Goal: Transaction & Acquisition: Purchase product/service

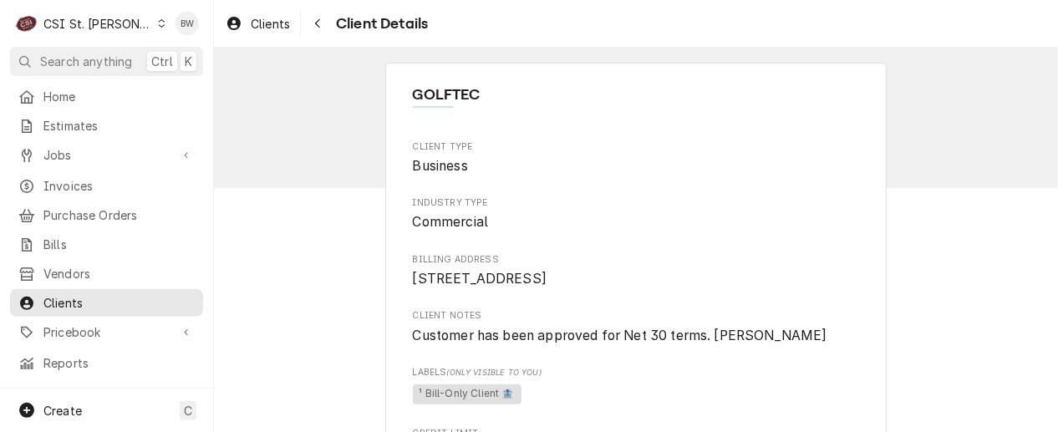
click at [313, 27] on div "Navigate back" at bounding box center [317, 23] width 17 height 17
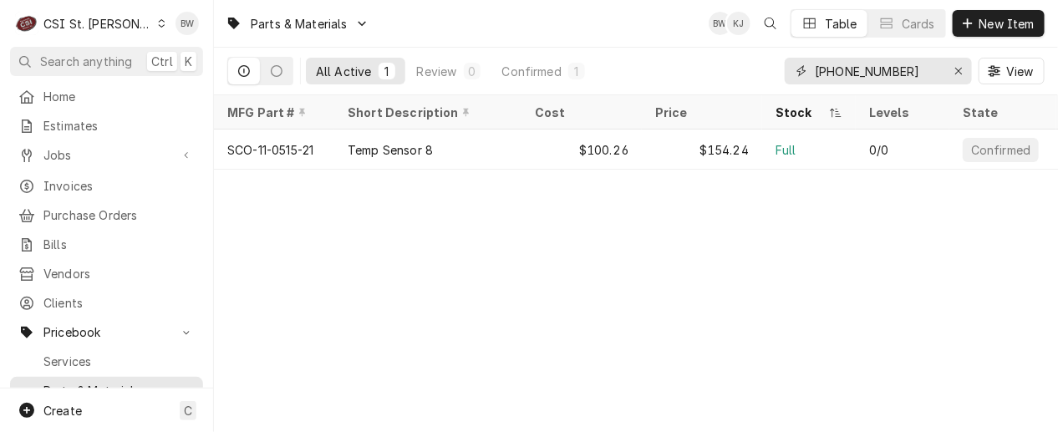
drag, startPoint x: 906, startPoint y: 66, endPoint x: 806, endPoint y: 66, distance: 99.4
click at [806, 66] on div "11-0515-21" at bounding box center [878, 71] width 187 height 27
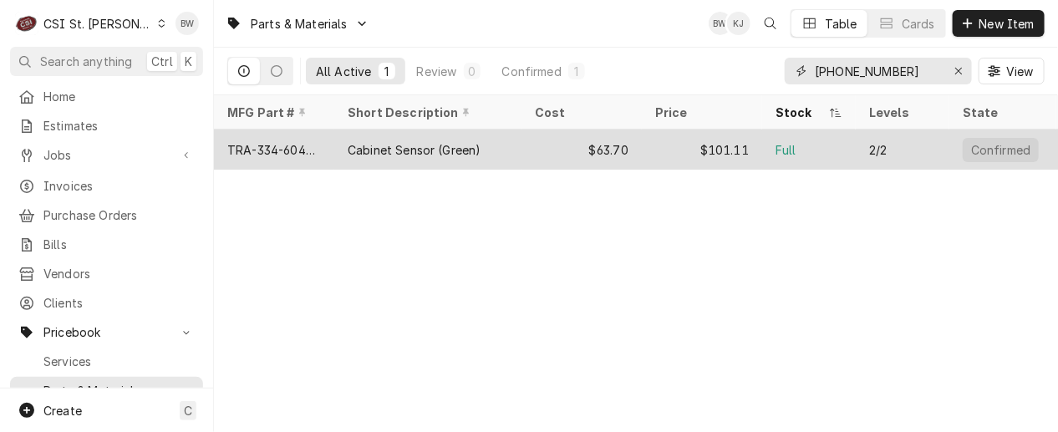
type input "[PHONE_NUMBER]"
click at [302, 147] on div "TRA-334-60405-02" at bounding box center [274, 150] width 94 height 18
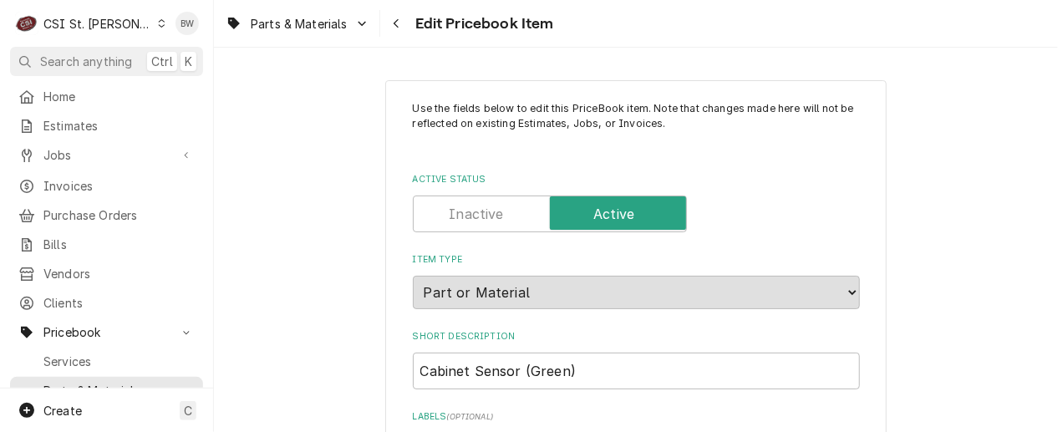
type textarea "x"
click at [391, 29] on div "Navigate back" at bounding box center [397, 23] width 17 height 17
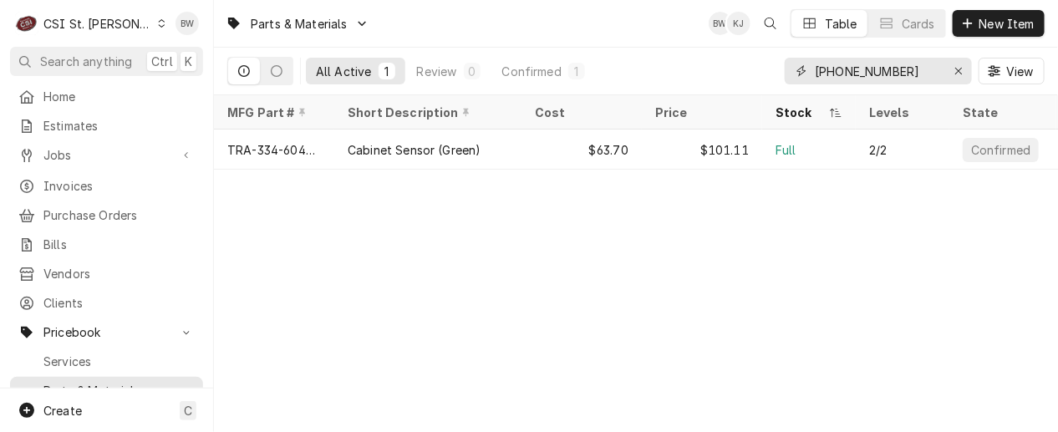
drag, startPoint x: 915, startPoint y: 78, endPoint x: 847, endPoint y: 80, distance: 67.7
click at [847, 80] on input "[PHONE_NUMBER]" at bounding box center [877, 71] width 125 height 27
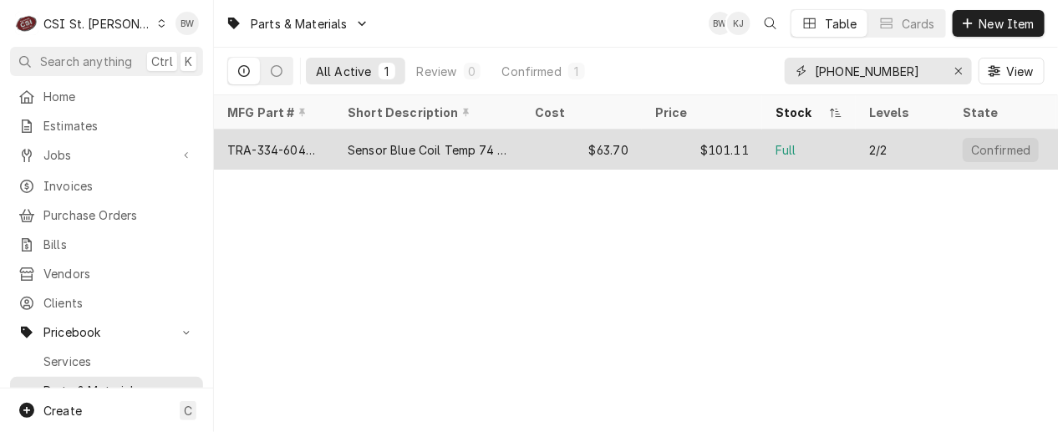
type input "[PHONE_NUMBER]"
click at [289, 141] on div "TRA-334-60406-02" at bounding box center [274, 150] width 94 height 18
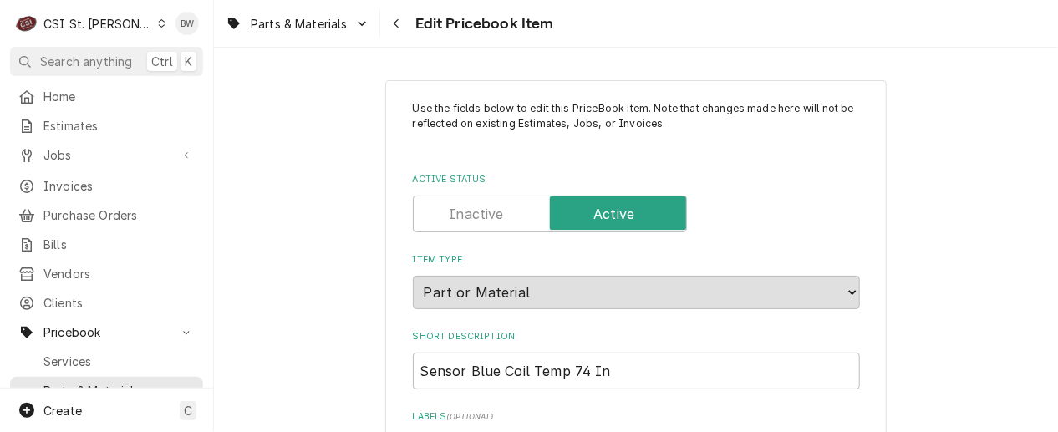
type textarea "x"
click at [397, 22] on icon "Navigate back" at bounding box center [397, 24] width 8 height 12
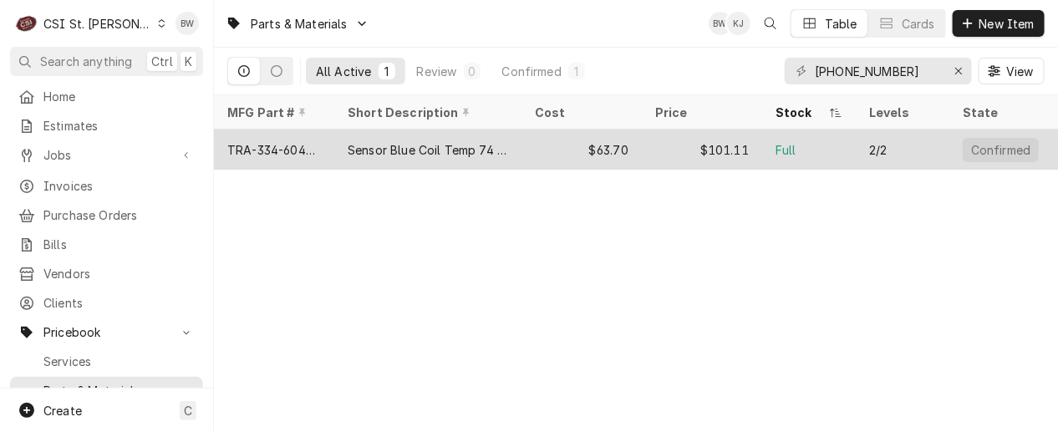
click at [313, 143] on div "TRA-334-60406-02" at bounding box center [274, 150] width 94 height 18
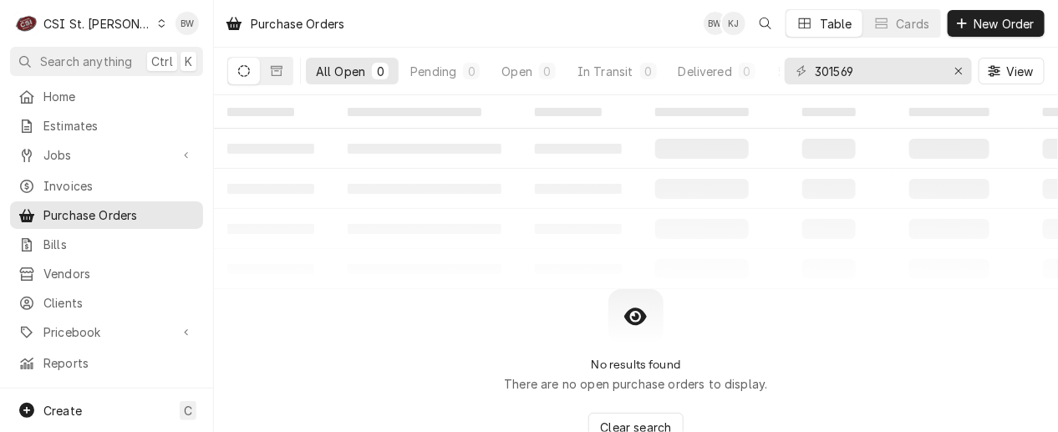
click at [158, 21] on icon "Dynamic Content Wrapper" at bounding box center [162, 23] width 8 height 8
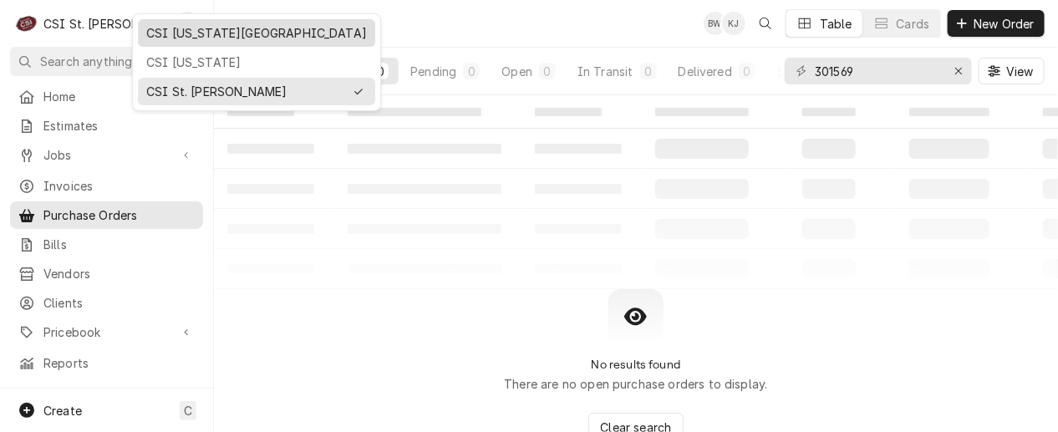
click at [151, 38] on div "CSI Kansas City" at bounding box center [256, 33] width 221 height 18
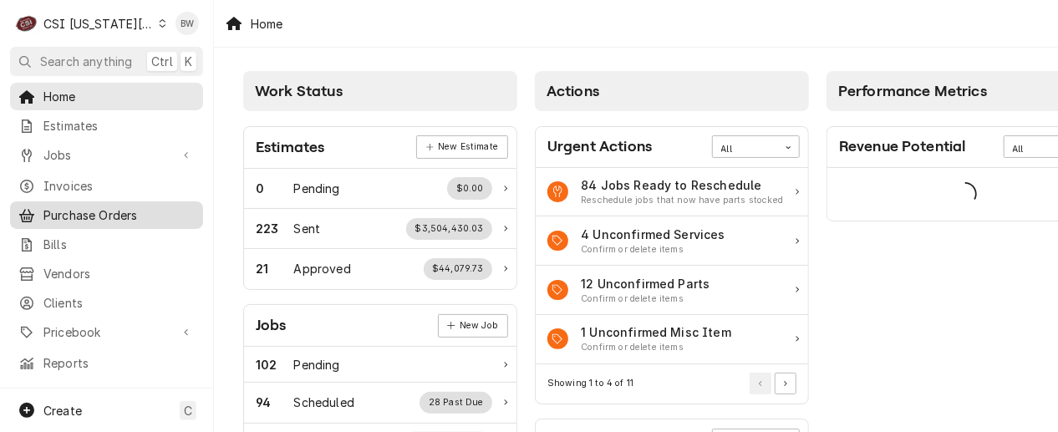
click at [100, 211] on span "Purchase Orders" at bounding box center [118, 215] width 151 height 18
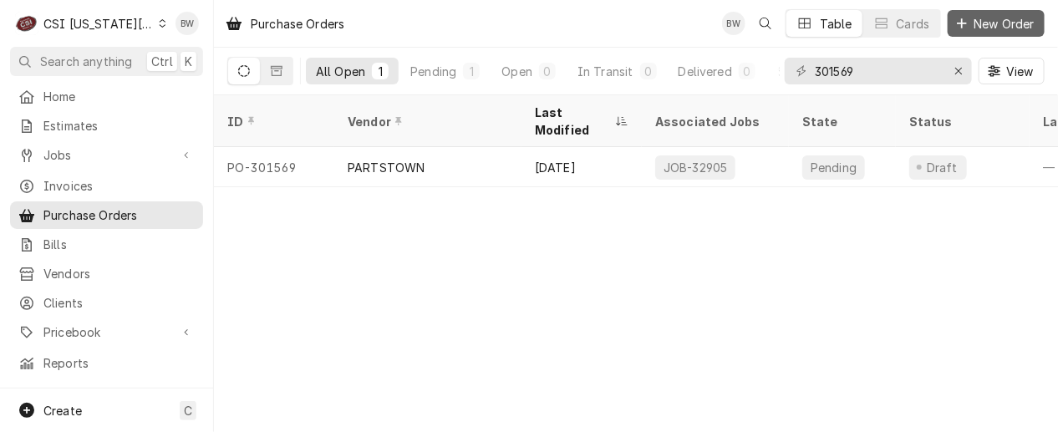
click at [993, 24] on span "New Order" at bounding box center [1004, 24] width 67 height 18
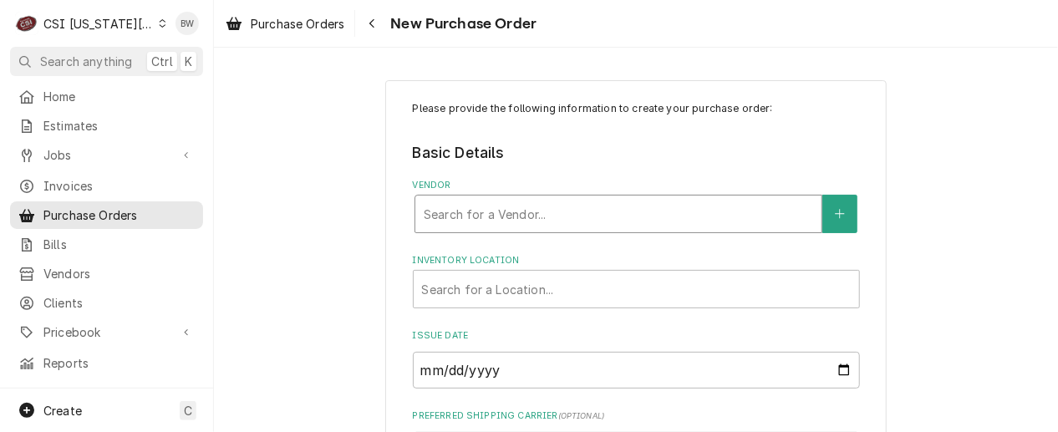
click at [436, 216] on div "Vendor" at bounding box center [618, 214] width 389 height 30
type input "key"
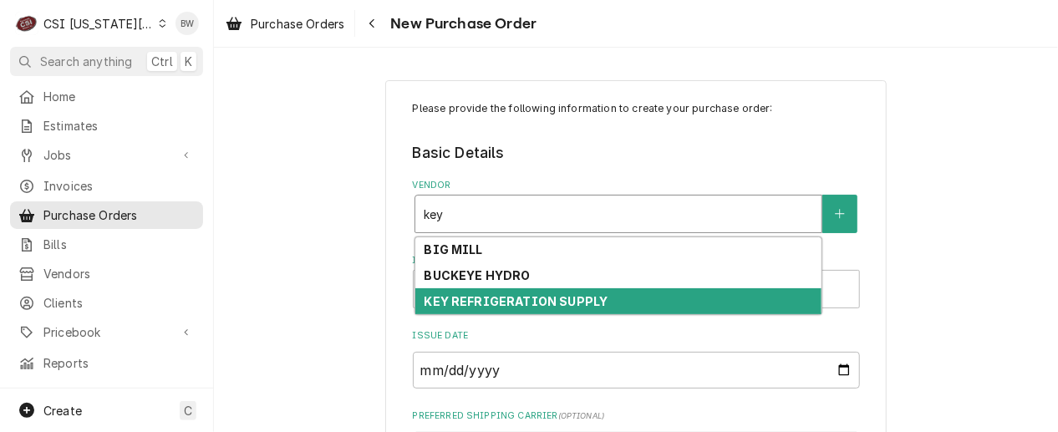
click at [457, 307] on strong "KEY REFRIGERATION SUPPLY" at bounding box center [516, 301] width 184 height 14
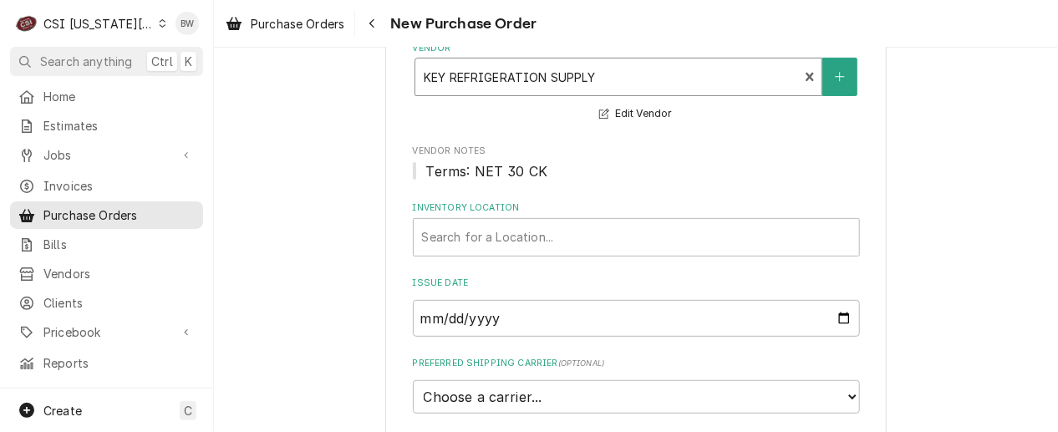
scroll to position [167, 0]
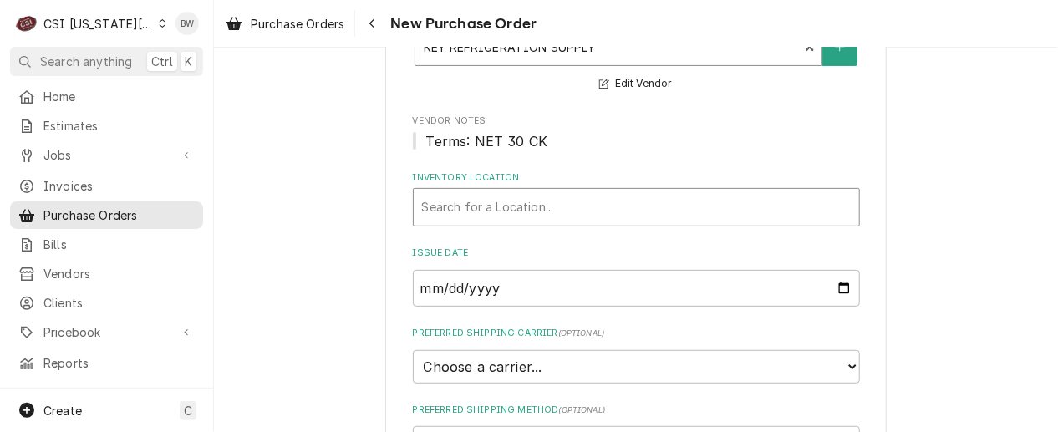
click at [458, 206] on div "Inventory Location" at bounding box center [636, 207] width 429 height 30
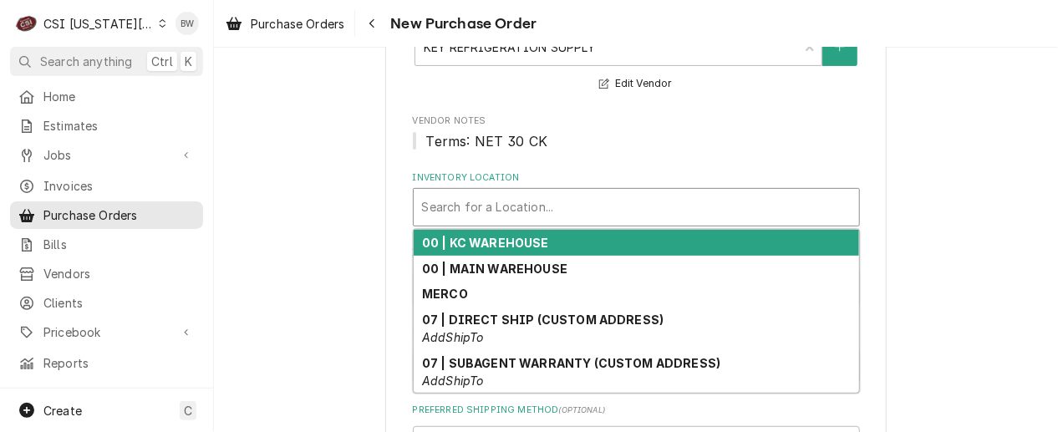
click at [467, 242] on strong "00 | KC WAREHOUSE" at bounding box center [485, 243] width 127 height 14
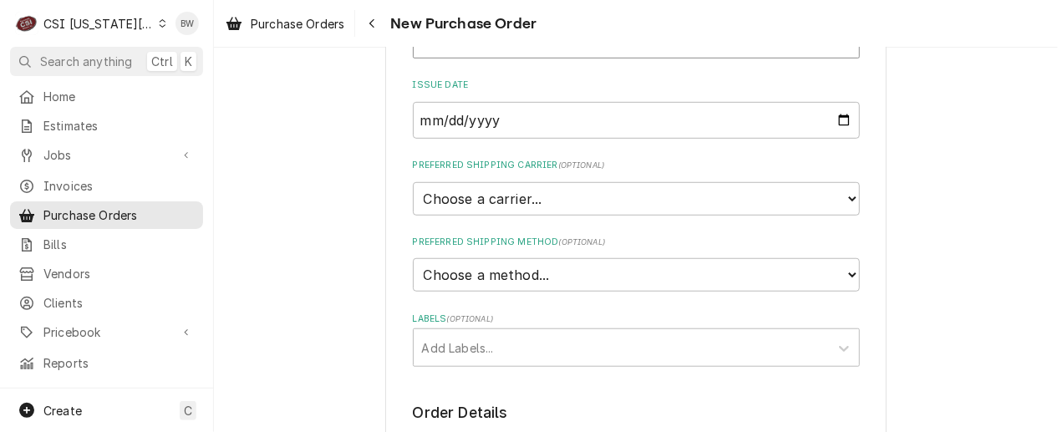
scroll to position [418, 0]
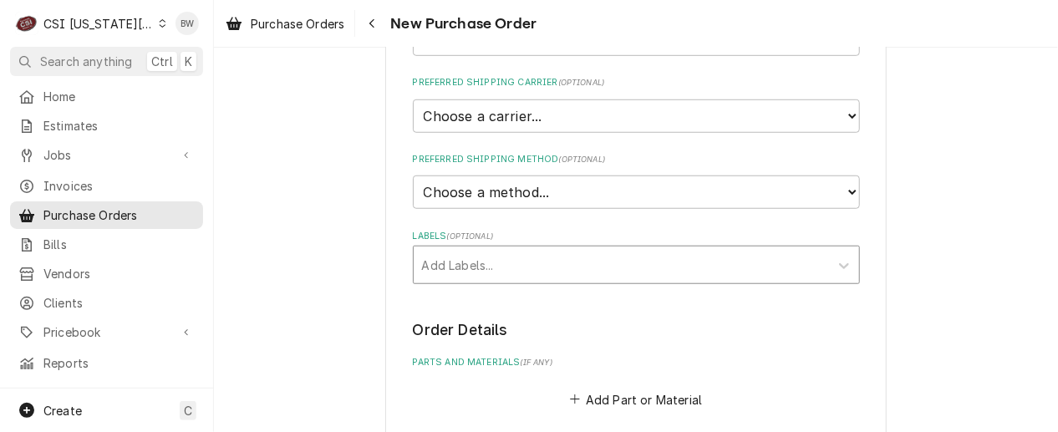
click at [458, 262] on div "Labels" at bounding box center [621, 265] width 399 height 30
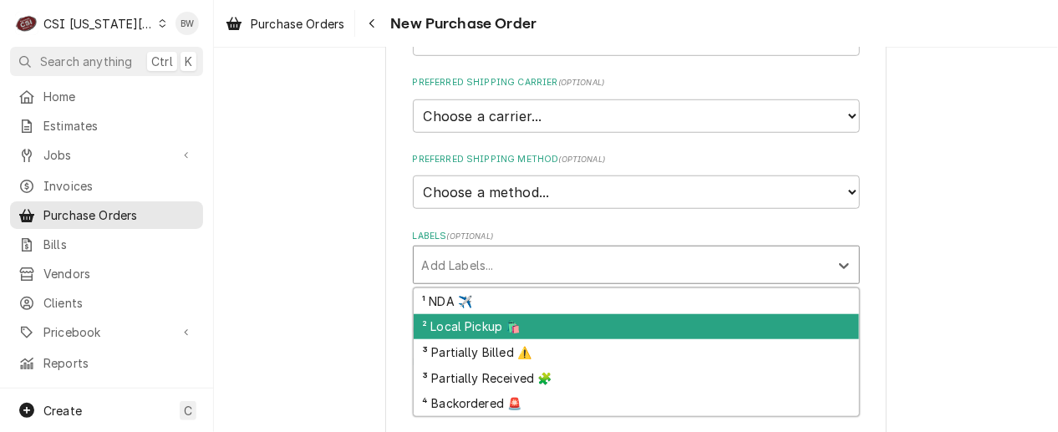
click at [452, 322] on div "² Local Pickup 🛍️" at bounding box center [636, 327] width 445 height 26
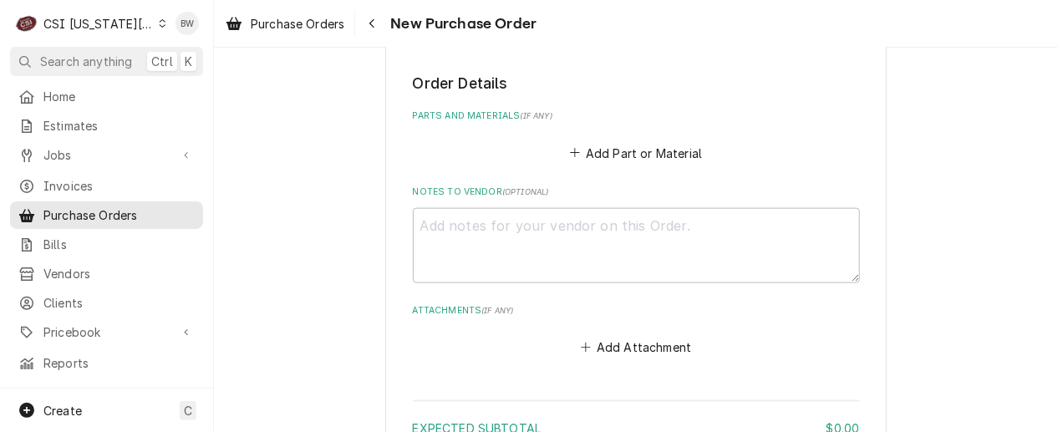
scroll to position [668, 0]
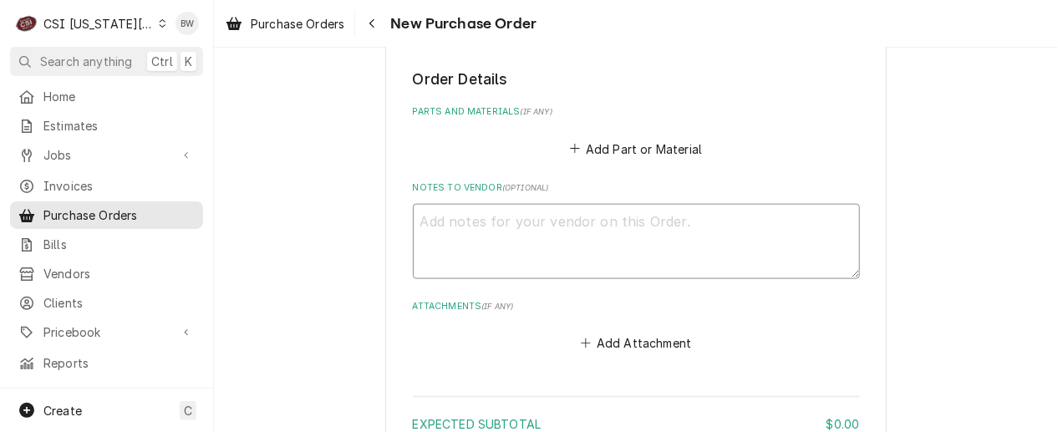
click at [484, 231] on textarea "Notes to Vendor ( optional )" at bounding box center [636, 241] width 447 height 75
type textarea "x"
type textarea "S"
type textarea "x"
type textarea "St"
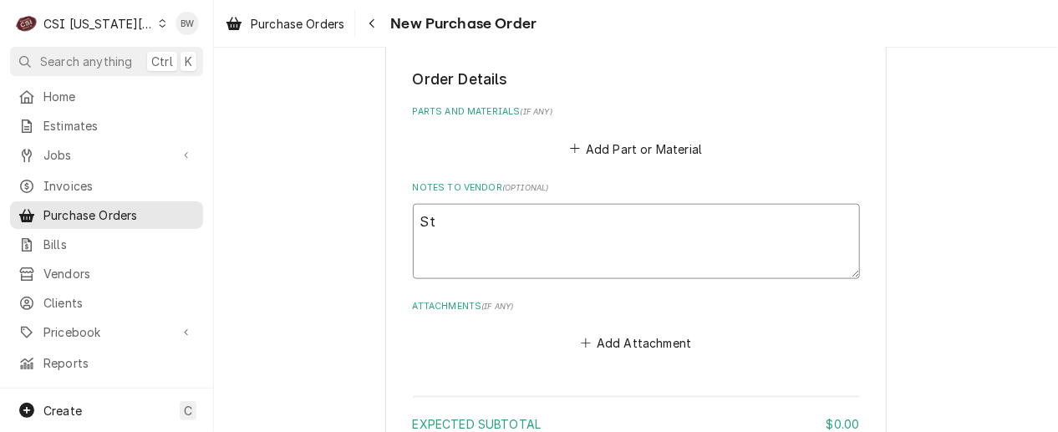
type textarea "x"
type textarea "Ste"
type textarea "x"
type textarea "Stev"
type textarea "x"
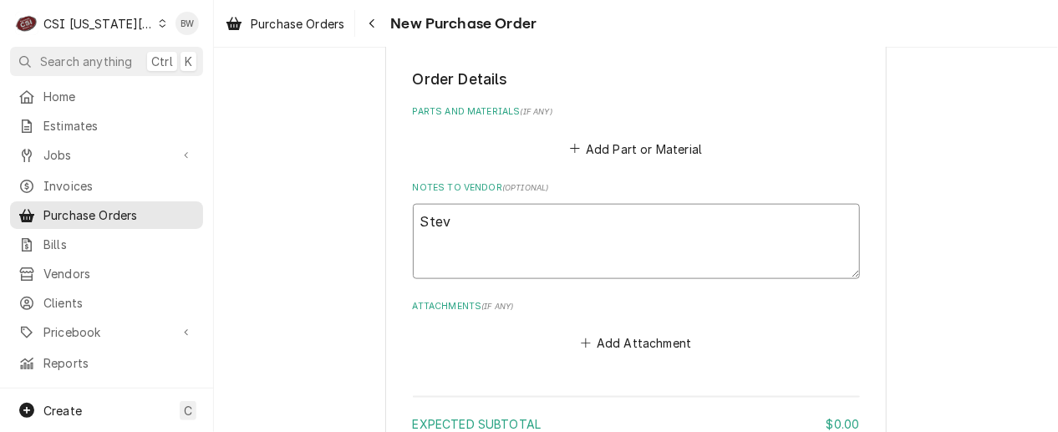
type textarea "Steve"
type textarea "x"
type textarea "Steve"
type textarea "x"
type textarea "Steve E"
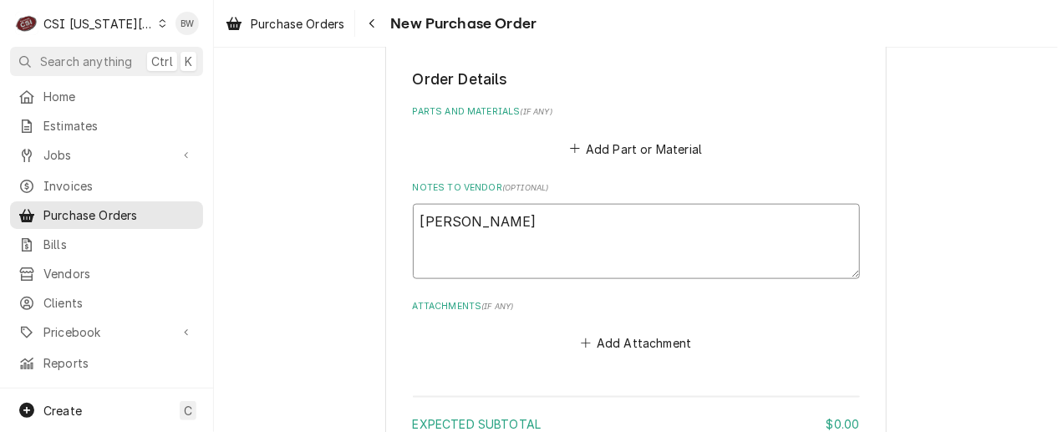
type textarea "x"
type textarea "Steve E"
type textarea "x"
type textarea "Steve E 3"
type textarea "x"
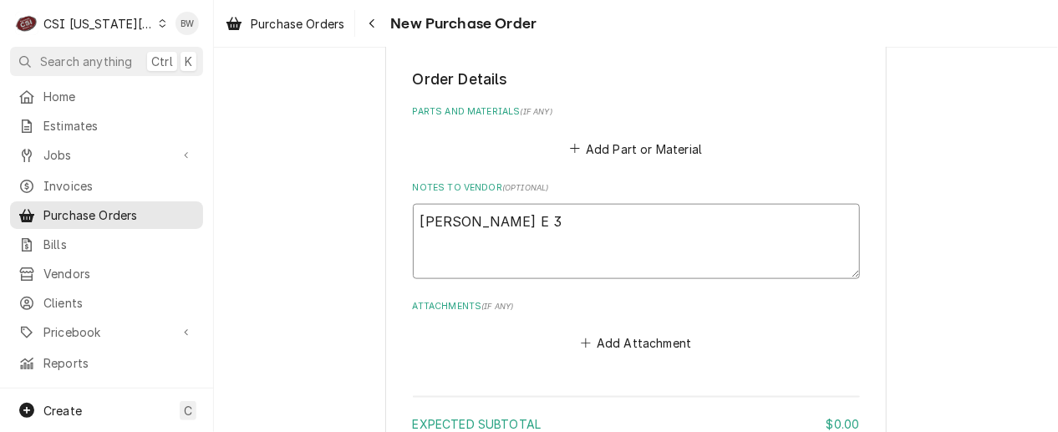
type textarea "Steve E 32"
type textarea "x"
type textarea "Steve E 329"
type textarea "x"
type textarea "Steve E 3291"
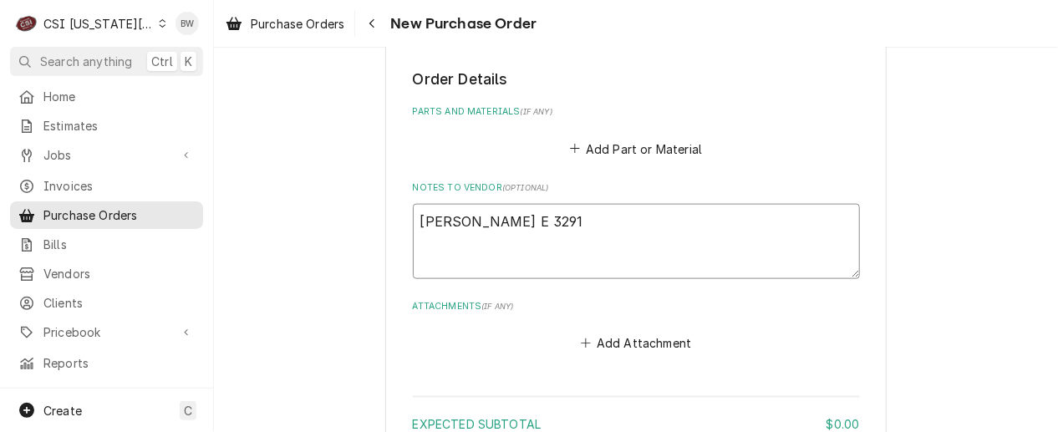
type textarea "x"
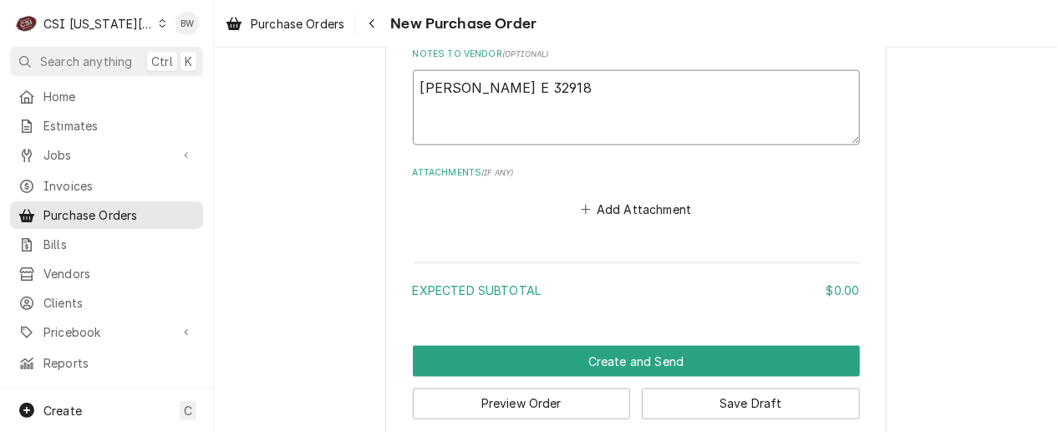
scroll to position [823, 0]
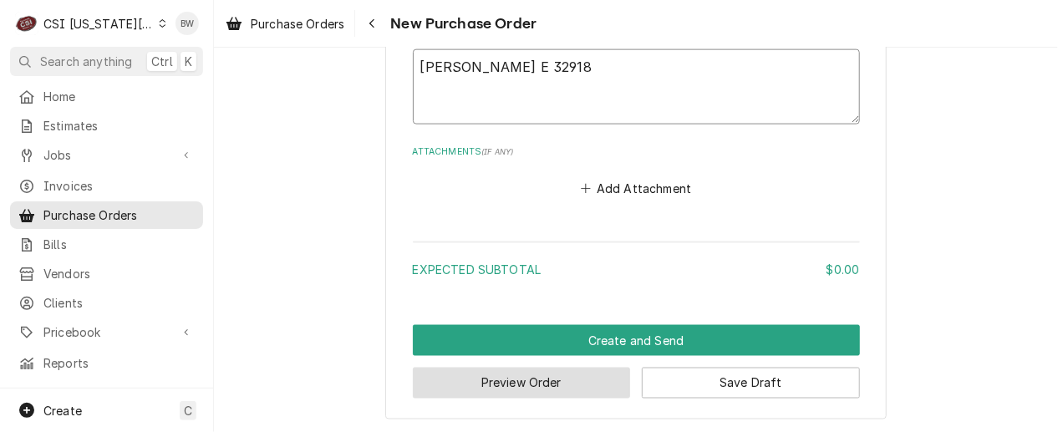
type textarea "Steve E 32918"
click at [486, 374] on button "Preview Order" at bounding box center [522, 383] width 218 height 31
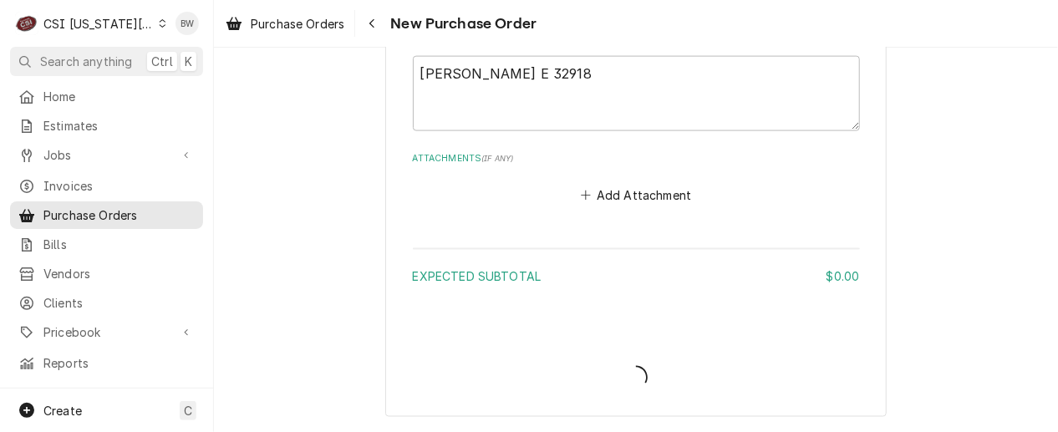
scroll to position [814, 0]
type textarea "x"
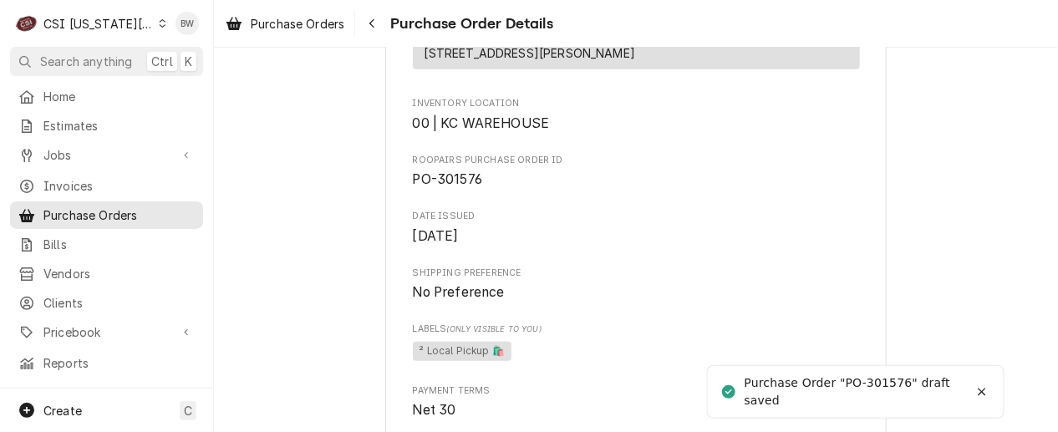
scroll to position [501, 0]
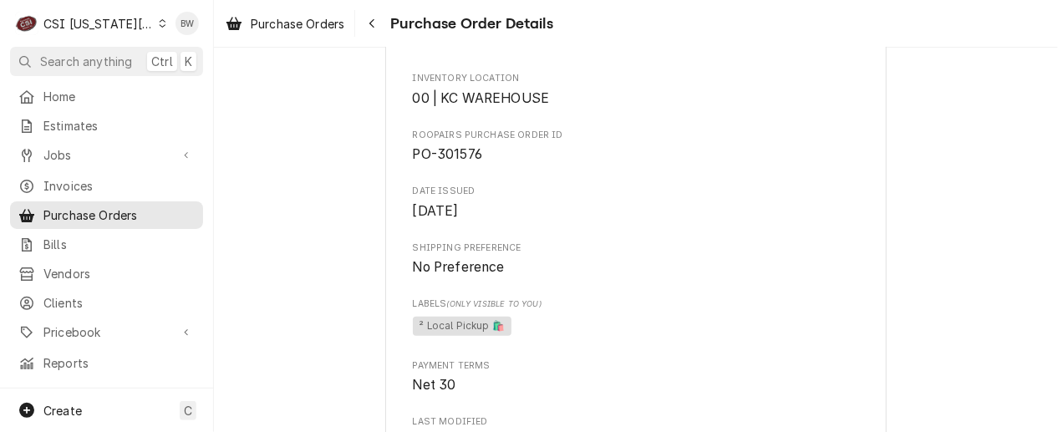
click at [159, 24] on icon "Dynamic Content Wrapper" at bounding box center [163, 23] width 8 height 8
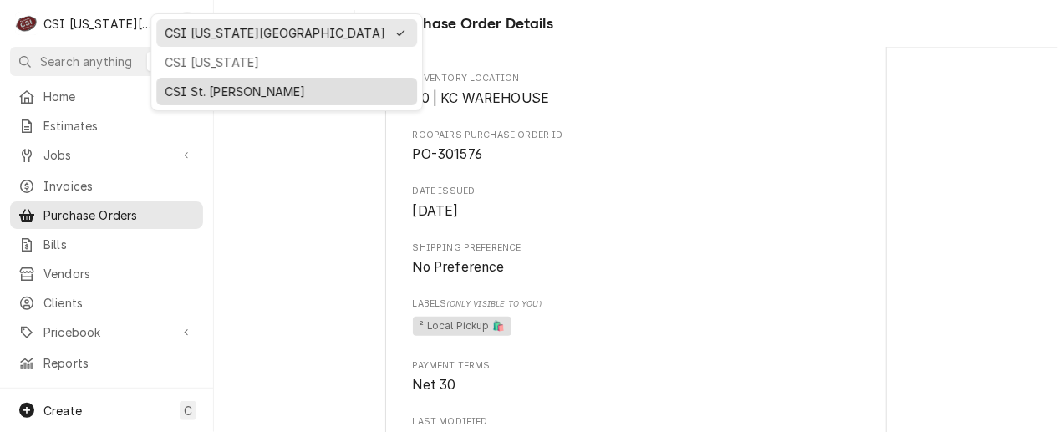
click at [178, 85] on div "CSI St. [PERSON_NAME]" at bounding box center [287, 92] width 244 height 18
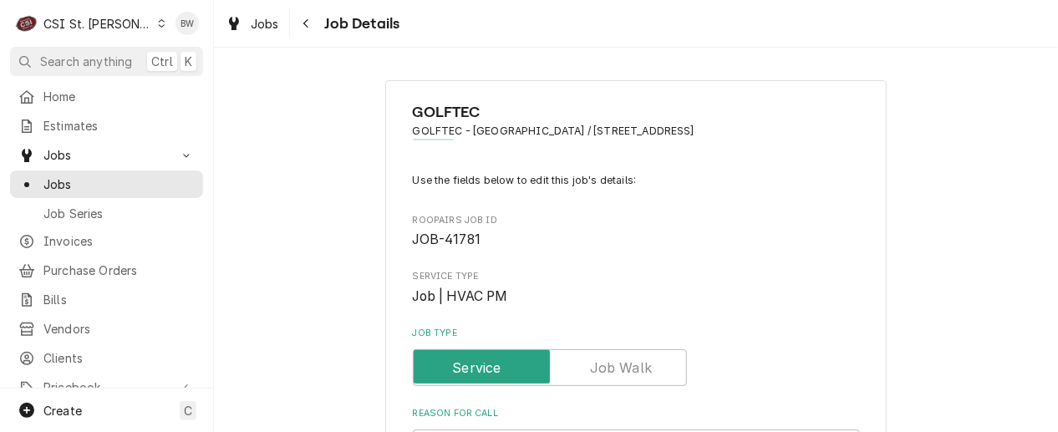
type textarea "x"
click at [269, 22] on span "Jobs" at bounding box center [265, 24] width 28 height 18
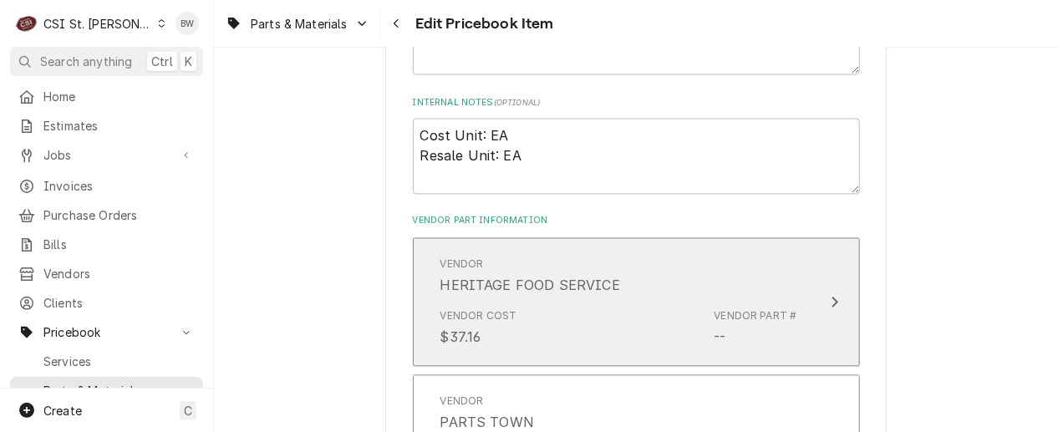
scroll to position [1170, 0]
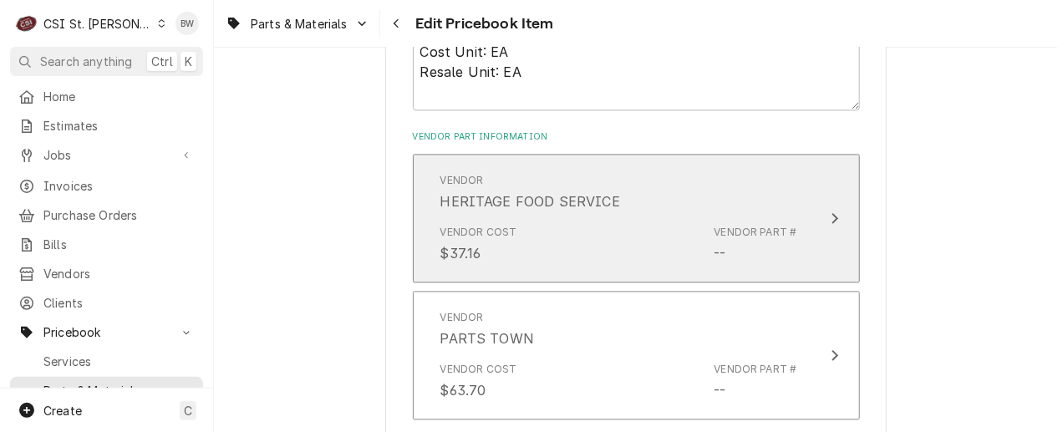
click at [541, 219] on div "Vendor Cost $37.16 Vendor Part # --" at bounding box center [618, 245] width 357 height 52
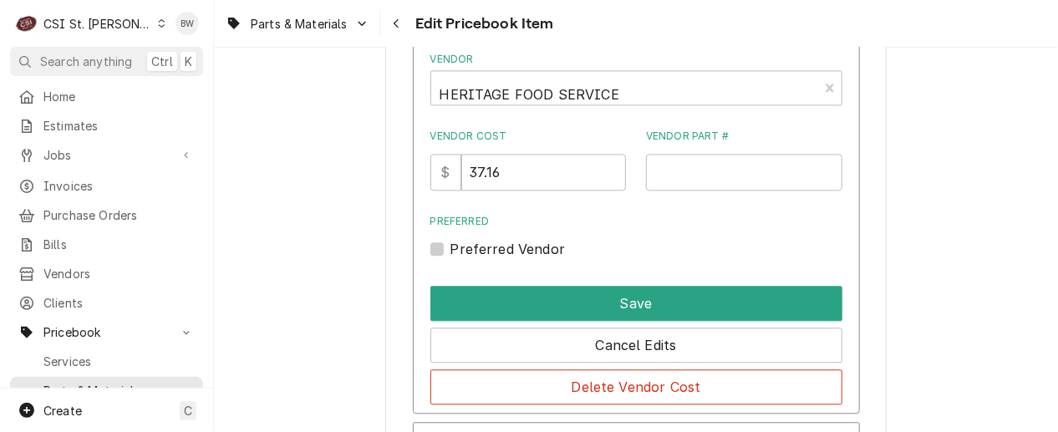
scroll to position [1337, 0]
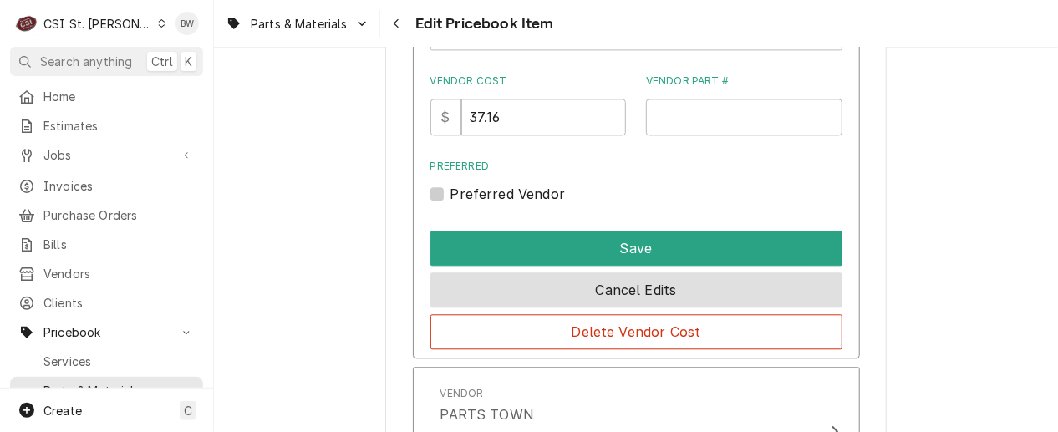
click at [602, 294] on button "Cancel Edits" at bounding box center [636, 289] width 412 height 35
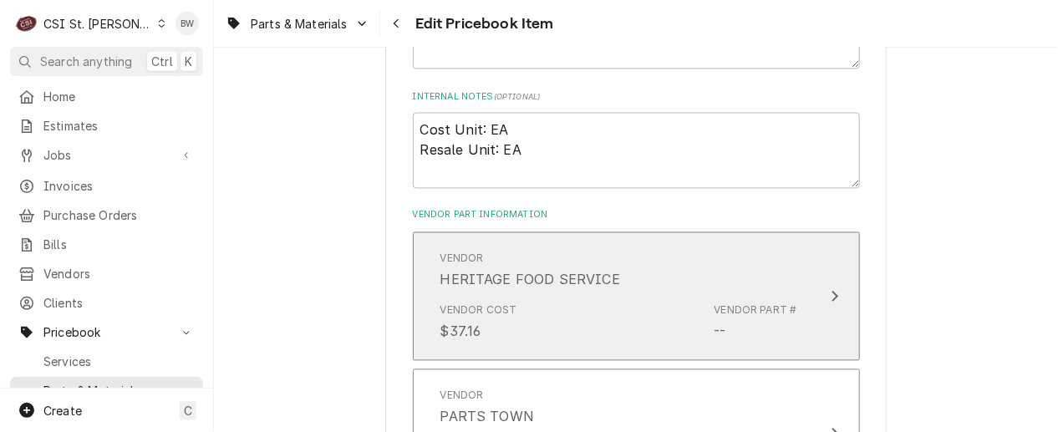
scroll to position [1176, 0]
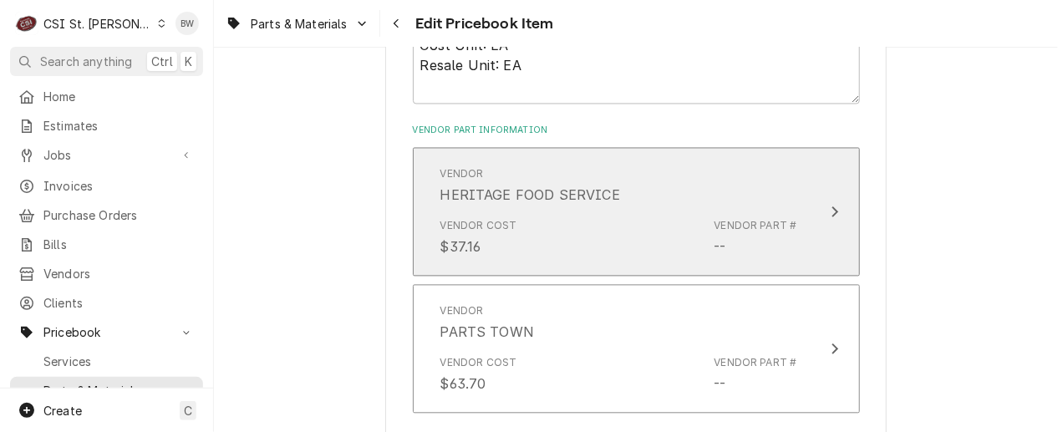
click at [579, 241] on div "Vendor Cost $37.16 Vendor Part # --" at bounding box center [618, 238] width 357 height 52
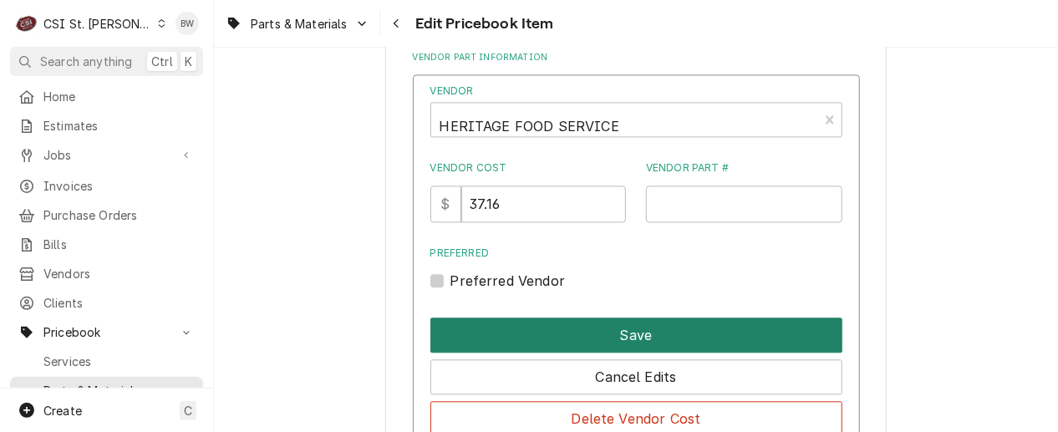
scroll to position [1344, 0]
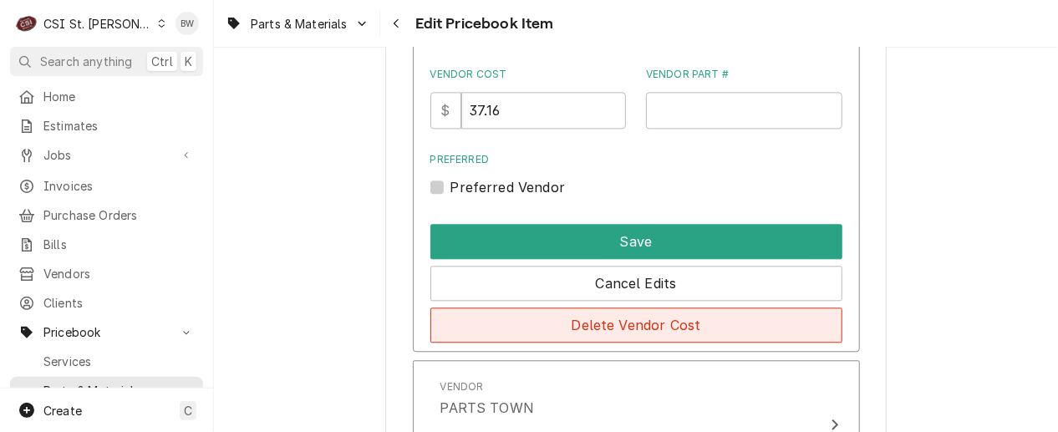
click at [605, 319] on button "Delete Vendor Cost" at bounding box center [636, 324] width 412 height 35
type textarea "x"
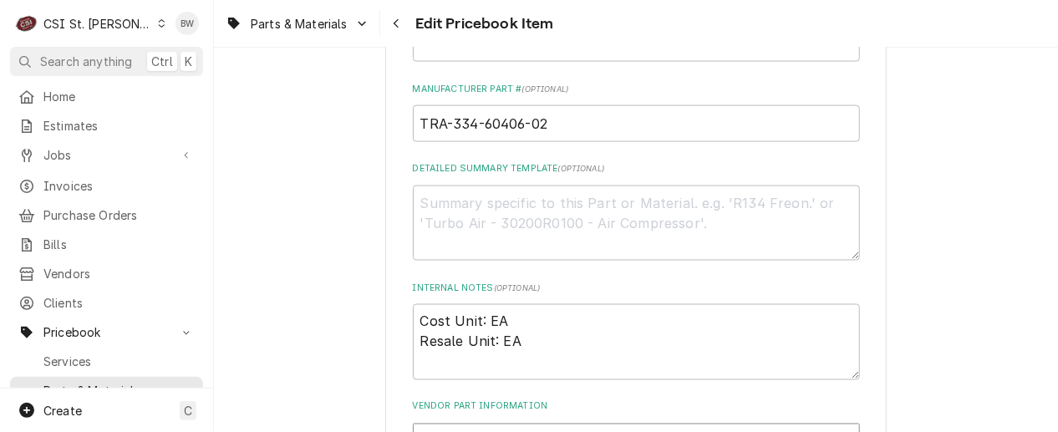
scroll to position [877, 0]
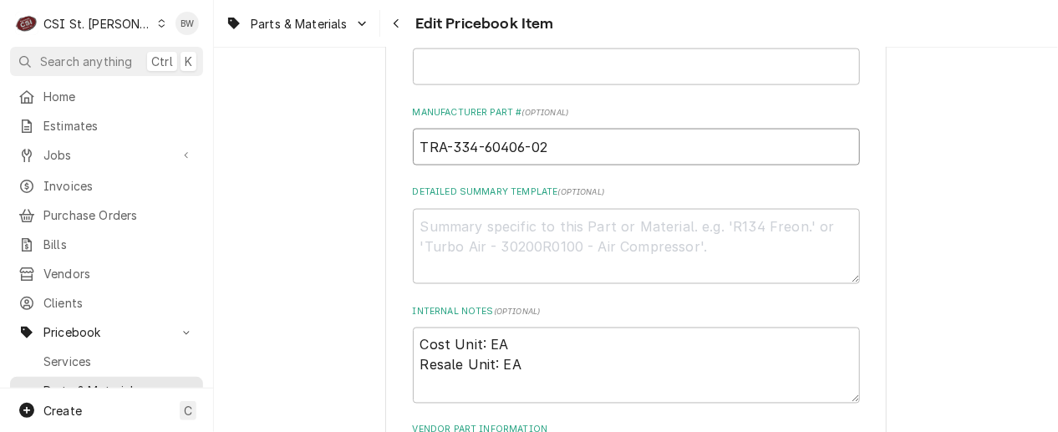
drag, startPoint x: 545, startPoint y: 150, endPoint x: 414, endPoint y: 146, distance: 131.2
click at [414, 146] on input "TRA-334-60406-02" at bounding box center [636, 147] width 447 height 37
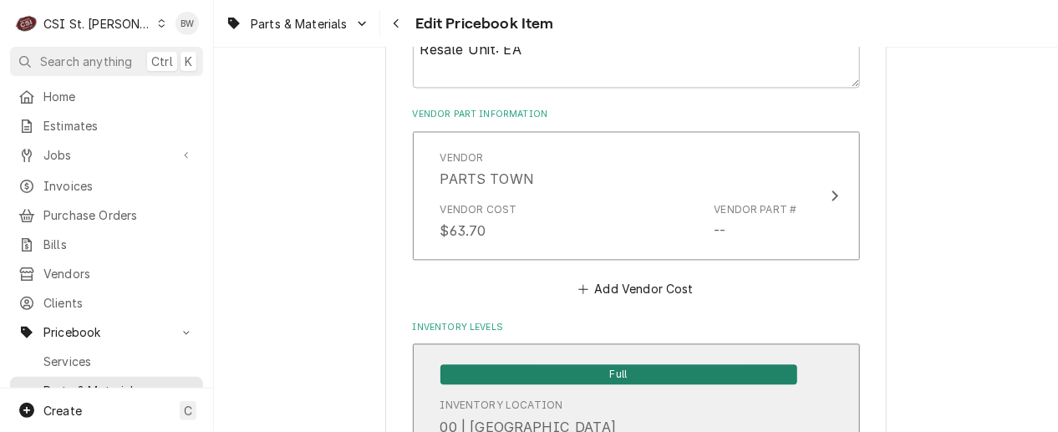
scroll to position [1295, 0]
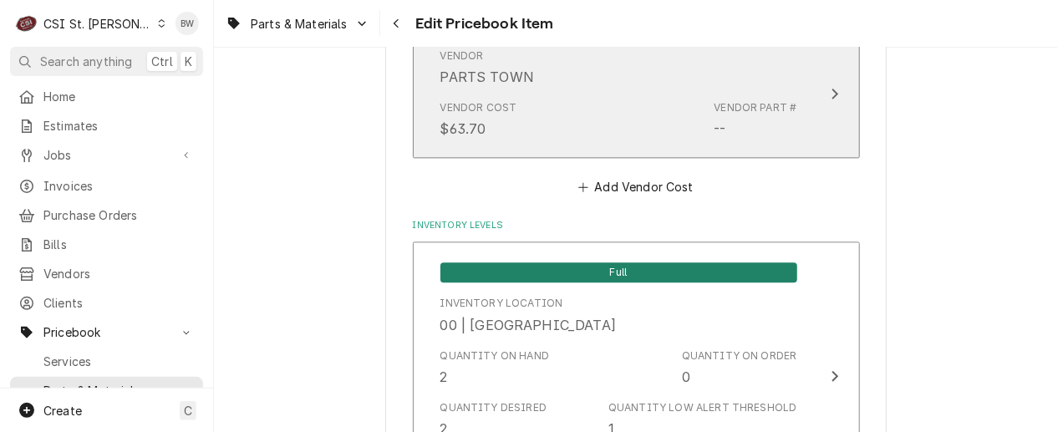
click at [629, 130] on div "Vendor Cost $63.70 Vendor Part # --" at bounding box center [618, 120] width 357 height 52
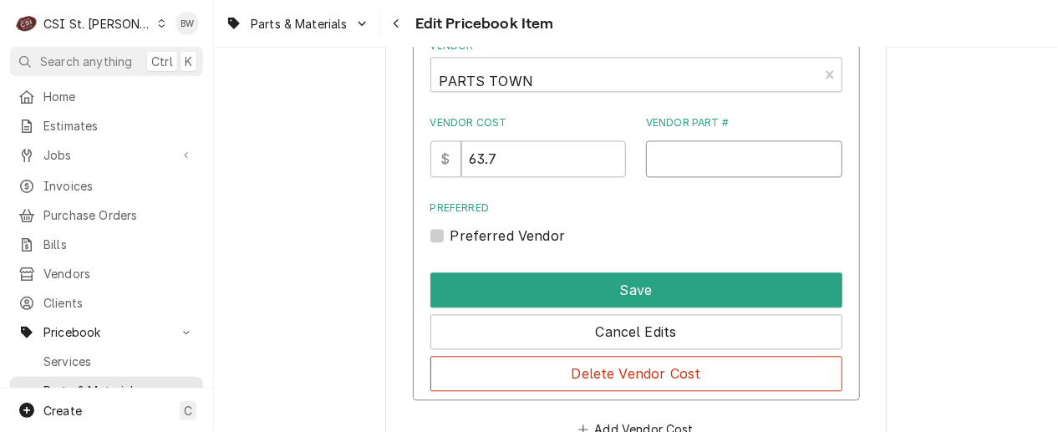
click at [659, 158] on input "Vendor Part #" at bounding box center [744, 158] width 196 height 37
paste input "TRA-334-60406-02"
type input "TRA-334-60406-02"
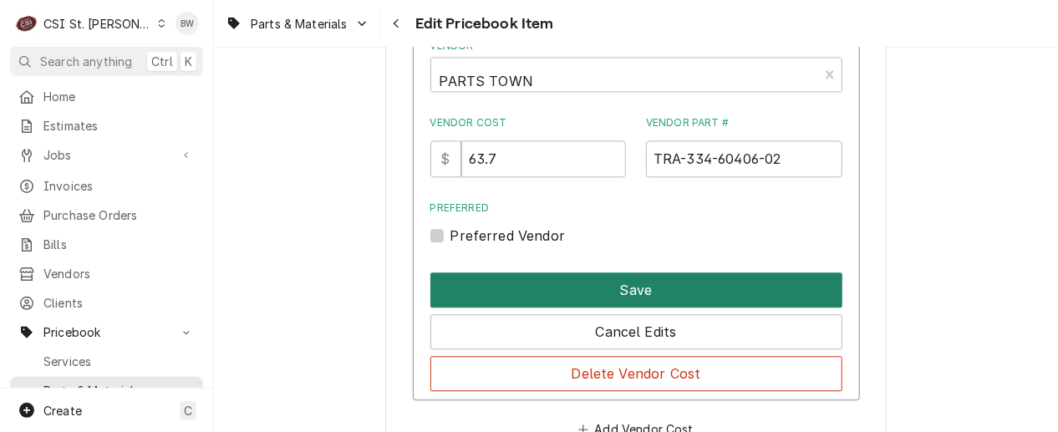
click at [616, 290] on button "Save" at bounding box center [636, 289] width 412 height 35
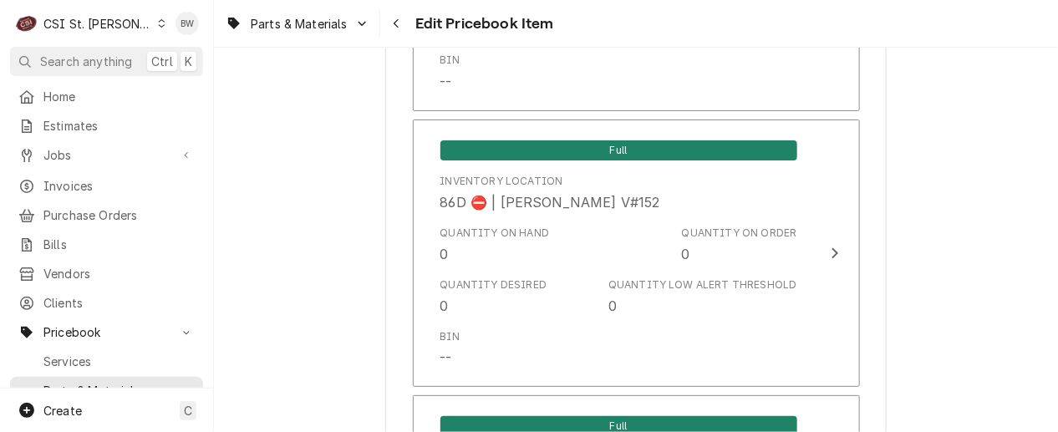
scroll to position [14465, 0]
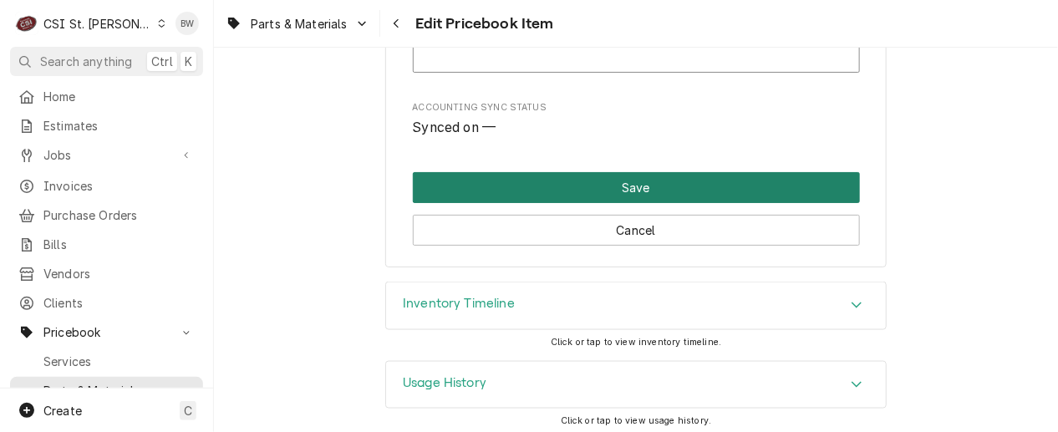
click at [558, 178] on button "Save" at bounding box center [636, 187] width 447 height 31
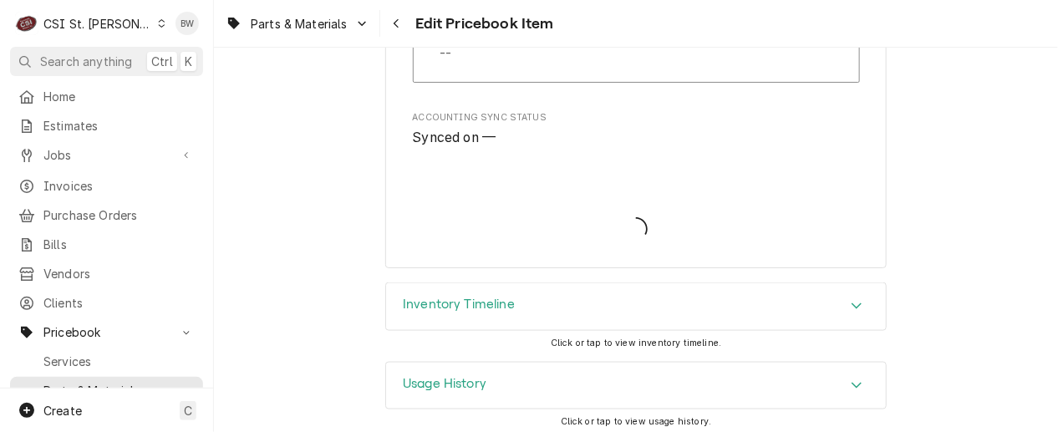
type textarea "x"
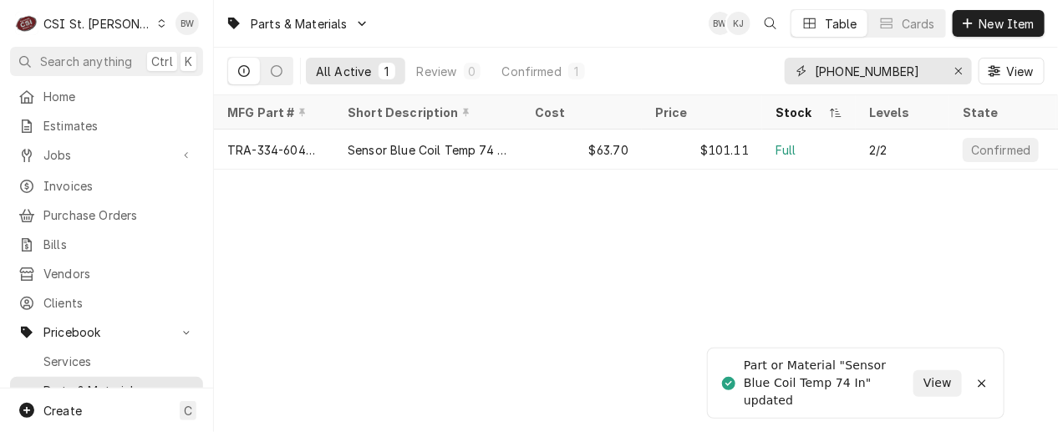
click at [882, 75] on input "334-60406-02" at bounding box center [877, 71] width 125 height 27
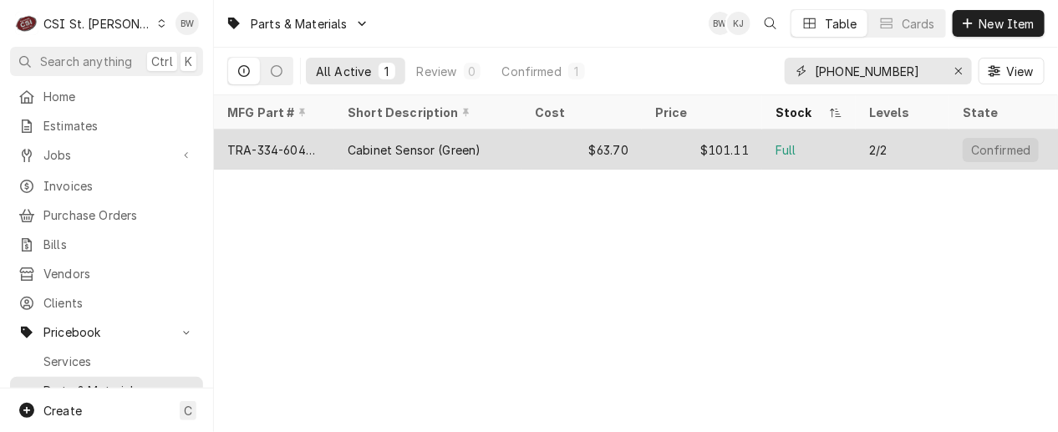
type input "334-60405-02"
click at [304, 146] on div "TRA-334-60405-02" at bounding box center [274, 150] width 94 height 18
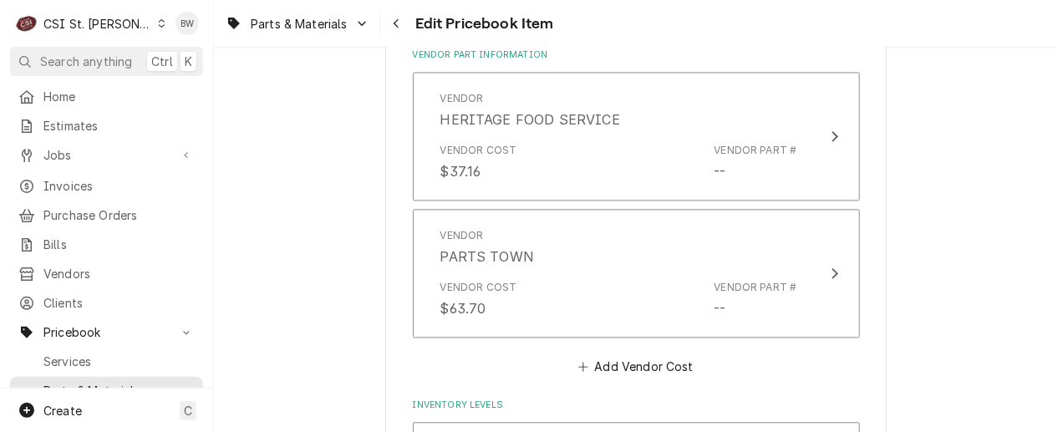
scroll to position [1253, 0]
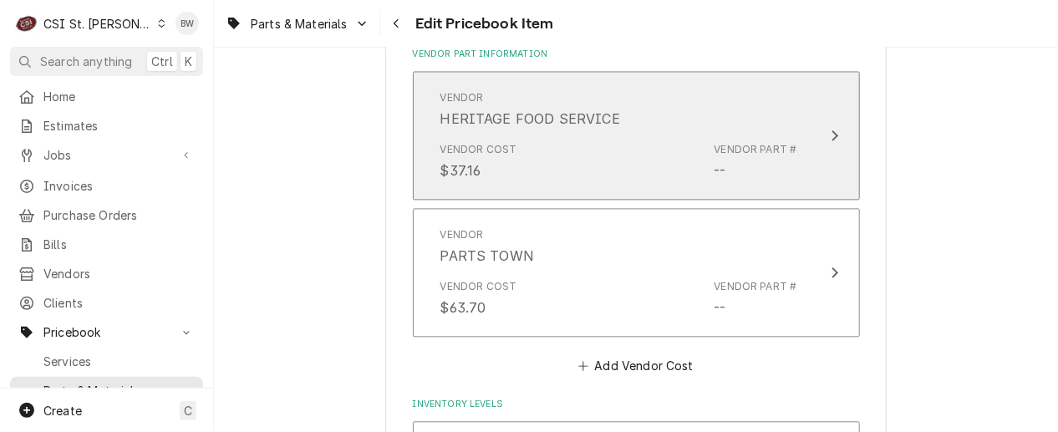
click at [612, 153] on div "Vendor Cost $37.16 Vendor Part # --" at bounding box center [618, 161] width 357 height 52
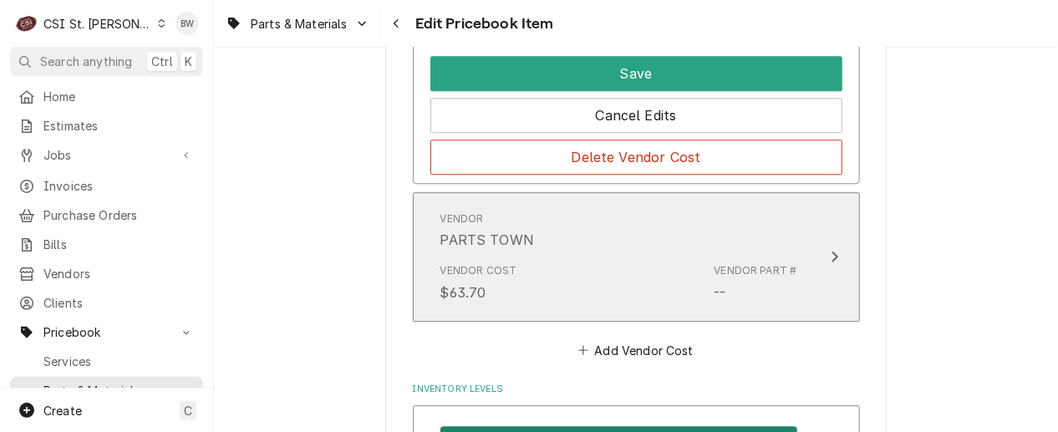
scroll to position [1588, 0]
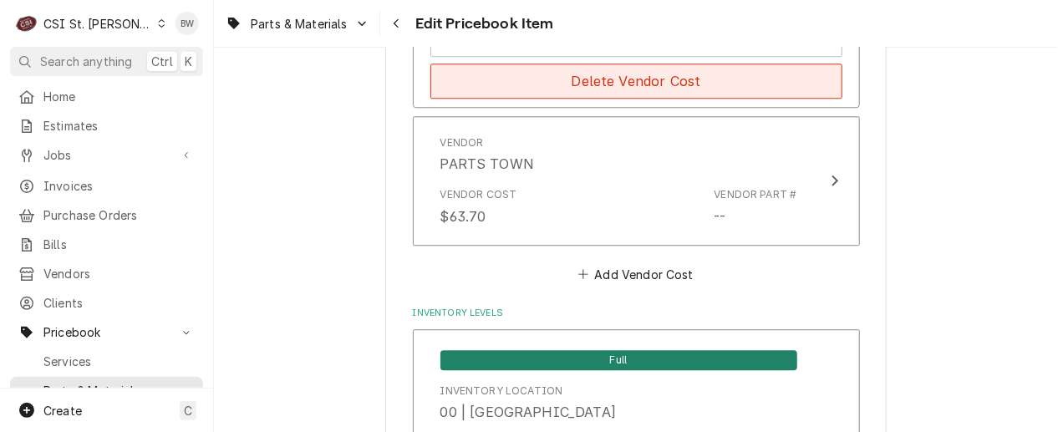
click at [613, 84] on button "Delete Vendor Cost" at bounding box center [636, 81] width 412 height 35
type textarea "x"
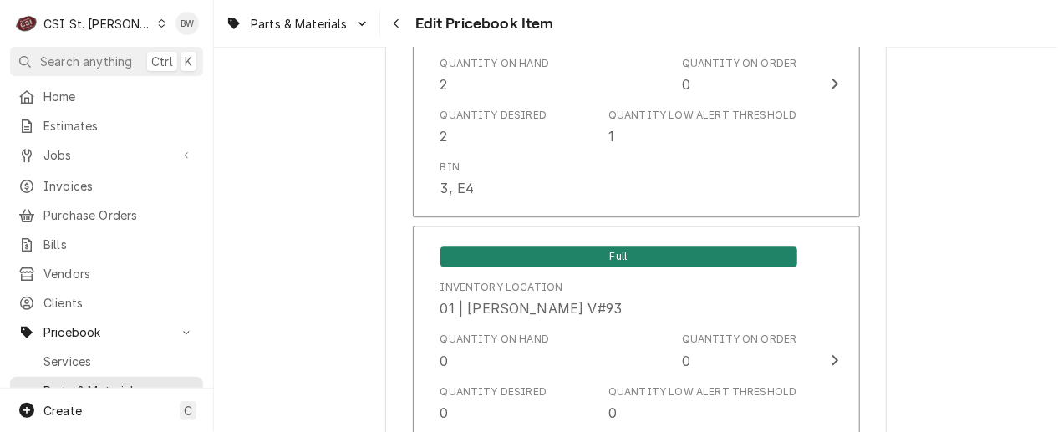
scroll to position [1206, 0]
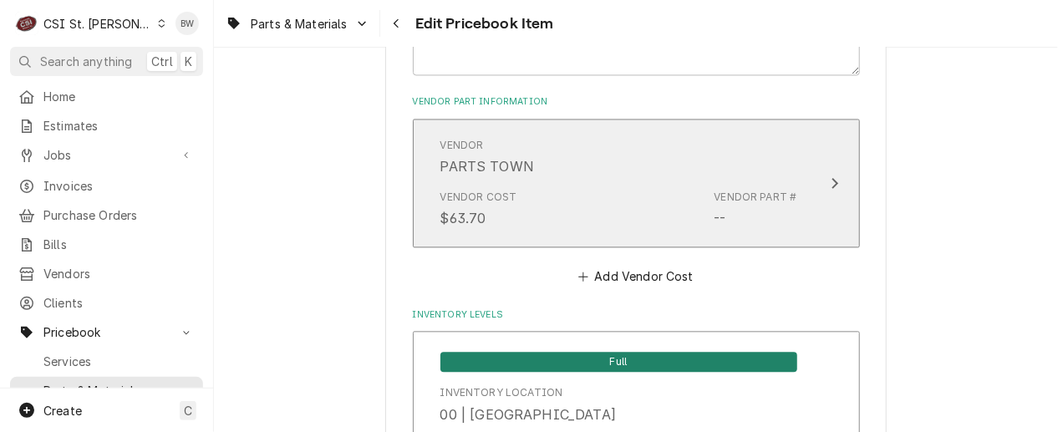
click at [595, 173] on div "Vendor PARTS TOWN" at bounding box center [618, 157] width 357 height 52
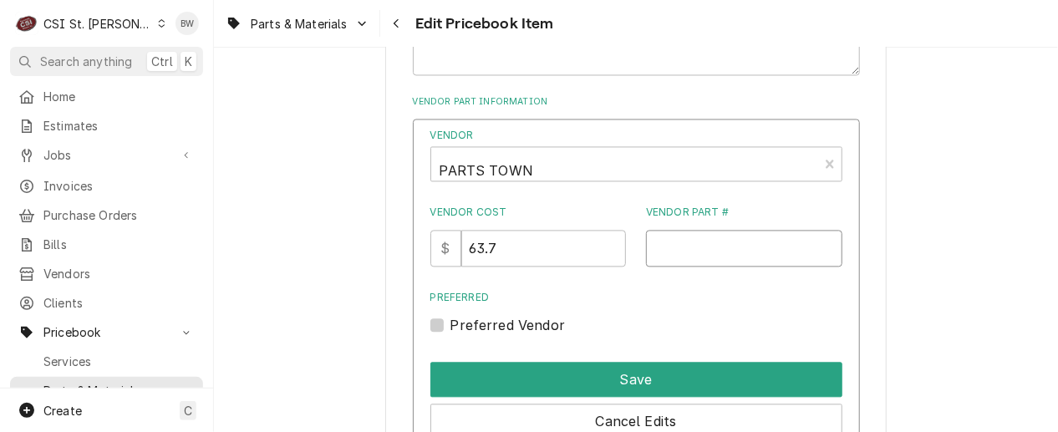
click at [646, 243] on input "Vendor Part #" at bounding box center [744, 248] width 196 height 37
paste input "TRA-334-60406-02"
click at [753, 247] on input "TRA-334-60406-02" at bounding box center [744, 248] width 196 height 37
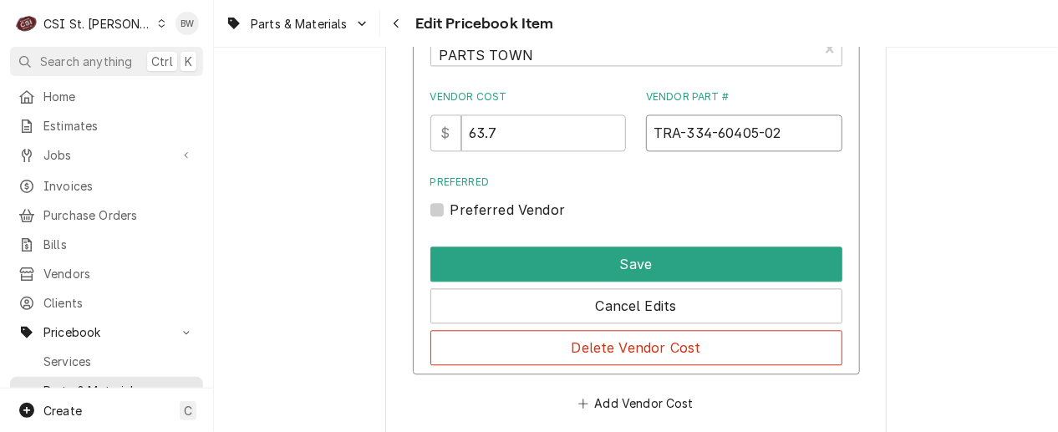
scroll to position [1456, 0]
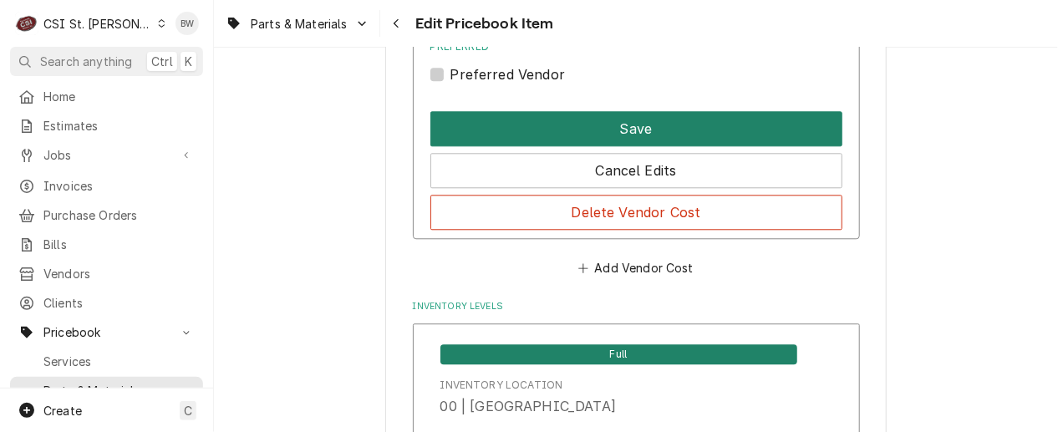
type input "TRA-334-60405-02"
click at [609, 129] on button "Save" at bounding box center [636, 128] width 412 height 35
type textarea "x"
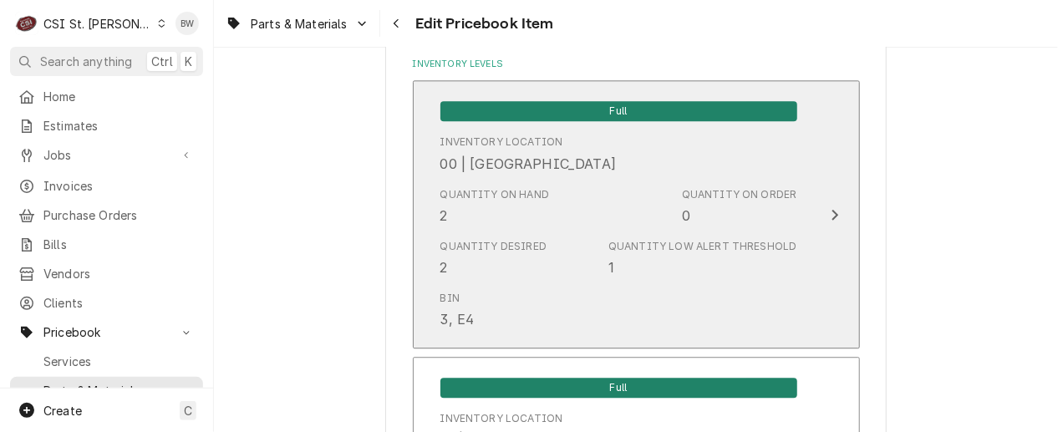
click at [547, 163] on div "00 | [GEOGRAPHIC_DATA]" at bounding box center [528, 164] width 176 height 20
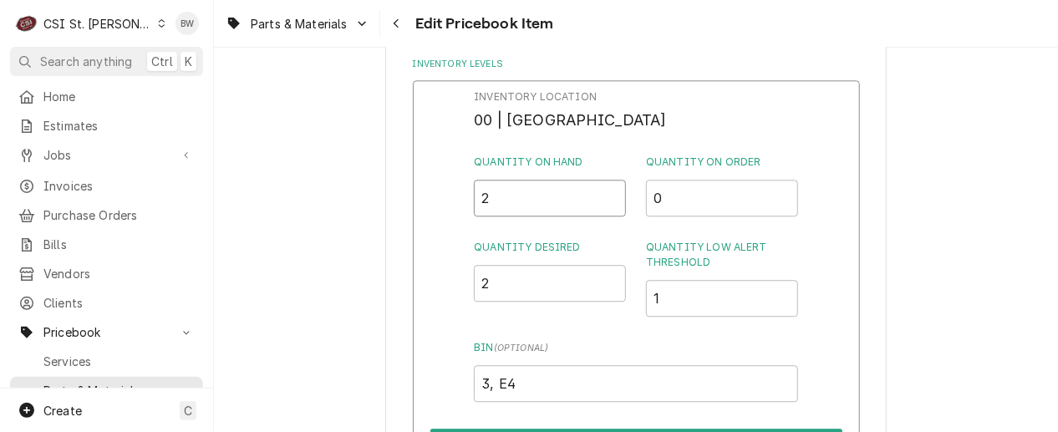
drag, startPoint x: 523, startPoint y: 186, endPoint x: 481, endPoint y: 191, distance: 42.0
click at [481, 191] on input "2" at bounding box center [550, 198] width 152 height 37
type input "1"
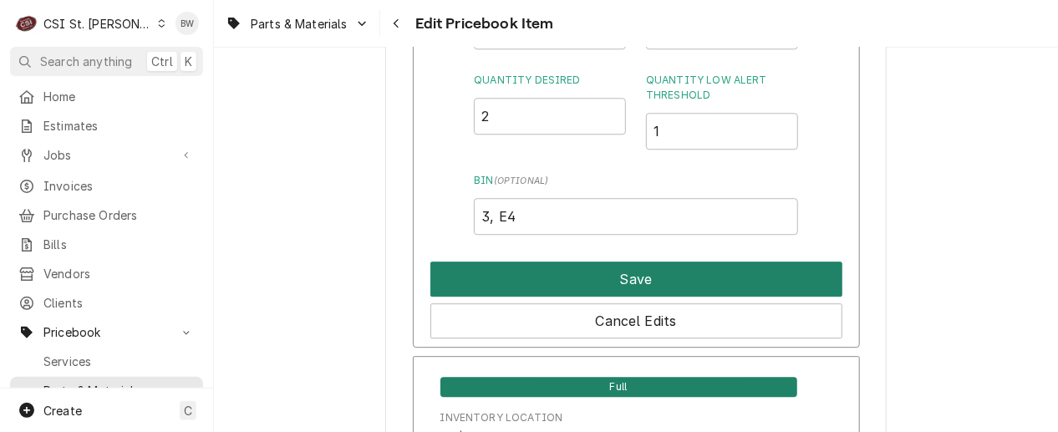
click at [598, 273] on button "Save" at bounding box center [636, 279] width 412 height 35
type textarea "x"
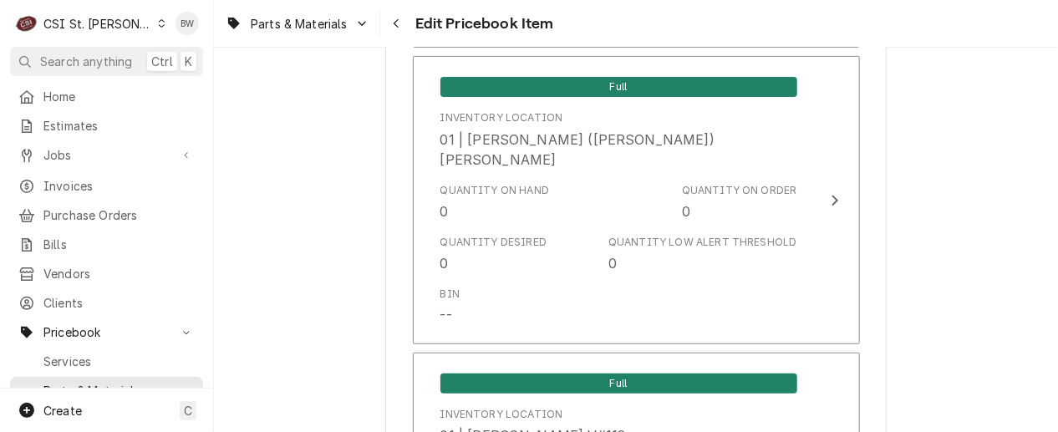
scroll to position [4799, 0]
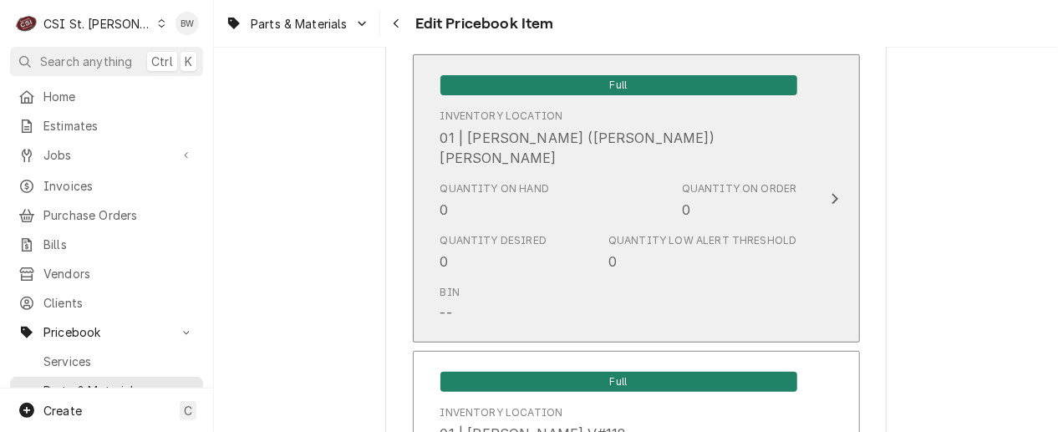
click at [560, 237] on div "Quantity Desired 0 Quantity Low Alert Threshold 0" at bounding box center [618, 252] width 357 height 52
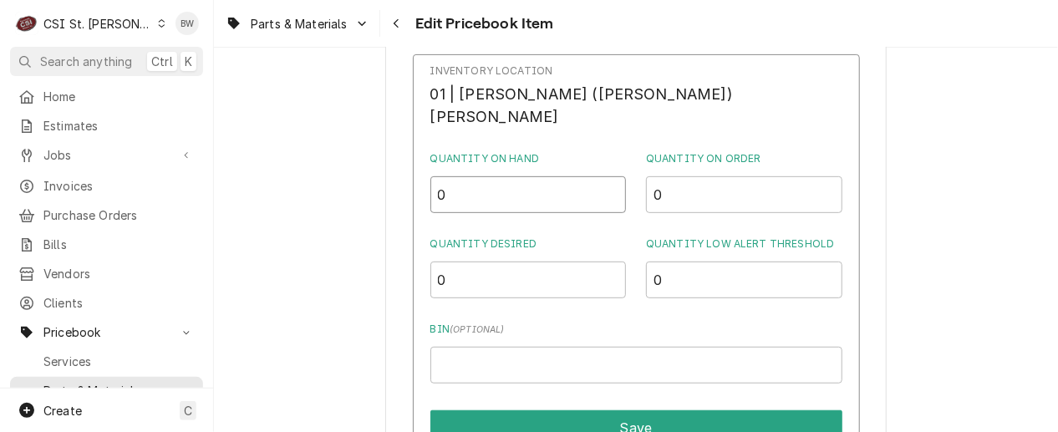
drag, startPoint x: 502, startPoint y: 180, endPoint x: 461, endPoint y: 178, distance: 41.0
click at [461, 178] on div "Inventory Location 01 | MICHAEL (BRAD) COPE Quantity on Hand 0 Quantity on Orde…" at bounding box center [636, 275] width 447 height 442
type input "1"
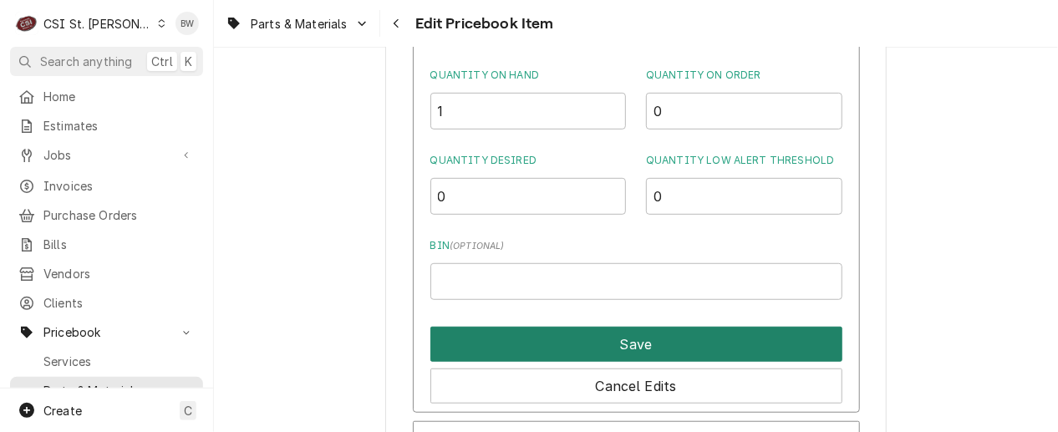
click at [569, 337] on button "Save" at bounding box center [636, 344] width 412 height 35
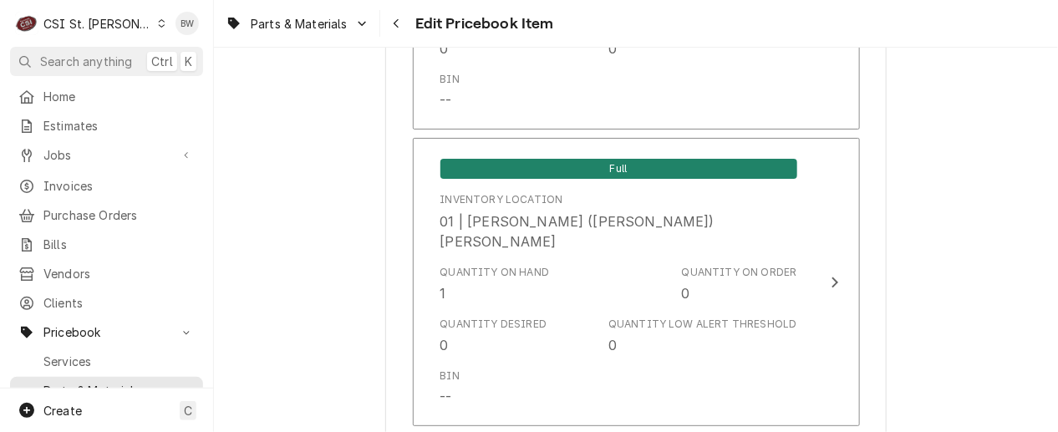
scroll to position [14465, 0]
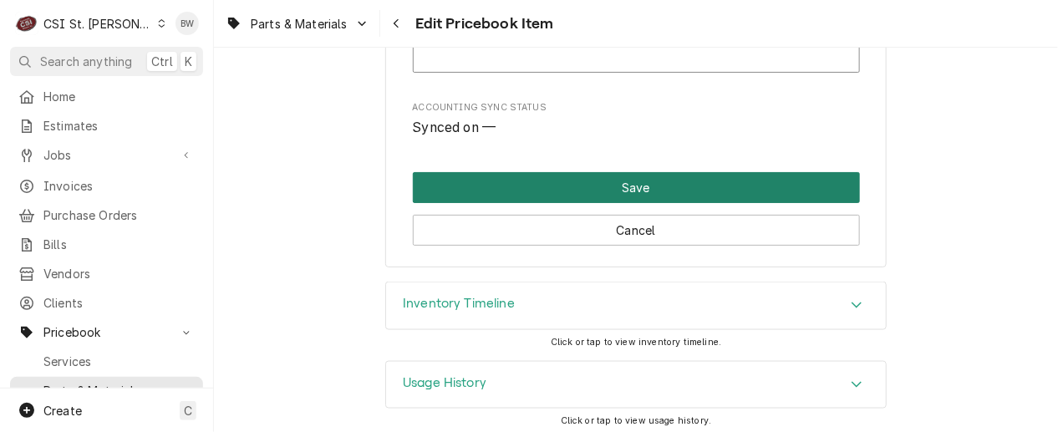
click at [618, 189] on button "Save" at bounding box center [636, 187] width 447 height 31
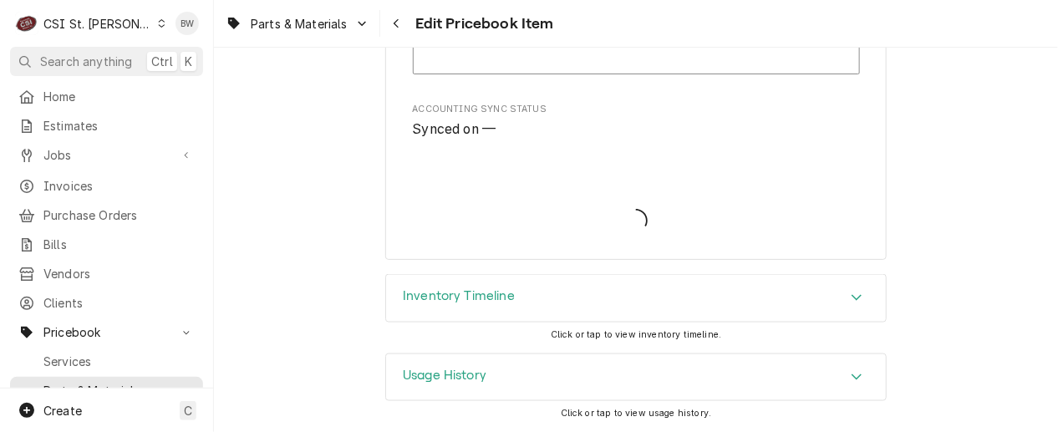
scroll to position [14455, 0]
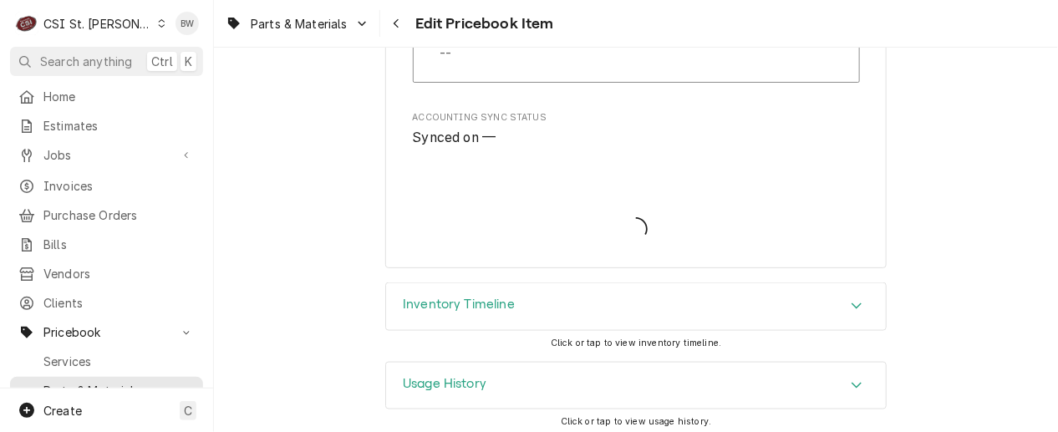
type textarea "x"
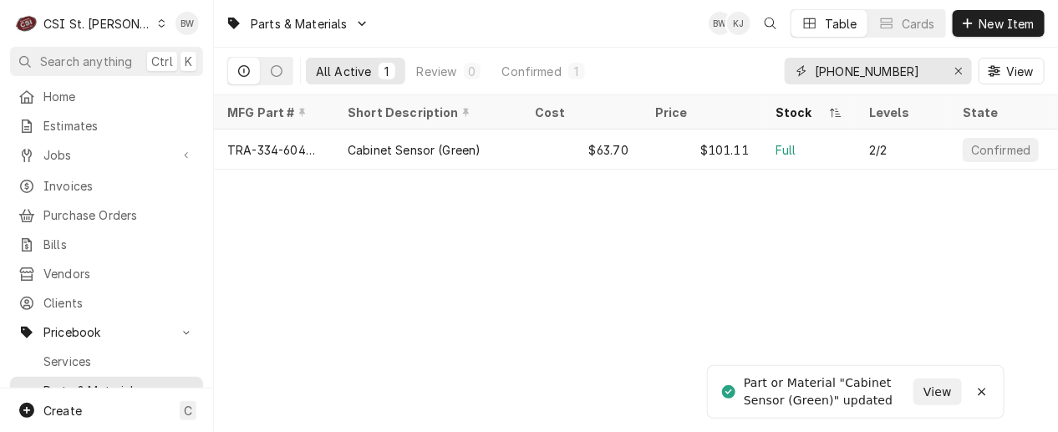
click at [878, 74] on input "[PHONE_NUMBER]" at bounding box center [877, 71] width 125 height 27
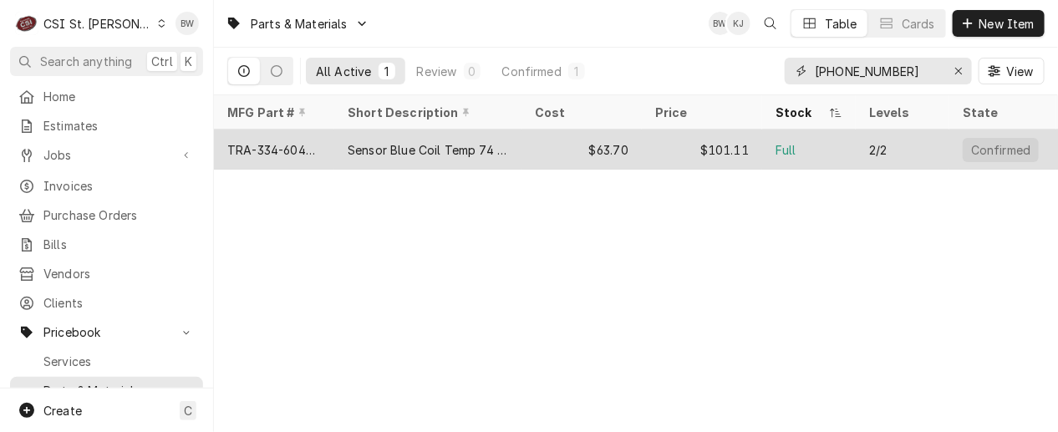
type input "[PHONE_NUMBER]"
click at [361, 146] on div "Sensor Blue Coil Temp 74 In" at bounding box center [428, 150] width 160 height 18
click at [355, 146] on div "Sensor Blue Coil Temp 74 In" at bounding box center [428, 150] width 160 height 18
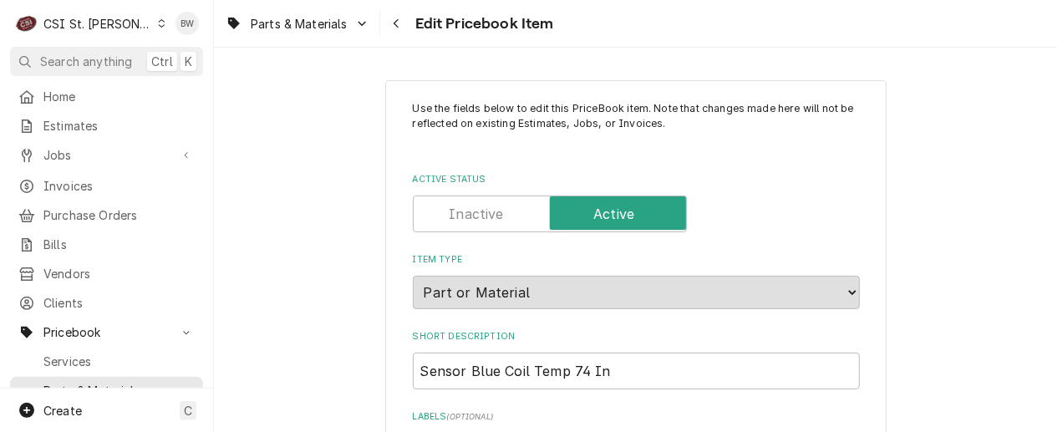
type textarea "x"
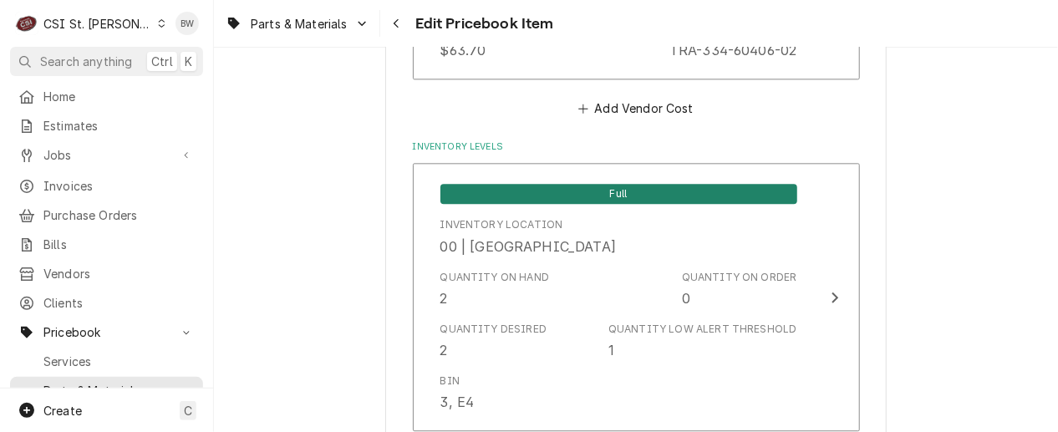
scroll to position [1420, 0]
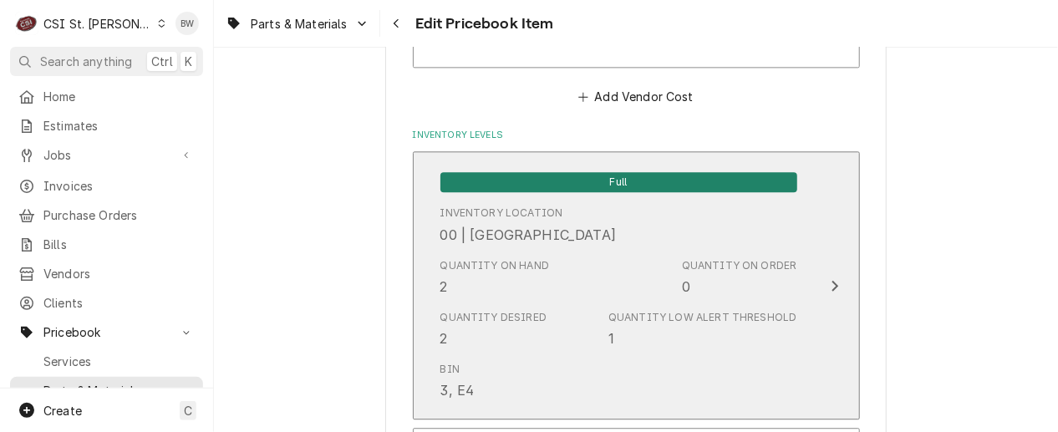
click at [539, 277] on div "Quantity on Hand 2" at bounding box center [494, 277] width 109 height 38
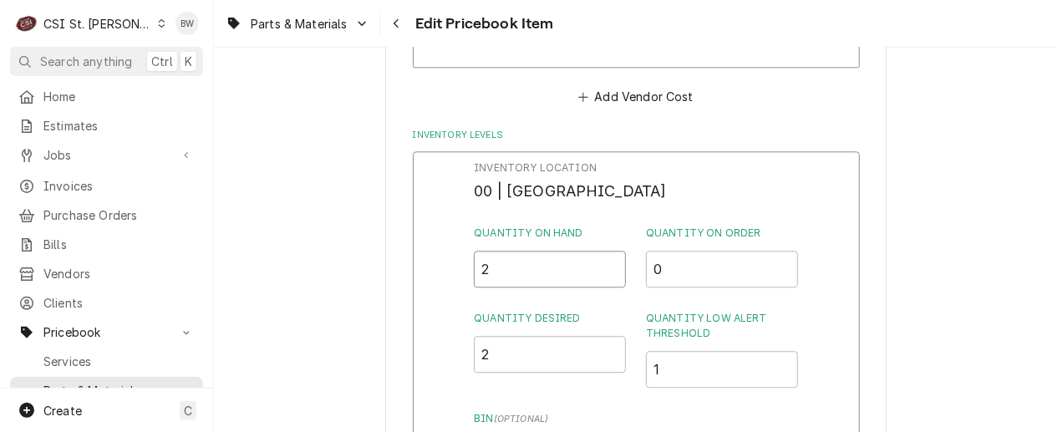
drag, startPoint x: 513, startPoint y: 260, endPoint x: 450, endPoint y: 268, distance: 63.2
click at [451, 268] on div "Inventory Location 00 | STL WAREHOUSE Quantity on Hand 2 Quantity on Order 0 Qu…" at bounding box center [636, 368] width 447 height 434
type input "1"
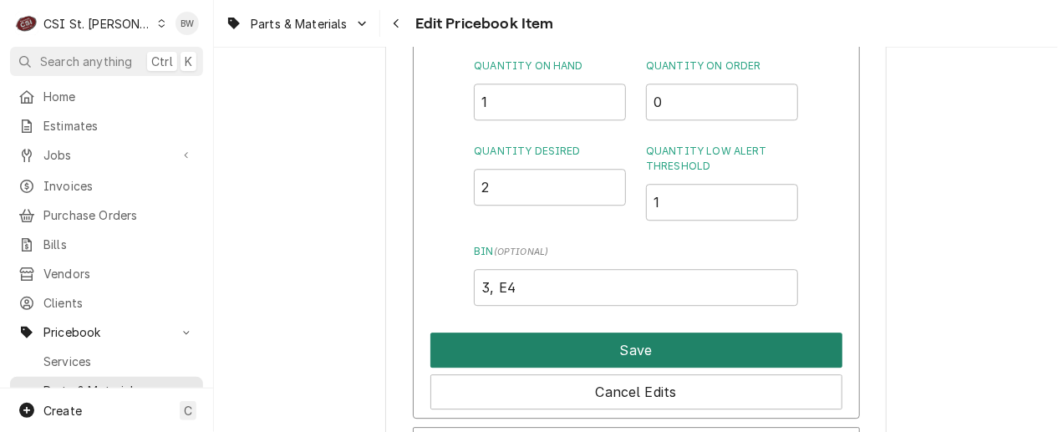
click at [599, 348] on button "Save" at bounding box center [636, 350] width 412 height 35
type textarea "x"
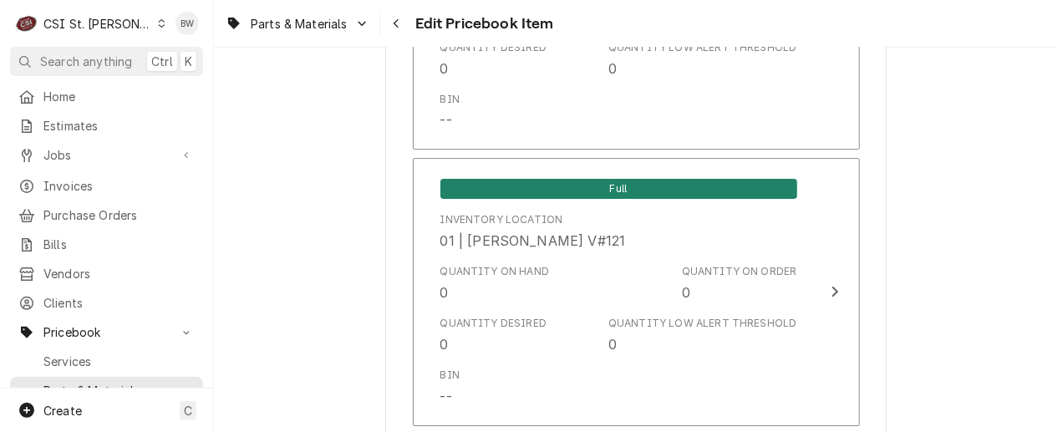
scroll to position [4846, 0]
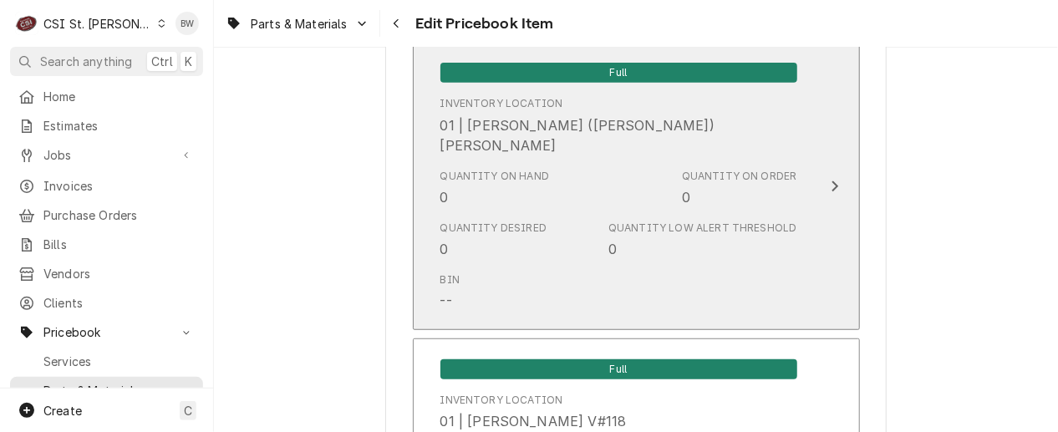
click at [560, 273] on div "Bin --" at bounding box center [618, 292] width 357 height 52
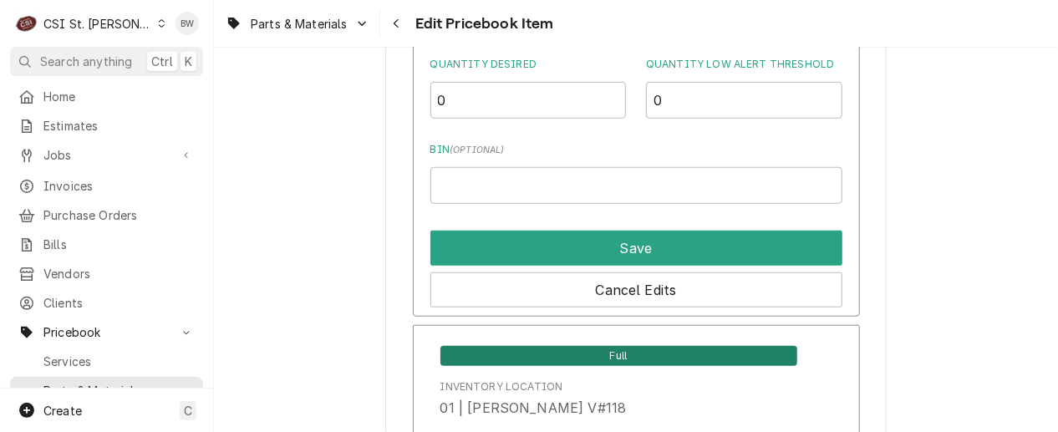
scroll to position [4763, 0]
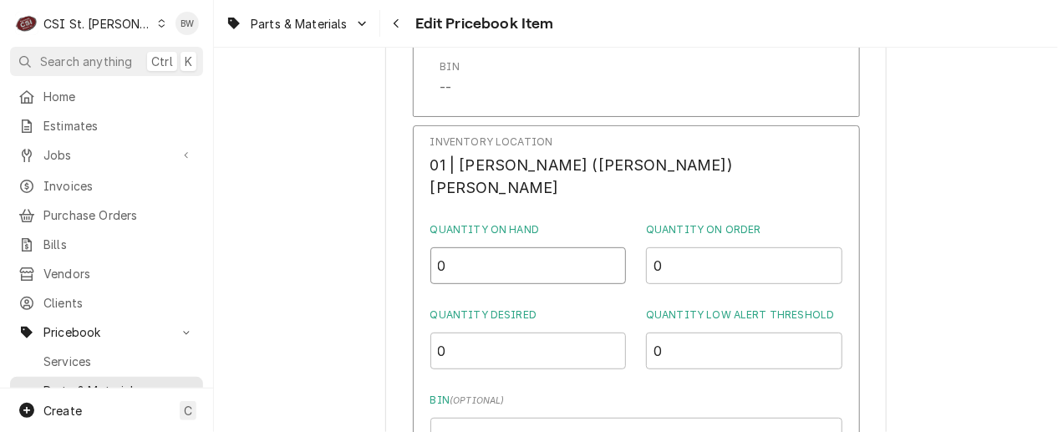
drag, startPoint x: 506, startPoint y: 249, endPoint x: 445, endPoint y: 248, distance: 60.2
click at [445, 248] on div "Inventory Location 01 | MICHAEL (BRAD) COPE Quantity on Hand 0 Quantity on Orde…" at bounding box center [636, 346] width 447 height 442
type input "1"
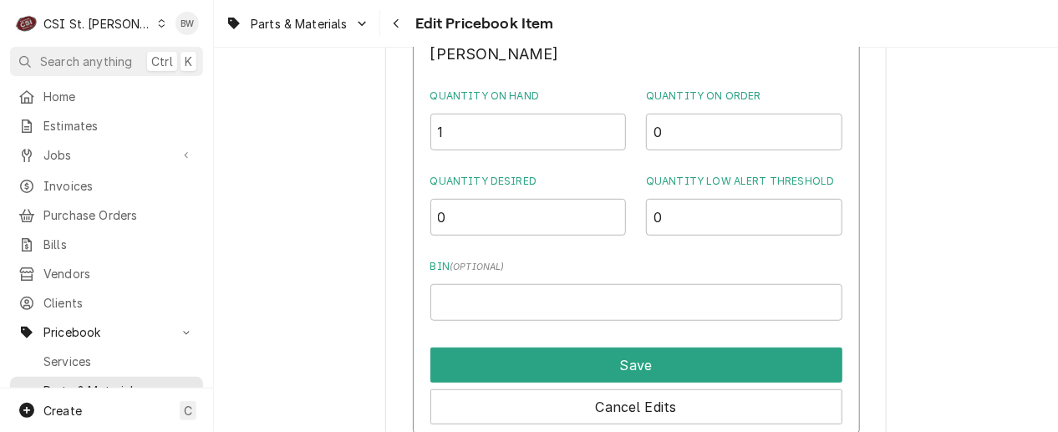
scroll to position [4930, 0]
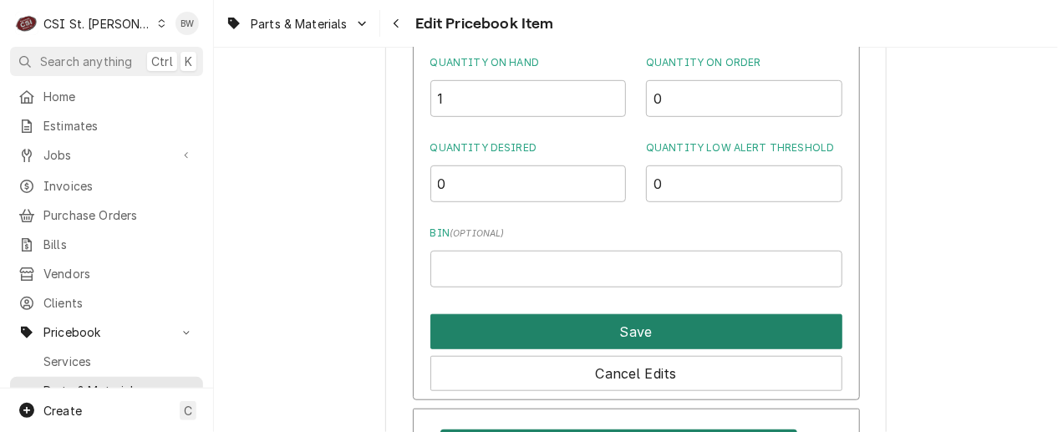
click at [585, 314] on button "Save" at bounding box center [636, 331] width 412 height 35
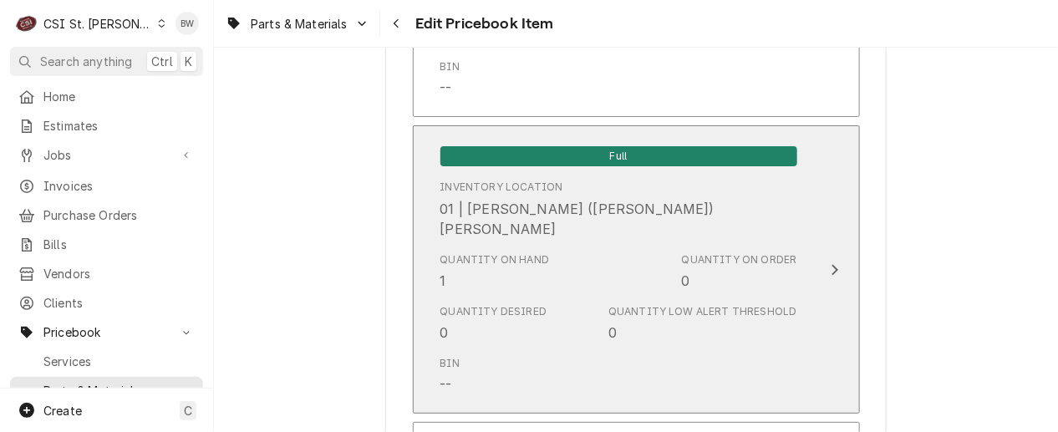
scroll to position [14500, 0]
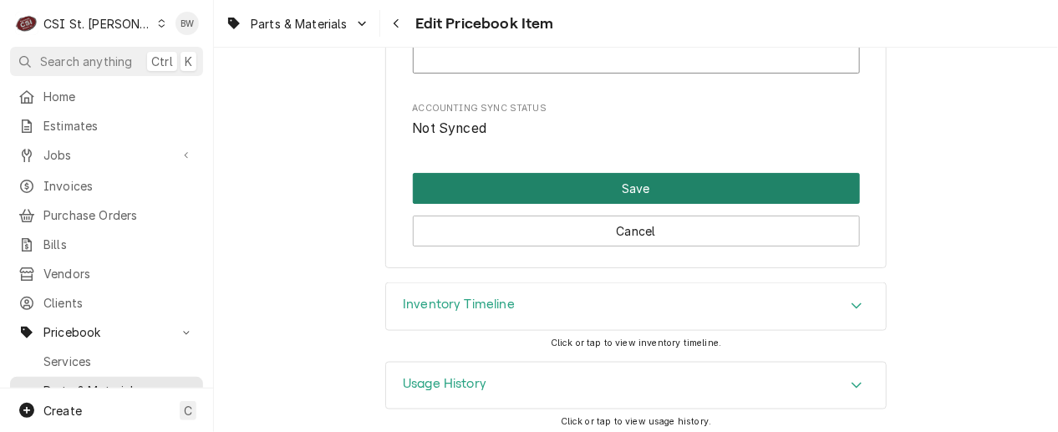
click at [575, 186] on button "Save" at bounding box center [636, 188] width 447 height 31
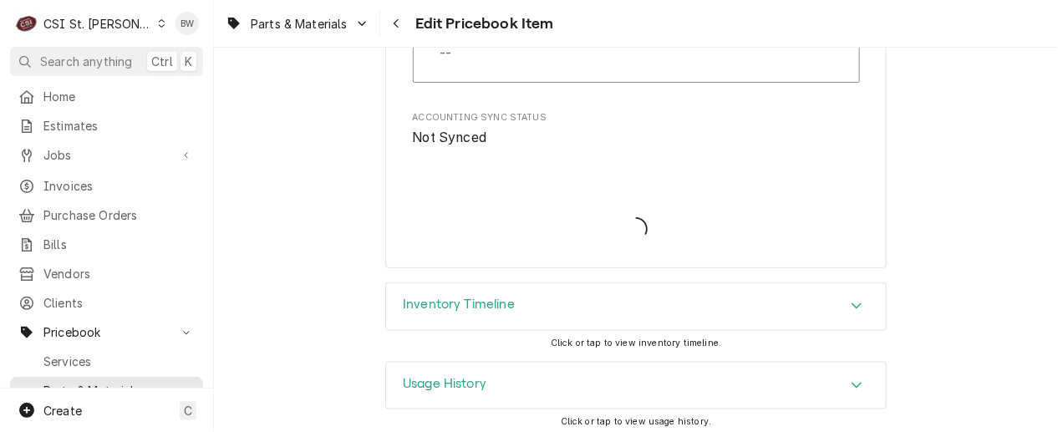
type textarea "x"
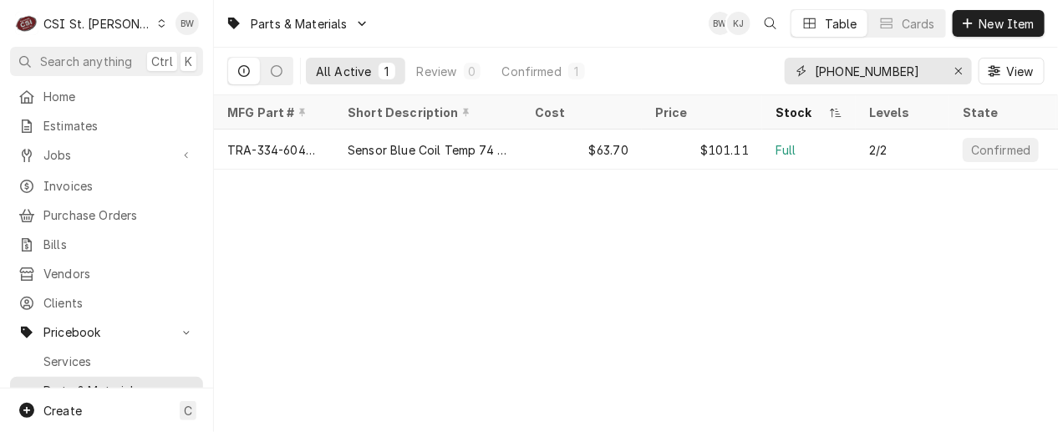
drag, startPoint x: 926, startPoint y: 75, endPoint x: 746, endPoint y: 88, distance: 180.1
click at [765, 78] on div "All Active 1 Review 0 Confirmed 1 334-60406-02 View" at bounding box center [635, 71] width 817 height 47
paste input "01-100v17-00568"
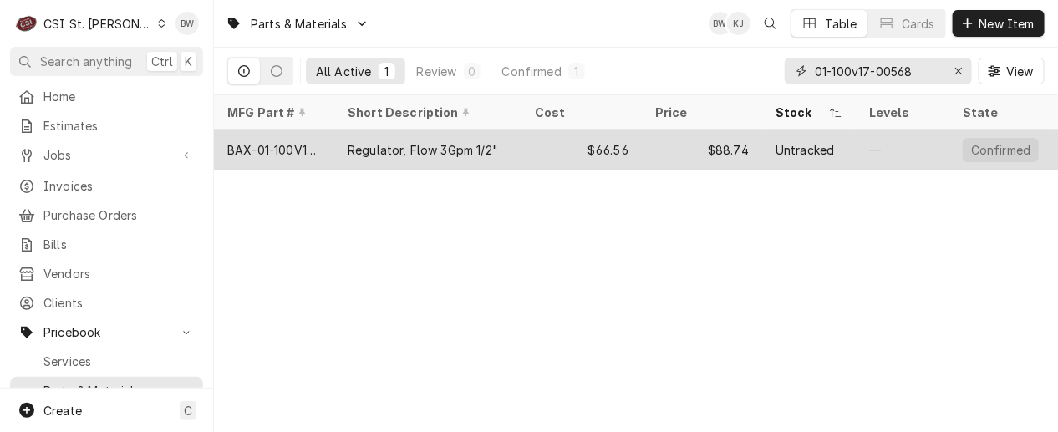
type input "01-100v17-00568"
click at [290, 141] on div "BAX-01-100V17-00568" at bounding box center [274, 150] width 94 height 18
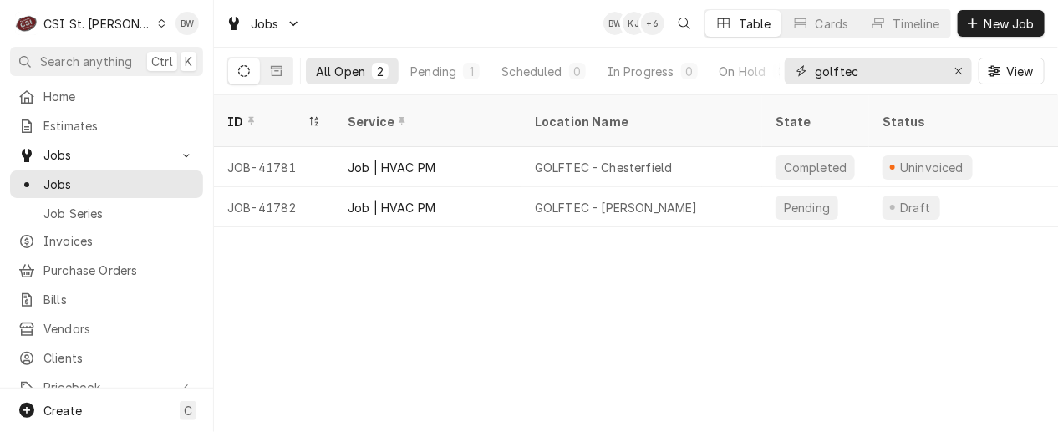
drag, startPoint x: 872, startPoint y: 73, endPoint x: 790, endPoint y: 72, distance: 81.9
click at [790, 72] on div "golftec" at bounding box center [878, 71] width 187 height 27
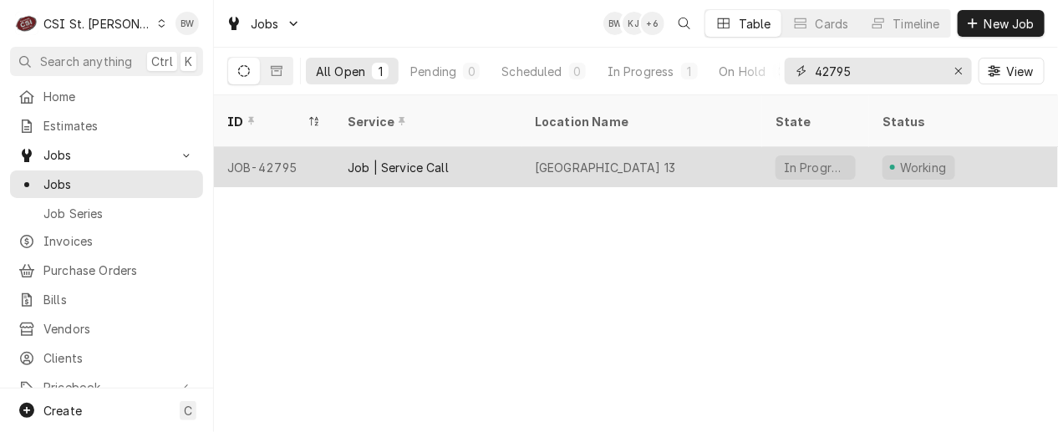
type input "42795"
click at [284, 147] on div "JOB-42795" at bounding box center [274, 167] width 120 height 40
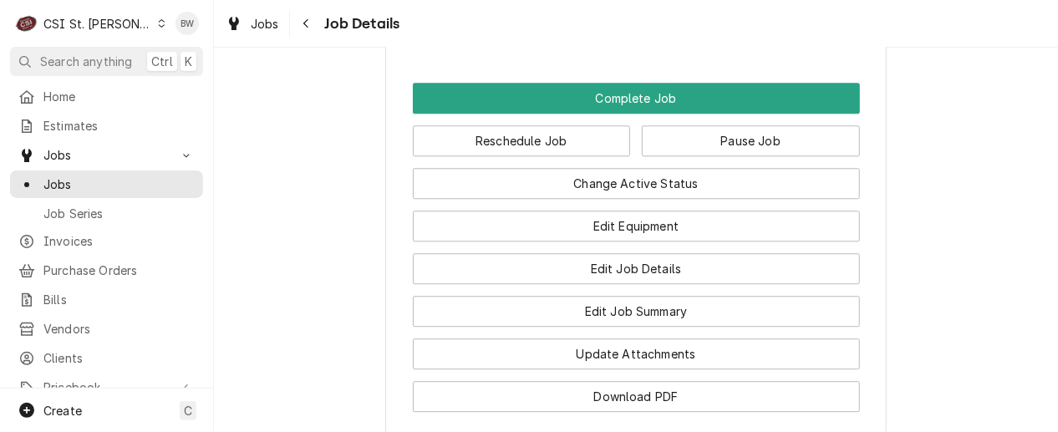
scroll to position [1588, 0]
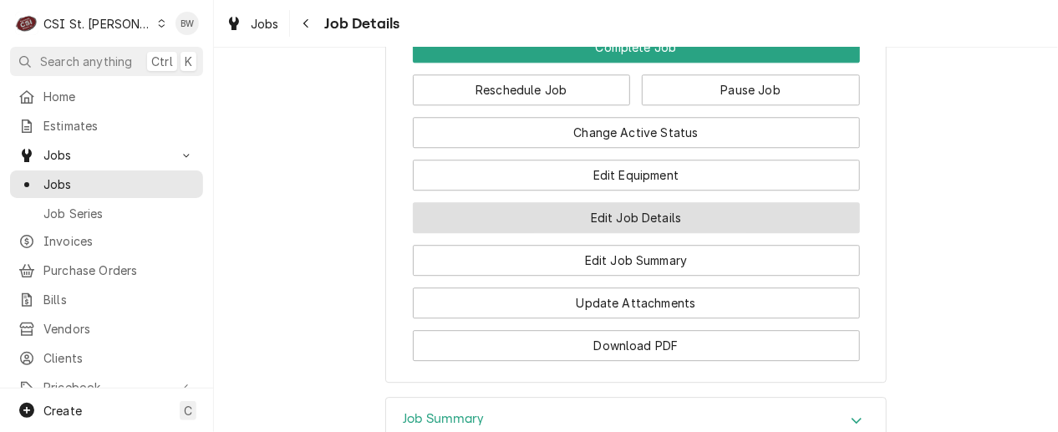
click at [570, 233] on button "Edit Job Details" at bounding box center [636, 217] width 447 height 31
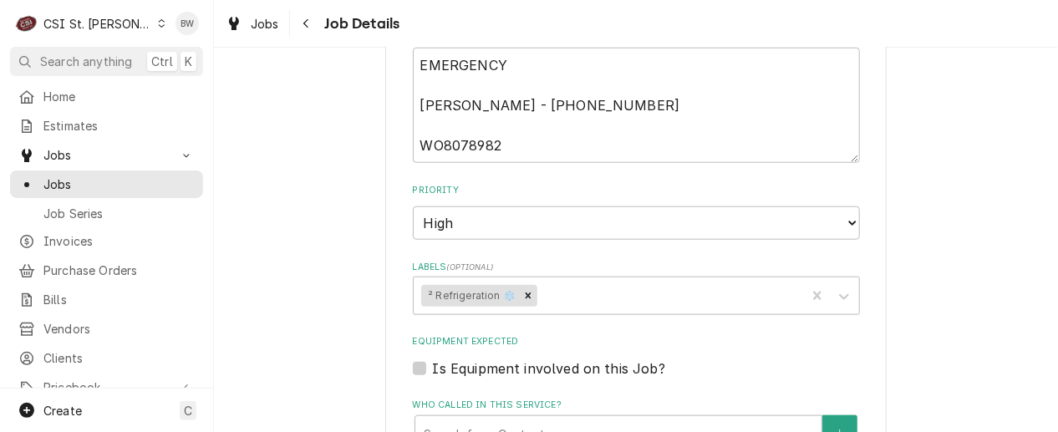
scroll to position [334, 0]
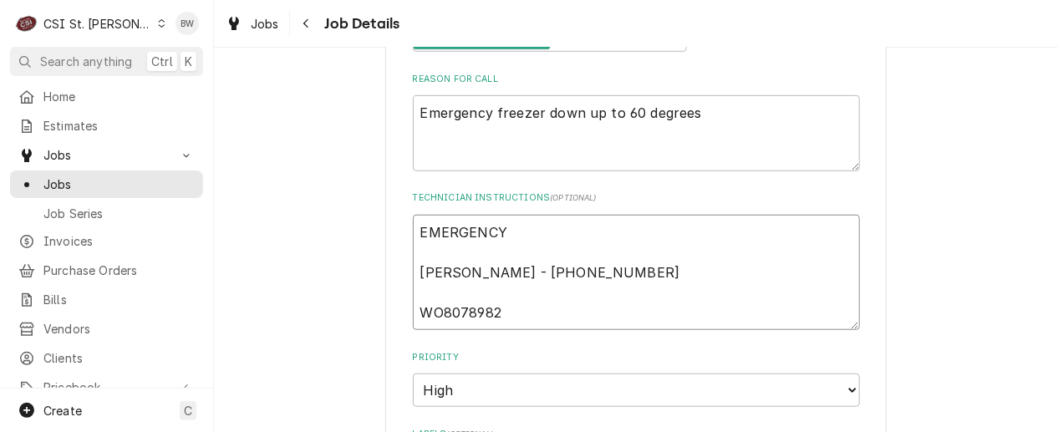
click at [414, 228] on textarea "EMERGENCY Kelli Budd - 636 733-3270 WO8078982" at bounding box center [636, 272] width 447 height 115
click at [413, 262] on textarea "EMERGENCY Kelli Budd - 636 733-3270 WO8078982" at bounding box center [636, 272] width 447 height 115
type textarea "x"
type textarea "EMERGENCY Kelli Budd - 636 733-3270 WO8078982"
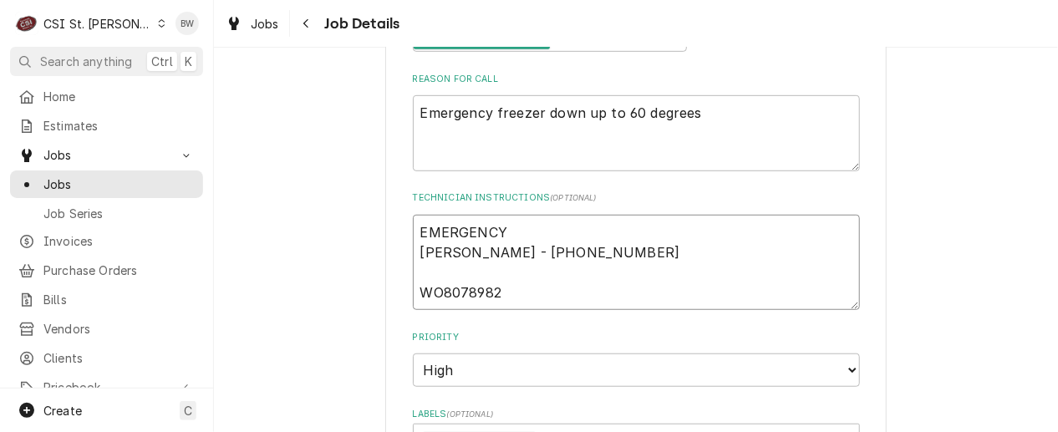
click at [413, 231] on textarea "EMERGENCY Kelli Budd - 636 733-3270 WO8078982" at bounding box center [636, 262] width 447 height 95
type textarea "x"
type textarea "EMERGENCY Kelli Budd - 636 733-3270 WO8078982"
type textarea "x"
type textarea "EMERGENCY Kelli Budd - 636 733-3270 WO8078982"
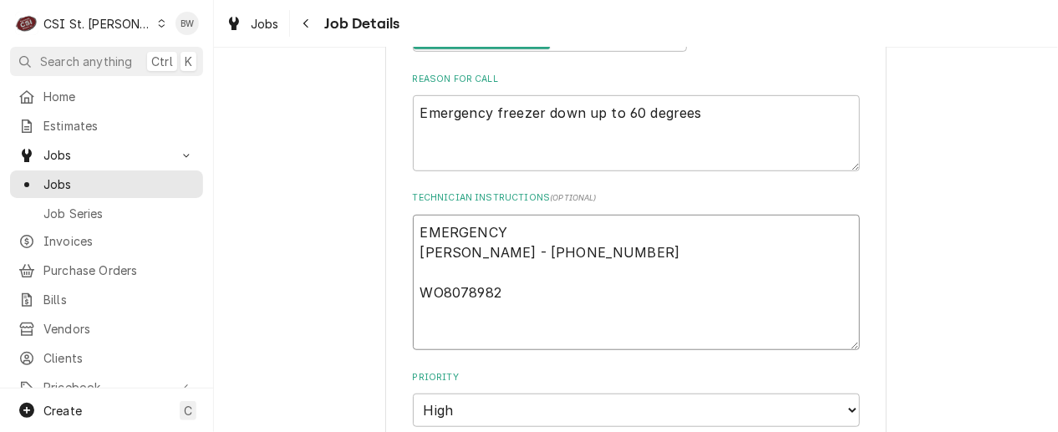
type textarea "x"
type textarea "P EMERGENCY Kelli Budd - 636 733-3270 WO8078982"
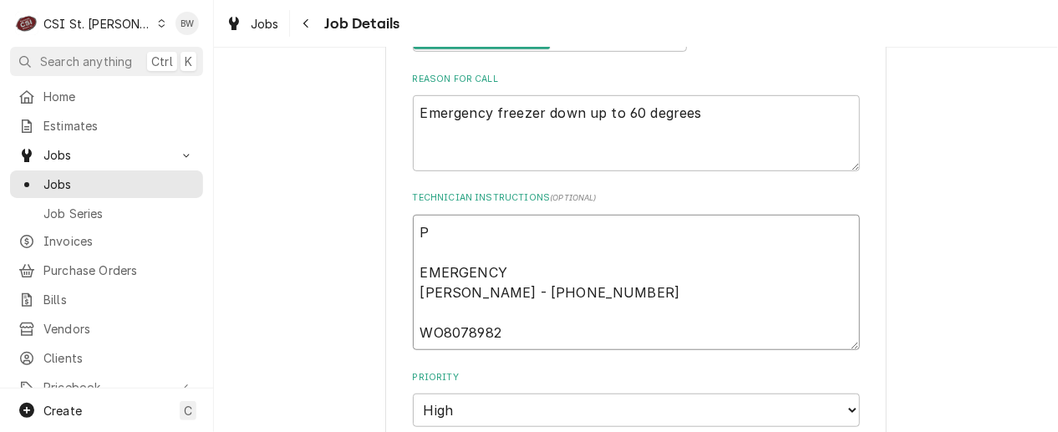
type textarea "x"
type textarea "Pa EMERGENCY Kelli Budd - 636 733-3270 WO8078982"
type textarea "x"
type textarea "Par EMERGENCY Kelli Budd - 636 733-3270 WO8078982"
type textarea "x"
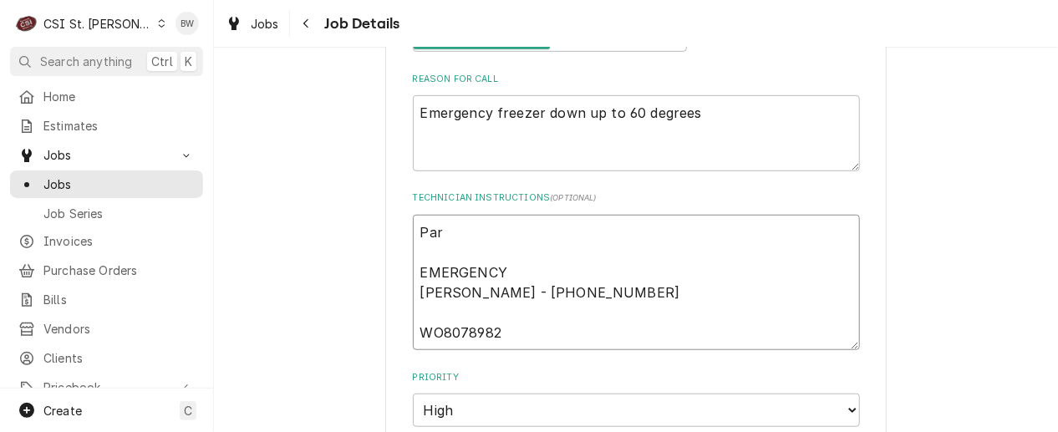
type textarea "Part EMERGENCY Kelli Budd - 636 733-3270 WO8078982"
type textarea "x"
type textarea "Parts EMERGENCY Kelli Budd - 636 733-3270 WO8078982"
type textarea "x"
type textarea "Parts EMERGENCY Kelli Budd - 636 733-3270 WO8078982"
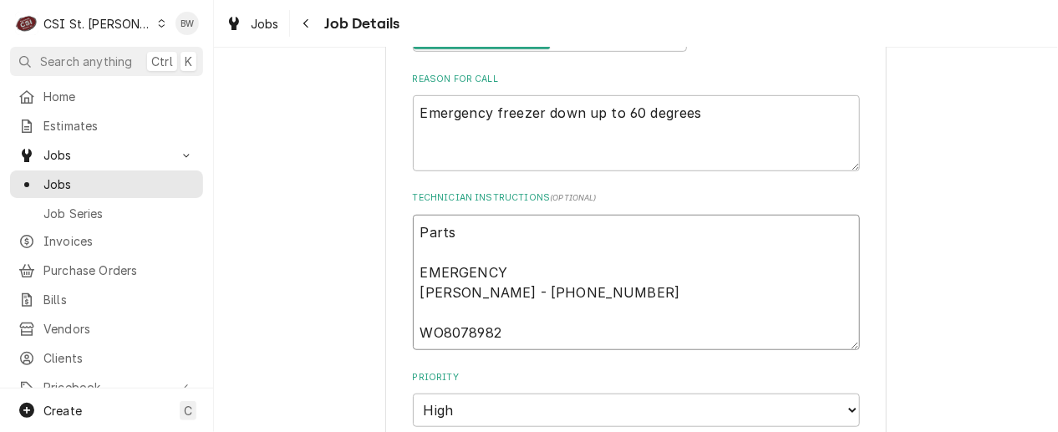
type textarea "x"
type textarea "Parts fo EMERGENCY Kelli Budd - 636 733-3270 WO8078982"
type textarea "x"
type textarea "Parts for EMERGENCY Kelli Budd - 636 733-3270 WO8078982"
type textarea "x"
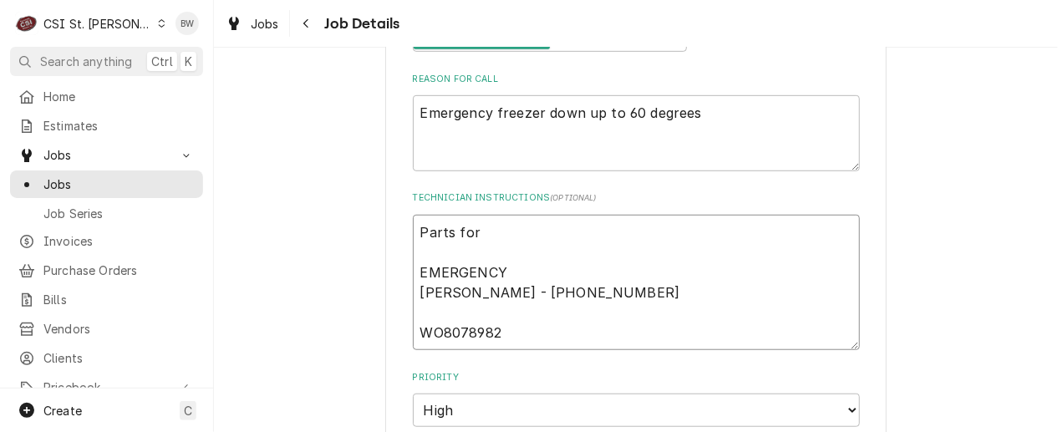
type textarea "Parts form EMERGENCY Kelli Budd - 636 733-3270 WO8078982"
type textarea "x"
type textarea "Parts form EMERGENCY Kelli Budd - 636 733-3270 WO8078982"
type textarea "x"
type textarea "Parts form s EMERGENCY Kelli Budd - 636 733-3270 WO8078982"
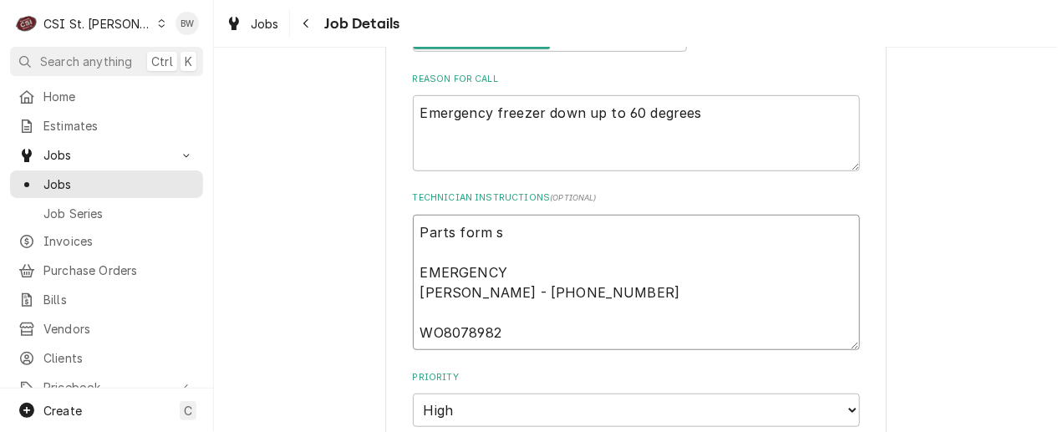
type textarea "x"
type textarea "Parts form st EMERGENCY Kelli Budd - 636 733-3270 WO8078982"
type textarea "x"
type textarea "Parts form sto EMERGENCY Kelli Budd - 636 733-3270 WO8078982"
type textarea "x"
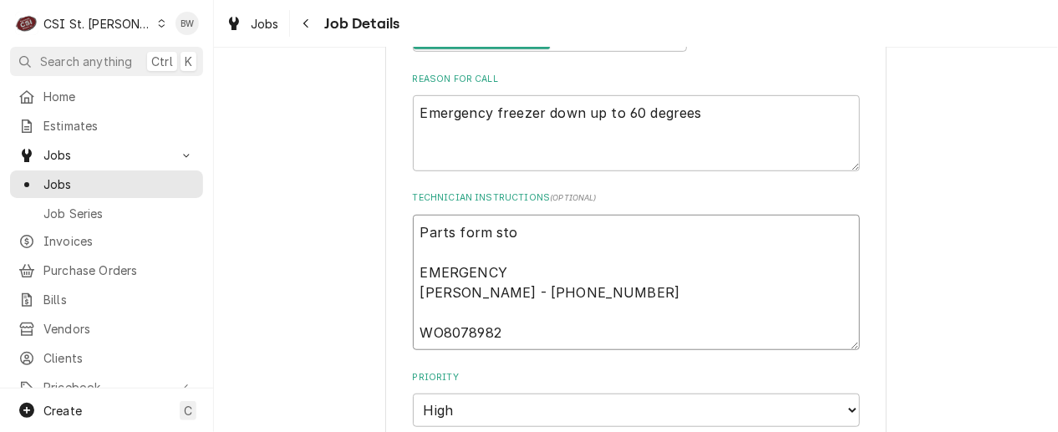
type textarea "Parts form stoc EMERGENCY Kelli Budd - 636 733-3270 WO8078982"
type textarea "x"
type textarea "Parts form stock EMERGENCY Kelli Budd - 636 733-3270 WO8078982"
type textarea "x"
type textarea "Parts form stock EMERGENCY Kelli Budd - 636 733-3270 WO8078982"
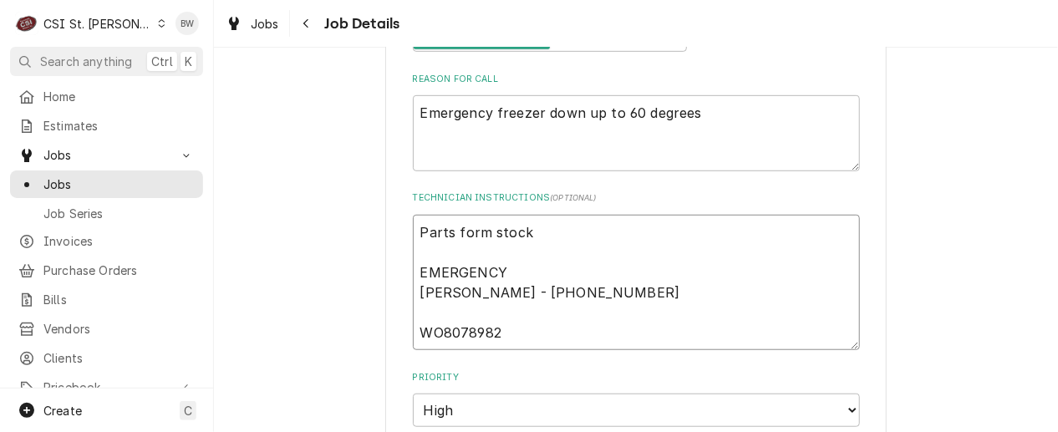
type textarea "x"
type textarea "Parts form stock gi EMERGENCY Kelli Budd - 636 733-3270 WO8078982"
type textarea "x"
type textarea "Parts form stock give EMERGENCY Kelli Budd - 636 733-3270 WO8078982"
type textarea "x"
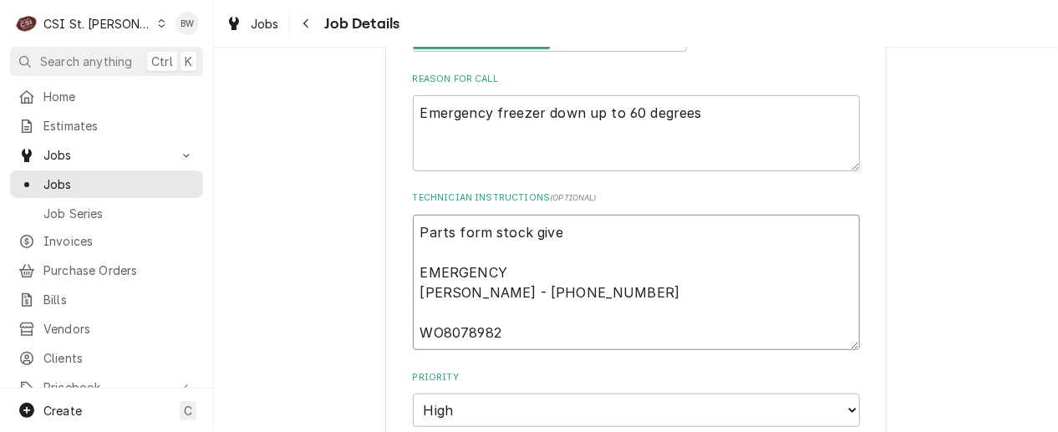
type textarea "Parts form stock given EMERGENCY Kelli Budd - 636 733-3270 WO8078982"
type textarea "x"
type textarea "Parts form stock given EMERGENCY Kelli Budd - 636 733-3270 WO8078982"
type textarea "x"
type textarea "Parts form stock given t EMERGENCY Kelli Budd - 636 733-3270 WO8078982"
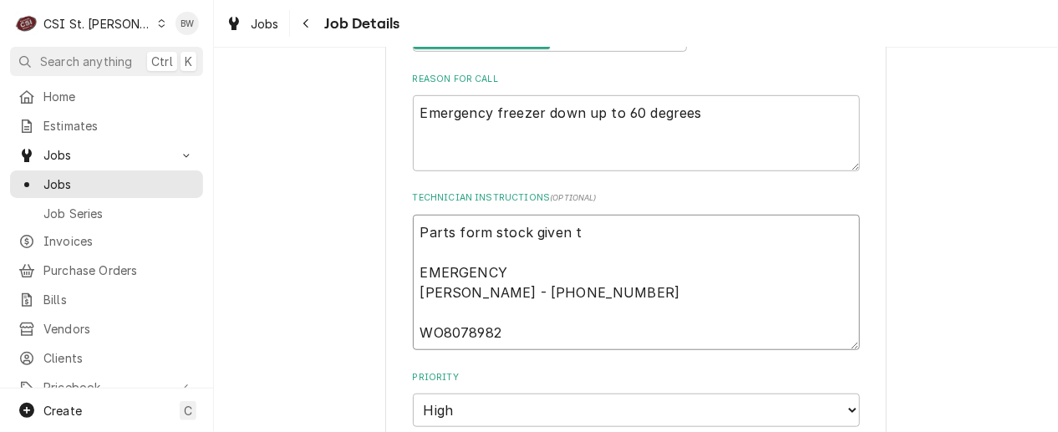
type textarea "x"
type textarea "Parts form stock given to EMERGENCY Kelli Budd - 636 733-3270 WO8078982"
type textarea "x"
type textarea "Parts form stock given to EMERGENCY Kelli Budd - 636 733-3270 WO8078982"
type textarea "x"
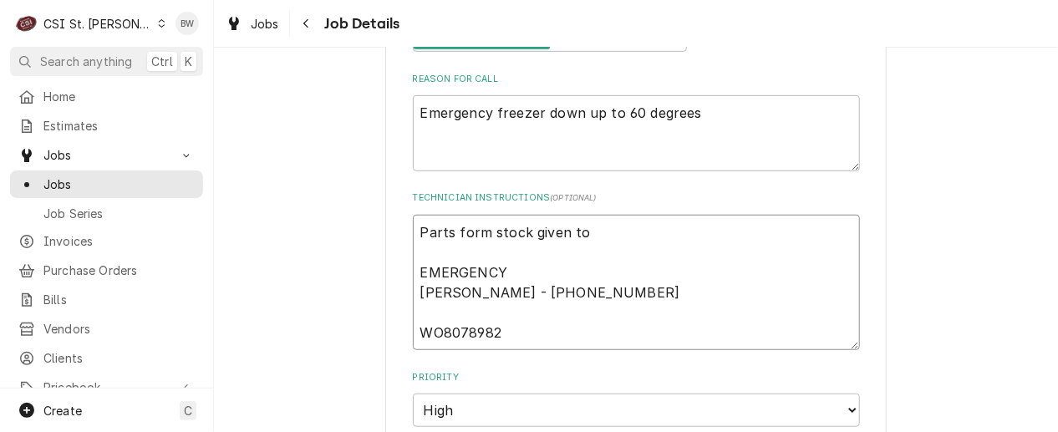
type textarea "Parts form stock given to B EMERGENCY Kelli Budd - 636 733-3270 WO8078982"
type textarea "x"
type textarea "Parts form stock given to Br EMERGENCY Kelli Budd - 636 733-3270 WO8078982"
type textarea "x"
type textarea "Parts form stock given to Brad EMERGENCY Kelli Budd - 636 733-3270 WO8078982"
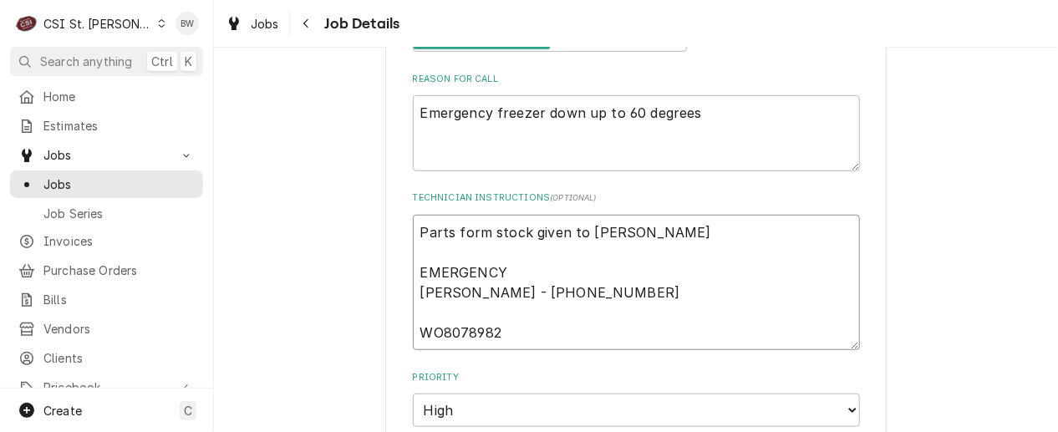
type textarea "x"
type textarea "Parts form stock given to Brad EMERGENCY Kelli Budd - 636 733-3270 WO8078982"
type textarea "x"
type textarea "Parts form stock given to Brad C EMERGENCY Kelli Budd - 636 733-3270 WO8078982"
type textarea "x"
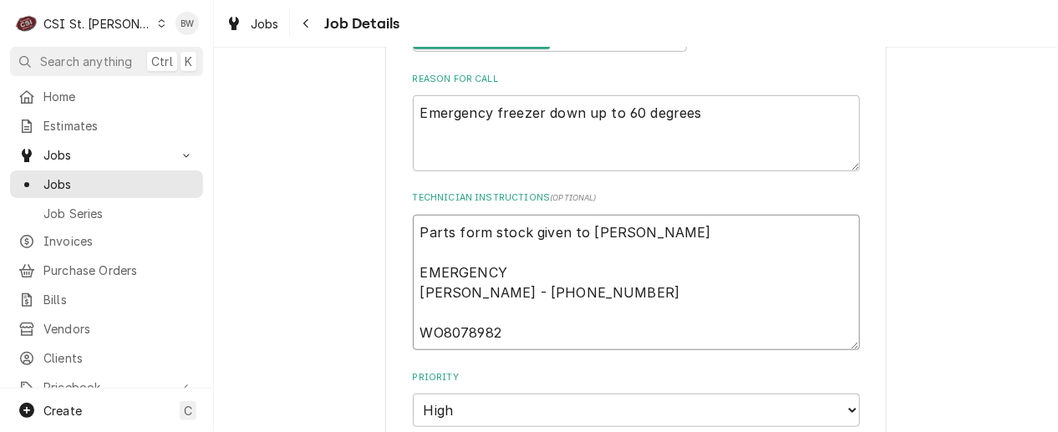
type textarea "Parts form stock given to Brad C EMERGENCY Kelli Budd - 636 733-3270 WO8078982"
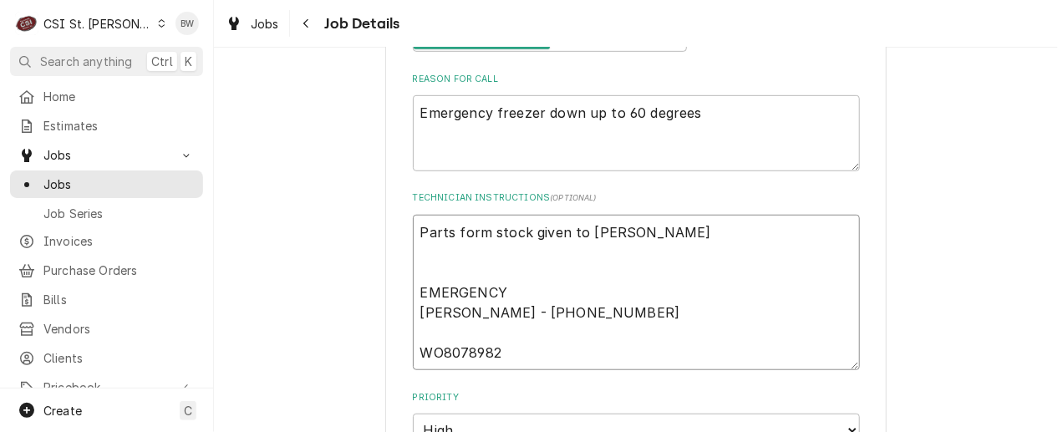
type textarea "x"
type textarea "Parts form stock given to Brad C 3 EMERGENCY Kelli Budd - 636 733-3270 WO8078982"
type textarea "x"
type textarea "Parts form stock given to Brad C 33 EMERGENCY Kelli Budd - 636 733-3270 WO80789…"
type textarea "x"
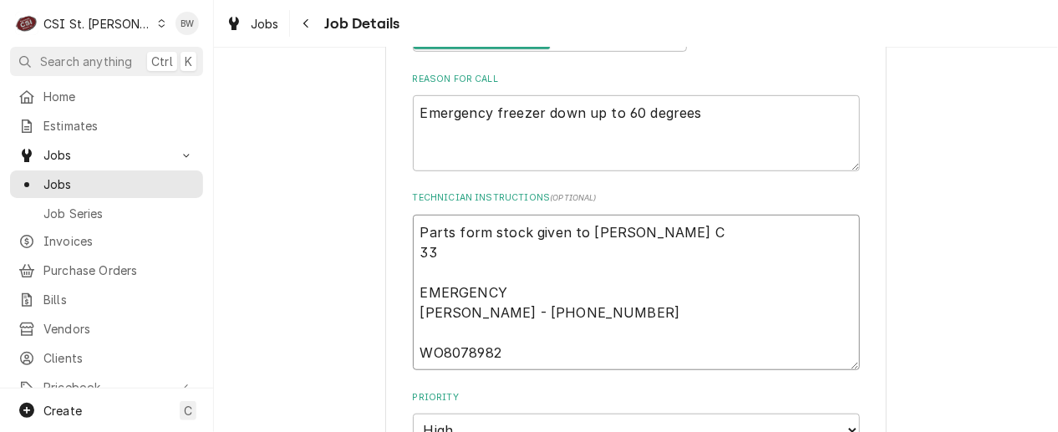
type textarea "Parts form stock given to Brad C 334 EMERGENCY Kelli Budd - 636 733-3270 WO8078…"
type textarea "x"
type textarea "Parts form stock given to Brad C 334- EMERGENCY Kelli Budd - 636 733-3270 WO807…"
type textarea "x"
type textarea "Parts form stock given to Brad C 334-6 EMERGENCY Kelli Budd - 636 733-3270 WO80…"
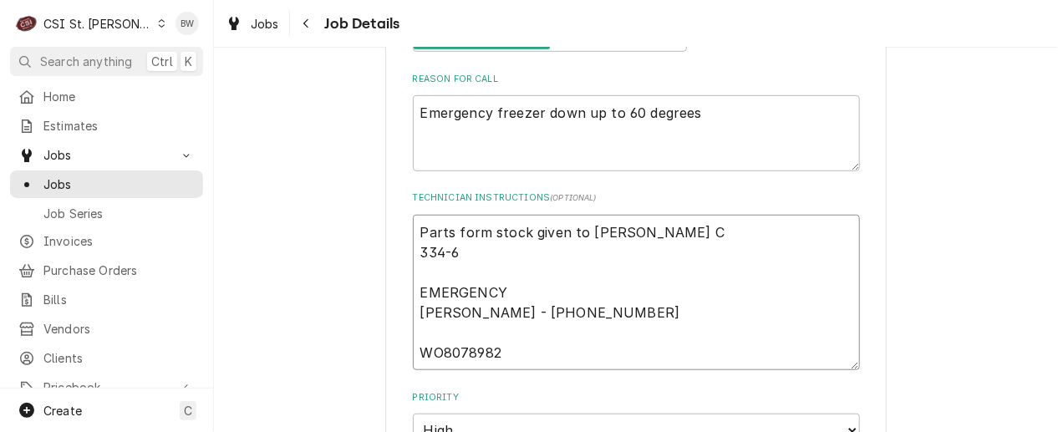
type textarea "x"
type textarea "Parts form stock given to Brad C 334-60 EMERGENCY Kelli Budd - 636 733-3270 WO8…"
type textarea "x"
type textarea "Parts form stock given to Brad C 334-604 EMERGENCY Kelli Budd - 636 733-3270 WO…"
type textarea "x"
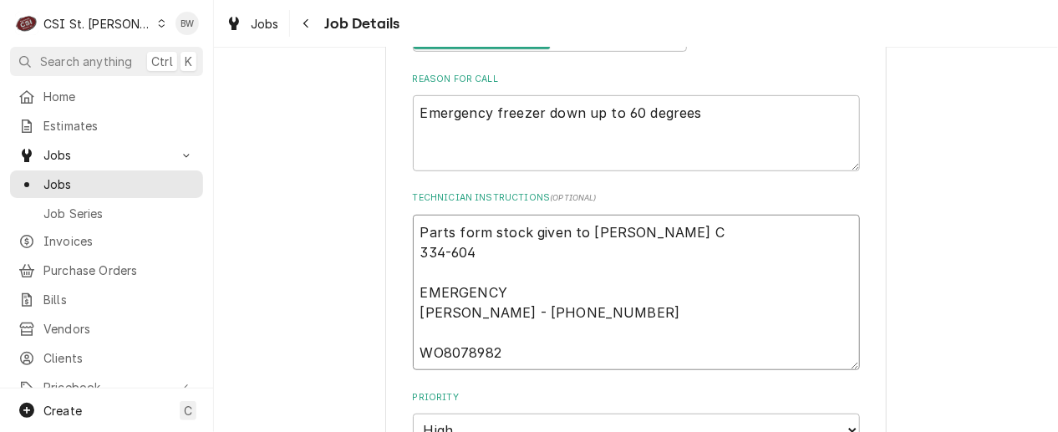
type textarea "Parts form stock given to Brad C 334-6040 EMERGENCY Kelli Budd - 636 733-3270 W…"
type textarea "x"
type textarea "Parts form stock given to Brad C 334-60405 EMERGENCY Kelli Budd - 636 733-3270 …"
type textarea "x"
type textarea "Parts form stock given to Brad C 334-60405- EMERGENCY Kelli Budd - 636 733-3270…"
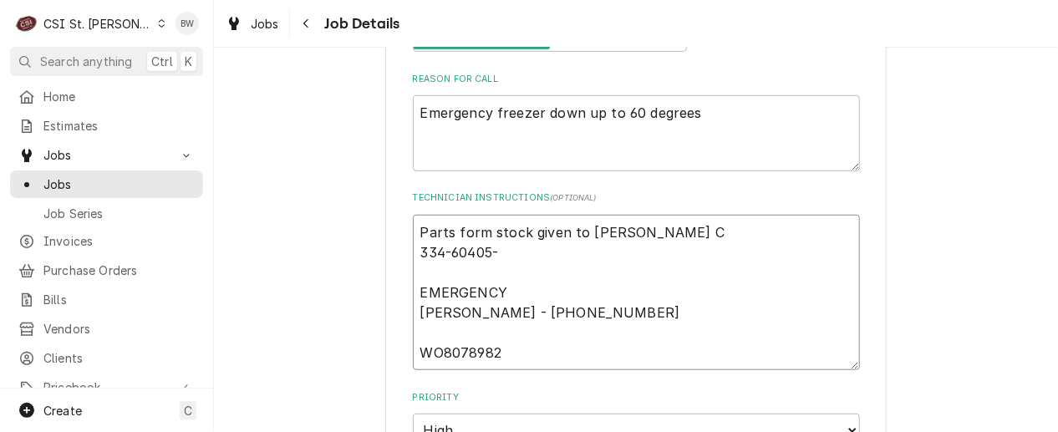
type textarea "x"
type textarea "Parts form stock given to Brad C 334-60405-0 EMERGENCY Kelli Budd - 636 733-327…"
type textarea "x"
type textarea "Parts form stock given to Brad C 334-60405-02 EMERGENCY Kelli Budd - 636 733-32…"
type textarea "x"
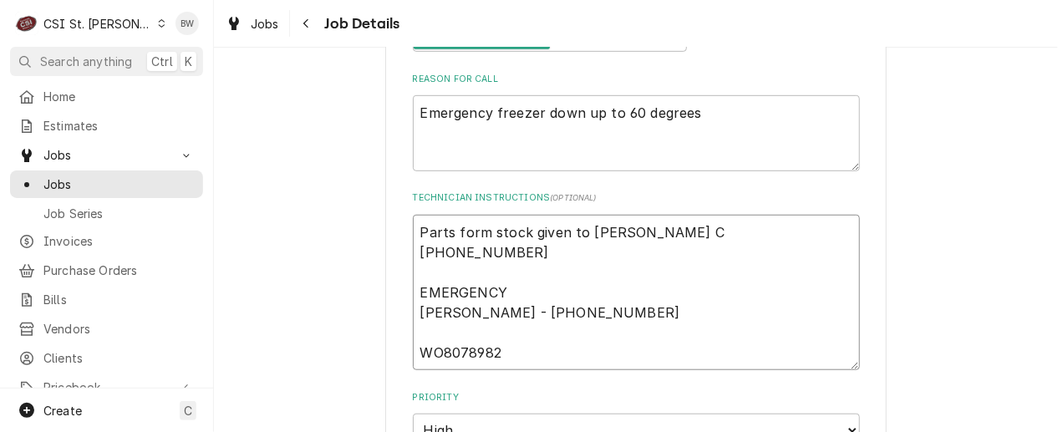
type textarea "Parts form stock given to Brad C 334-60405-02, EMERGENCY Kelli Budd - 636 733-3…"
type textarea "x"
type textarea "Parts form stock given to Brad C 334-60405-02, EMERGENCY Kelli Budd - 636 733-3…"
type textarea "x"
type textarea "Parts form stock given to Brad C 334-60405-02, 3 EMERGENCY Kelli Budd - 636 733…"
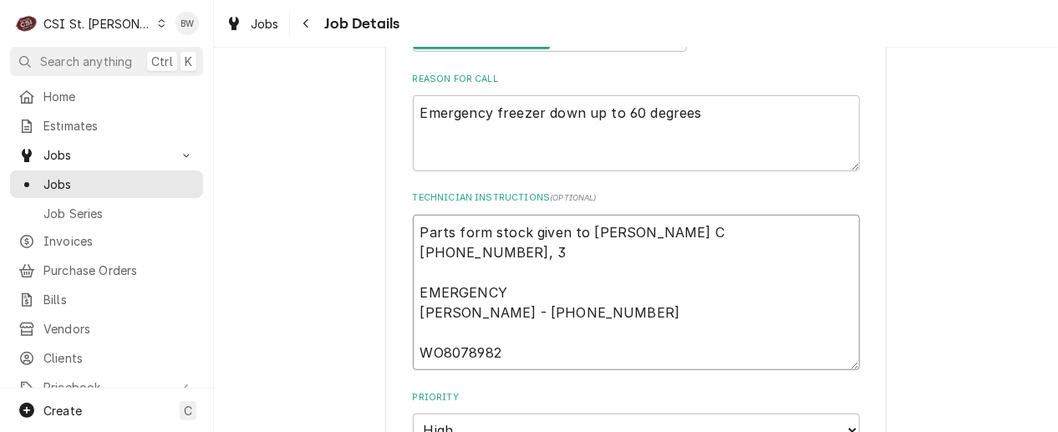
type textarea "x"
type textarea "Parts form stock given to Brad C 334-60405-02, 33 EMERGENCY Kelli Budd - 636 73…"
type textarea "x"
type textarea "Parts form stock given to Brad C 334-60405-02, 334 EMERGENCY Kelli Budd - 636 7…"
type textarea "x"
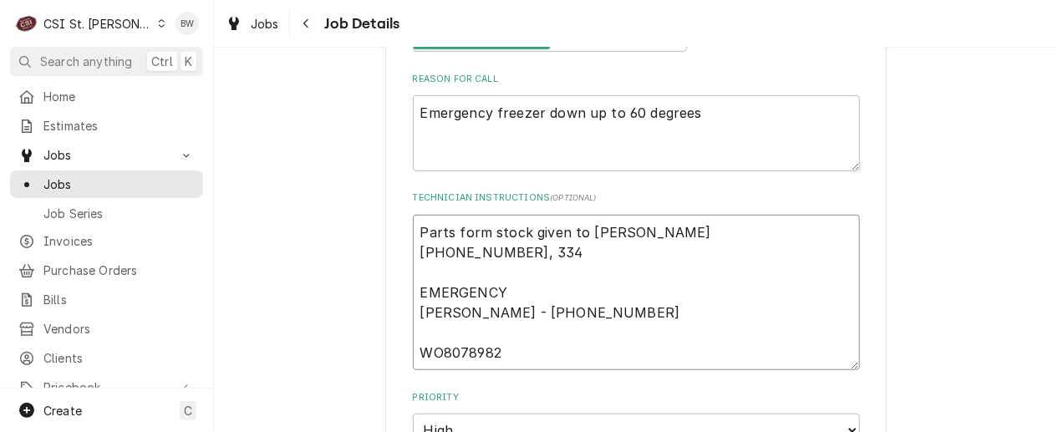
type textarea "Parts form stock given to Brad C 334-60405-02, 334- EMERGENCY Kelli Budd - 636 …"
type textarea "x"
type textarea "Parts form stock given to Brad C 334-60405-02, 334-6 EMERGENCY Kelli Budd - 636…"
type textarea "x"
type textarea "Parts form stock given to Brad C 334-60405-02, 334-60 EMERGENCY Kelli Budd - 63…"
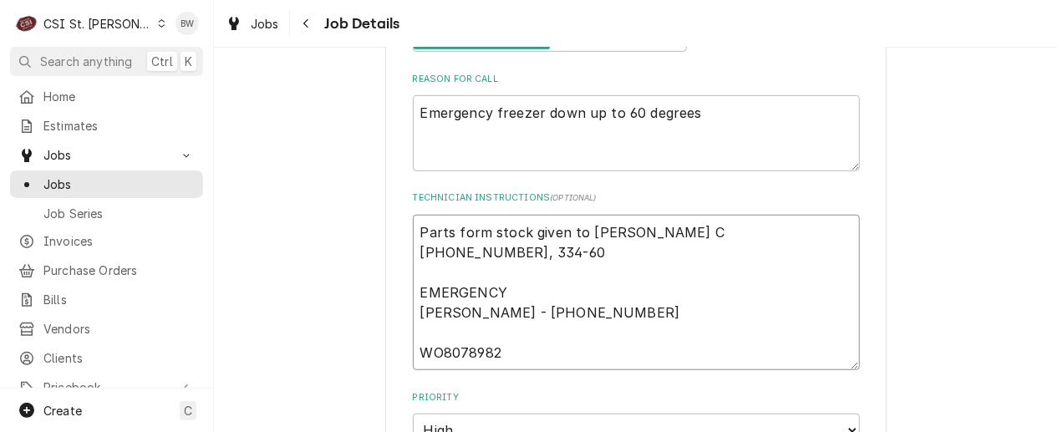
type textarea "x"
type textarea "Parts form stock given to Brad C 334-60405-02, 334-604 EMERGENCY Kelli Budd - 6…"
type textarea "x"
type textarea "Parts form stock given to Brad C 334-60405-02, 334-6040 EMERGENCY Kelli Budd - …"
type textarea "x"
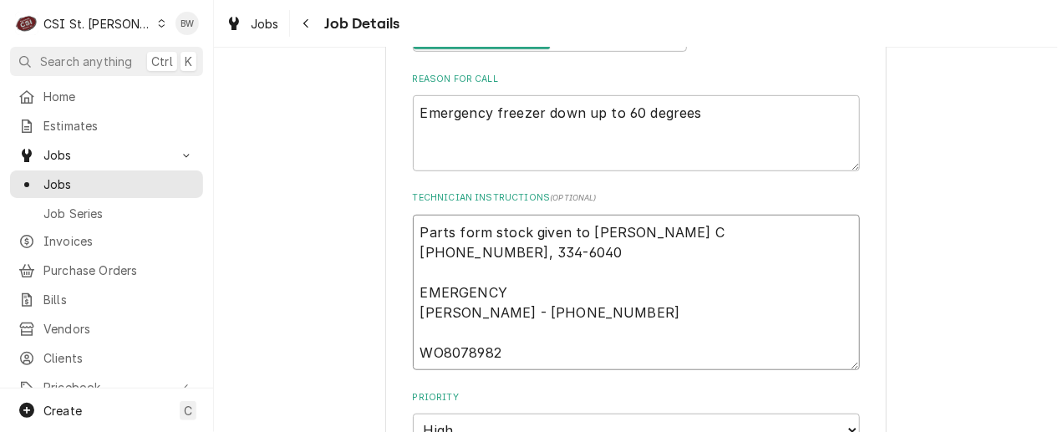
type textarea "Parts form stock given to Brad C 334-60405-02, 334-60406 EMERGENCY Kelli Budd -…"
type textarea "x"
type textarea "Parts form stock given to Brad C 334-60405-02, 334-60406- EMERGENCY Kelli Budd …"
type textarea "x"
type textarea "Parts form stock given to Brad C 334-60405-02, 334-60406-0 EMERGENCY Kelli Budd…"
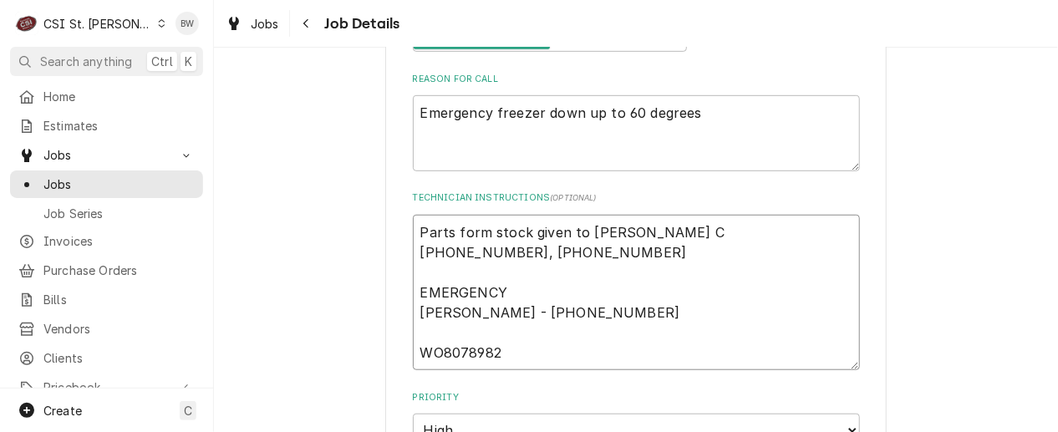
type textarea "x"
type textarea "Parts form stock given to Brad C 334-60405-02, 334-60406-02 EMERGENCY Kelli Bud…"
type textarea "x"
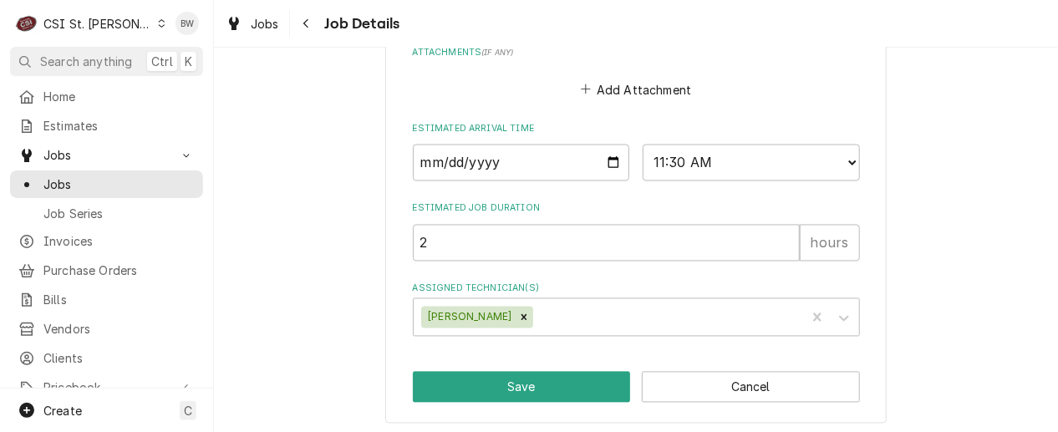
scroll to position [1050, 0]
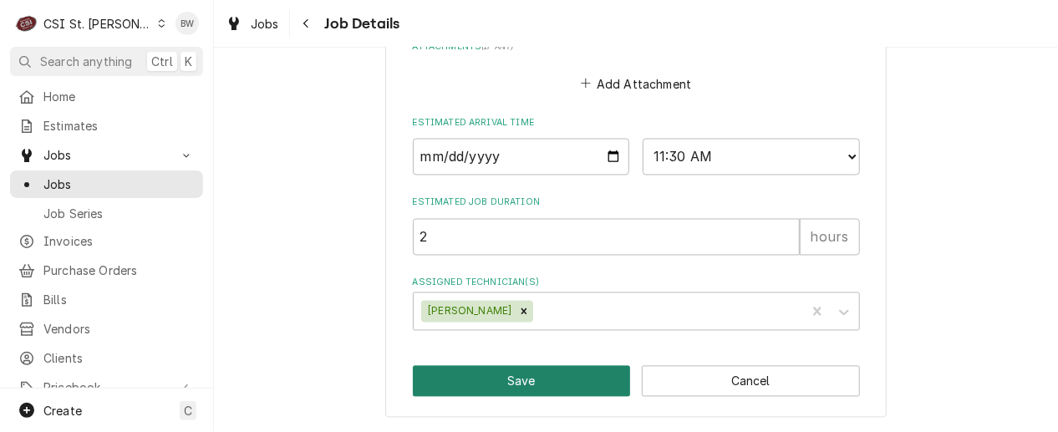
type textarea "Parts form stock given to Brad C 334-60405-02, 334-60406-02 EMERGENCY Kelli Bud…"
click at [521, 379] on button "Save" at bounding box center [522, 381] width 218 height 31
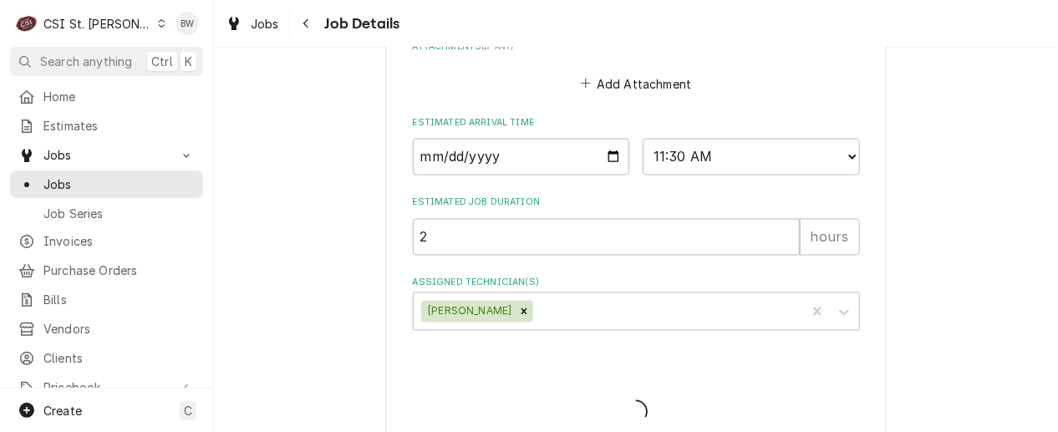
type textarea "x"
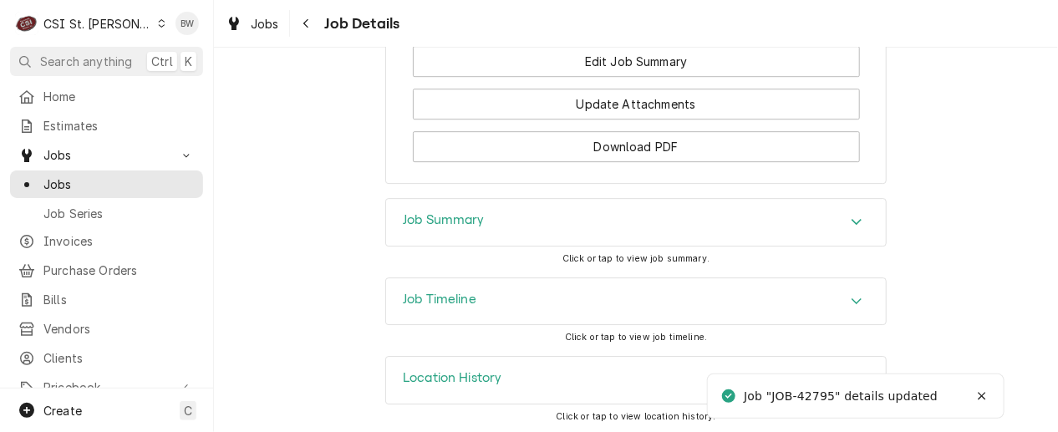
scroll to position [1838, 0]
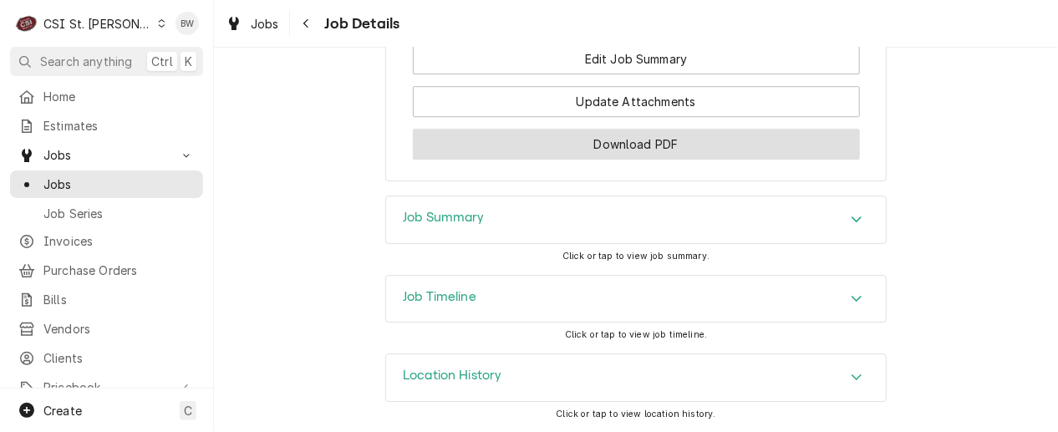
click at [549, 160] on button "Download PDF" at bounding box center [636, 144] width 447 height 31
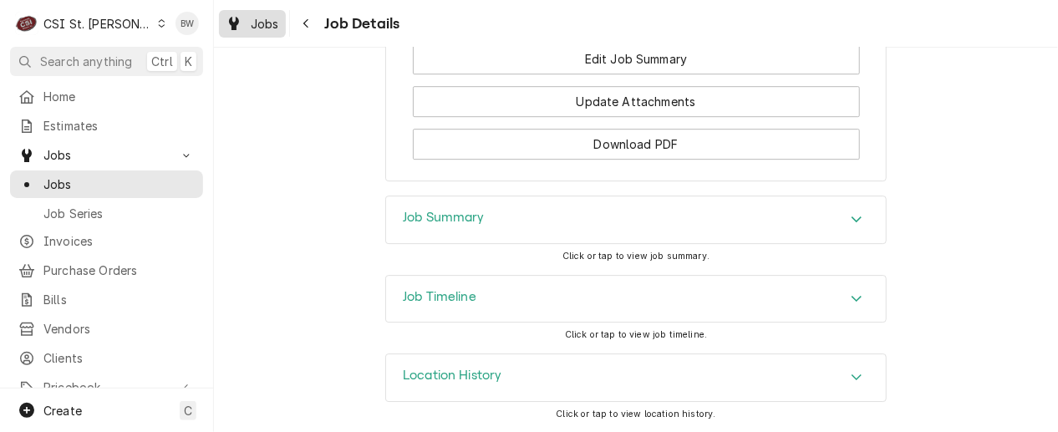
click at [273, 24] on span "Jobs" at bounding box center [265, 24] width 28 height 18
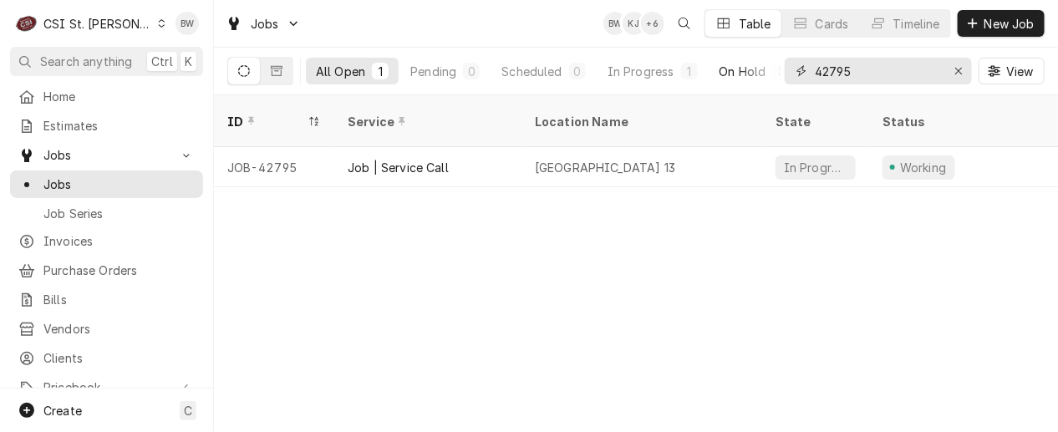
drag, startPoint x: 902, startPoint y: 71, endPoint x: 760, endPoint y: 62, distance: 143.2
click at [770, 69] on div "All Open 1 Pending 0 Scheduled 0 In Progress 1 On Hold 0 Completed 0 42795 View" at bounding box center [635, 71] width 817 height 47
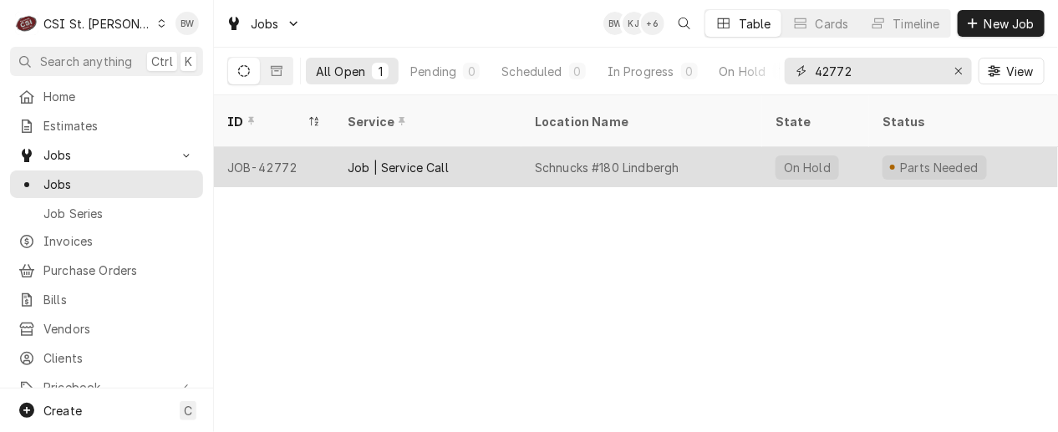
type input "42772"
click at [318, 147] on div "JOB-42772" at bounding box center [274, 167] width 120 height 40
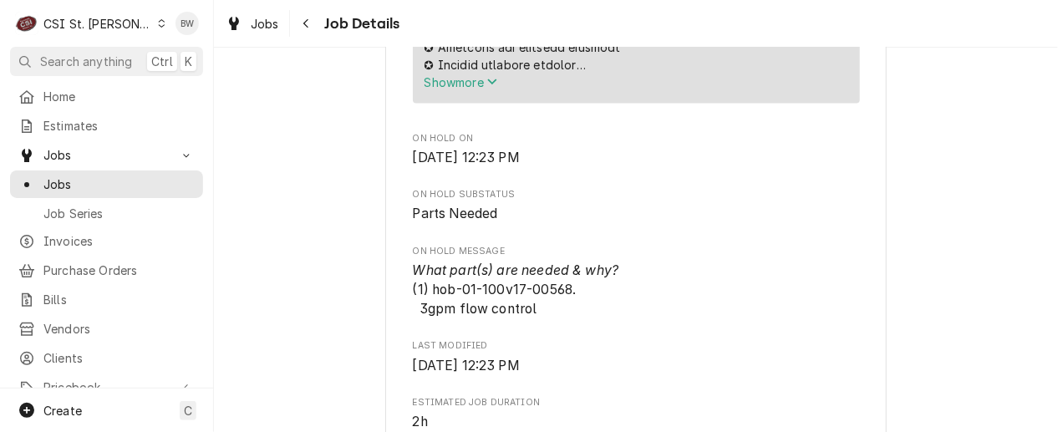
scroll to position [1003, 0]
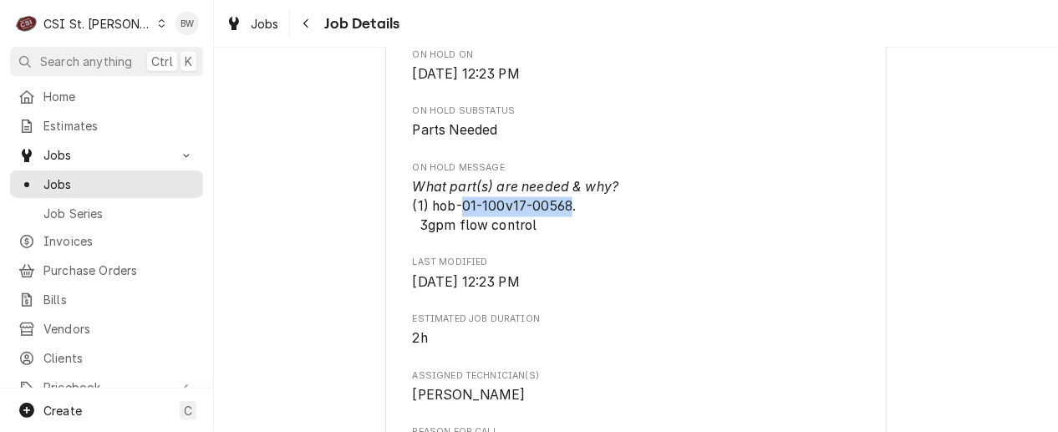
drag, startPoint x: 566, startPoint y: 229, endPoint x: 456, endPoint y: 226, distance: 109.5
click at [456, 226] on span "What part(s) are needed & why? (1) hob-01-100v17-00568. 3gpm flow control" at bounding box center [516, 206] width 206 height 55
drag, startPoint x: 456, startPoint y: 226, endPoint x: 485, endPoint y: 226, distance: 28.4
copy span "01-100v17-00568"
click at [349, 130] on div "Parts Needed SCHNUCKS-CORP-FAL Schnucks #180 Lindbergh / 10275 Clayton Rd, St. …" at bounding box center [636, 412] width 844 height 2701
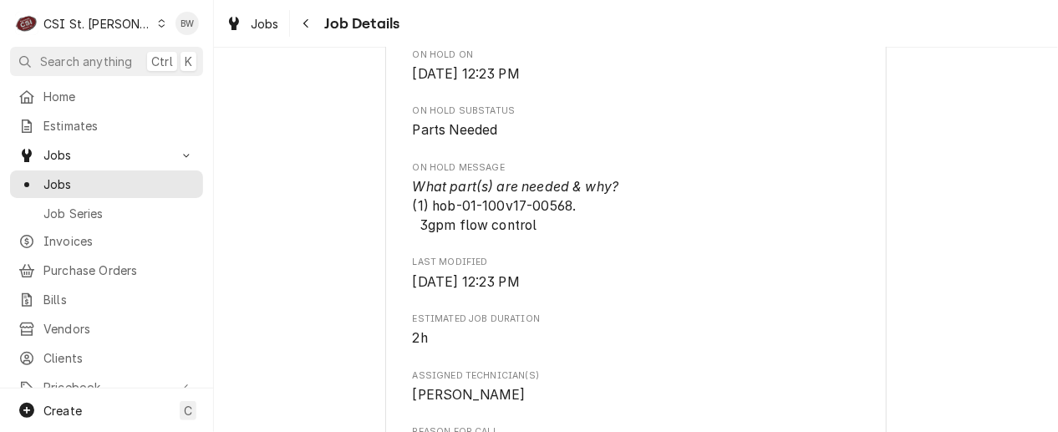
click at [320, 76] on div "Parts Needed SCHNUCKS-CORP-FAL Schnucks #180 Lindbergh / 10275 Clayton Rd, St. …" at bounding box center [636, 412] width 844 height 2701
click at [273, 23] on span "Jobs" at bounding box center [265, 24] width 28 height 18
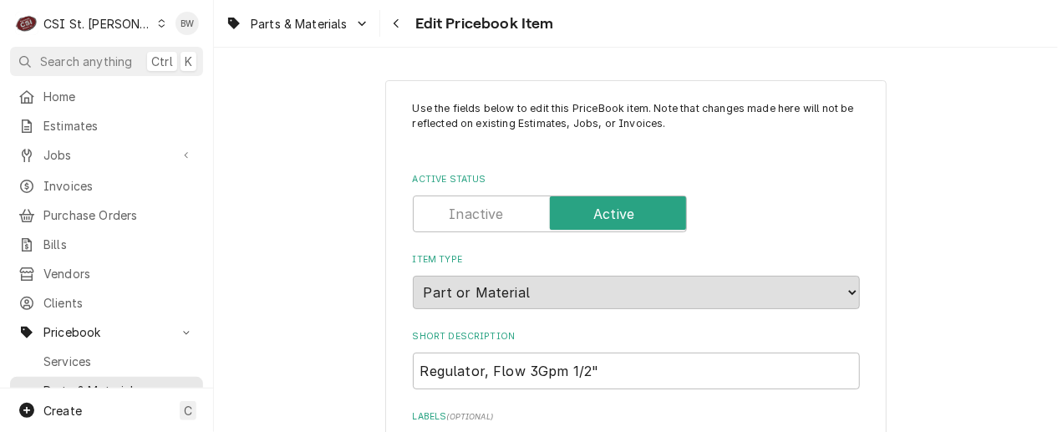
type textarea "x"
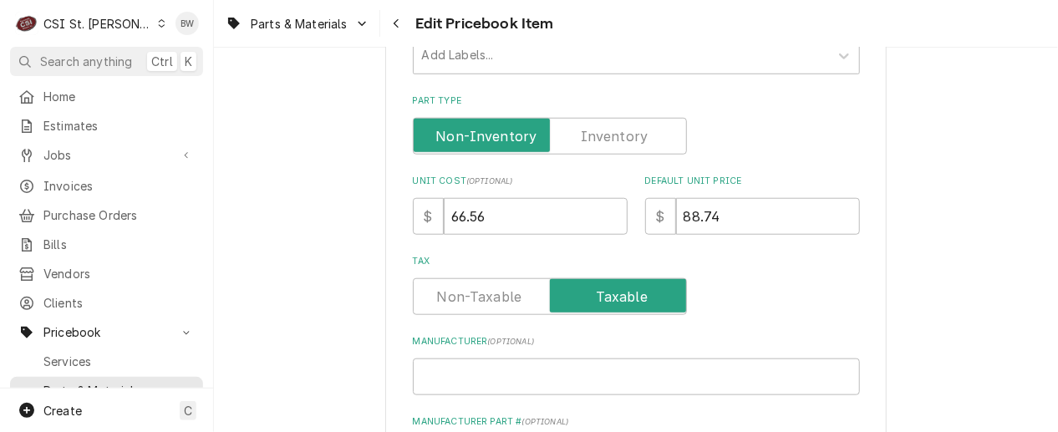
scroll to position [501, 0]
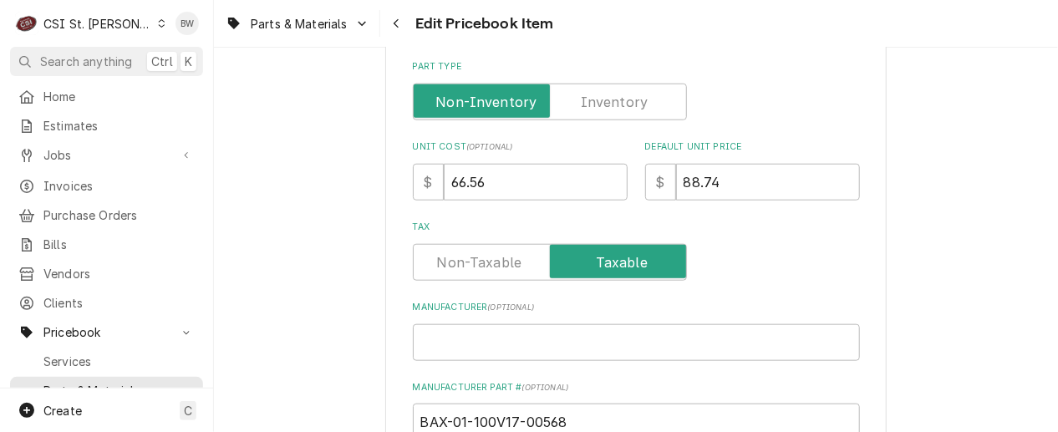
click at [607, 93] on label "Part Type" at bounding box center [550, 102] width 274 height 37
click at [607, 93] on input "Part Type" at bounding box center [549, 102] width 259 height 37
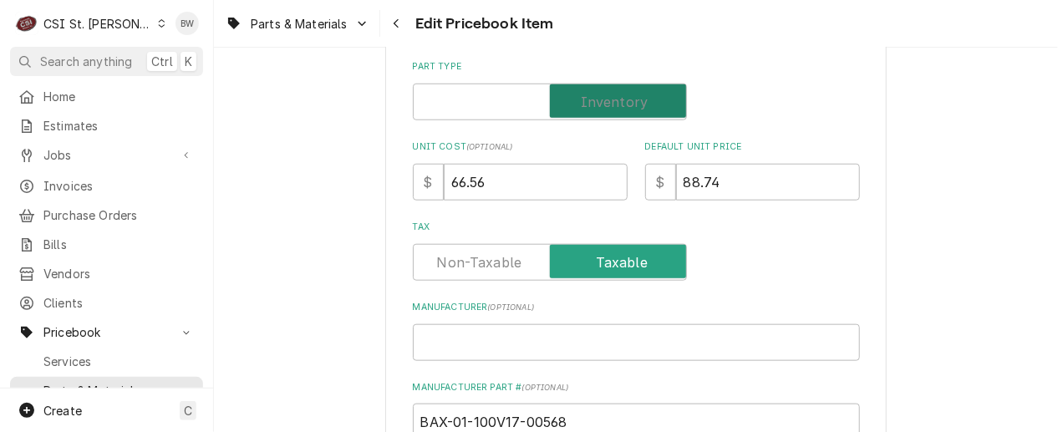
checkbox input "true"
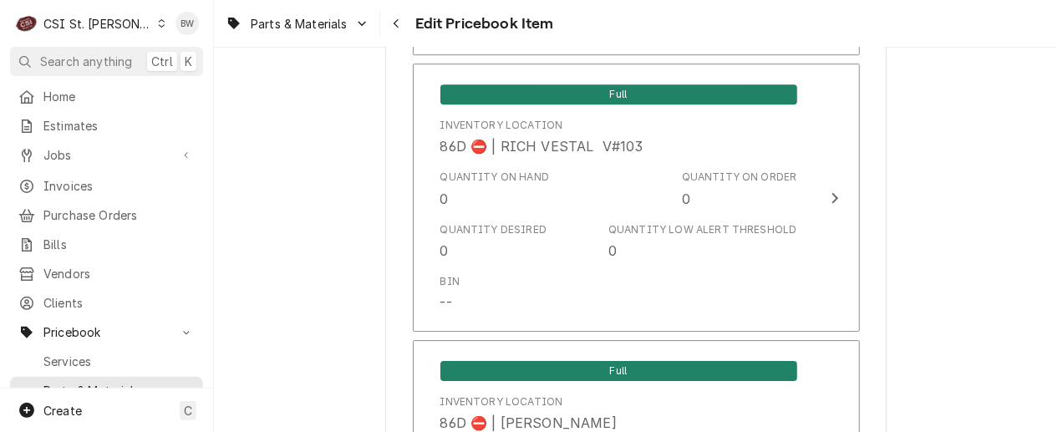
scroll to position [14364, 0]
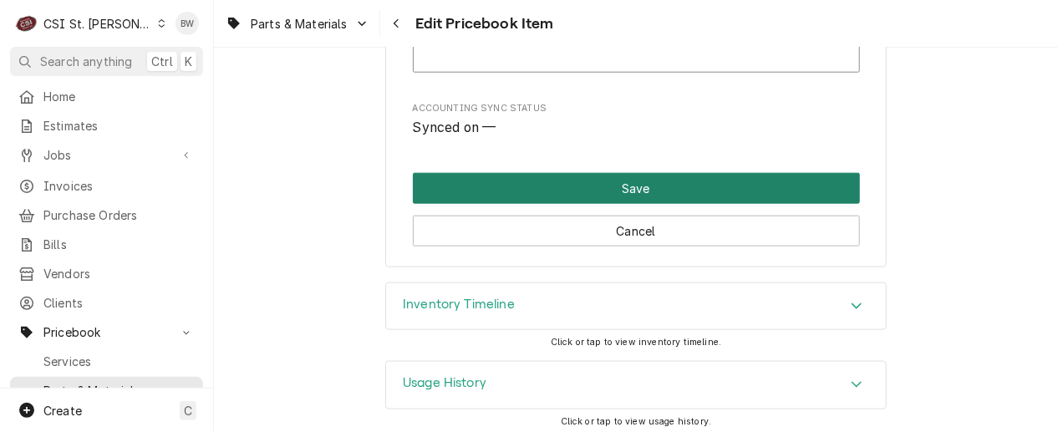
click at [582, 185] on button "Save" at bounding box center [636, 188] width 447 height 31
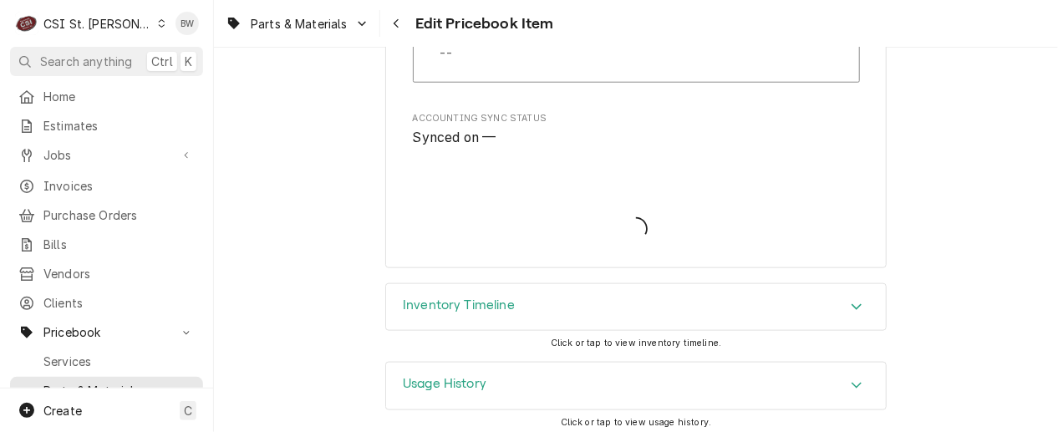
type textarea "x"
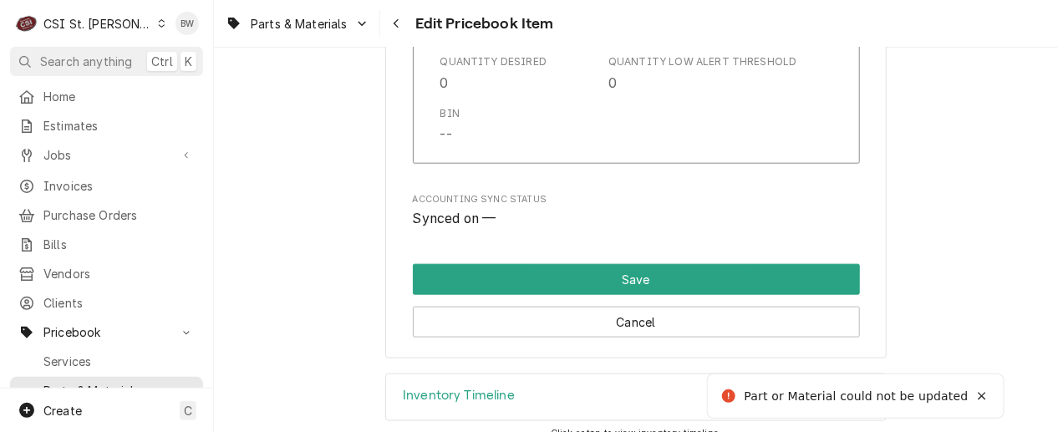
scroll to position [1151, 0]
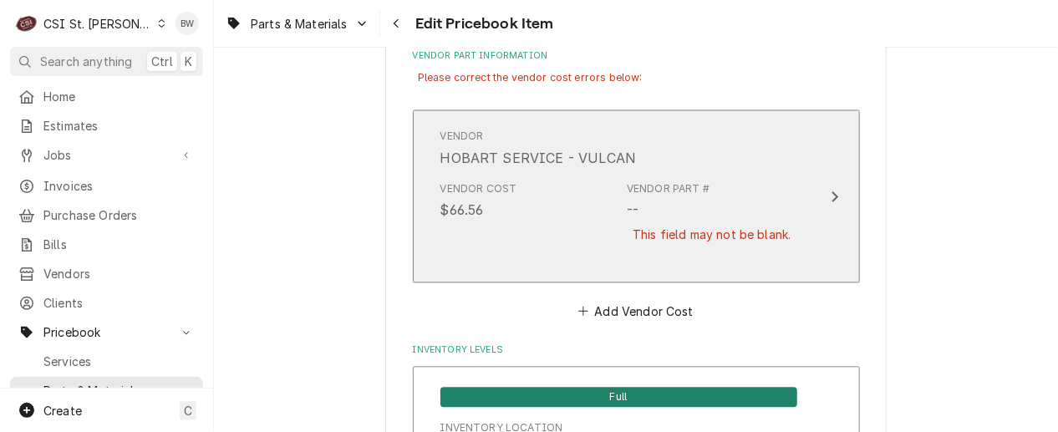
click at [641, 225] on div "This field may not be blank." at bounding box center [712, 235] width 170 height 29
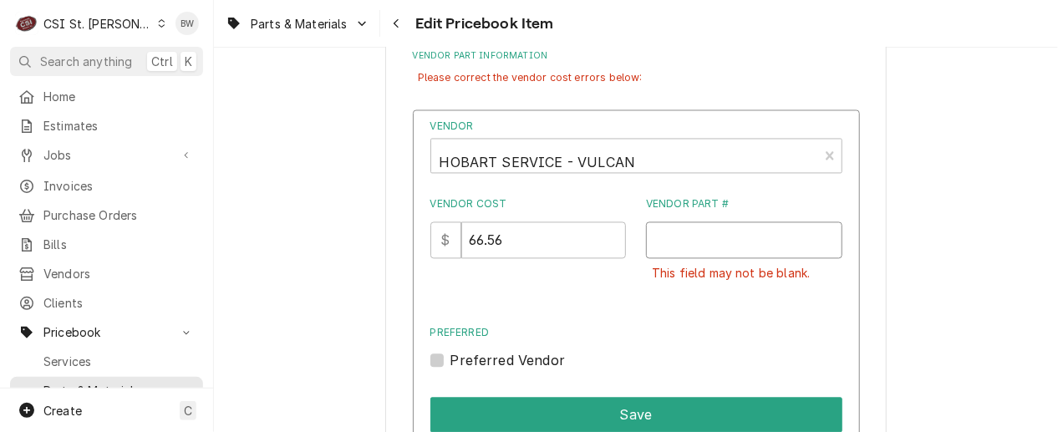
click at [663, 234] on input "Vendor Part #" at bounding box center [744, 240] width 196 height 37
paste input "01-100v17-00568"
click at [650, 236] on input "01-100v17-00568" at bounding box center [744, 240] width 196 height 37
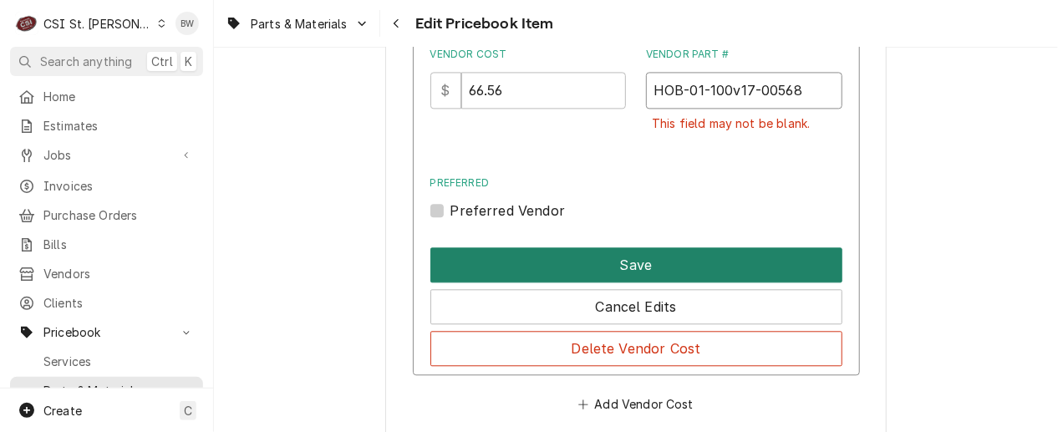
scroll to position [1318, 0]
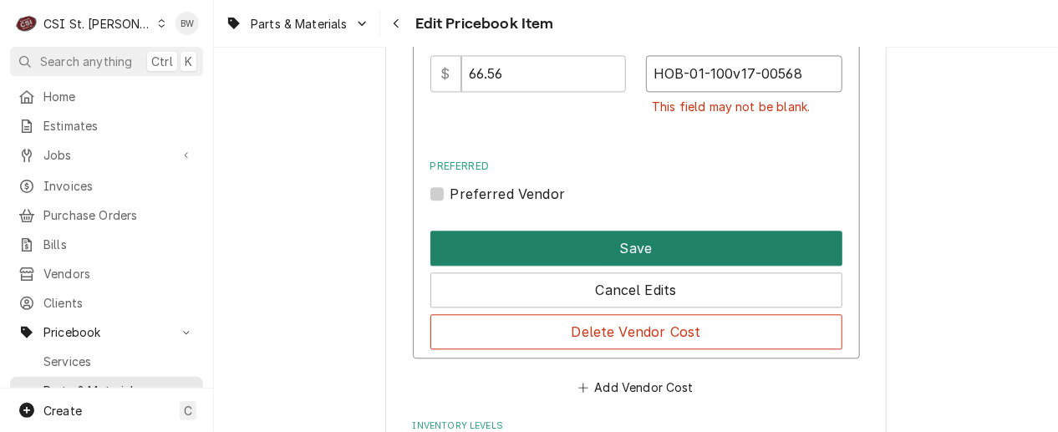
type input "HOB-01-100v17-00568"
click at [597, 256] on button "Save" at bounding box center [636, 248] width 412 height 35
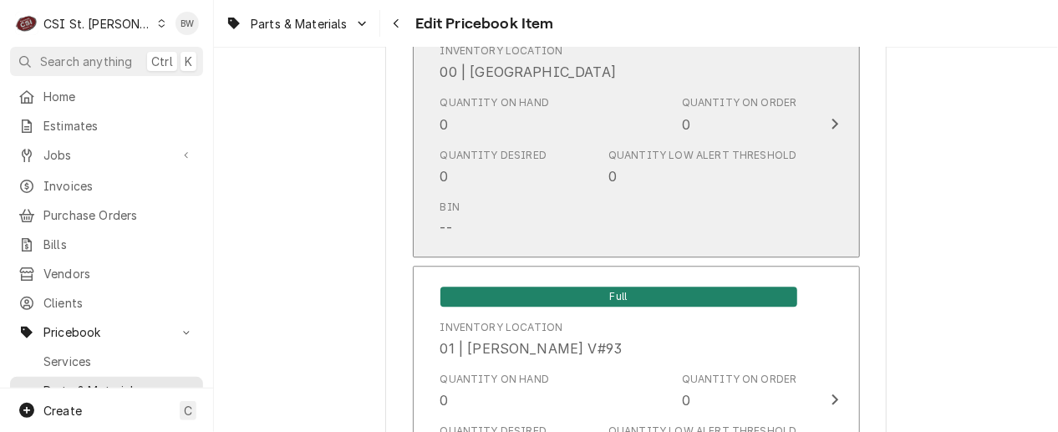
scroll to position [14402, 0]
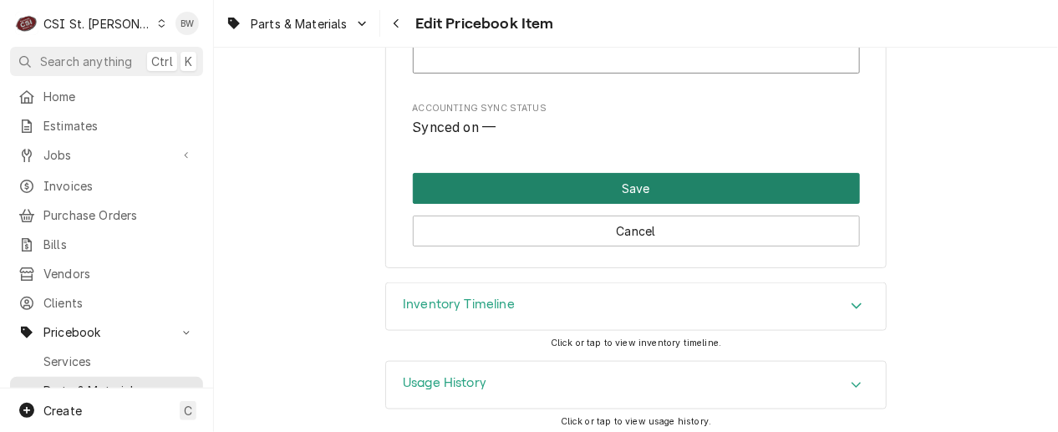
click at [602, 189] on button "Save" at bounding box center [636, 188] width 447 height 31
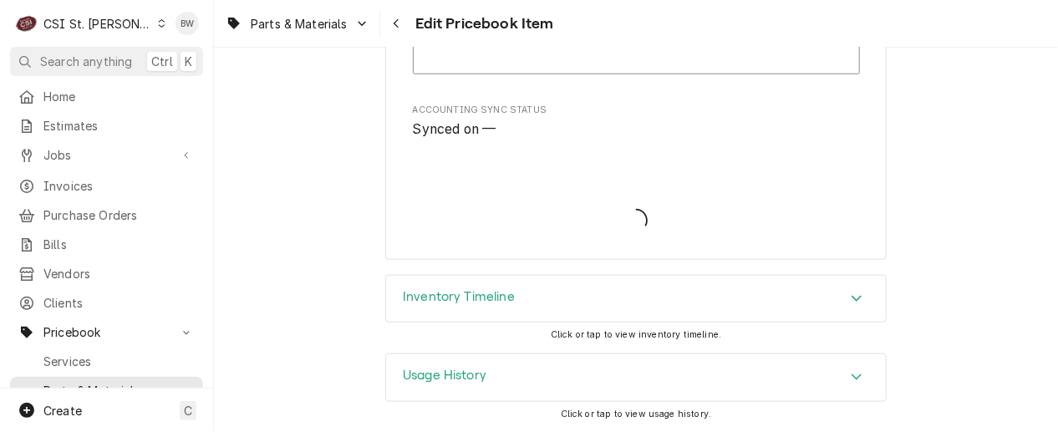
scroll to position [14354, 0]
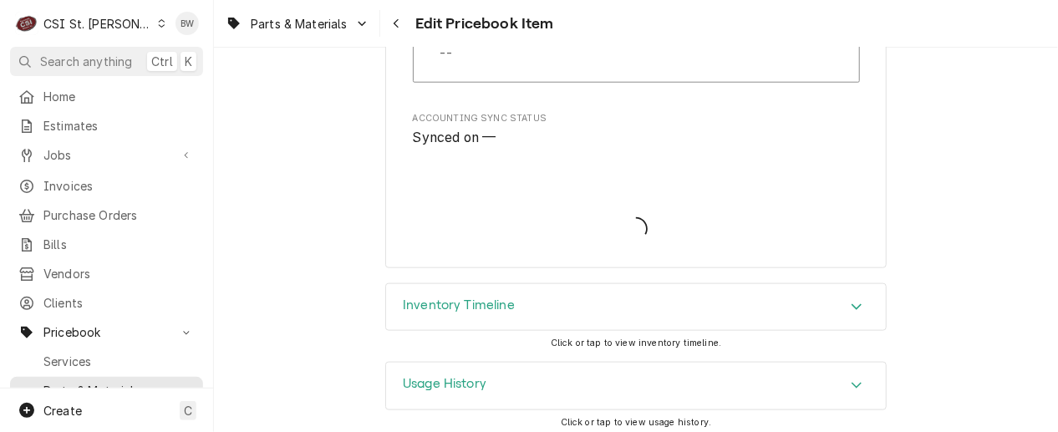
type textarea "x"
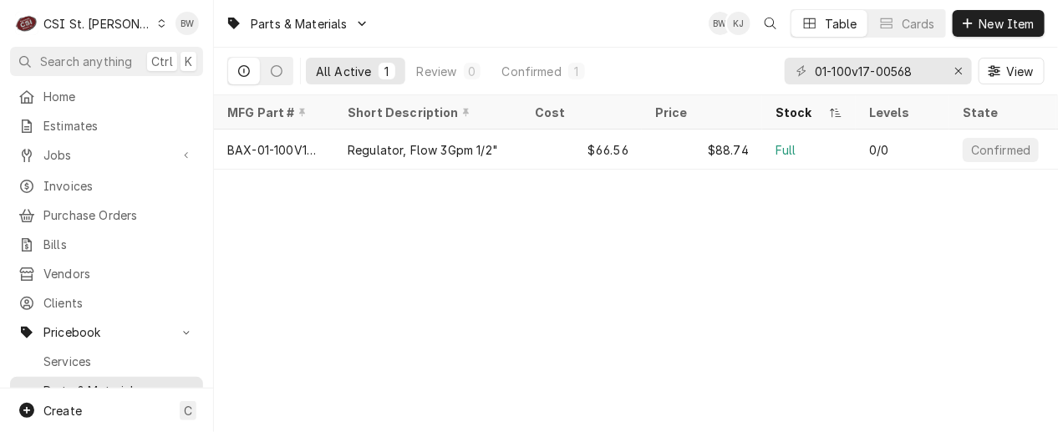
click at [452, 248] on div "Parts & Materials BW KJ Table Cards New Item All Active 1 Review 0 Confirmed 1 …" at bounding box center [636, 216] width 844 height 432
click at [429, 229] on div "Parts & Materials BW KJ Table Cards New Item All Active 1 Review 0 Confirmed 1 …" at bounding box center [636, 216] width 844 height 432
click at [959, 70] on icon "Erase input" at bounding box center [958, 71] width 7 height 7
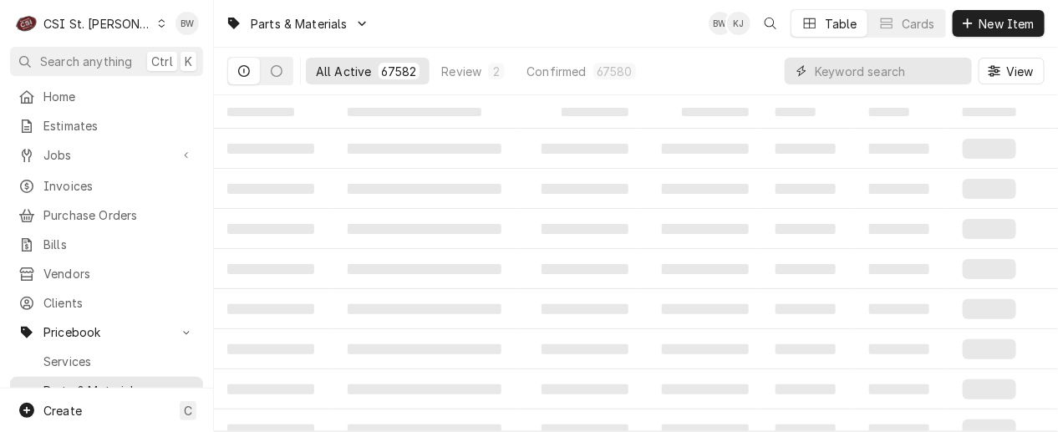
paste input "02.30.069.00"
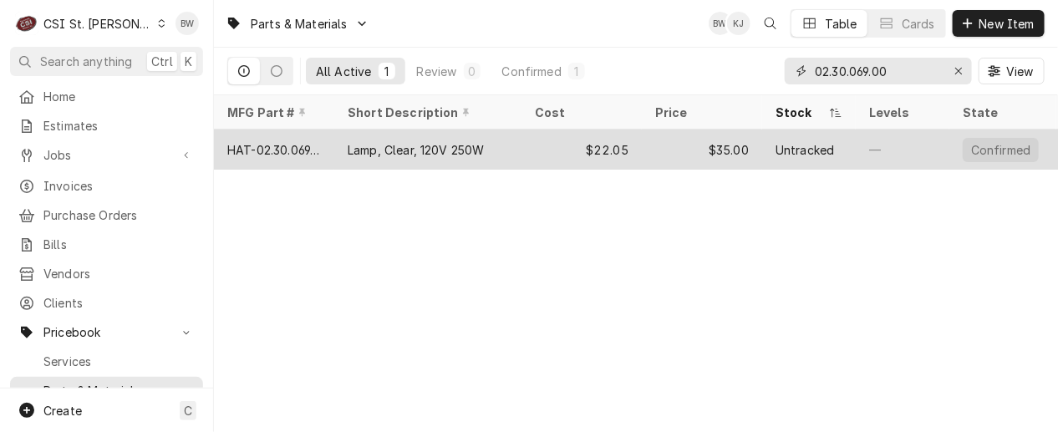
type input "02.30.069.00"
click at [313, 146] on div "HAT-02.30.069.00" at bounding box center [274, 150] width 94 height 18
click at [313, 145] on div "HAT-02.30.069.00" at bounding box center [274, 150] width 94 height 18
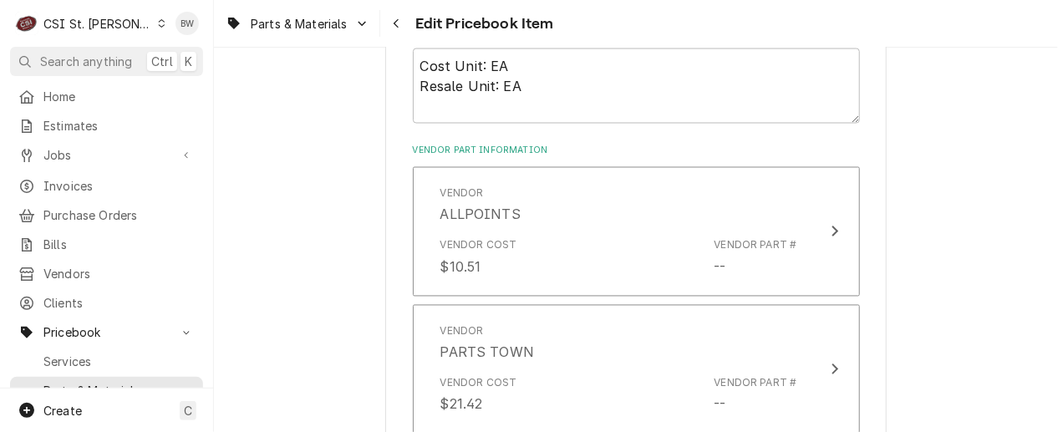
scroll to position [1086, 0]
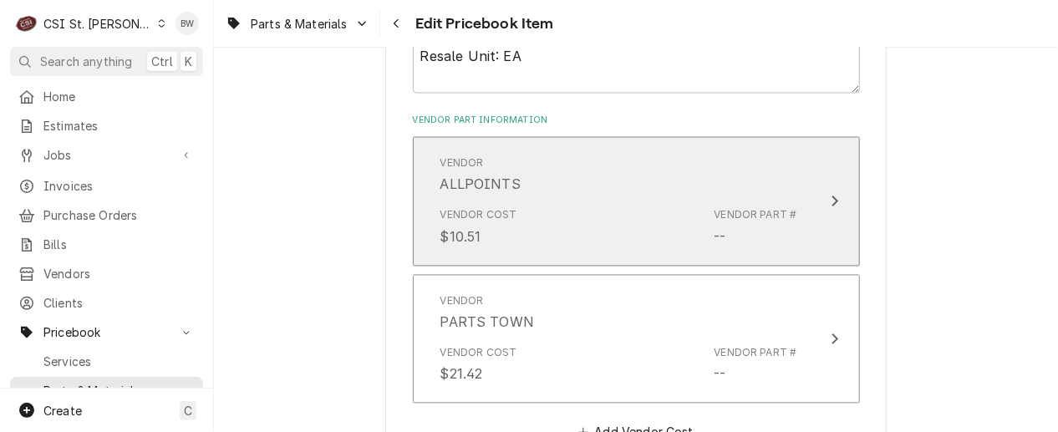
click at [567, 175] on div "Vendor ALLPOINTS" at bounding box center [618, 176] width 357 height 52
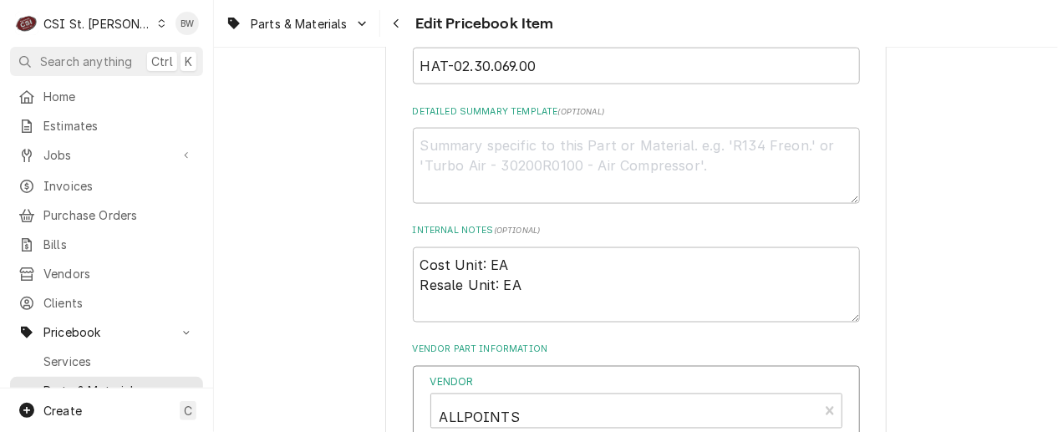
scroll to position [836, 0]
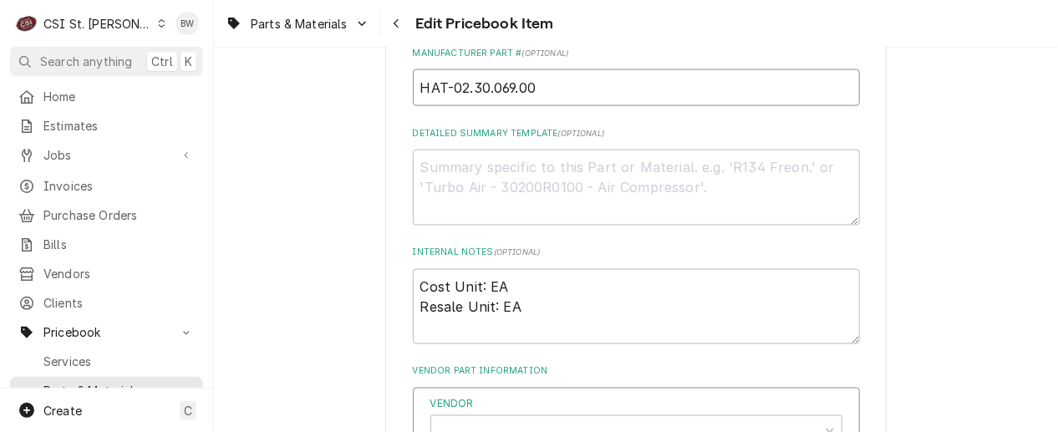
drag, startPoint x: 541, startPoint y: 91, endPoint x: 363, endPoint y: 88, distance: 178.8
click at [363, 88] on div "Use the fields below to edit this PriceBook item. Note that changes made here w…" at bounding box center [636, 184] width 844 height 1908
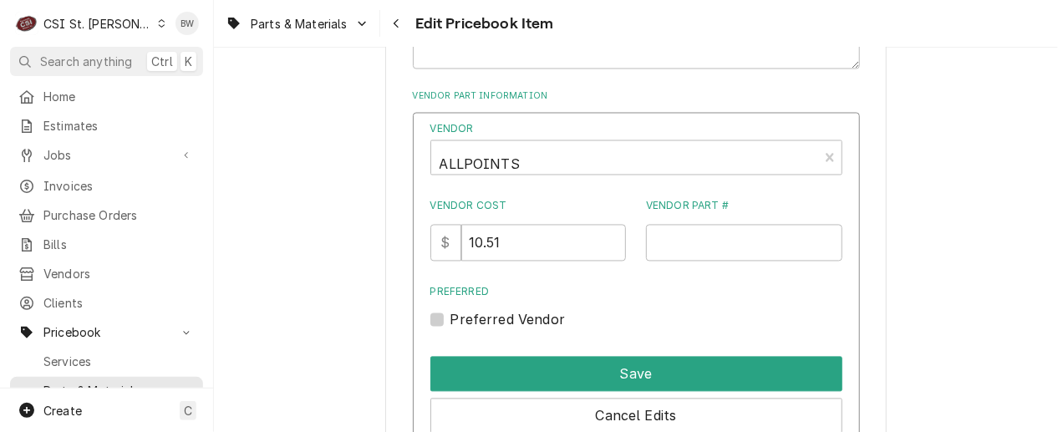
scroll to position [1170, 0]
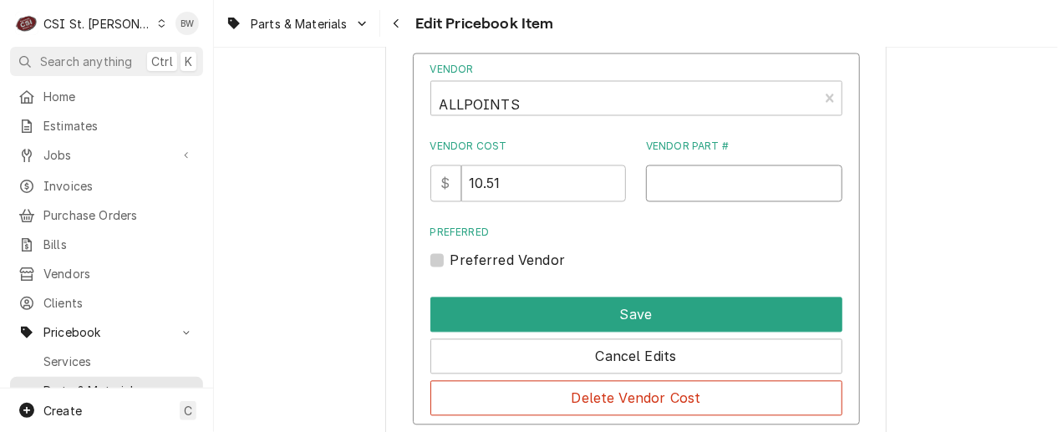
click at [666, 185] on input "Vendor Part #" at bounding box center [744, 183] width 196 height 37
paste input "HAT-02.30.069.00"
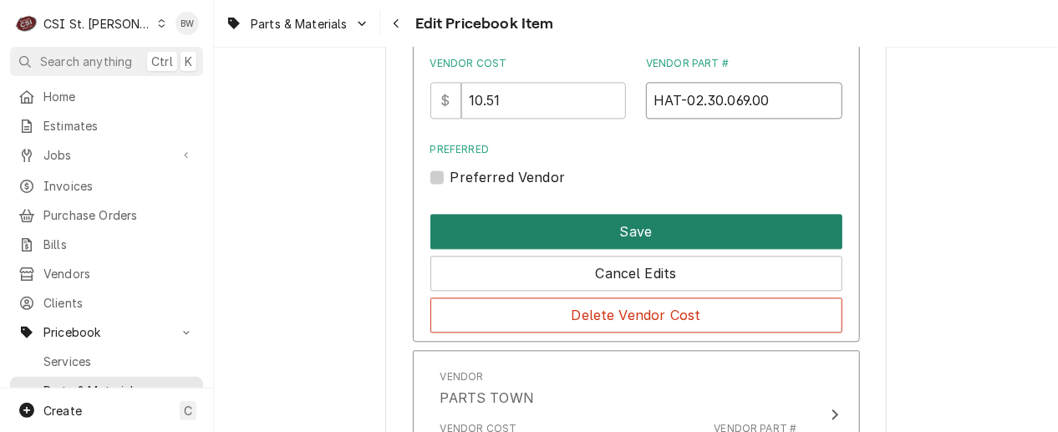
type input "HAT-02.30.069.00"
click at [629, 223] on button "Save" at bounding box center [636, 231] width 412 height 35
type textarea "x"
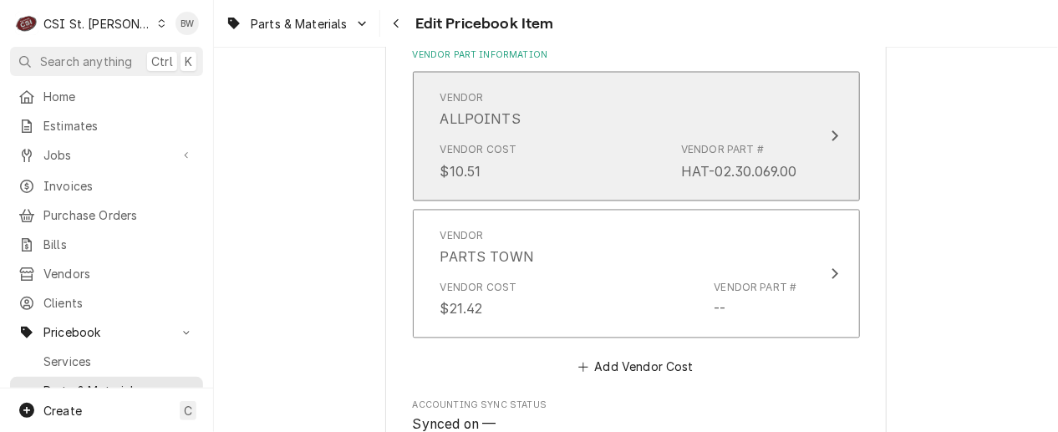
scroll to position [1176, 0]
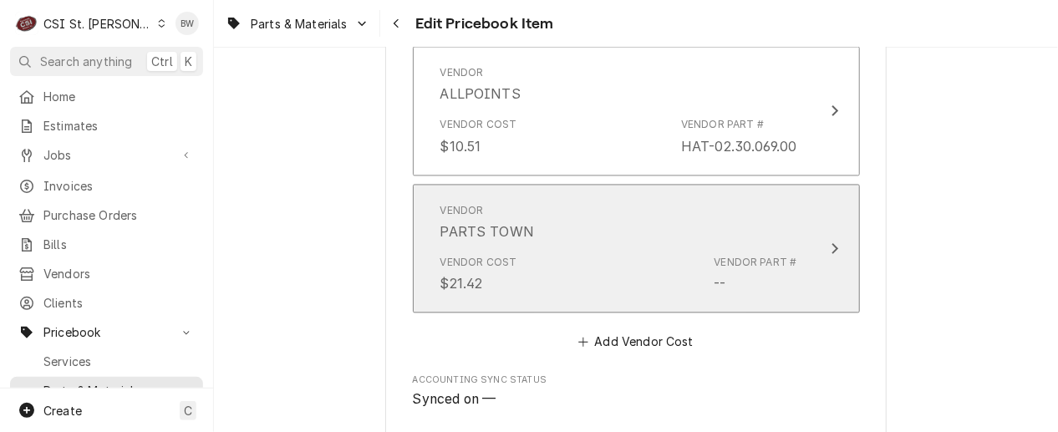
click at [619, 227] on div "Vendor PARTS TOWN" at bounding box center [618, 223] width 357 height 52
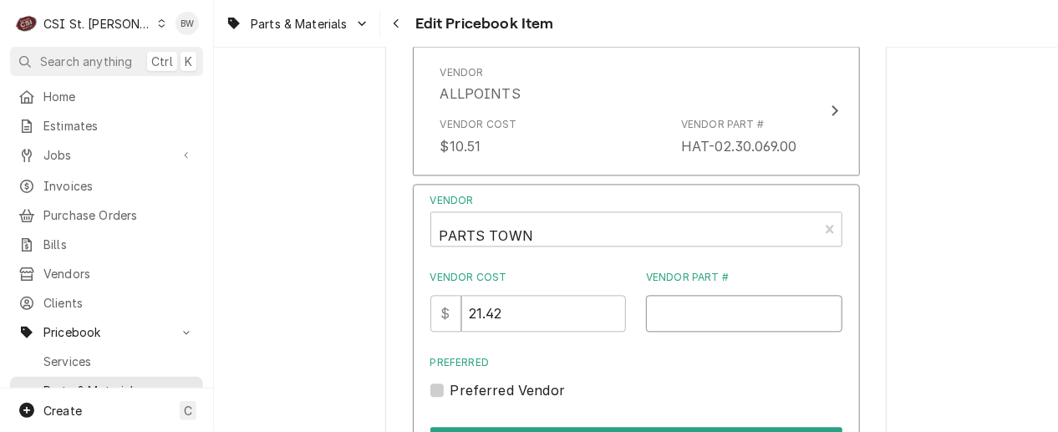
click at [661, 310] on input "Vendor Part #" at bounding box center [744, 314] width 196 height 37
paste input "HAT-02.30.069.00"
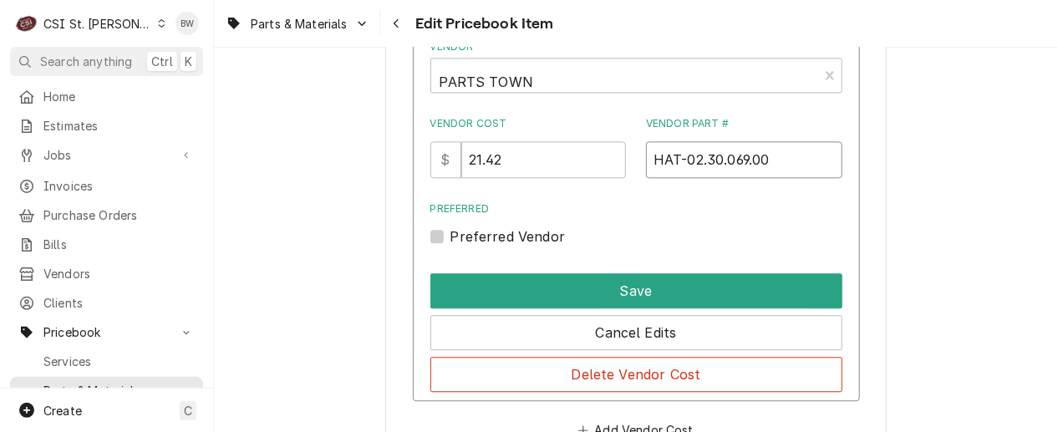
scroll to position [1426, 0]
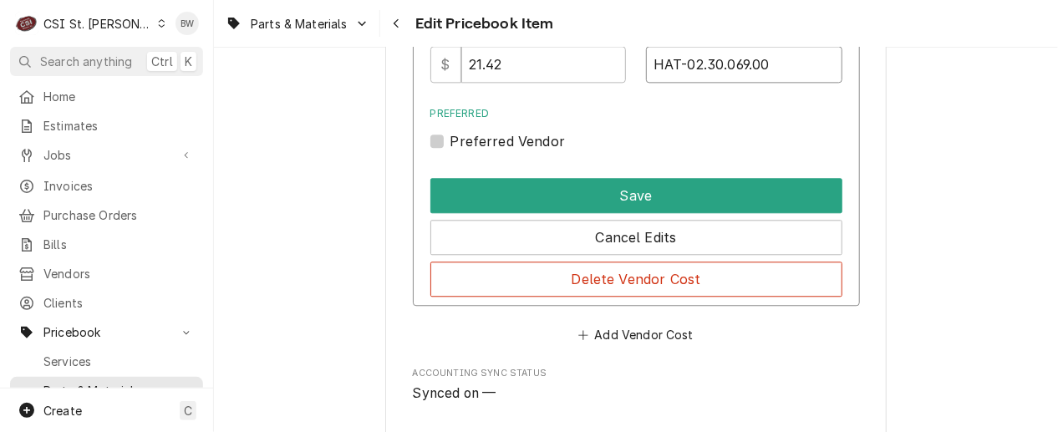
type input "HAT-02.30.069.00"
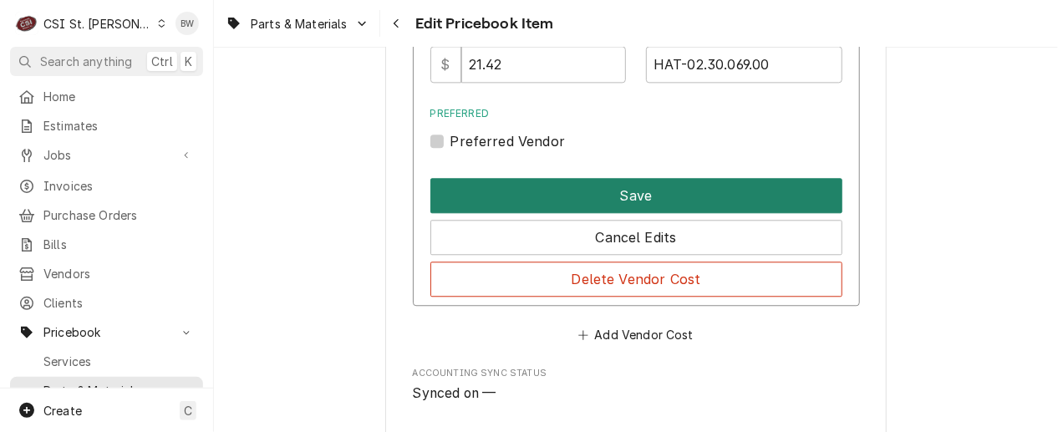
click at [637, 193] on button "Save" at bounding box center [636, 195] width 412 height 35
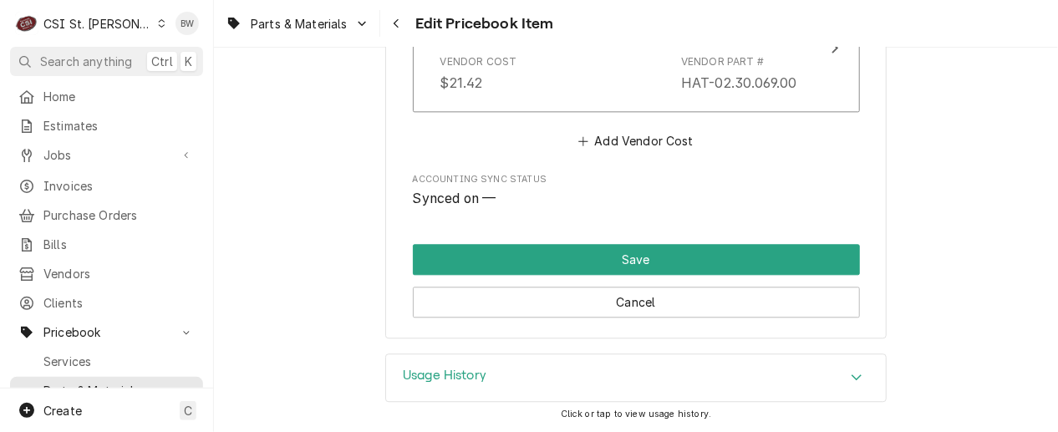
type textarea "x"
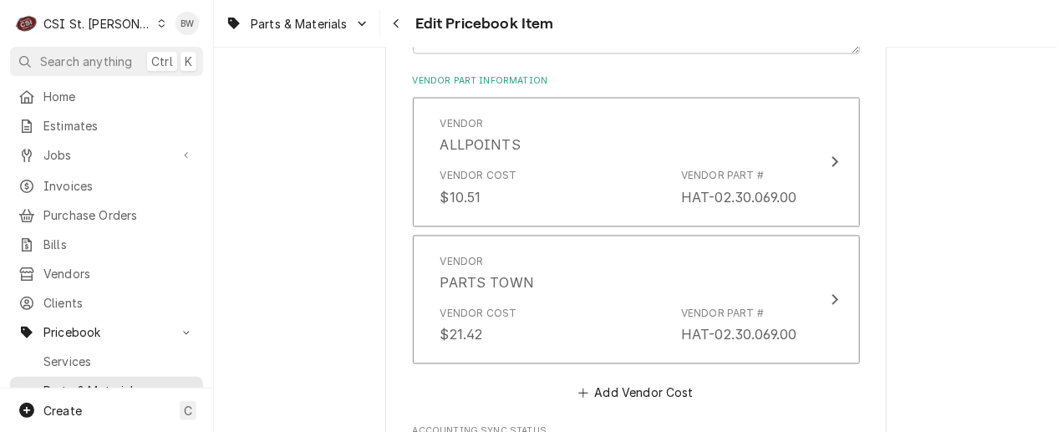
scroll to position [1208, 0]
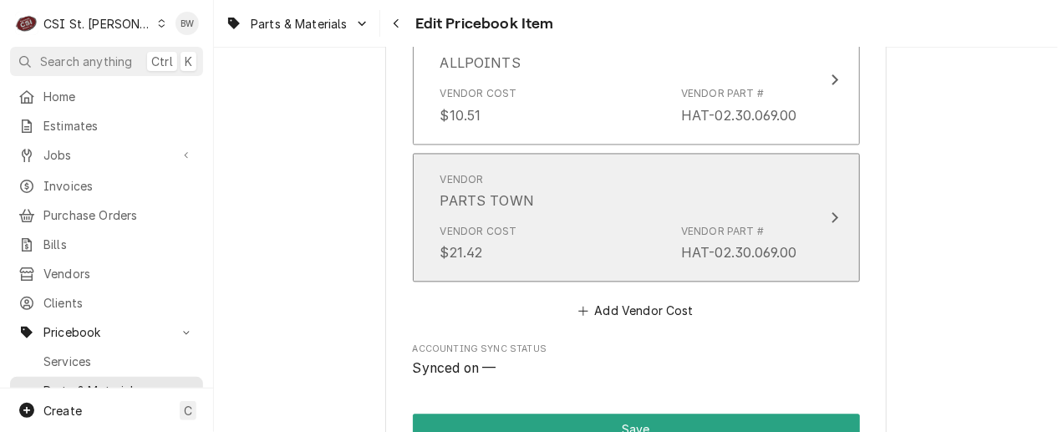
click at [603, 219] on div "Vendor Cost $21.42 Vendor Part # HAT-02.30.069.00" at bounding box center [618, 243] width 357 height 52
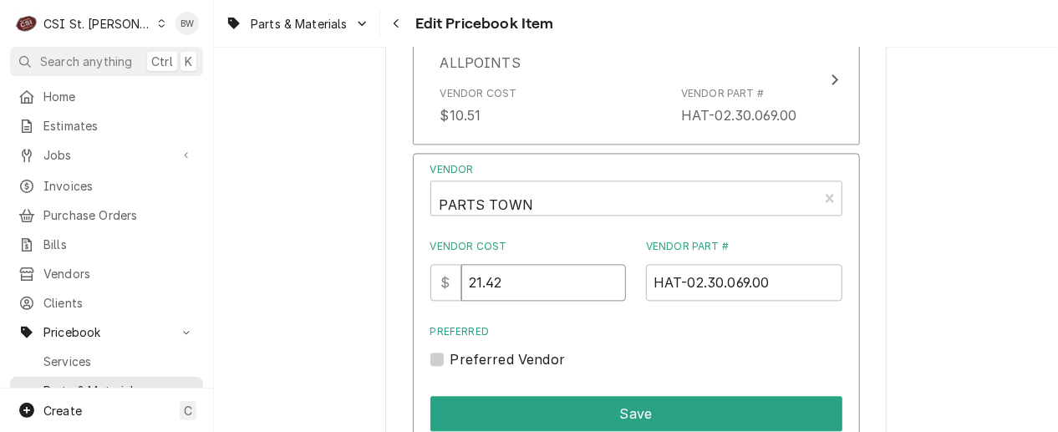
drag, startPoint x: 521, startPoint y: 285, endPoint x: 431, endPoint y: 287, distance: 90.3
click at [431, 287] on div "Vendor PARTS TOWN Vendor Cost $ 21.42 Vendor Part # HAT-02.30.069.00 Preferred …" at bounding box center [636, 339] width 447 height 372
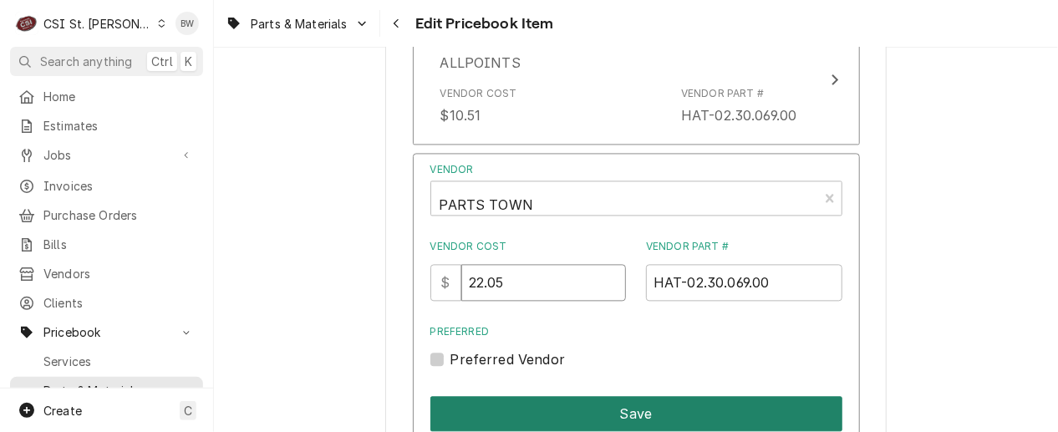
type input "22.05"
click at [605, 407] on button "Save" at bounding box center [636, 413] width 412 height 35
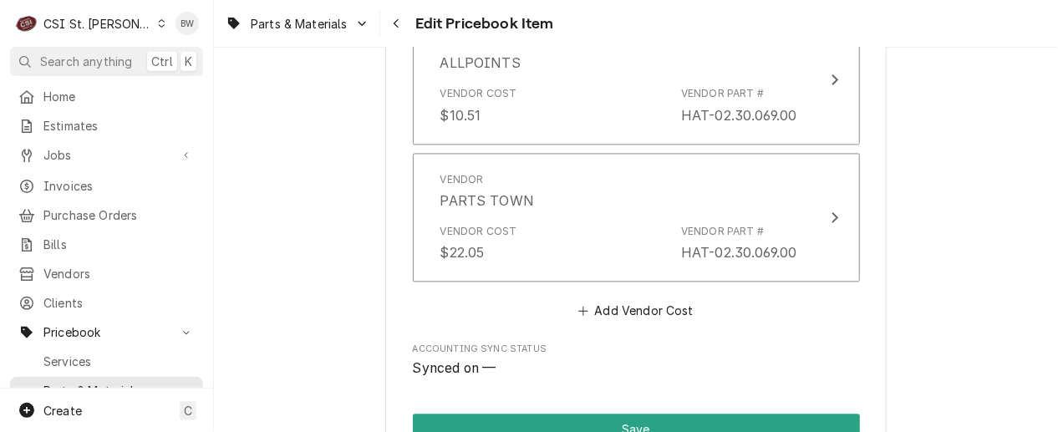
scroll to position [1375, 0]
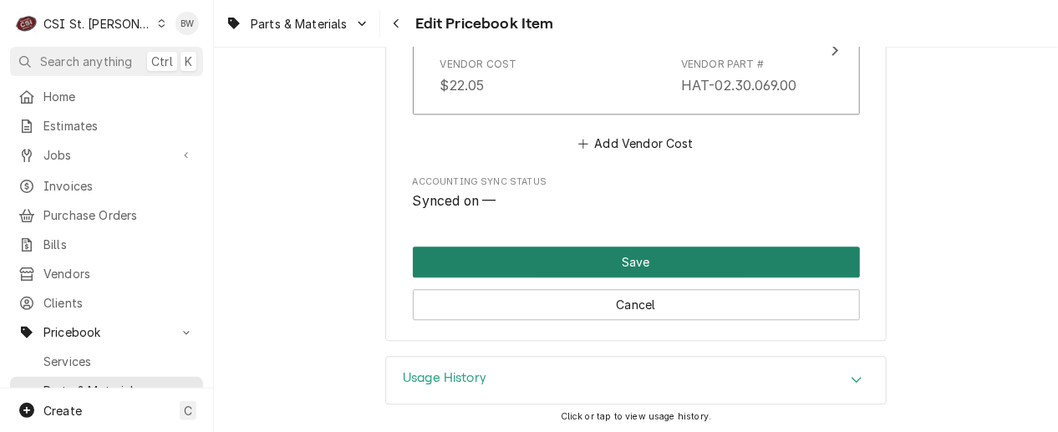
click at [612, 257] on button "Save" at bounding box center [636, 261] width 447 height 31
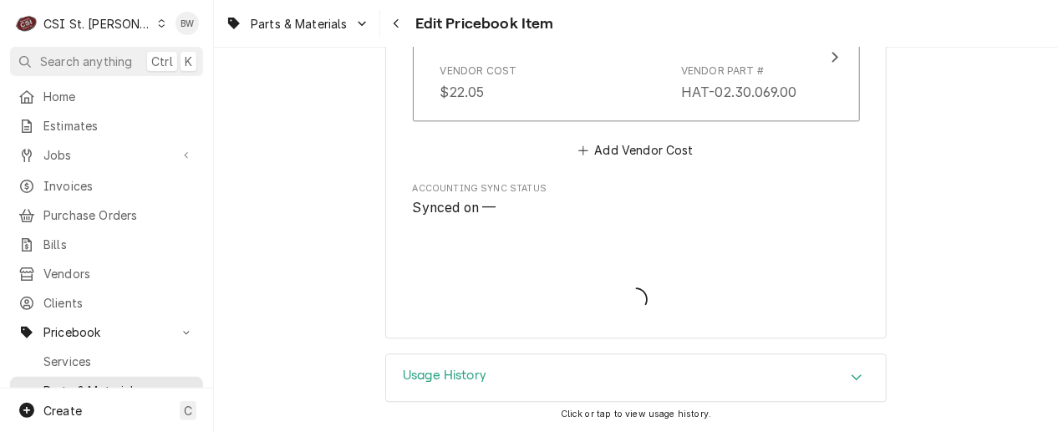
scroll to position [1366, 0]
type textarea "x"
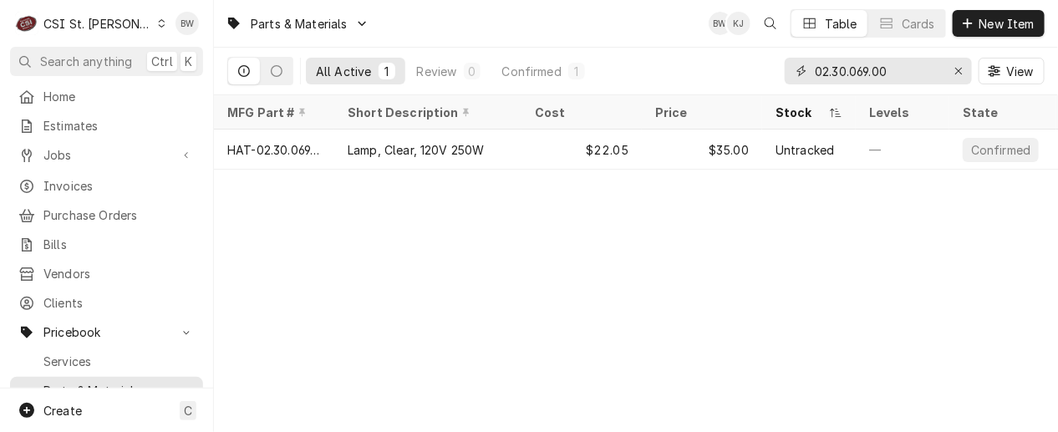
click at [963, 71] on div "Erase input" at bounding box center [958, 71] width 17 height 17
click at [871, 76] on input "Dynamic Content Wrapper" at bounding box center [893, 71] width 157 height 27
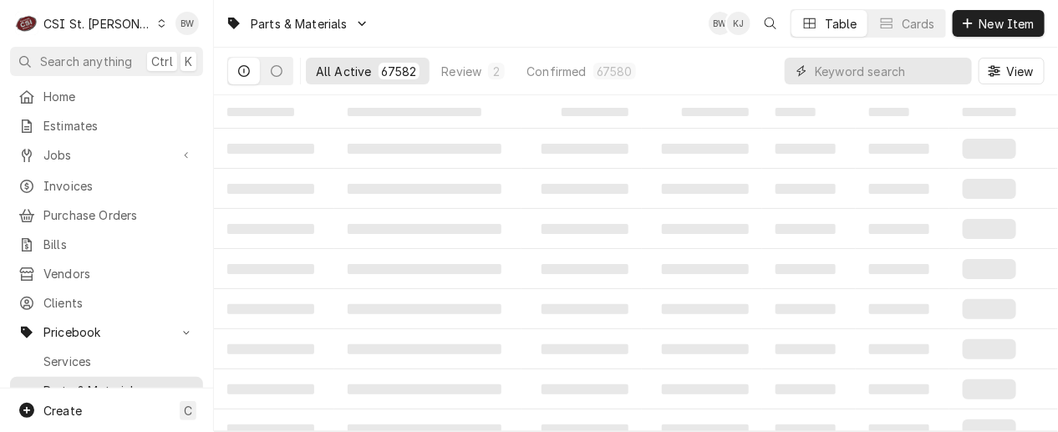
paste input "[PHONE_NUMBER]"
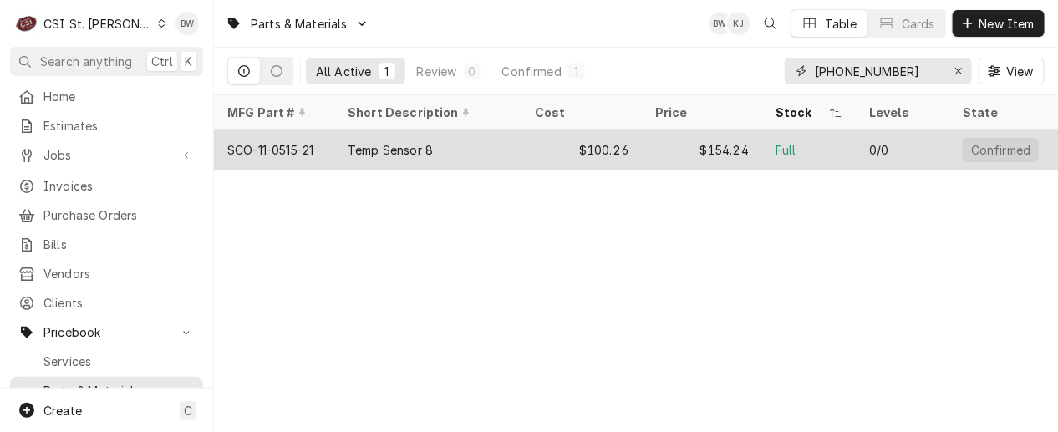
type input "[PHONE_NUMBER]"
click at [326, 146] on div "SCO-11-0515-21" at bounding box center [274, 150] width 120 height 40
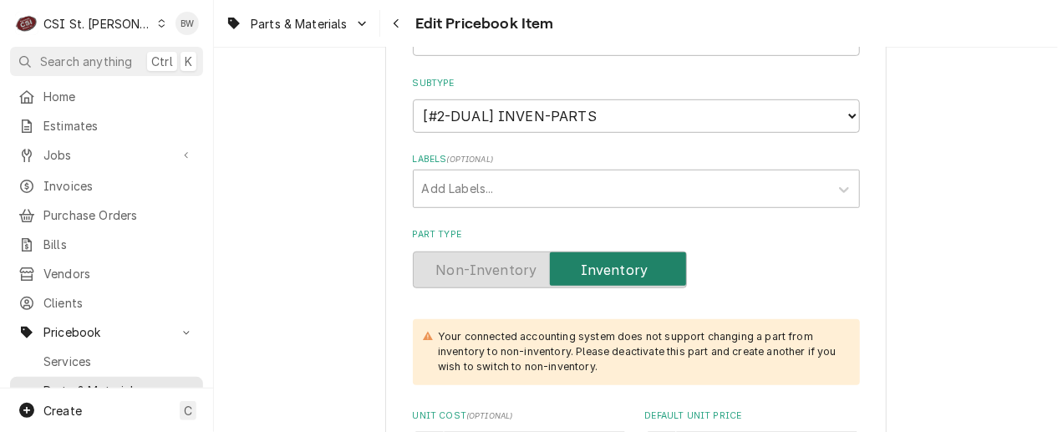
scroll to position [418, 0]
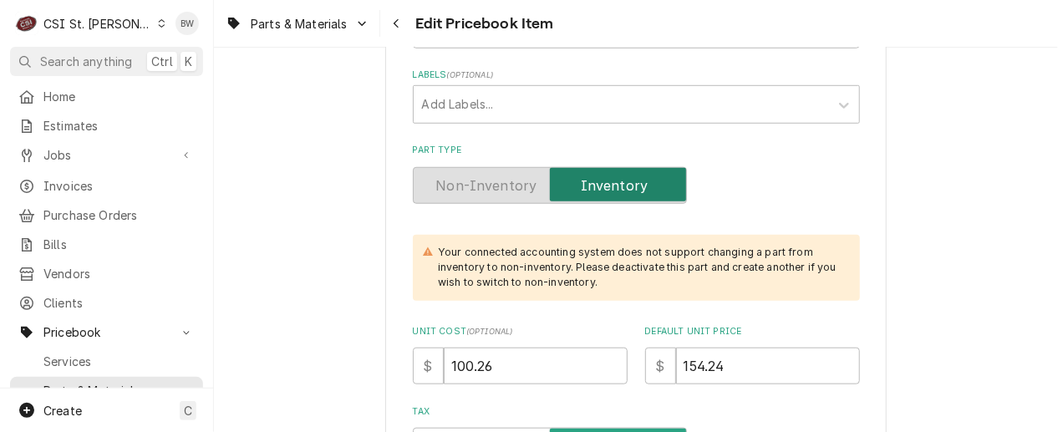
click at [587, 181] on label "Part Type" at bounding box center [550, 185] width 274 height 37
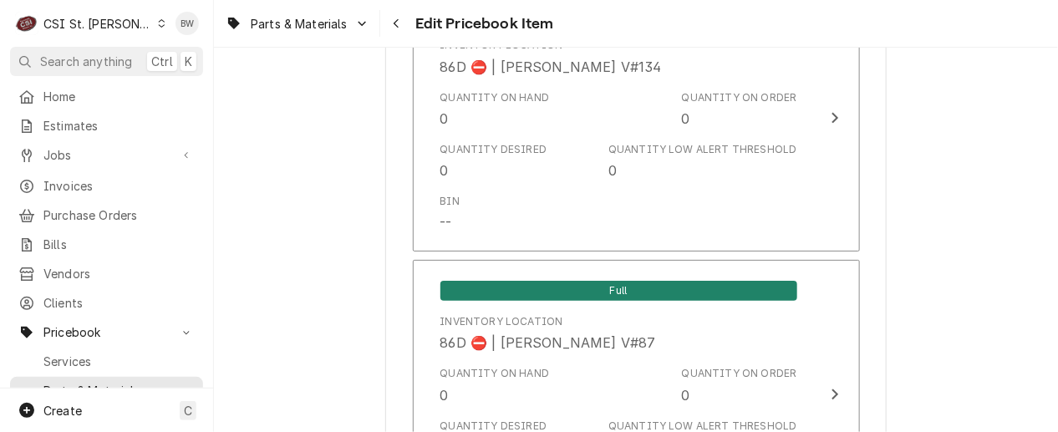
scroll to position [14500, 0]
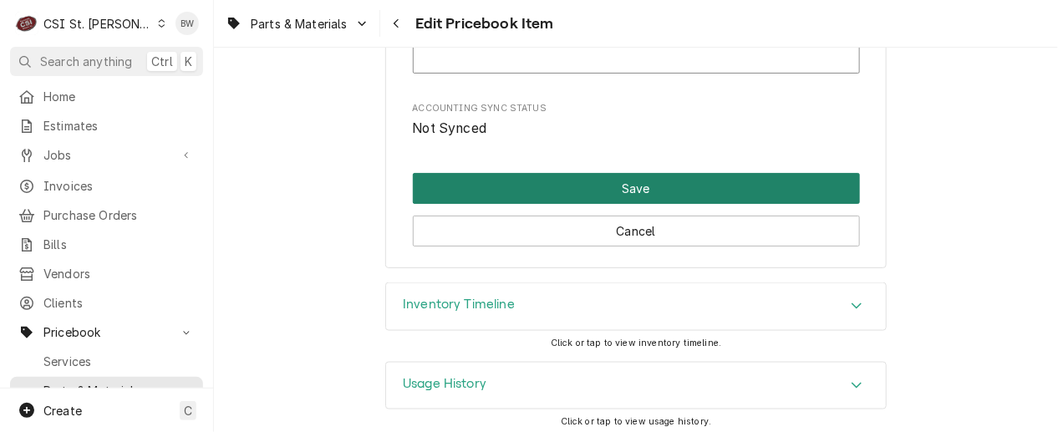
click at [592, 185] on button "Save" at bounding box center [636, 188] width 447 height 31
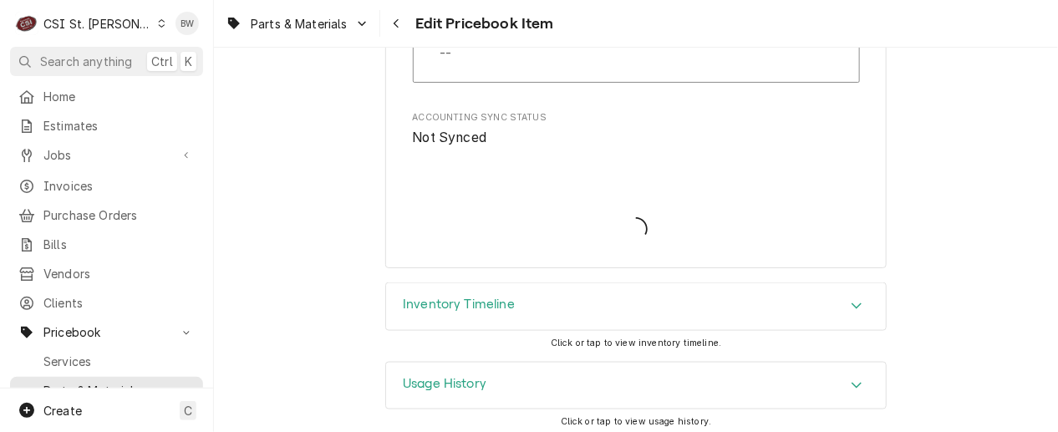
type textarea "x"
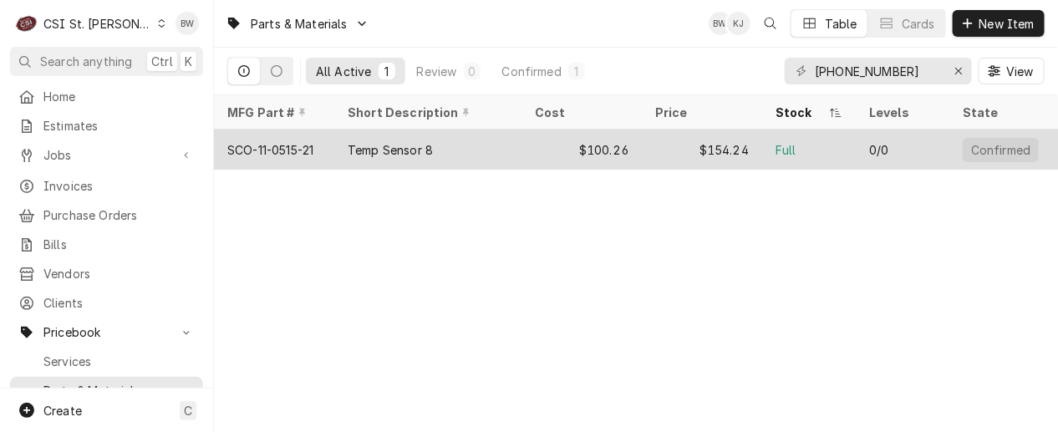
click at [296, 143] on div "SCO-11-0515-21" at bounding box center [270, 150] width 86 height 18
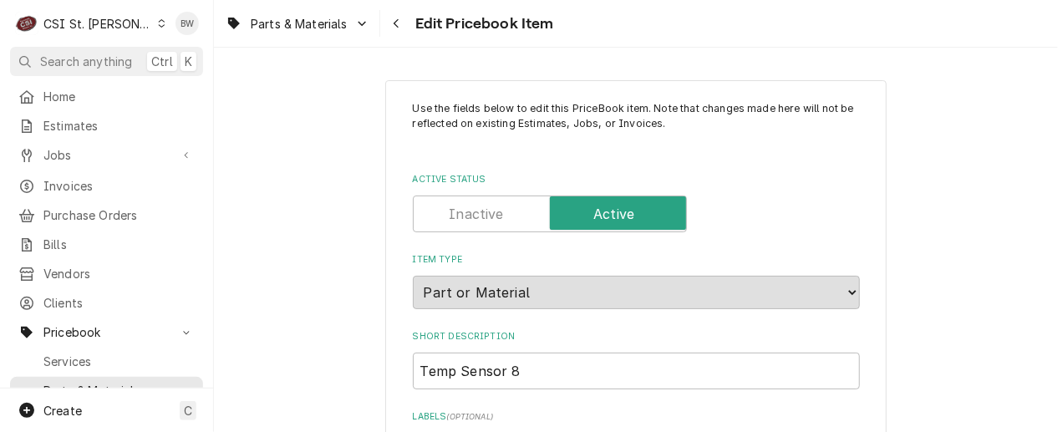
type textarea "x"
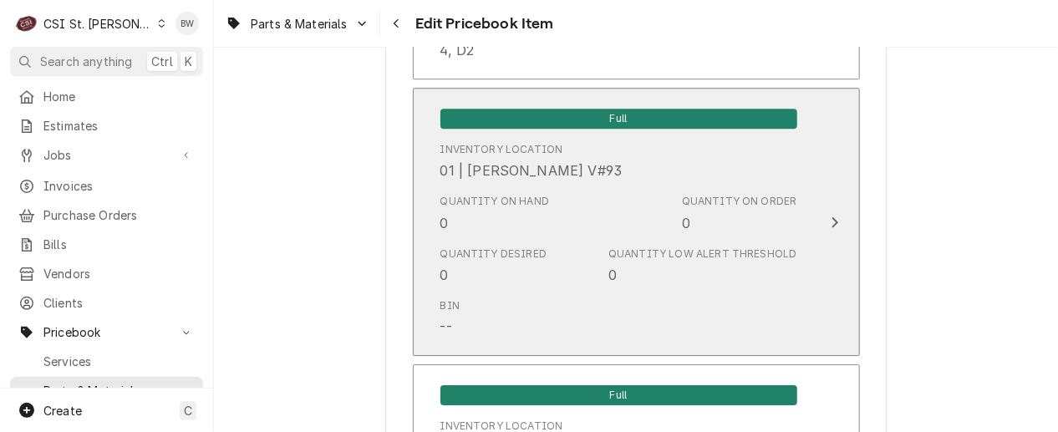
scroll to position [1755, 0]
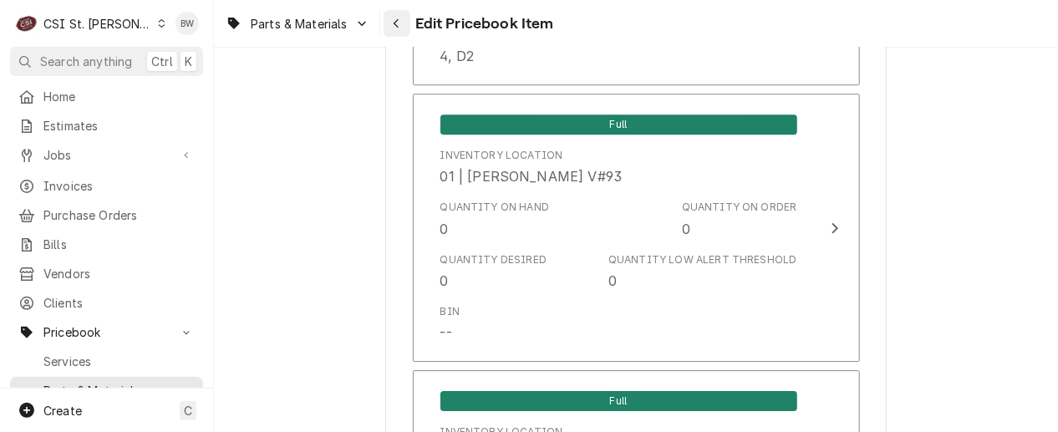
click at [385, 20] on button "Navigate back" at bounding box center [397, 23] width 27 height 27
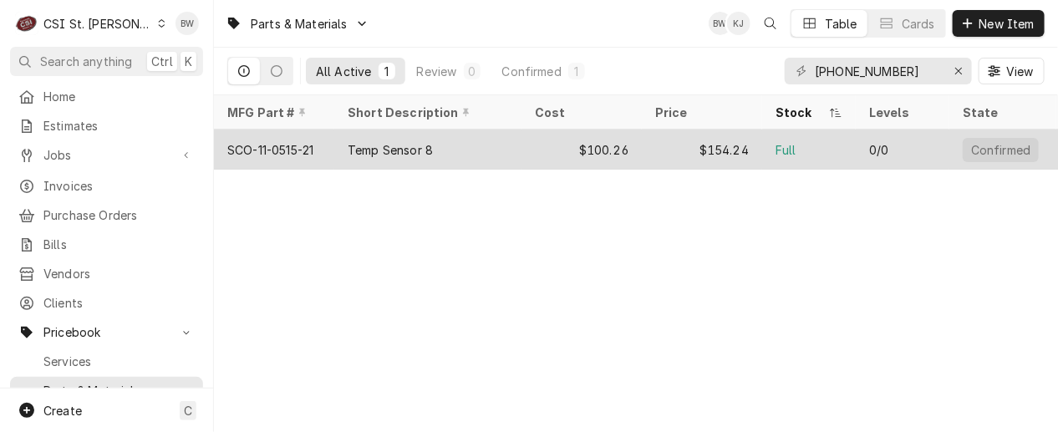
click at [324, 145] on div "SCO-11-0515-21" at bounding box center [274, 150] width 120 height 40
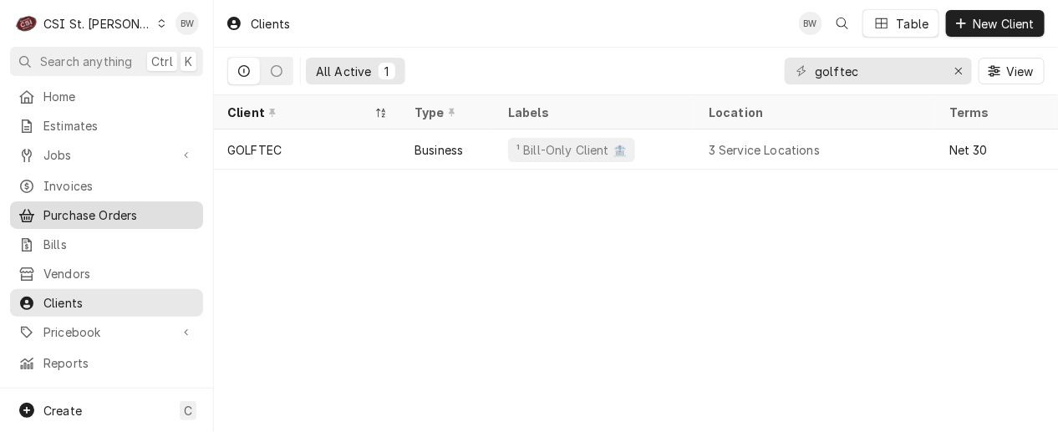
click at [99, 211] on span "Purchase Orders" at bounding box center [118, 215] width 151 height 18
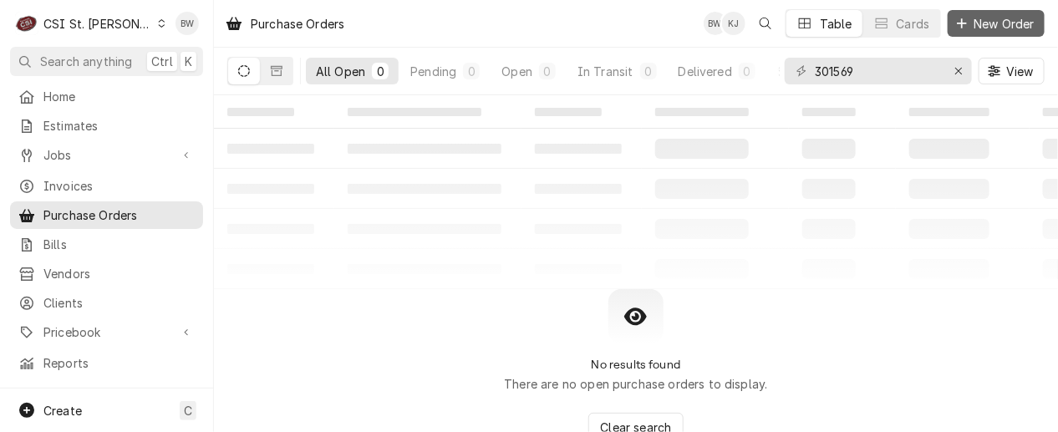
click at [980, 31] on span "New Order" at bounding box center [1004, 24] width 67 height 18
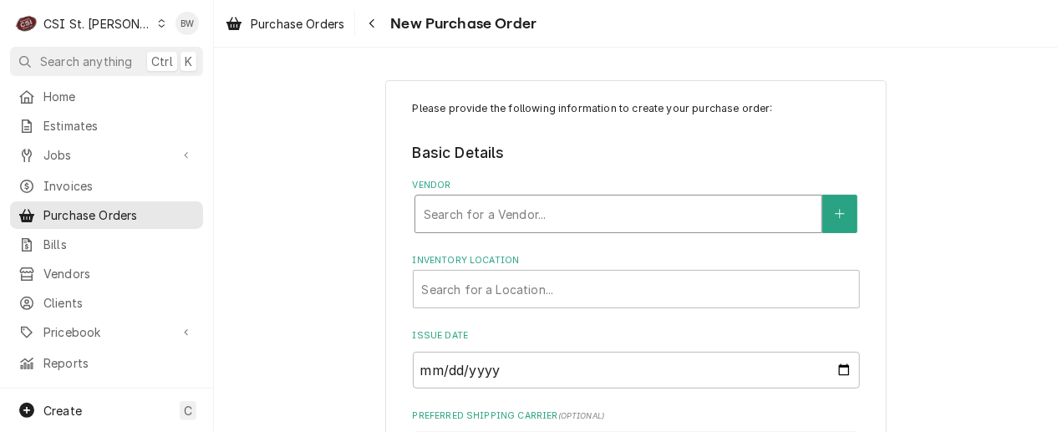
click at [440, 222] on div "Vendor" at bounding box center [618, 214] width 389 height 30
type input "parts town"
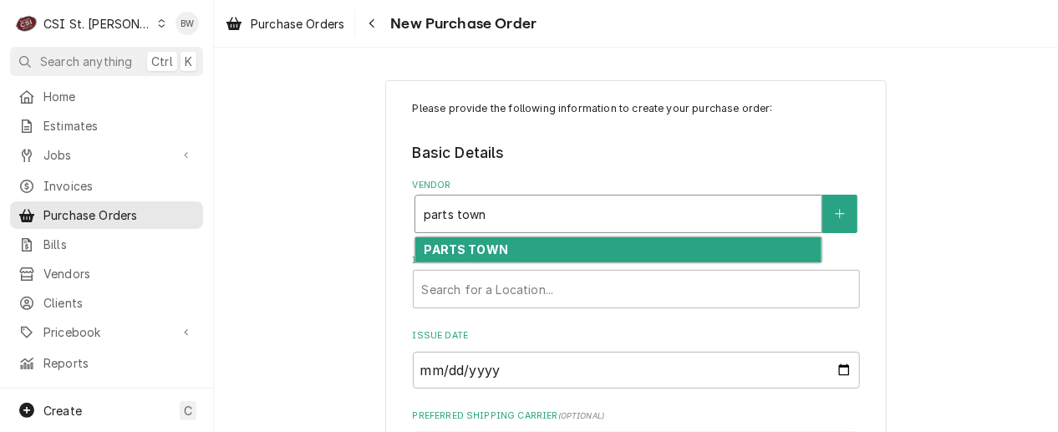
click at [441, 242] on strong "PARTS TOWN" at bounding box center [466, 249] width 84 height 14
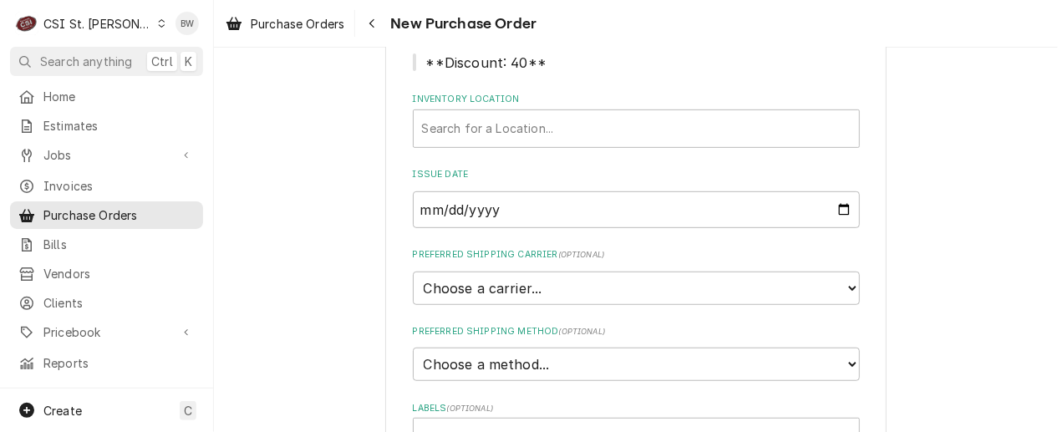
scroll to position [251, 0]
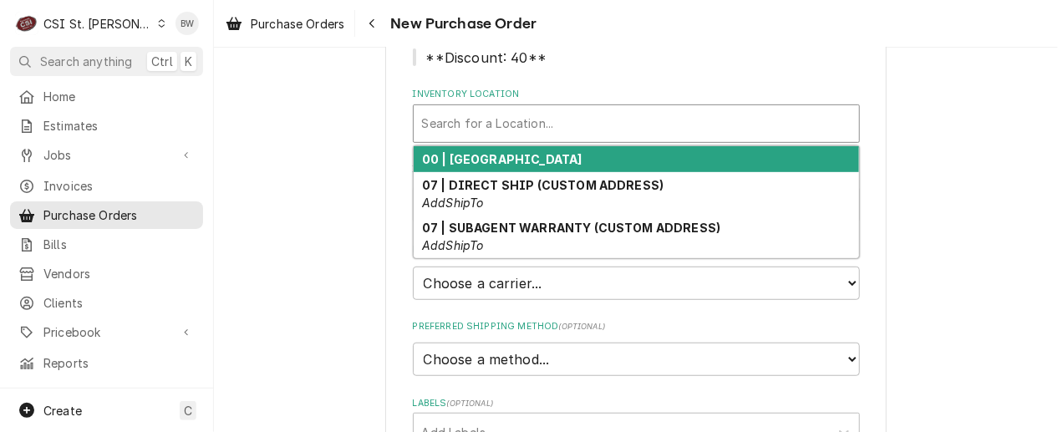
click at [468, 119] on div "Inventory Location" at bounding box center [636, 124] width 429 height 30
click at [476, 160] on strong "00 | STL WAREHOUSE" at bounding box center [502, 159] width 160 height 14
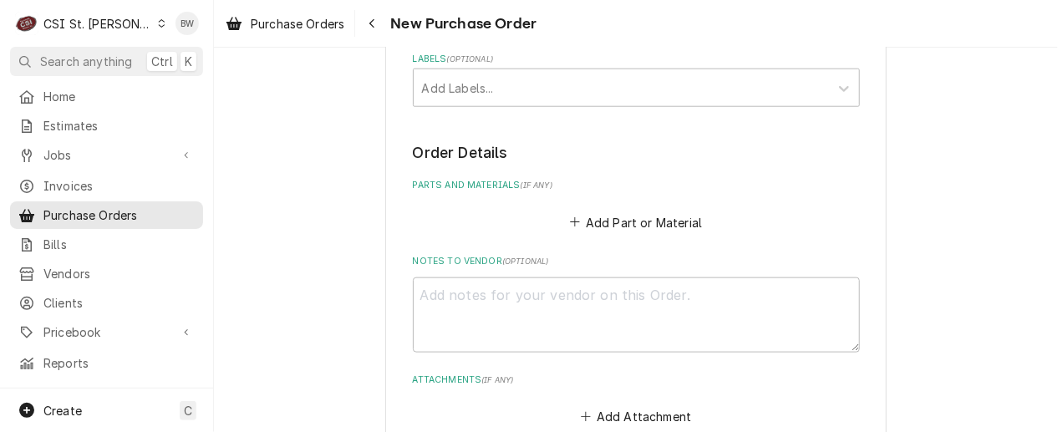
scroll to position [573, 0]
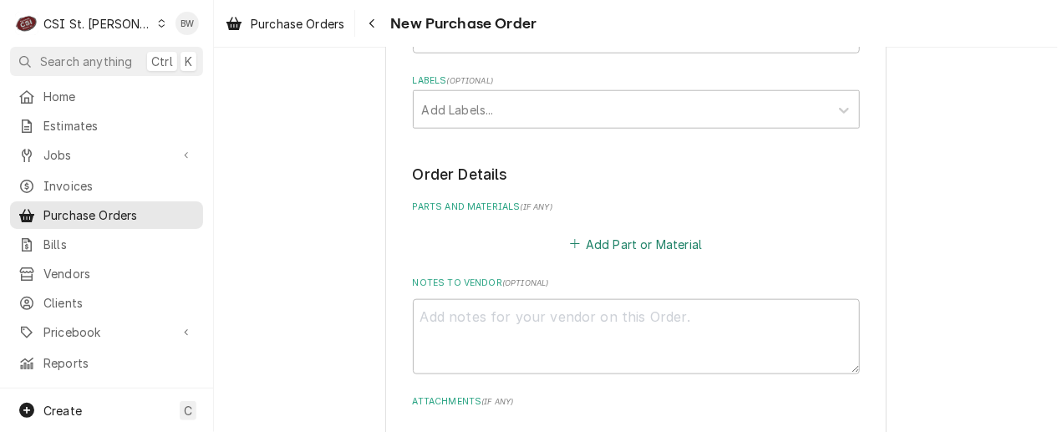
click at [613, 241] on button "Add Part or Material" at bounding box center [636, 243] width 138 height 23
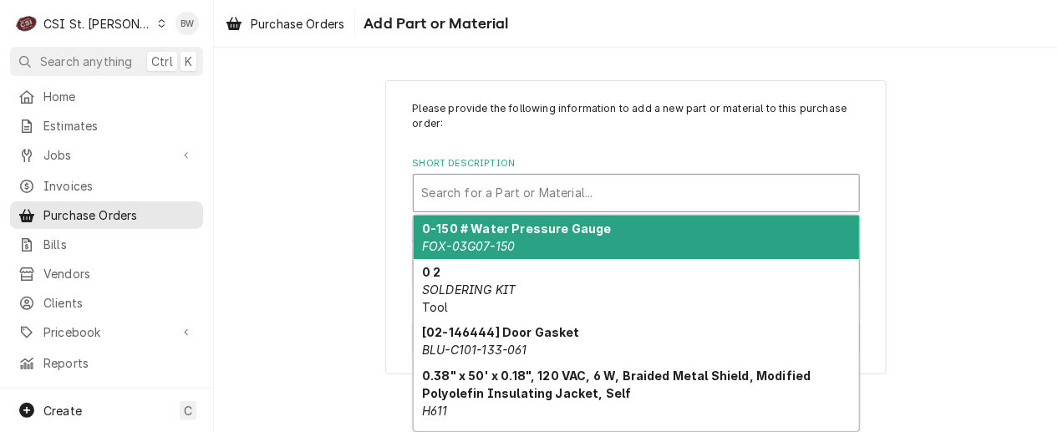
click at [477, 197] on div "Short Description" at bounding box center [636, 193] width 429 height 30
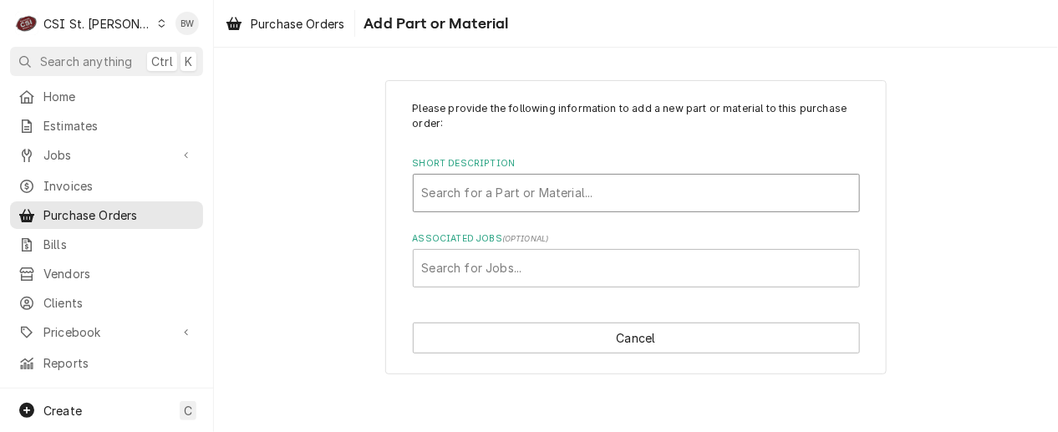
click at [463, 193] on div "Short Description" at bounding box center [636, 193] width 429 height 30
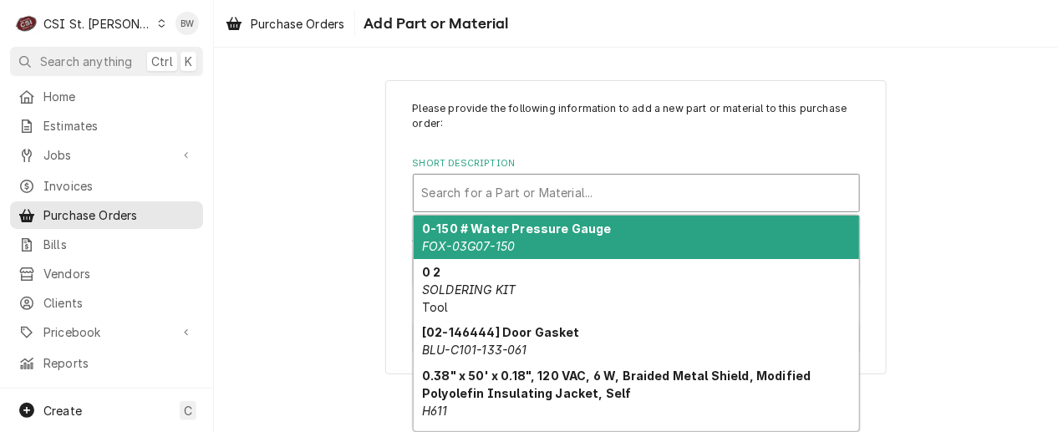
paste input "02.30.069.00"
type input "02.30.069.00"
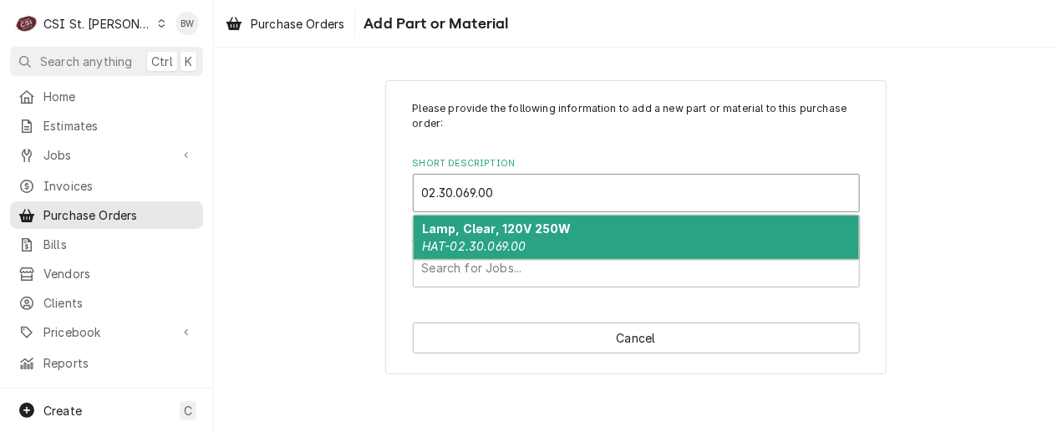
click at [483, 230] on strong "Lamp, Clear, 120V 250W" at bounding box center [497, 228] width 150 height 14
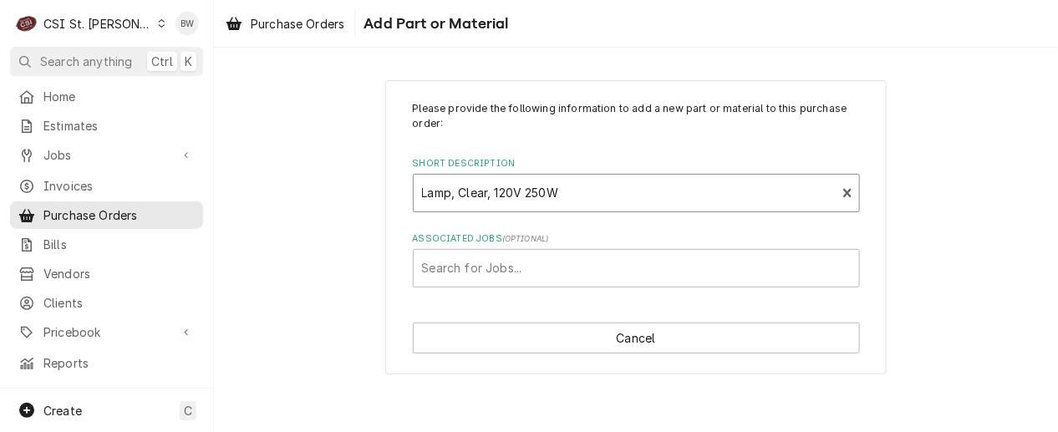
type textarea "x"
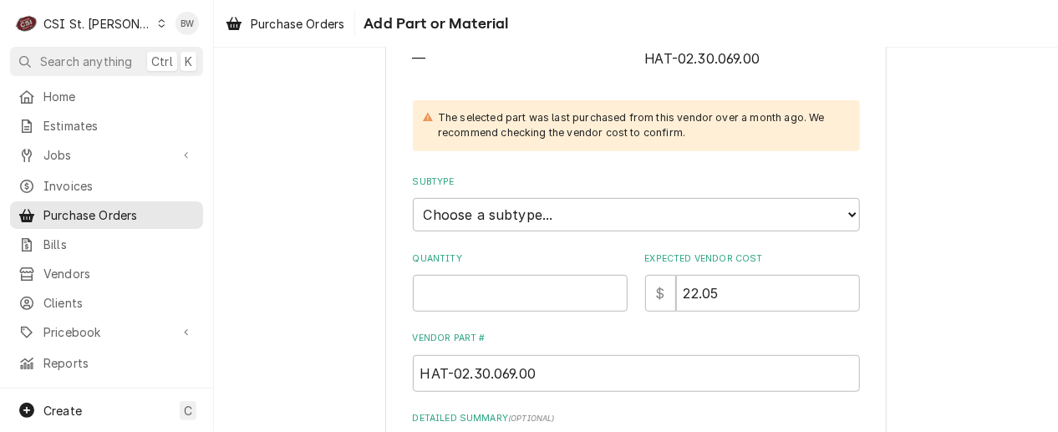
scroll to position [251, 0]
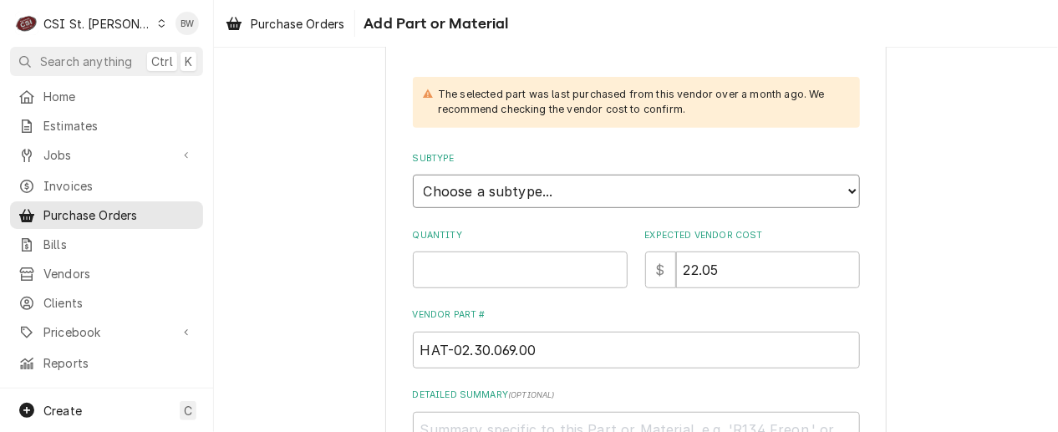
click at [488, 200] on select "Choose a subtype... [#2-DUAL] AFTERHRS-WH-CHG-2 [#2-DUAL] BEV-EQUIP [#2-DUAL] B…" at bounding box center [636, 191] width 447 height 33
select select "1"
click at [413, 175] on select "Choose a subtype... [#2-DUAL] AFTERHRS-WH-CHG-2 [#2-DUAL] BEV-EQUIP [#2-DUAL] B…" at bounding box center [636, 191] width 447 height 33
type textarea "x"
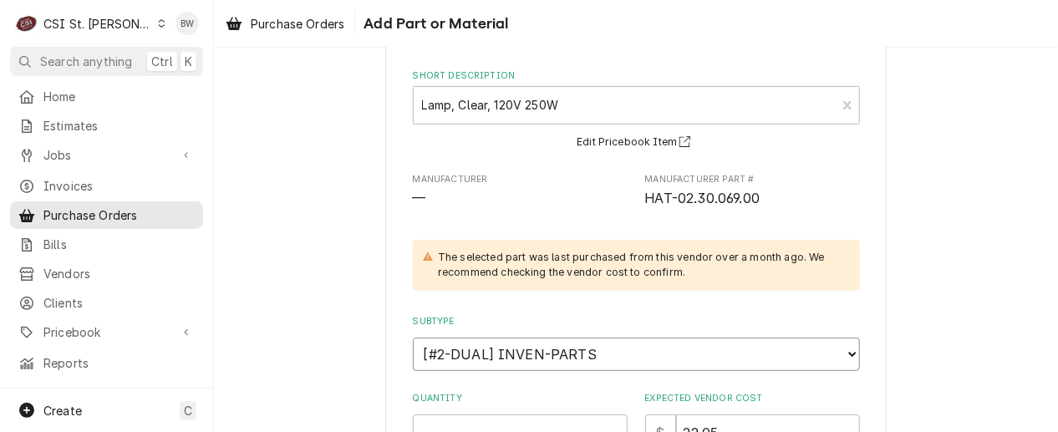
scroll to position [64, 0]
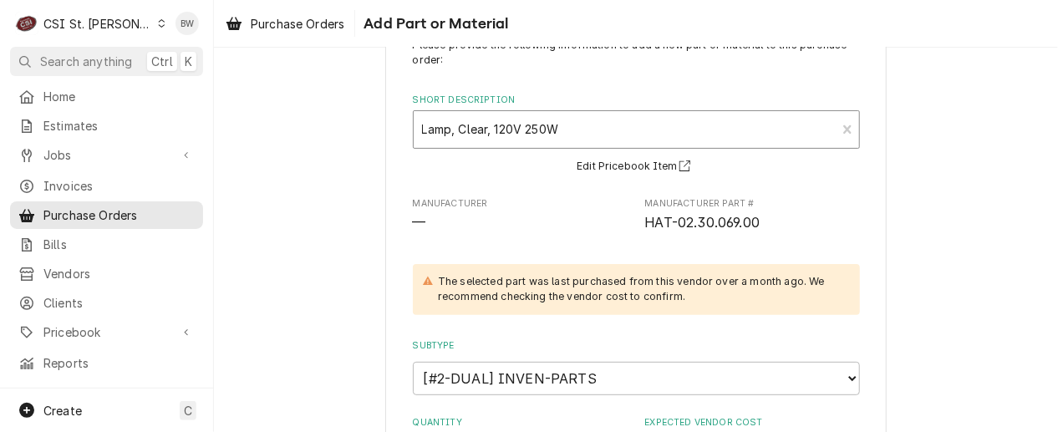
click at [435, 125] on div "Short Description" at bounding box center [625, 129] width 406 height 30
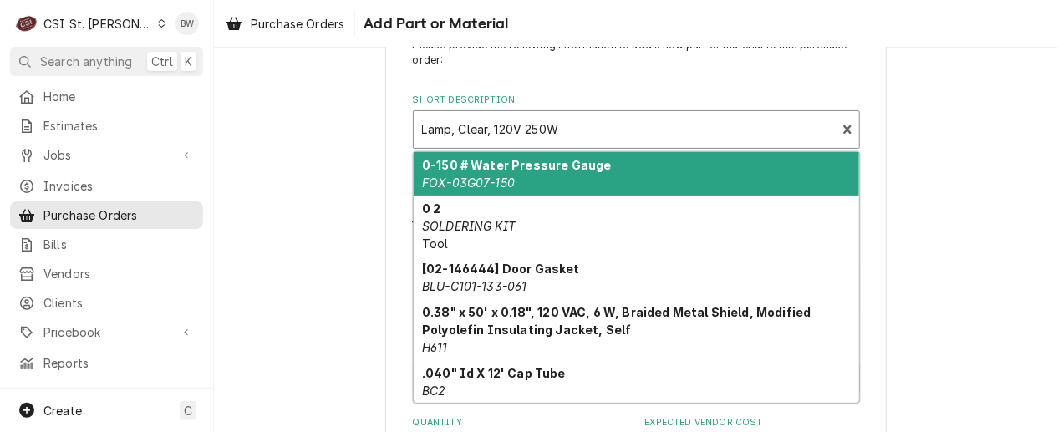
paste input "02.30.069.00"
type input "02.30.069.00"
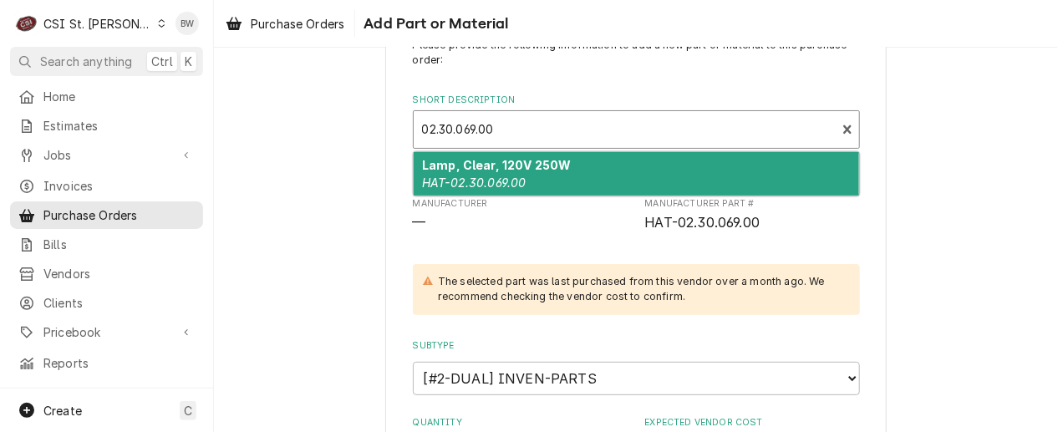
click at [467, 161] on strong "Lamp, Clear, 120V 250W" at bounding box center [497, 165] width 150 height 14
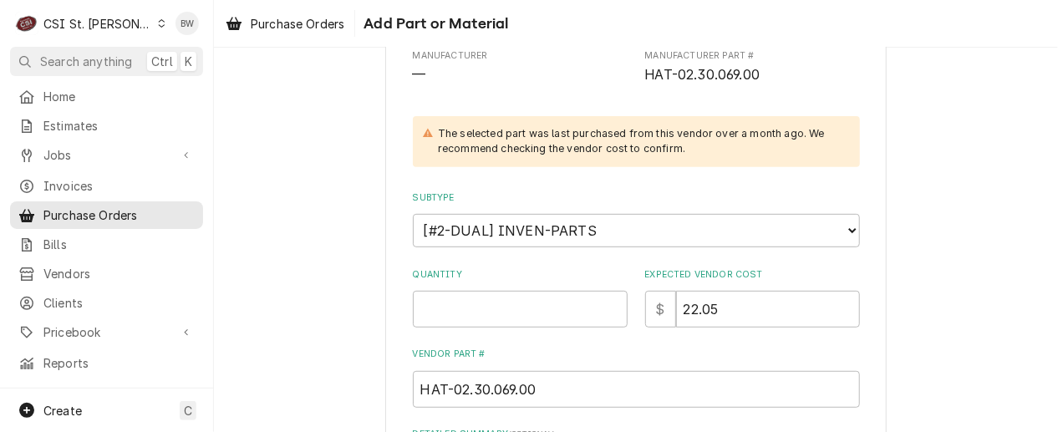
scroll to position [231, 0]
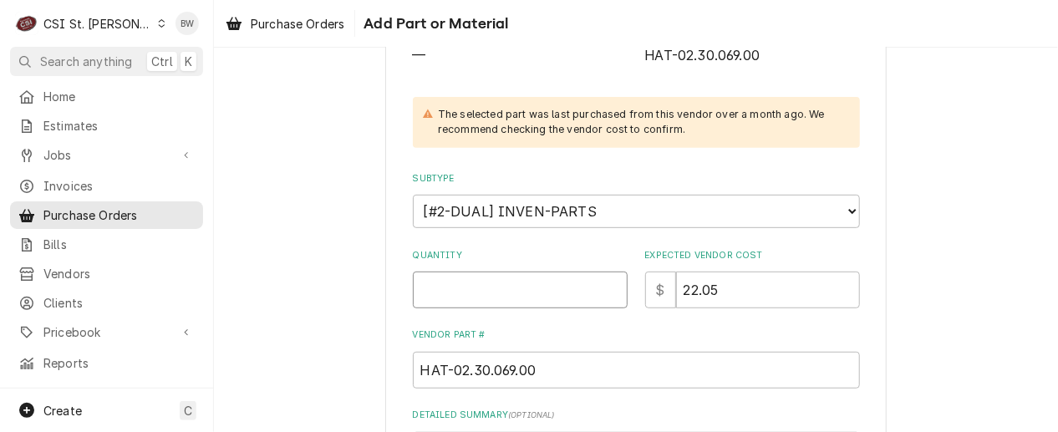
click at [450, 280] on input "Quantity" at bounding box center [520, 290] width 215 height 37
type textarea "x"
type input "1"
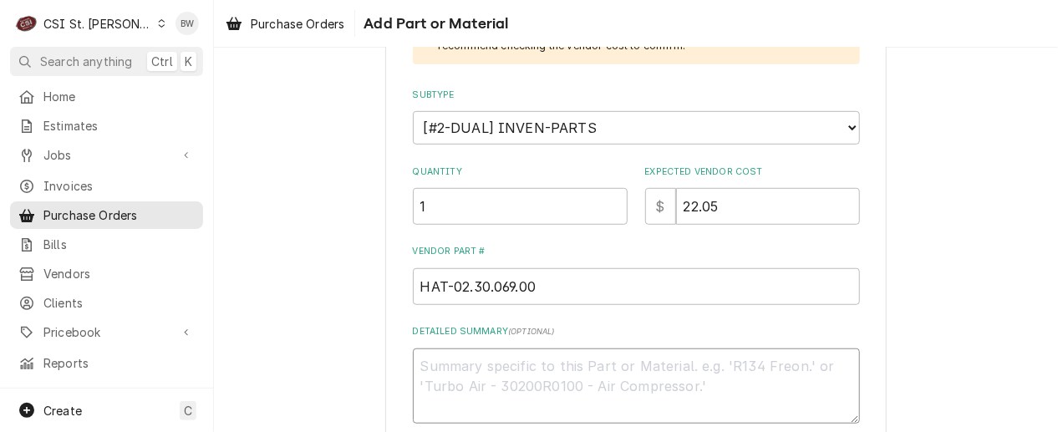
click at [494, 348] on textarea "Detailed Summary ( optional )" at bounding box center [636, 385] width 447 height 75
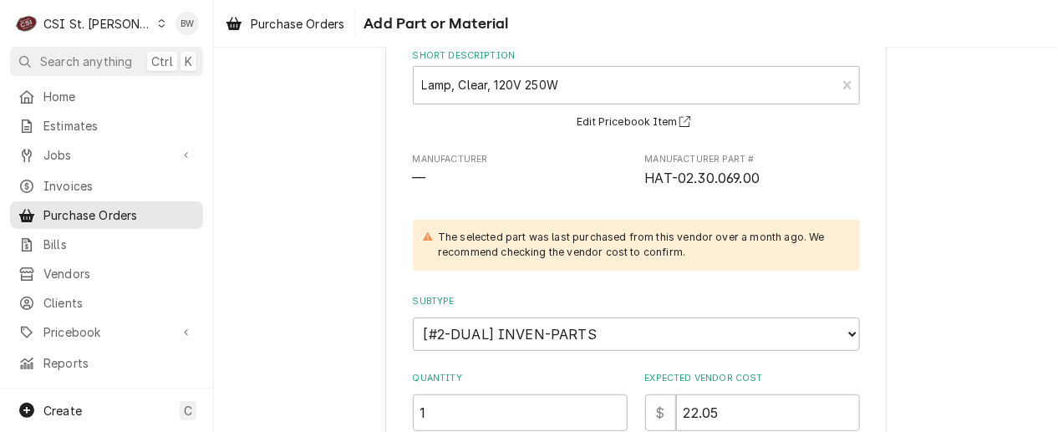
scroll to position [0, 0]
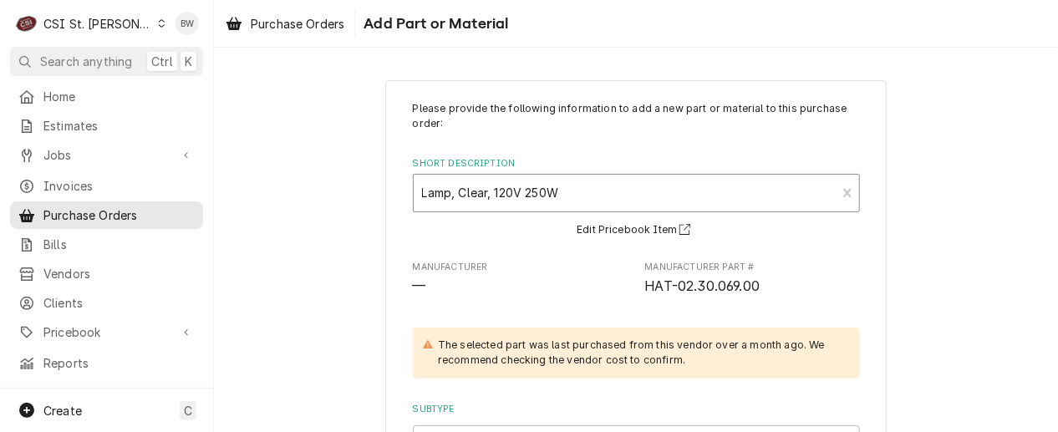
click at [414, 195] on div "Lamp, Clear, 120V 250W HAT-02.30.069.00" at bounding box center [625, 193] width 423 height 37
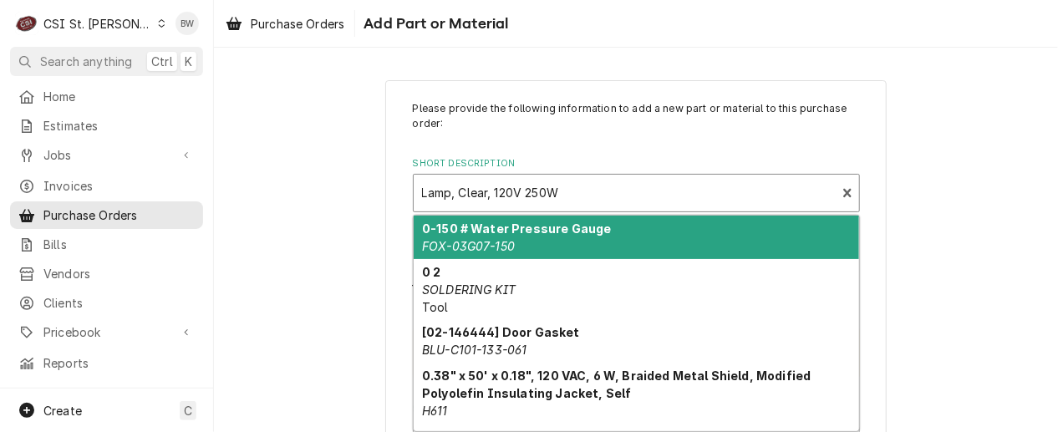
paste input "[PHONE_NUMBER]"
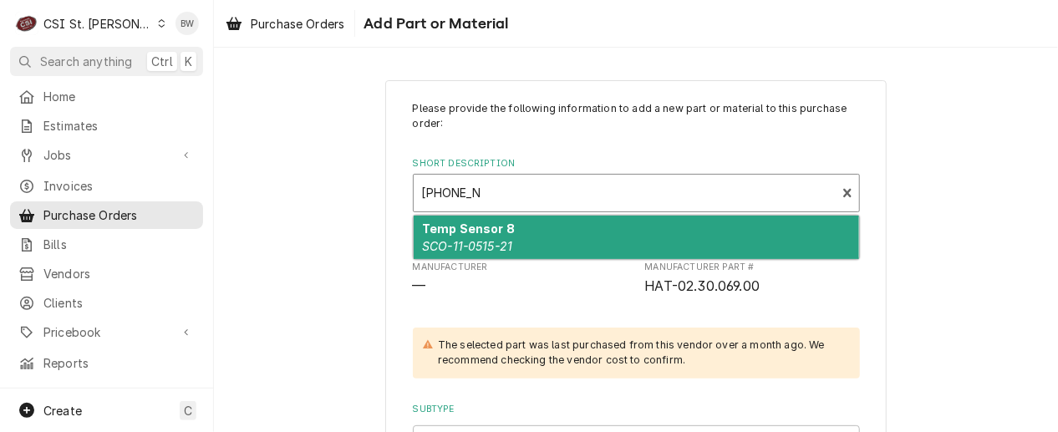
type input "[PHONE_NUMBER]"
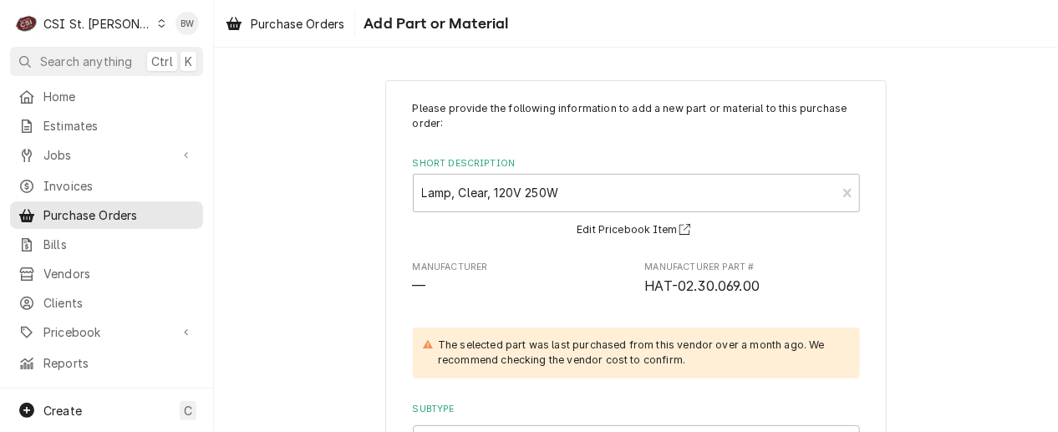
click at [491, 218] on div "Short Description Lamp, Clear, 120V 250W HAT-02.30.069.00 Edit Pricebook Item" at bounding box center [636, 198] width 447 height 83
click at [422, 194] on input "Short Description" at bounding box center [423, 193] width 3 height 27
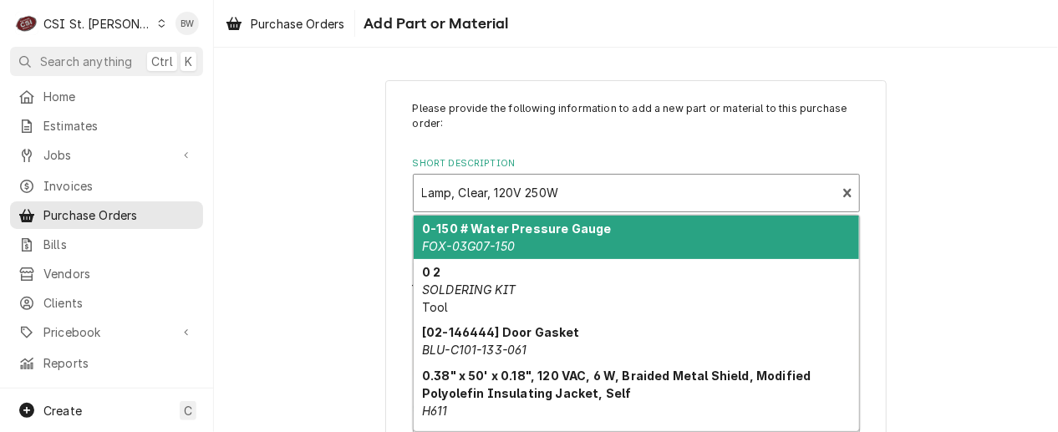
paste input "11-0515-21"
type input "11-0515-21"
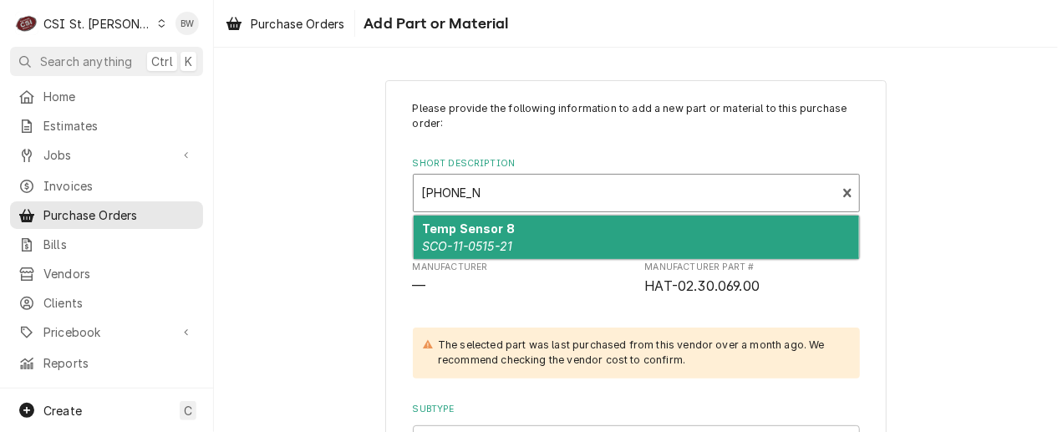
click at [445, 240] on em "SCO-11-0515-21" at bounding box center [467, 246] width 90 height 14
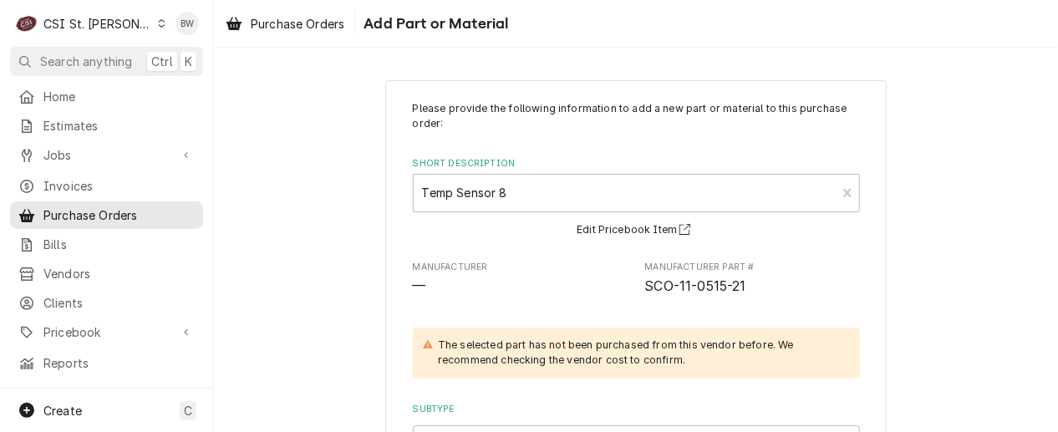
type textarea "x"
click at [422, 194] on input "Short Description" at bounding box center [423, 193] width 3 height 27
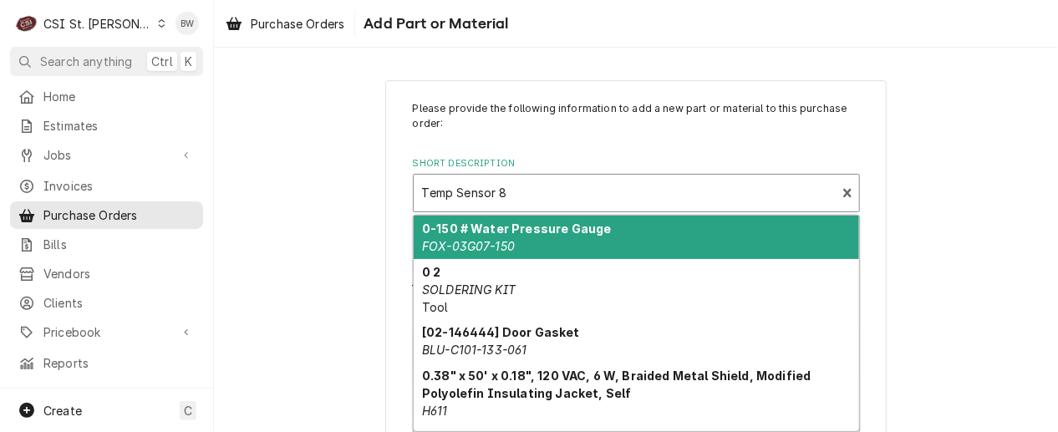
click at [422, 194] on input "Short Description" at bounding box center [423, 193] width 3 height 27
paste input "02.30.069.00"
type input "02.30.069.00"
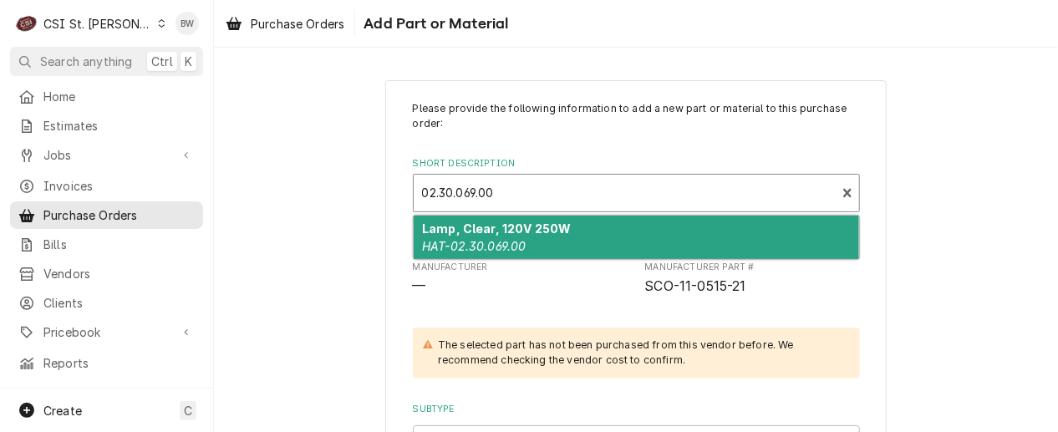
click at [473, 226] on strong "Lamp, Clear, 120V 250W" at bounding box center [497, 228] width 150 height 14
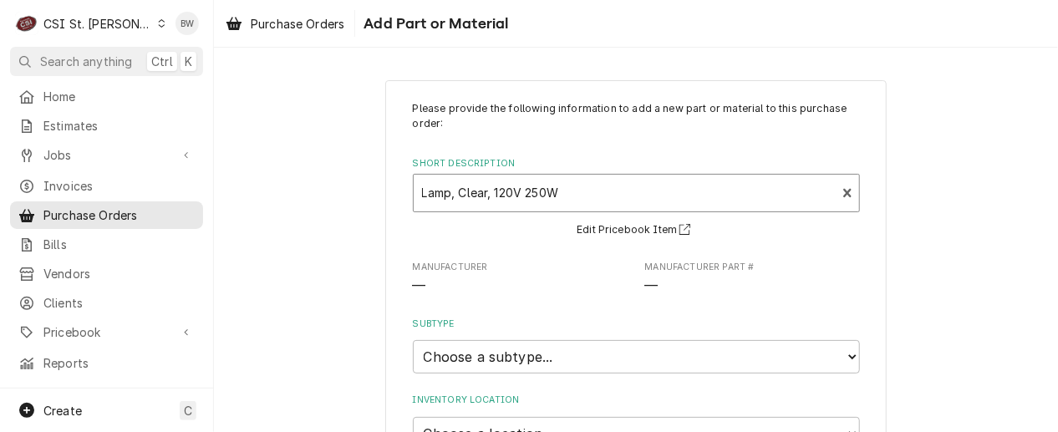
type textarea "x"
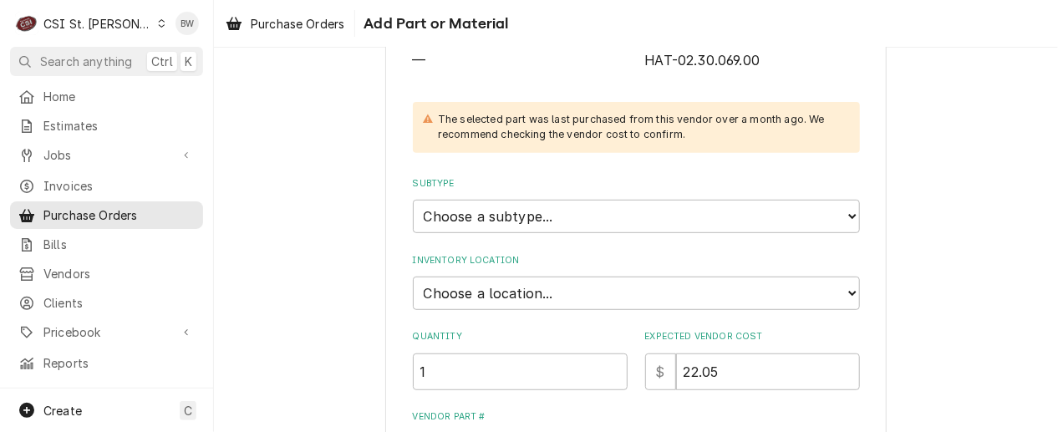
scroll to position [251, 0]
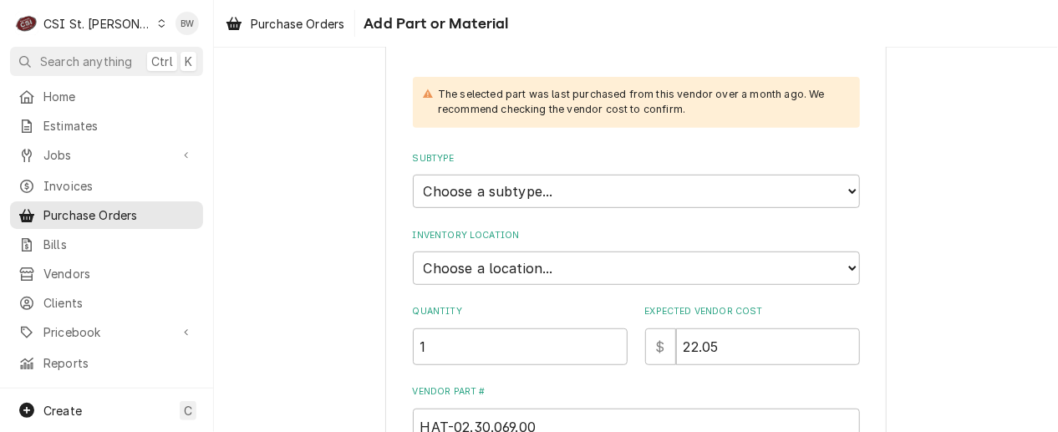
click at [114, 28] on div "CSI St. [PERSON_NAME]" at bounding box center [97, 24] width 109 height 18
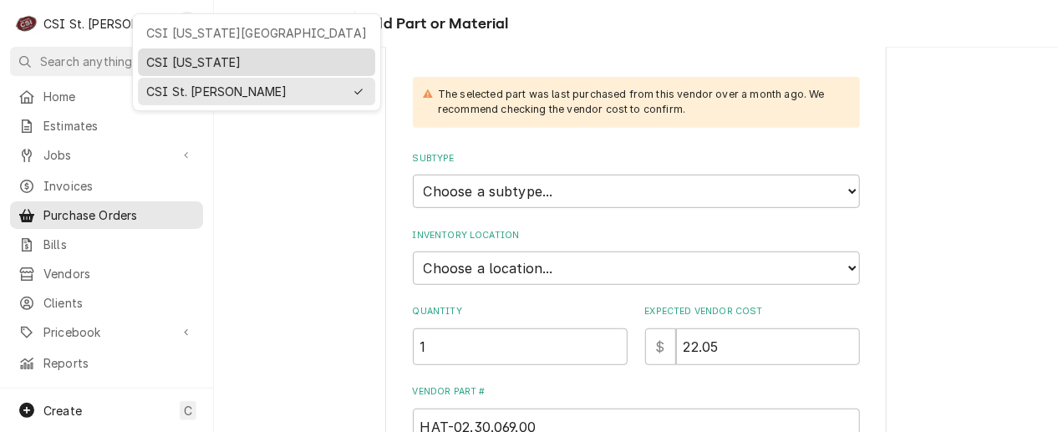
click at [180, 66] on div "CSI Kentucky" at bounding box center [256, 62] width 221 height 18
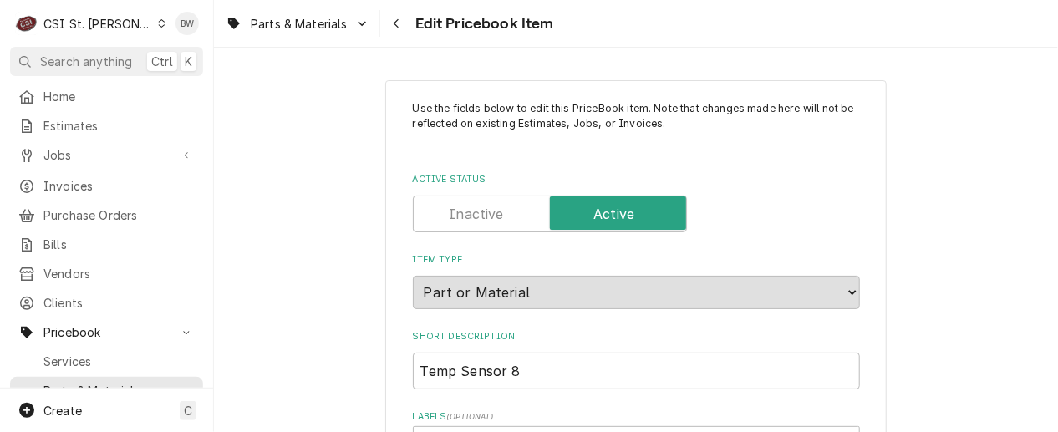
type textarea "x"
click at [393, 25] on icon "Navigate back" at bounding box center [397, 24] width 8 height 12
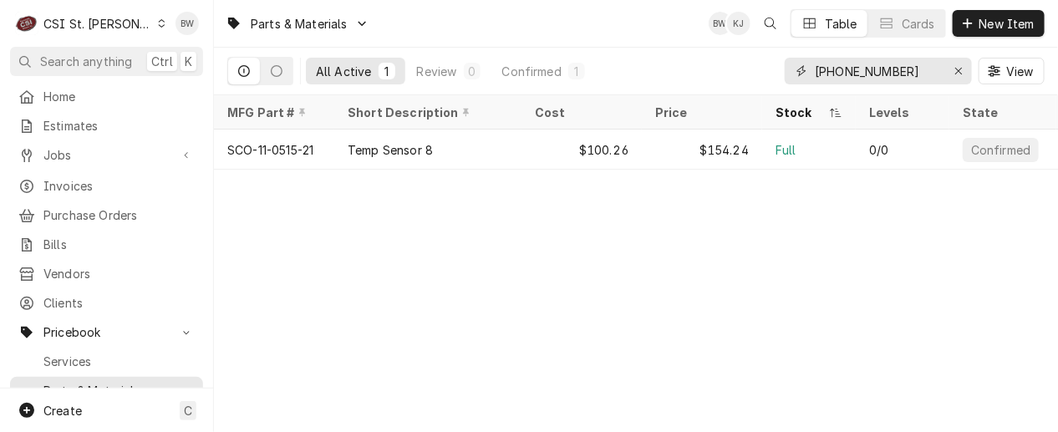
drag, startPoint x: 886, startPoint y: 74, endPoint x: 795, endPoint y: 74, distance: 90.2
click at [795, 74] on div "[PHONE_NUMBER]" at bounding box center [878, 71] width 187 height 27
click at [954, 68] on icon "Erase input" at bounding box center [958, 71] width 9 height 12
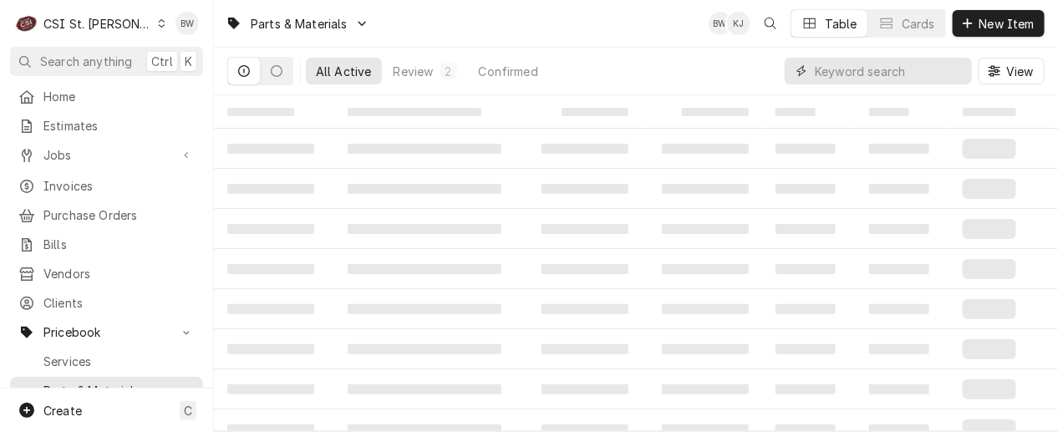
click at [828, 70] on input "Dynamic Content Wrapper" at bounding box center [889, 71] width 149 height 27
paste input "02.30.069.00"
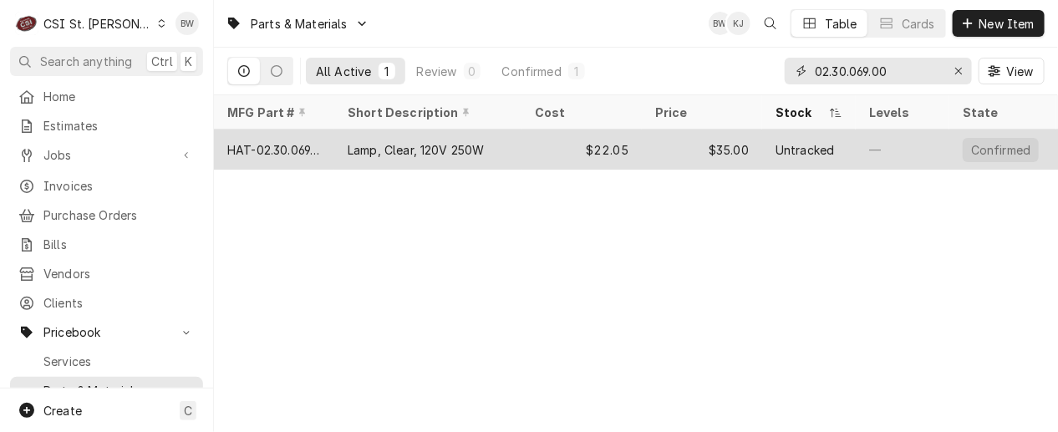
type input "02.30.069.00"
click at [298, 147] on div "HAT-02.30.069.00" at bounding box center [274, 150] width 94 height 18
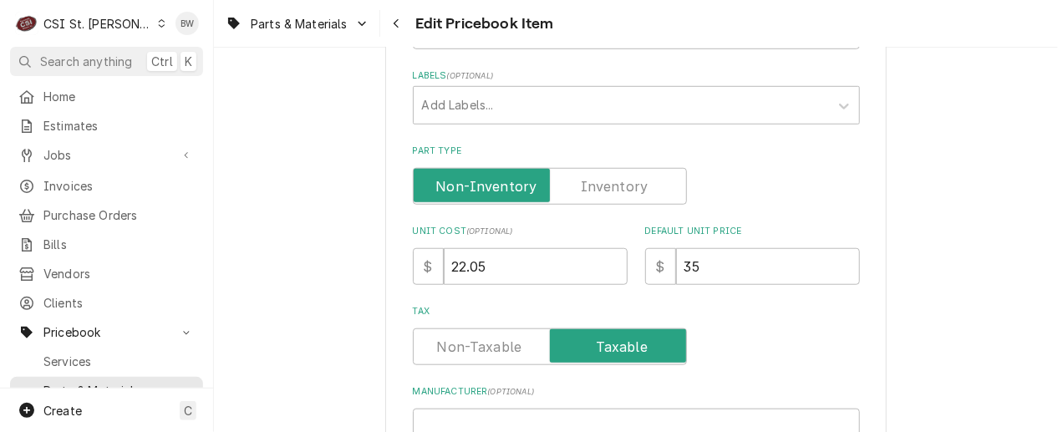
scroll to position [418, 0]
click at [601, 191] on label "Part Type" at bounding box center [550, 185] width 274 height 37
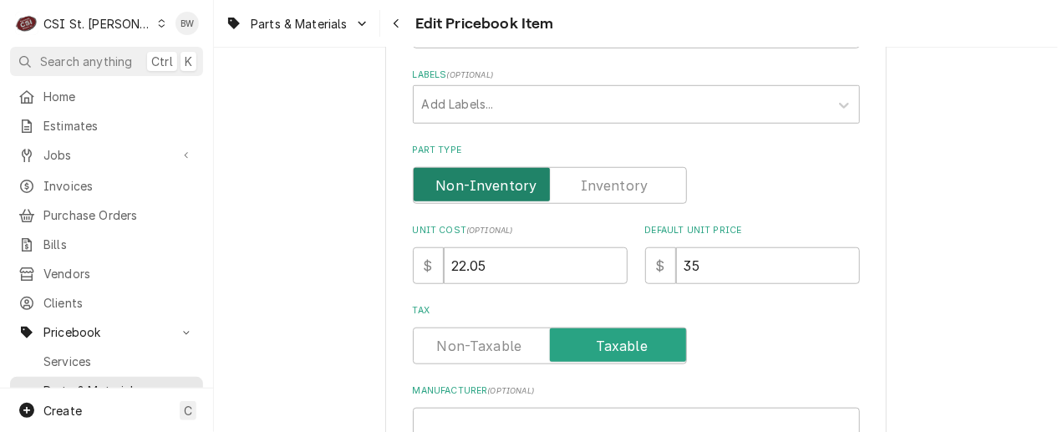
click at [601, 191] on input "Part Type" at bounding box center [549, 185] width 259 height 37
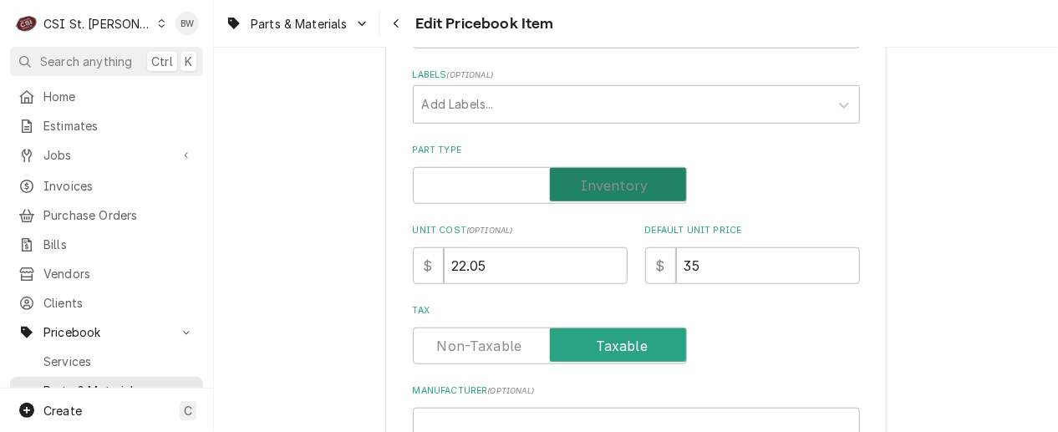
checkbox input "true"
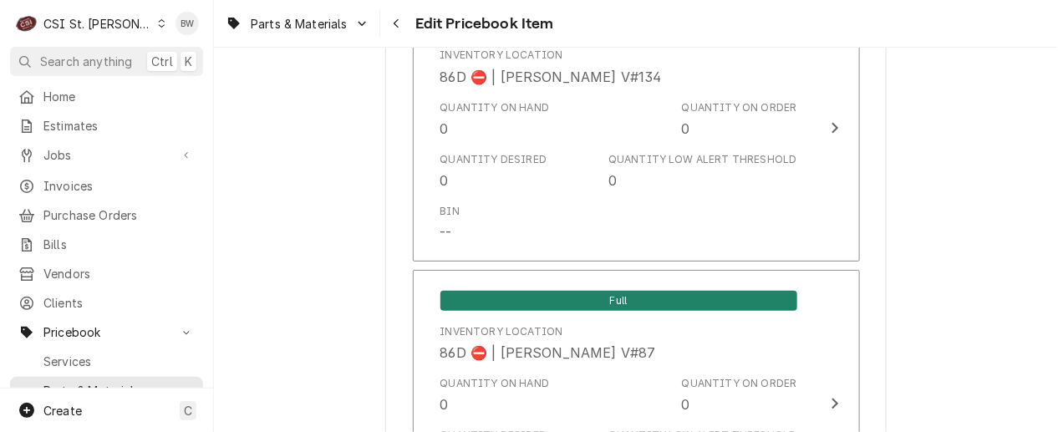
scroll to position [14537, 0]
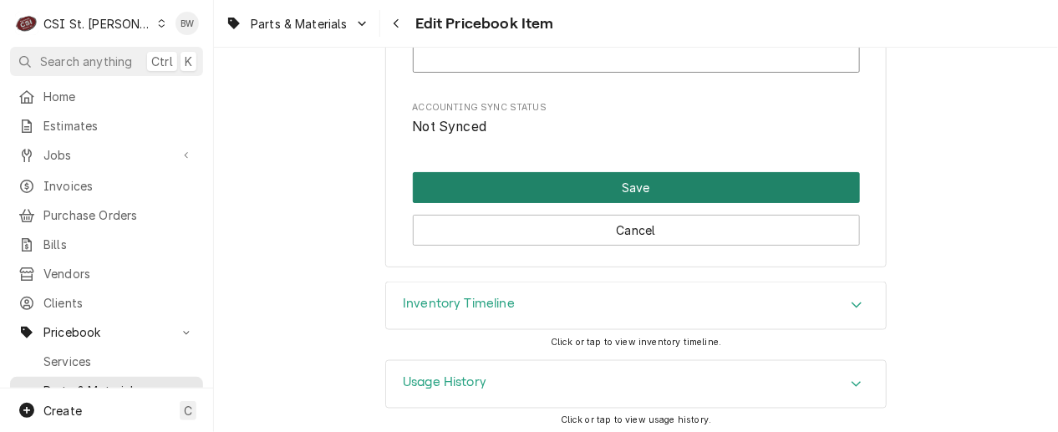
click at [633, 180] on button "Save" at bounding box center [636, 187] width 447 height 31
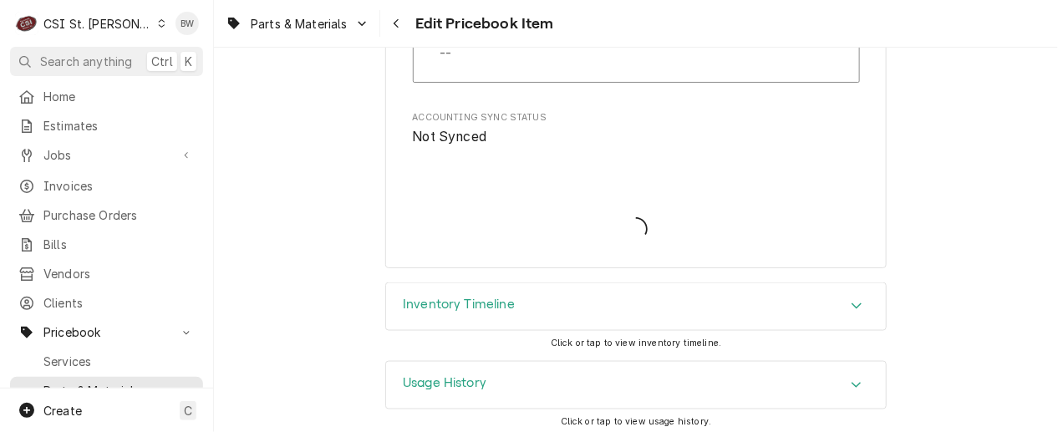
type textarea "x"
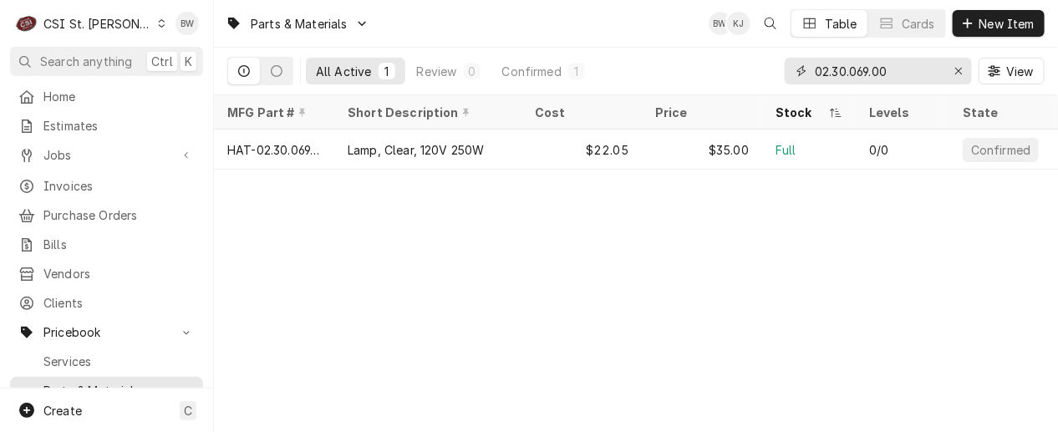
drag, startPoint x: 931, startPoint y: 66, endPoint x: 749, endPoint y: 75, distance: 182.4
click at [749, 75] on div "All Active 1 Review 0 Confirmed 1 02.30.069.00 View" at bounding box center [635, 71] width 817 height 47
paste input "12.130.00"
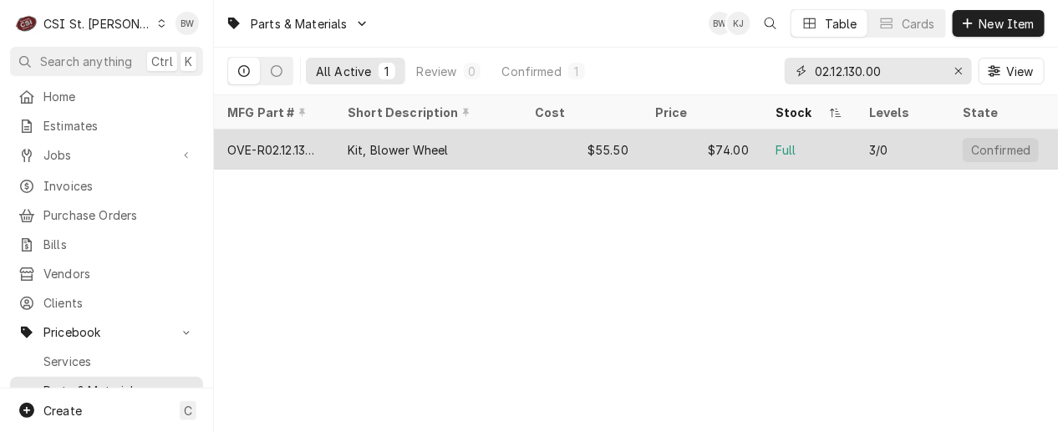
type input "02.12.130.00"
click at [306, 142] on div "OVE-R02.12.130.00" at bounding box center [274, 150] width 94 height 18
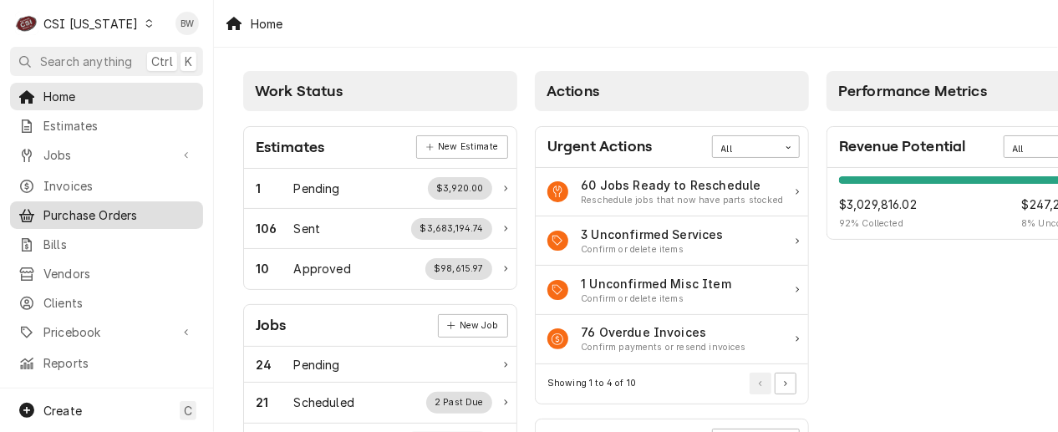
click at [93, 206] on span "Purchase Orders" at bounding box center [118, 215] width 151 height 18
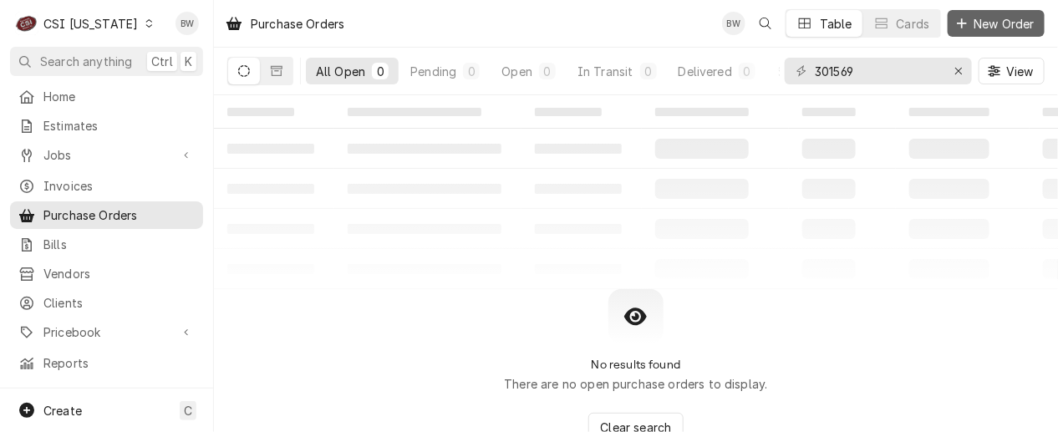
click at [993, 20] on span "New Order" at bounding box center [1004, 24] width 67 height 18
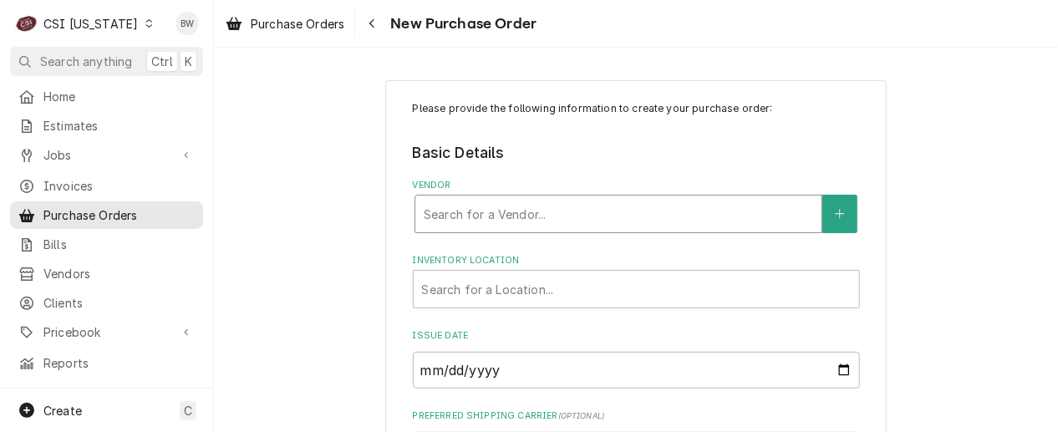
click at [442, 214] on div "Vendor" at bounding box center [618, 214] width 389 height 30
type input "home"
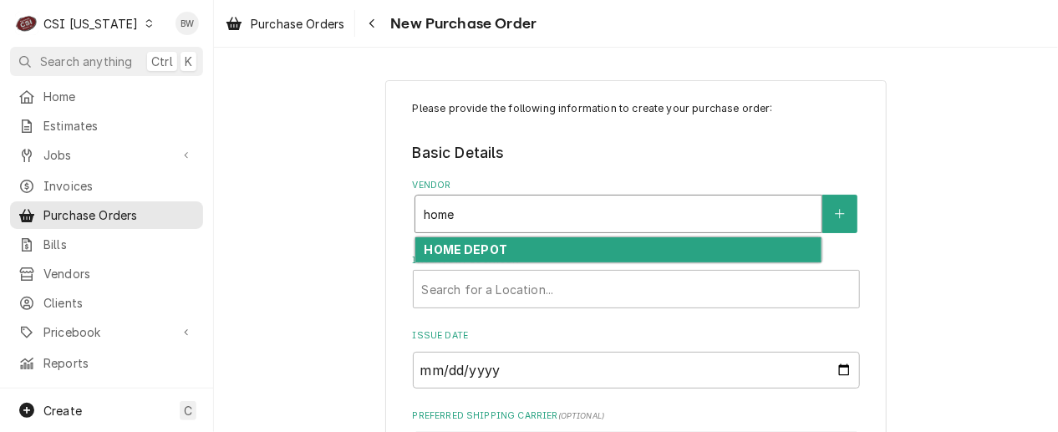
click at [449, 247] on strong "HOME DEPOT" at bounding box center [466, 249] width 84 height 14
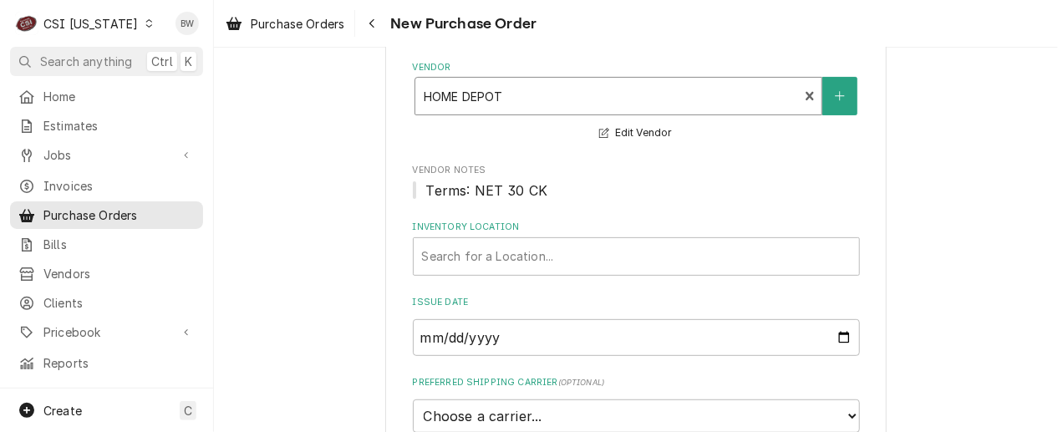
scroll to position [167, 0]
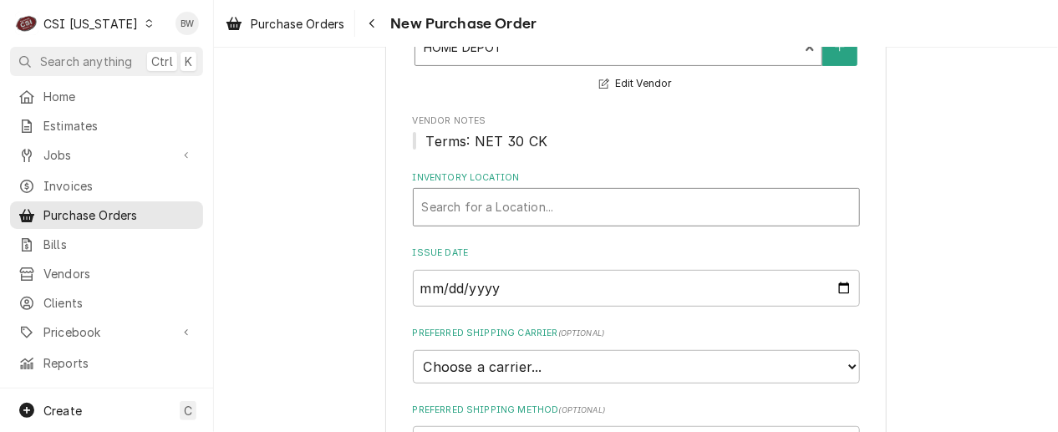
click at [460, 206] on div "Inventory Location" at bounding box center [636, 207] width 429 height 30
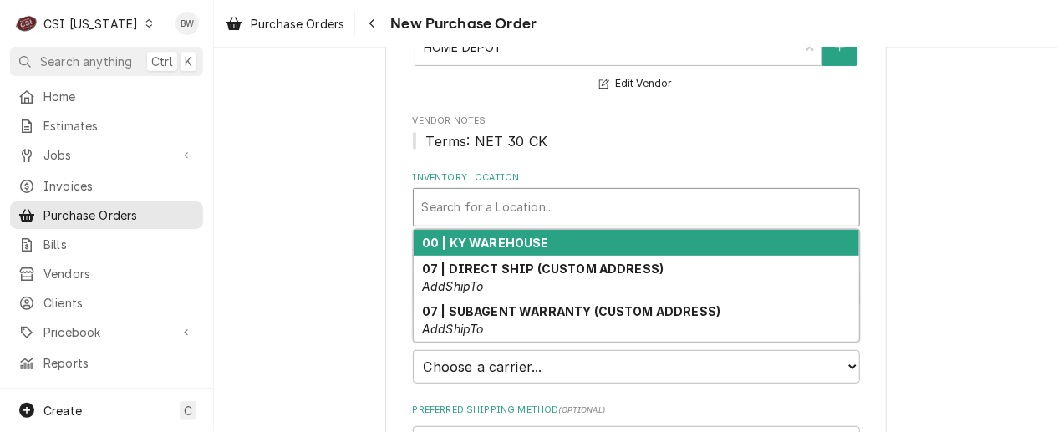
click at [476, 250] on div "00 | KY WAREHOUSE" at bounding box center [636, 243] width 445 height 26
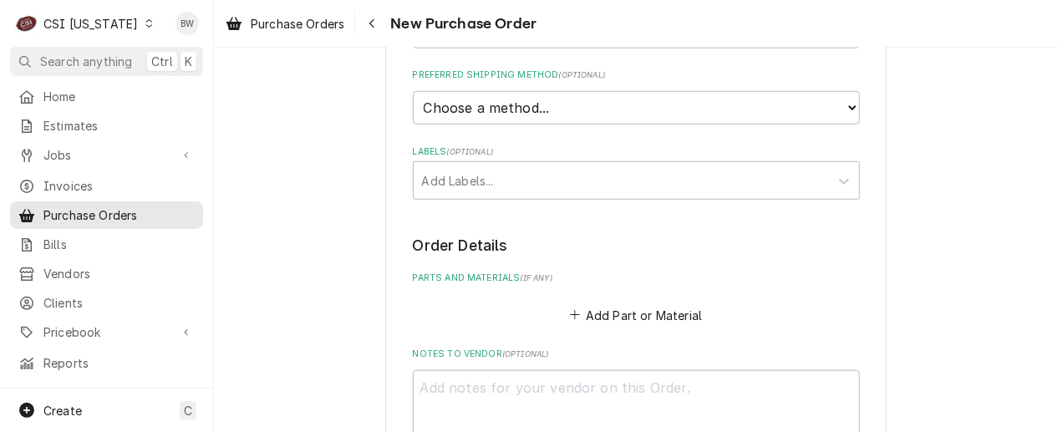
scroll to position [668, 0]
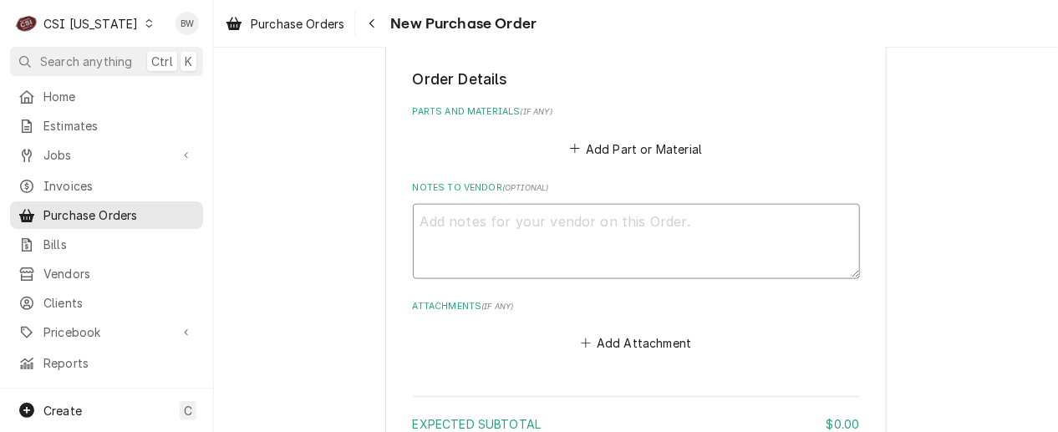
click at [446, 223] on textarea "Notes to Vendor ( optional )" at bounding box center [636, 241] width 447 height 75
type textarea "x"
type textarea "J"
type textarea "x"
type textarea "Je"
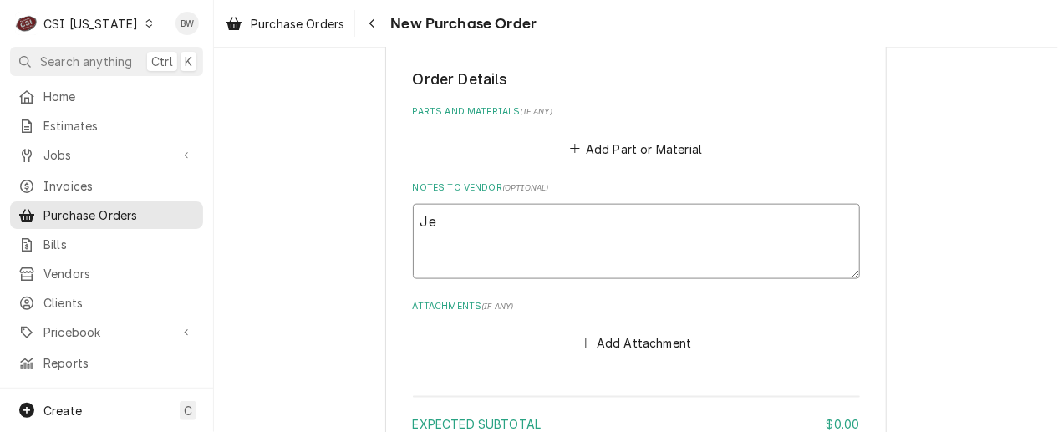
type textarea "x"
type textarea "Jef"
type textarea "x"
type textarea "Jeff"
type textarea "x"
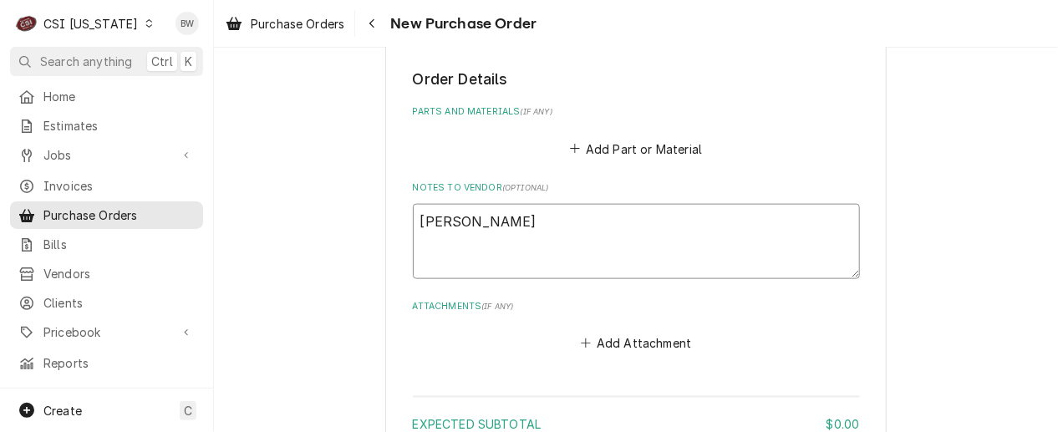
type textarea "Jeff"
type textarea "x"
type textarea "Jeff H"
type textarea "x"
type textarea "Jeff Ha"
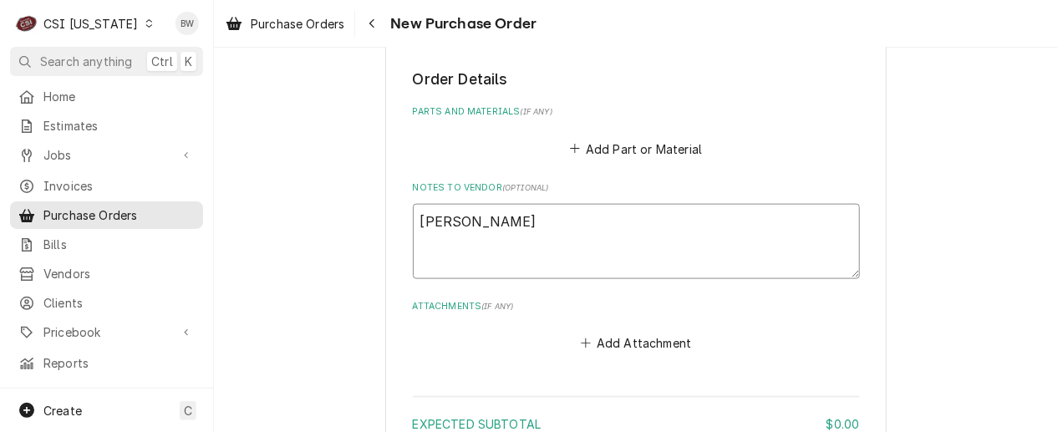
type textarea "x"
type textarea "Jeff Har"
type textarea "x"
type textarea "Jeff Hart"
type textarea "x"
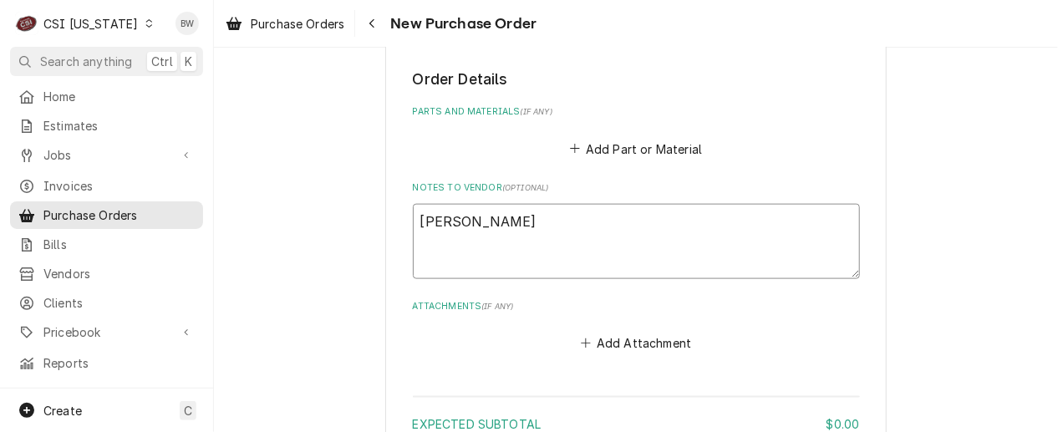
type textarea "Jeff Hartl"
type textarea "x"
type textarea "Jeff Hartley"
type textarea "x"
type textarea "Jeff Hartley"
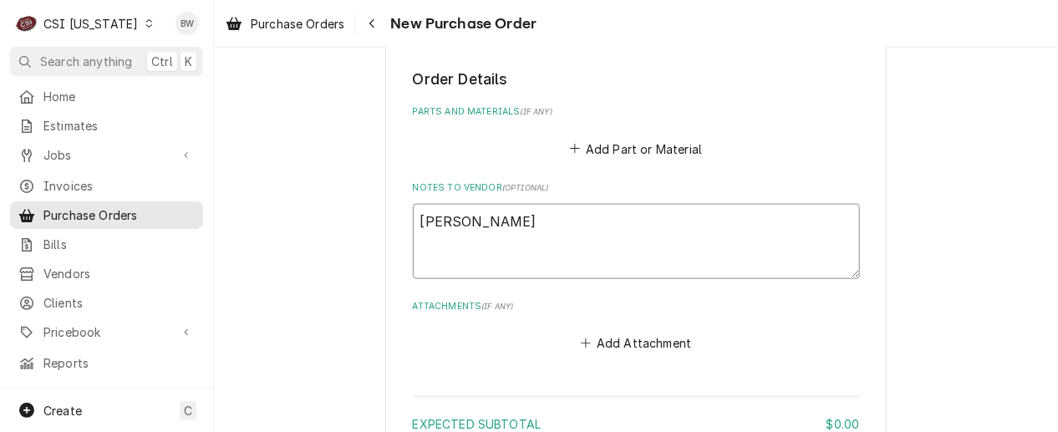
type textarea "x"
type textarea "Jeff Hartley 1"
type textarea "x"
type textarea "Jeff Hartley 16"
type textarea "x"
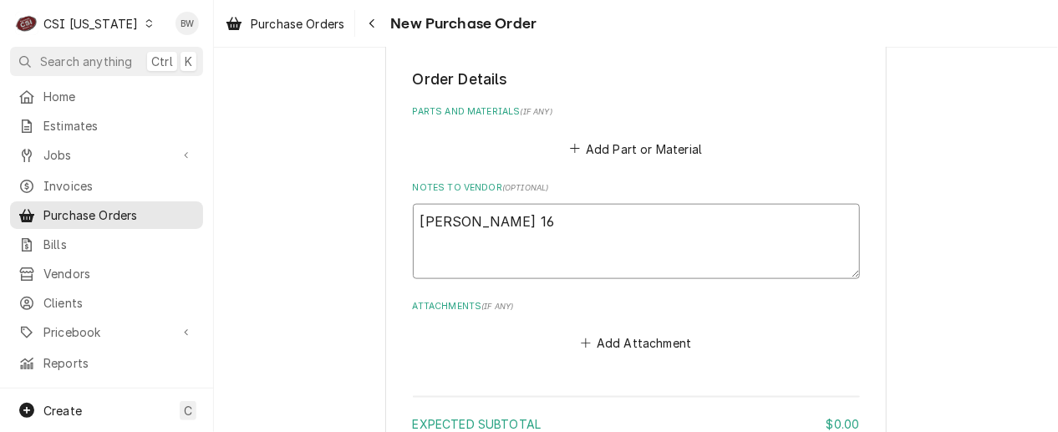
type textarea "Jeff Hartley 1"
type textarea "x"
type textarea "Jeff Hartley 10"
type textarea "x"
type textarea "Jeff Hartley 106"
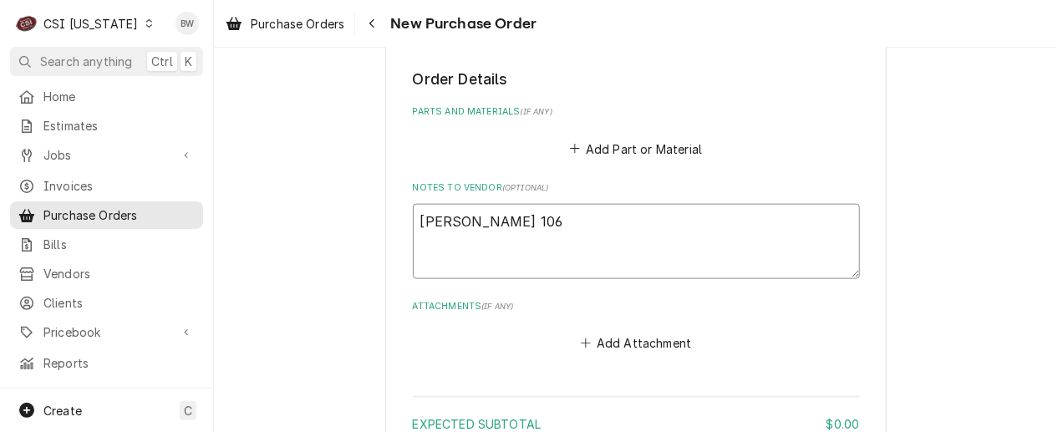
type textarea "x"
type textarea "Jeff Hartley 1064"
type textarea "x"
type textarea "Jeff Hartley 10642"
type textarea "x"
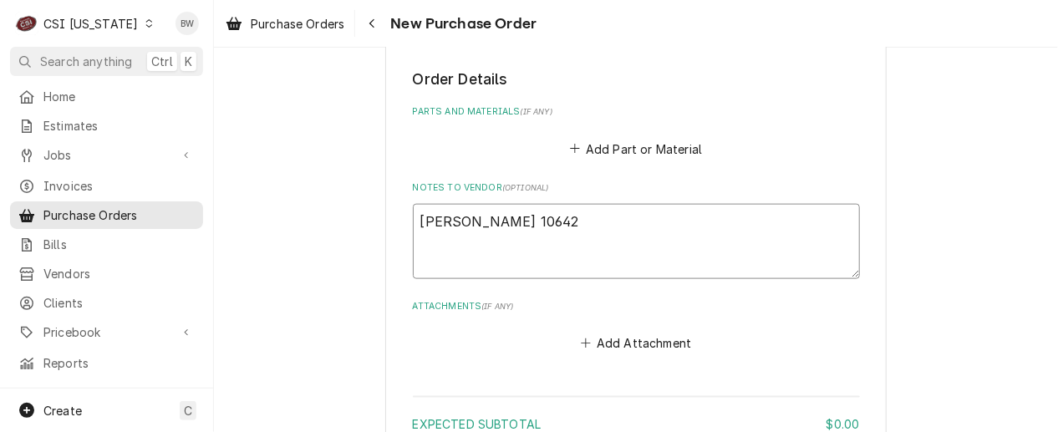
type textarea "Jeff Hartley J10642"
type textarea "x"
type textarea "Jeff Hartley Jo10642"
type textarea "x"
type textarea "Jeff Hartley Job10642"
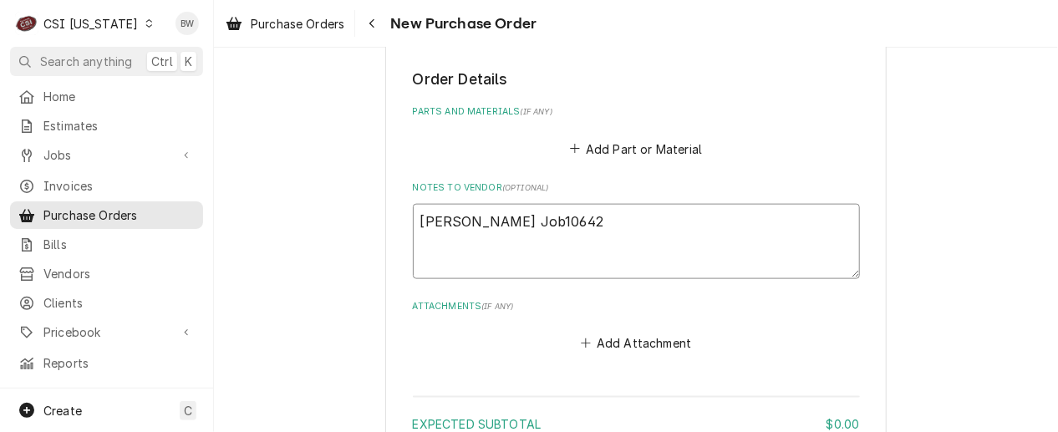
type textarea "x"
type textarea "Jeff Hartley Job 10642"
click at [566, 223] on textarea "Jeff Hartley Job 10642" at bounding box center [636, 241] width 447 height 75
type textarea "x"
type textarea "Jeff Hartley Job 1064"
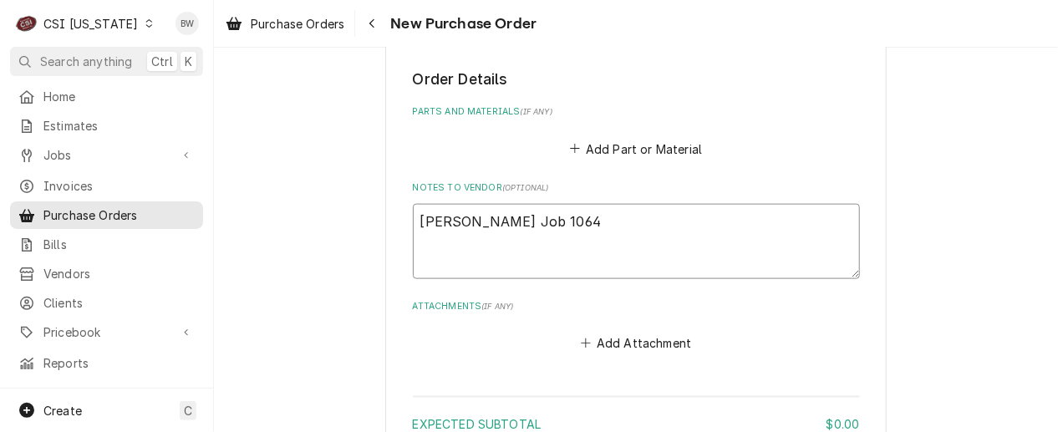
type textarea "x"
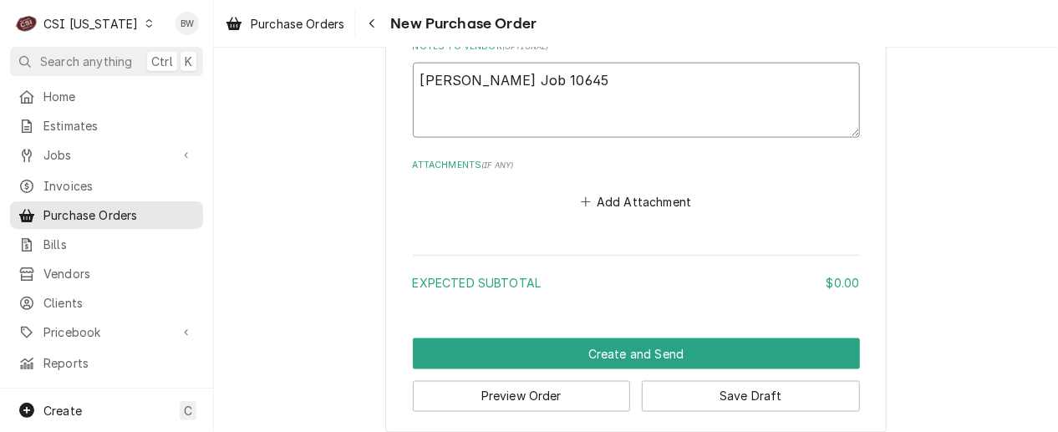
scroll to position [823, 0]
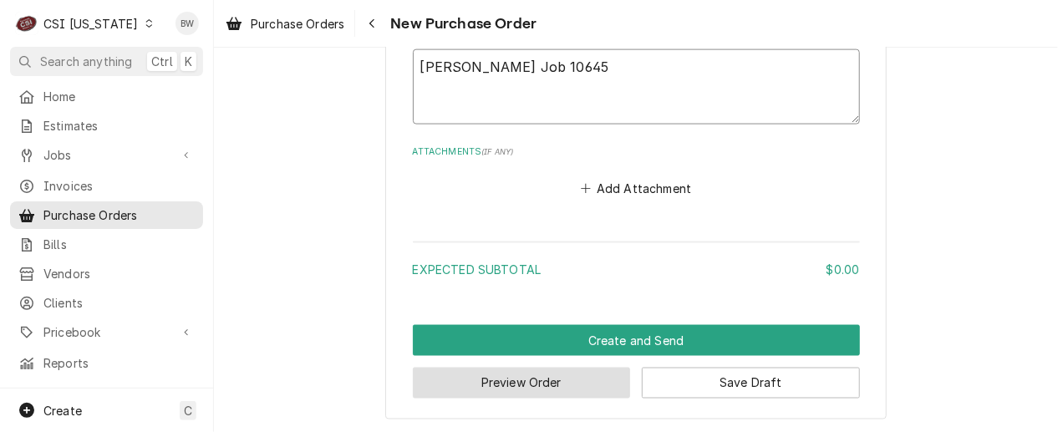
type textarea "Jeff Hartley Job 10645"
click at [520, 374] on button "Preview Order" at bounding box center [522, 383] width 218 height 31
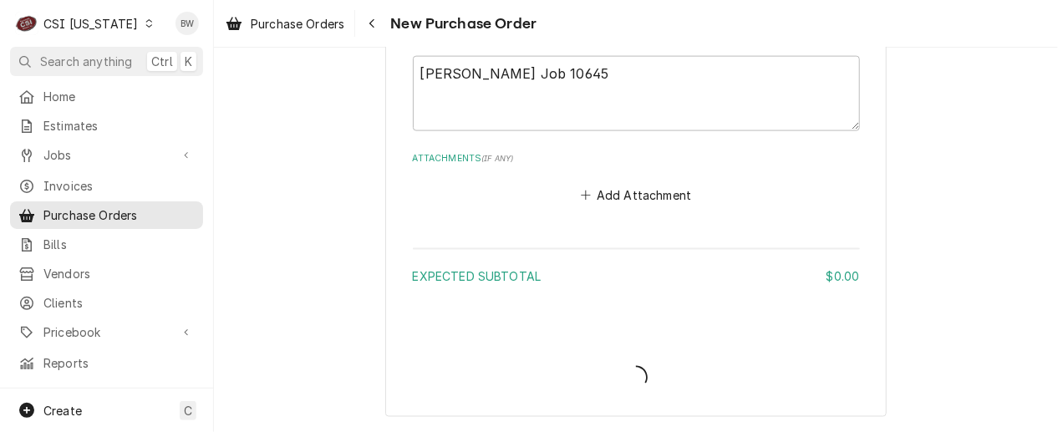
scroll to position [814, 0]
type textarea "x"
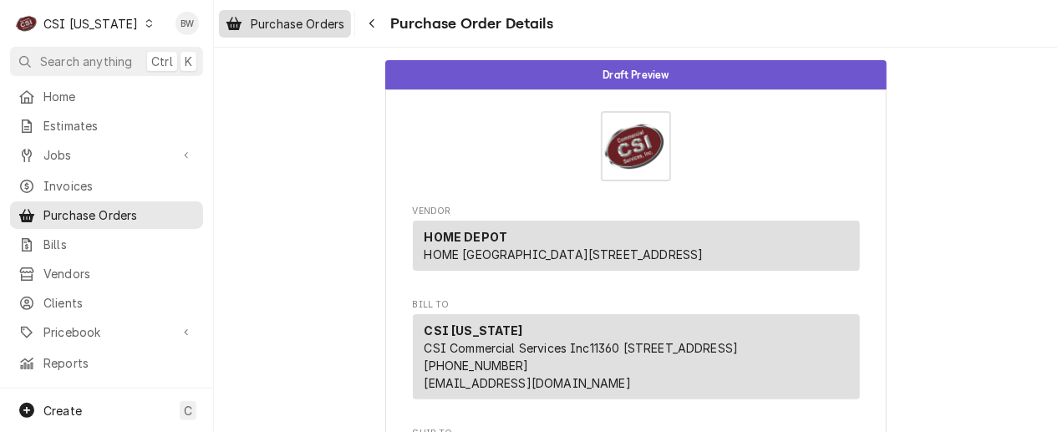
click at [309, 31] on span "Purchase Orders" at bounding box center [298, 24] width 94 height 18
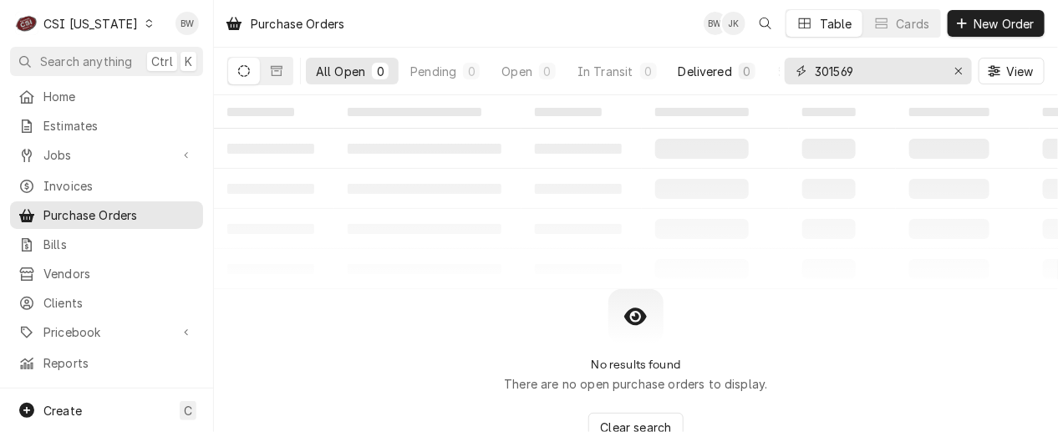
drag, startPoint x: 863, startPoint y: 74, endPoint x: 742, endPoint y: 67, distance: 121.3
click at [742, 67] on div "All Open 0 Pending 0 Open 0 In Transit 0 Delivered 0 Stocked 0 301569 View" at bounding box center [635, 71] width 817 height 47
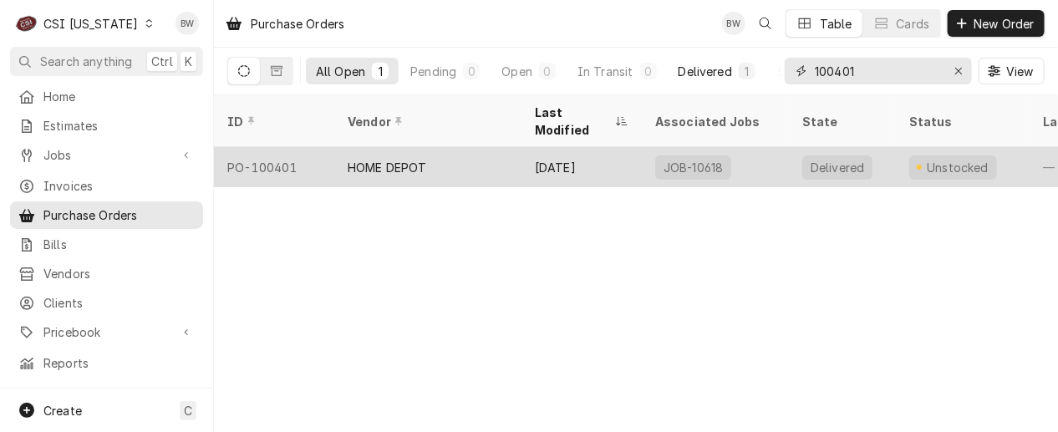
type input "100401"
click at [305, 147] on div "PO-100401" at bounding box center [274, 167] width 120 height 40
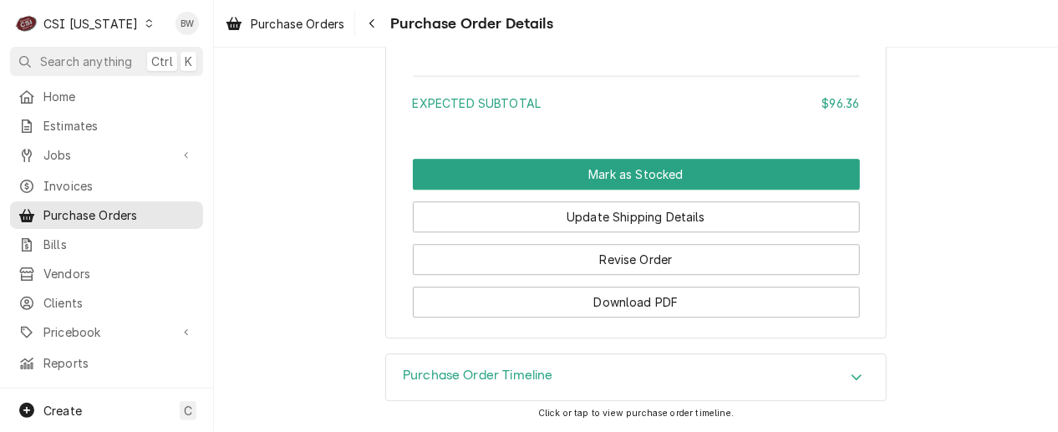
scroll to position [1647, 0]
click at [453, 385] on div "Purchase Order Timeline" at bounding box center [478, 378] width 150 height 20
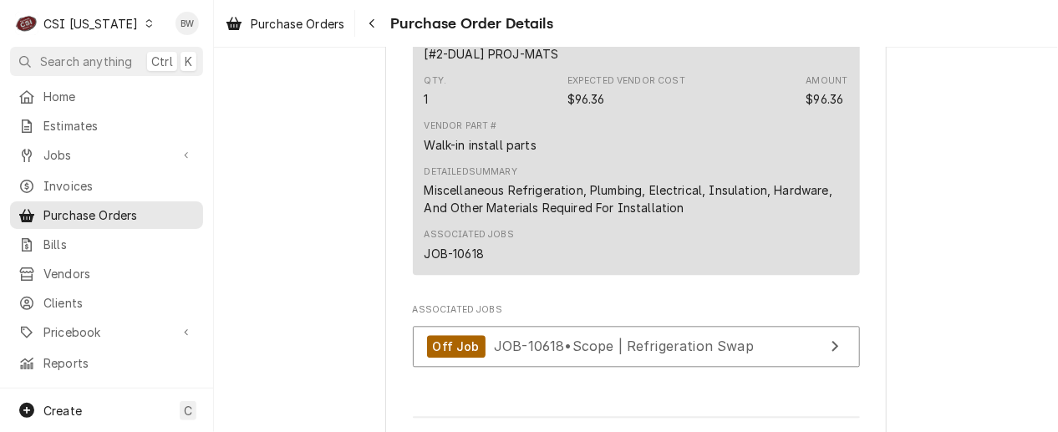
scroll to position [1144, 0]
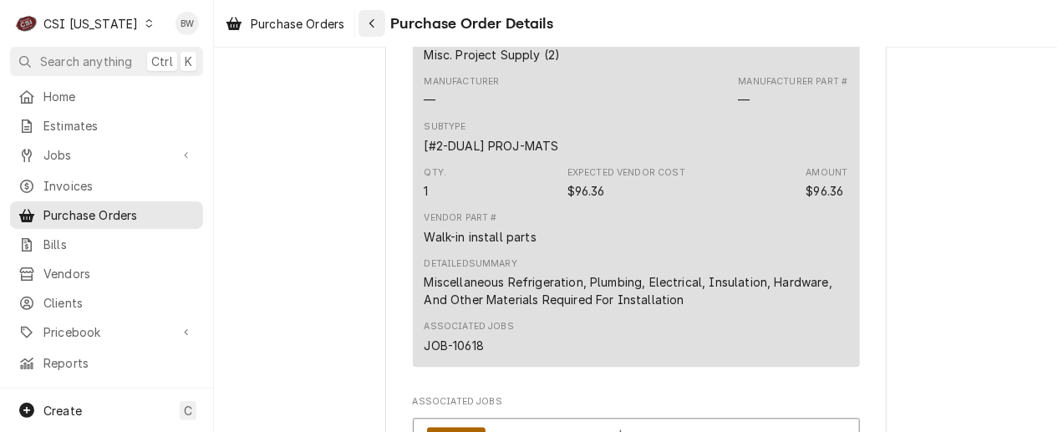
click at [376, 28] on icon "Navigate back" at bounding box center [372, 24] width 8 height 12
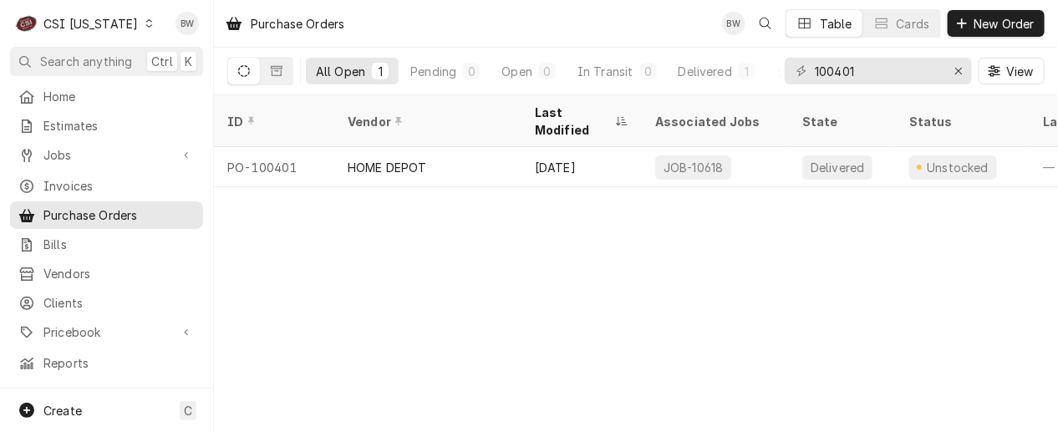
click at [143, 28] on div "Dynamic Content Wrapper" at bounding box center [149, 24] width 12 height 12
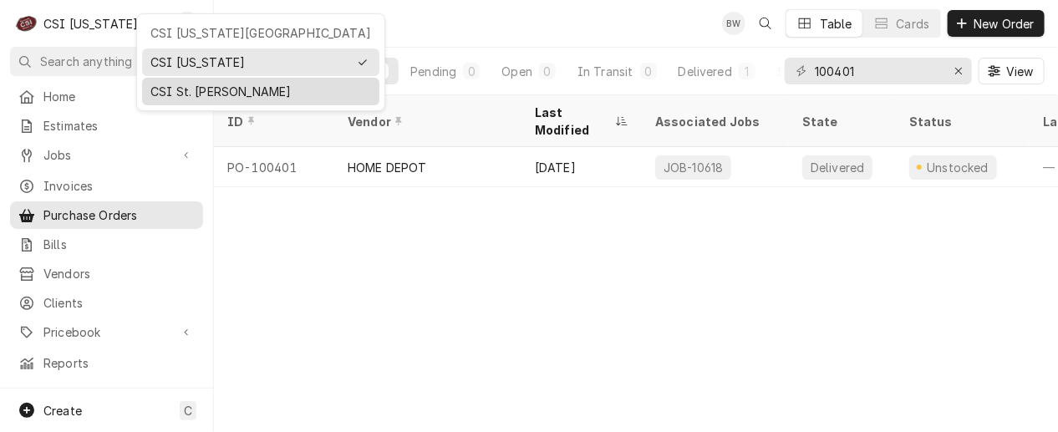
click at [160, 95] on div "CSI St. Louis" at bounding box center [260, 92] width 221 height 18
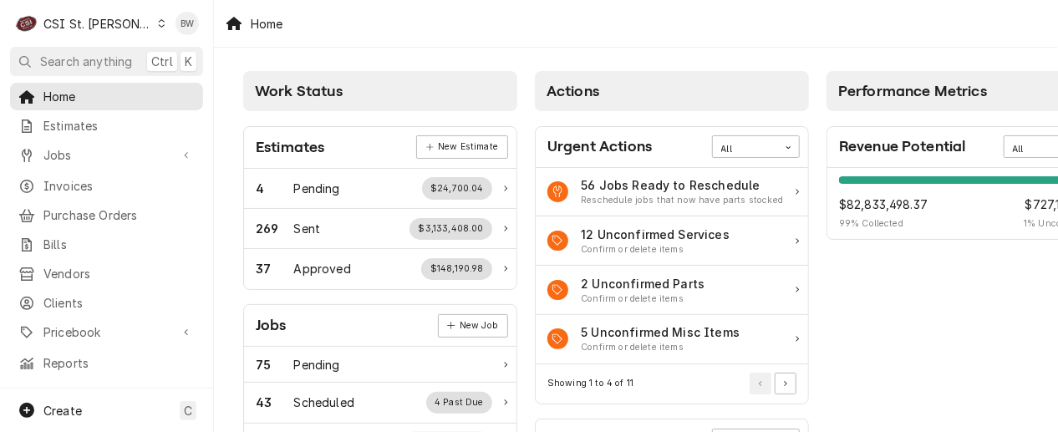
click at [157, 28] on div "Dynamic Content Wrapper" at bounding box center [161, 24] width 9 height 12
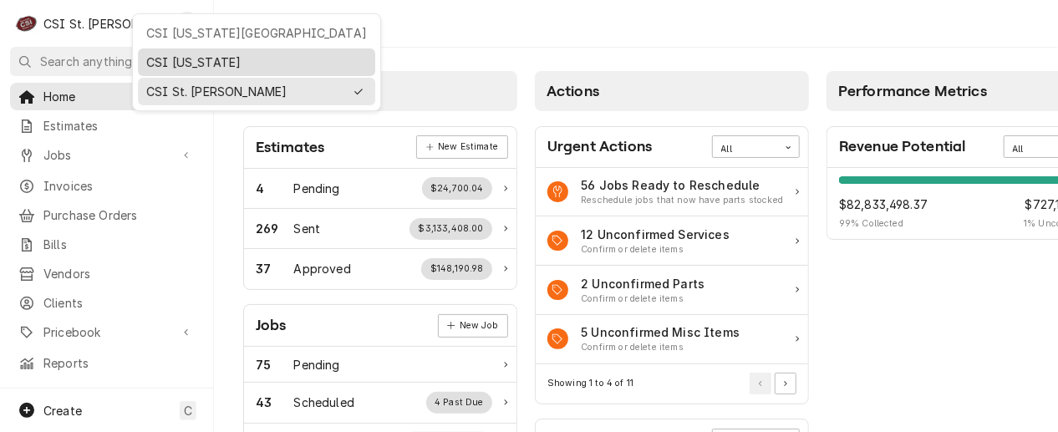
click at [176, 59] on div "CSI [US_STATE]" at bounding box center [256, 62] width 221 height 18
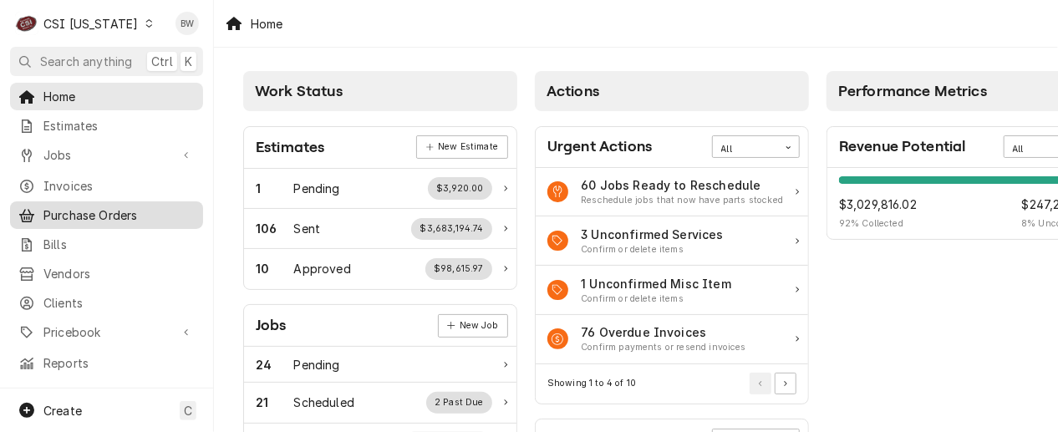
click at [104, 206] on span "Purchase Orders" at bounding box center [118, 215] width 151 height 18
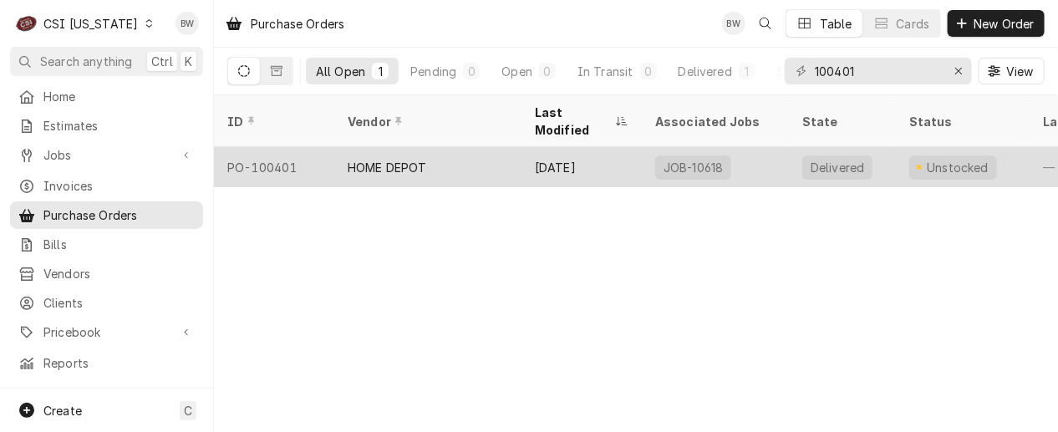
click at [275, 147] on div "PO-100401" at bounding box center [274, 167] width 120 height 40
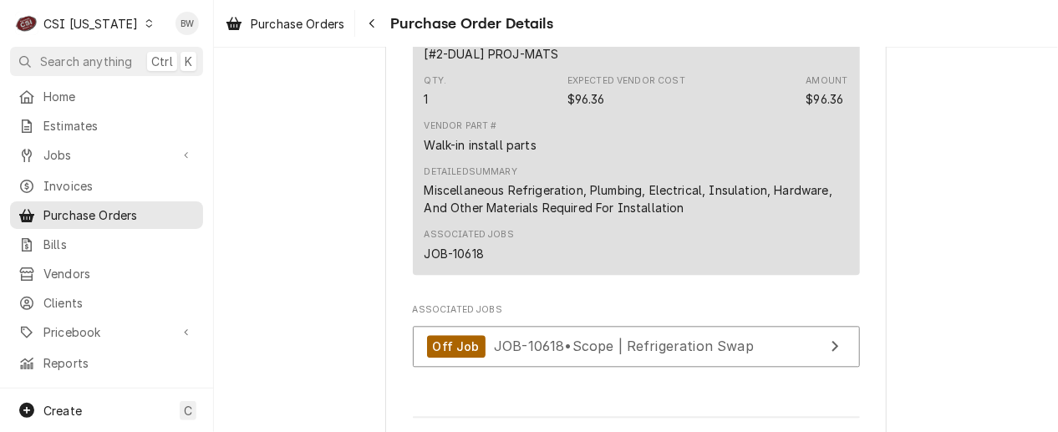
scroll to position [1253, 0]
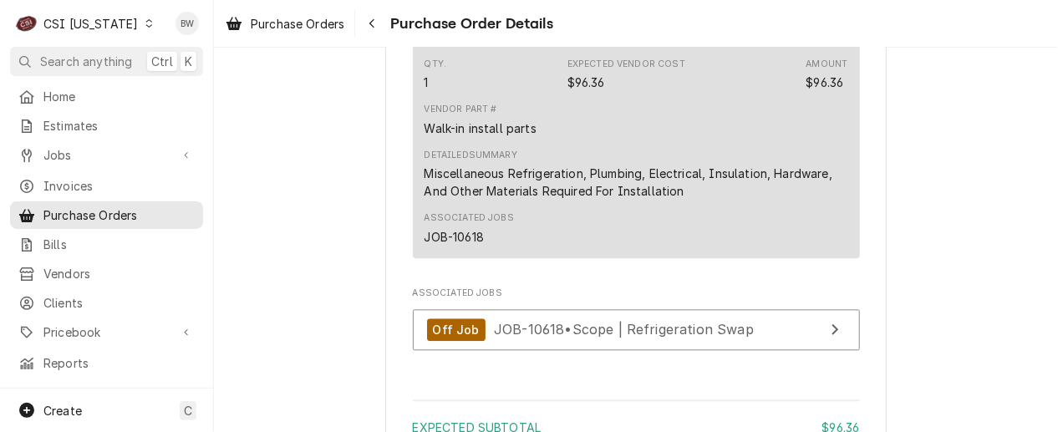
click at [597, 200] on div "Detailed Summary Miscellaneous Refrigeration, Plumbing, Electrical, Insulation,…" at bounding box center [636, 174] width 424 height 51
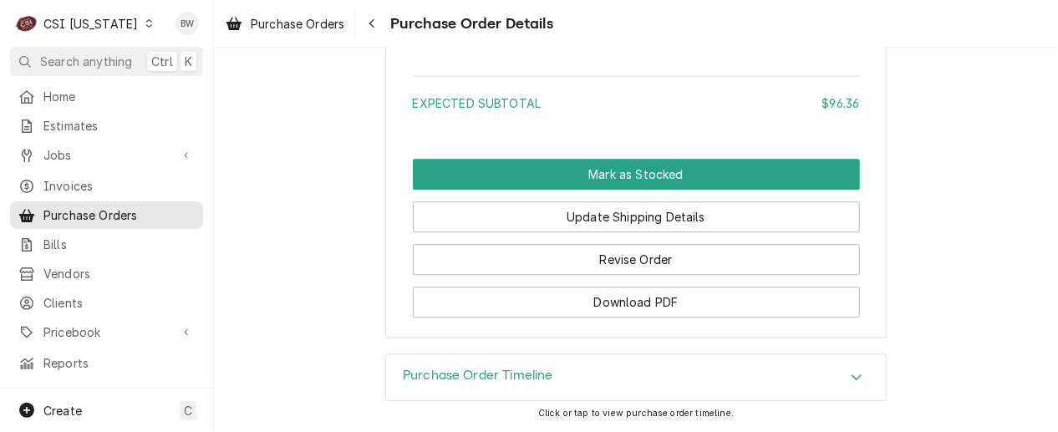
scroll to position [1647, 0]
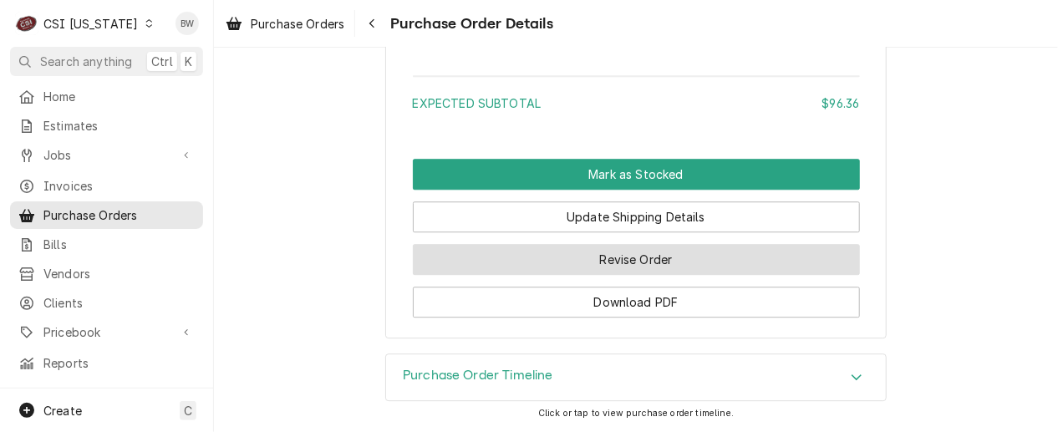
click at [592, 256] on button "Revise Order" at bounding box center [636, 259] width 447 height 31
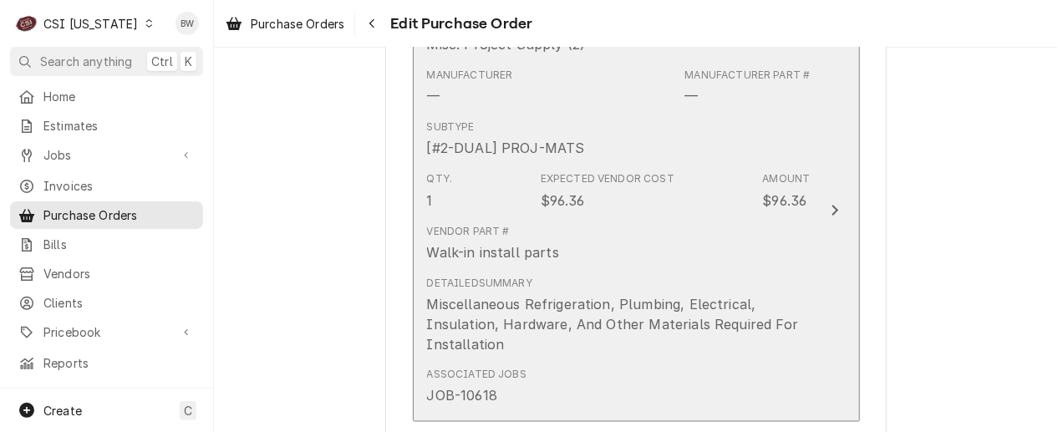
click at [610, 226] on div "Vendor Part # Walk-in install parts" at bounding box center [619, 243] width 384 height 52
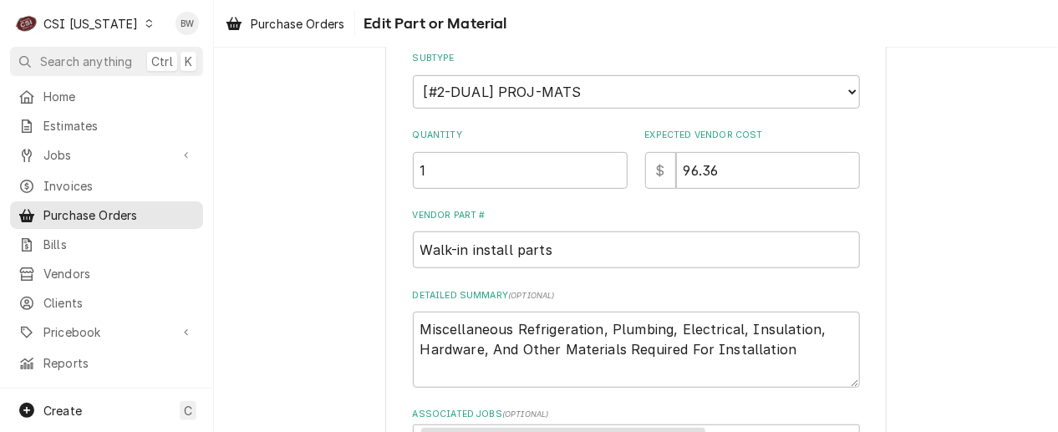
scroll to position [334, 0]
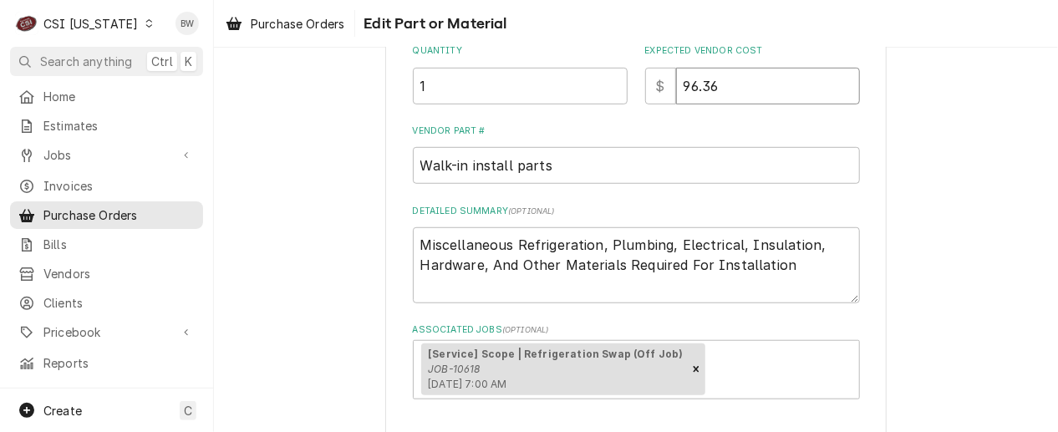
click at [728, 88] on input "96.36" at bounding box center [768, 86] width 184 height 37
type textarea "x"
type input "96.3"
type textarea "x"
type input "96.37"
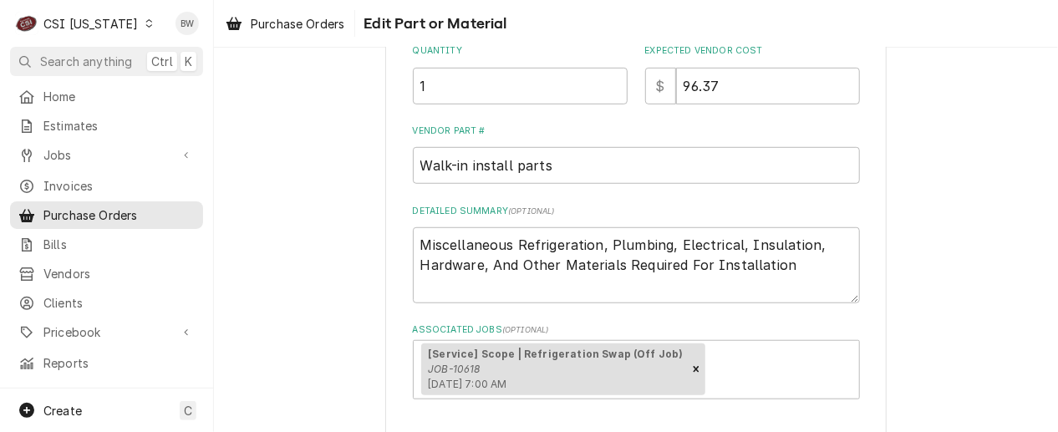
click at [379, 167] on div "Use the fields below to edit this part or material: Short Description Misc. Pro…" at bounding box center [636, 137] width 844 height 813
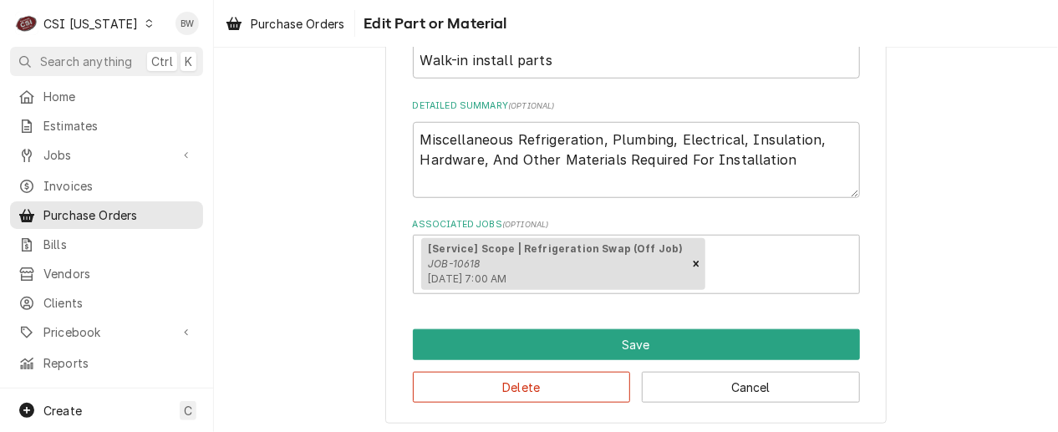
scroll to position [445, 0]
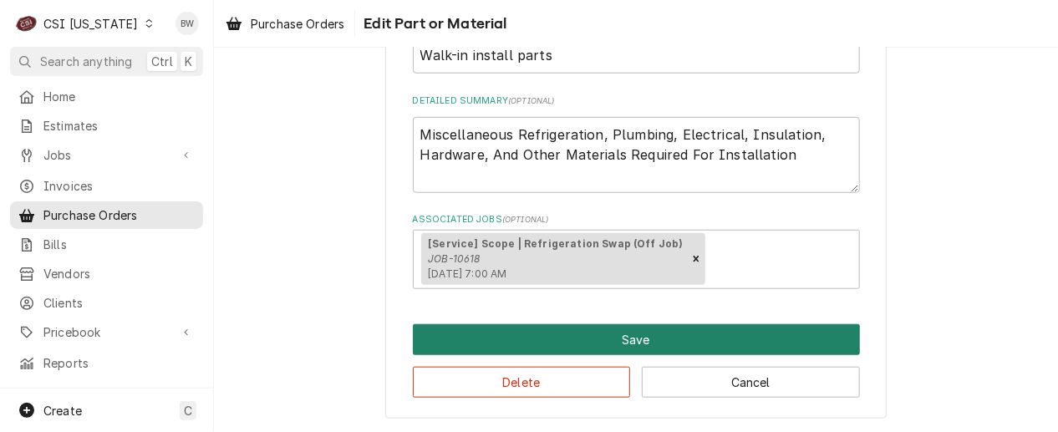
click at [565, 333] on button "Save" at bounding box center [636, 339] width 447 height 31
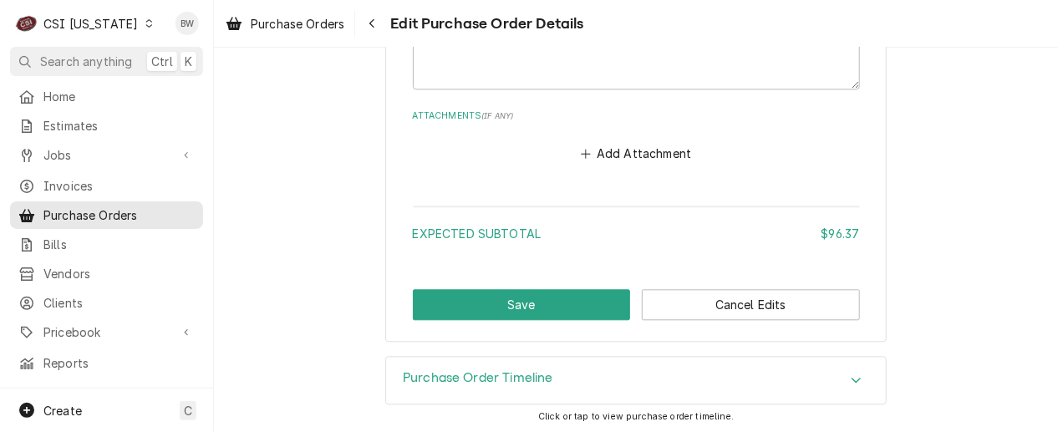
scroll to position [1329, 0]
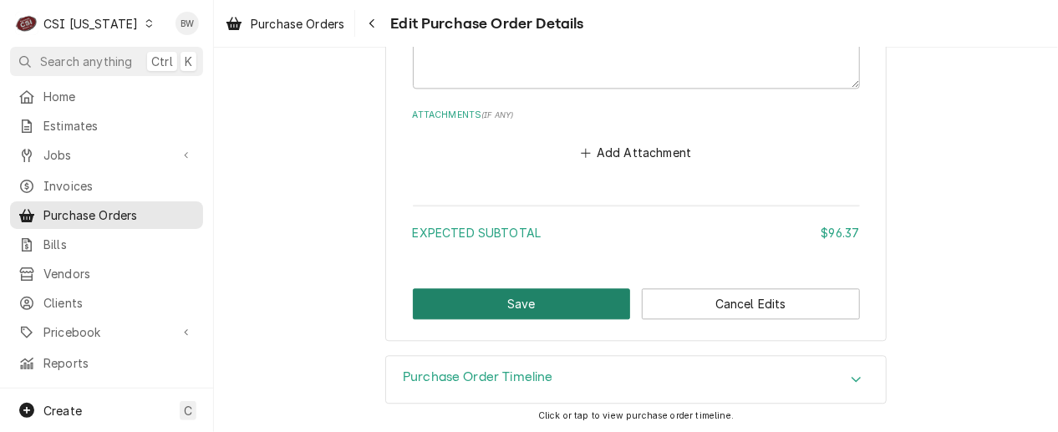
click at [528, 302] on button "Save" at bounding box center [522, 303] width 218 height 31
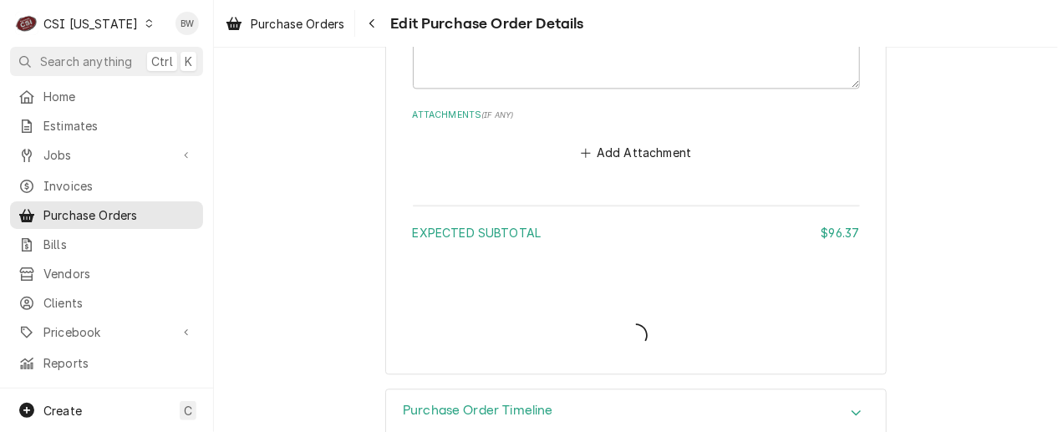
type textarea "x"
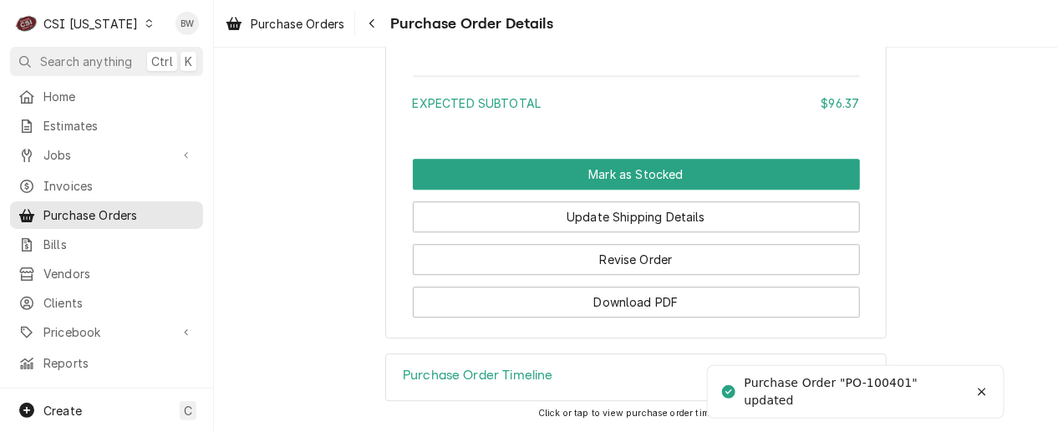
scroll to position [1647, 0]
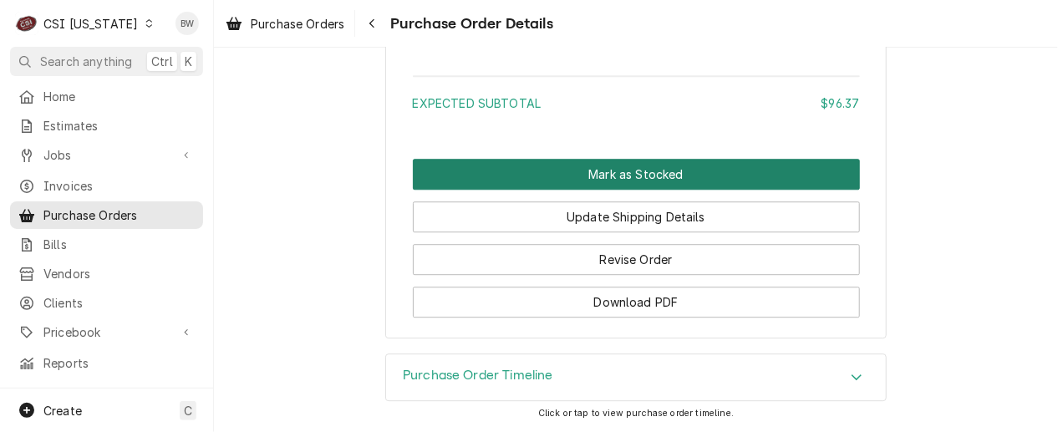
click at [582, 162] on button "Mark as Stocked" at bounding box center [636, 174] width 447 height 31
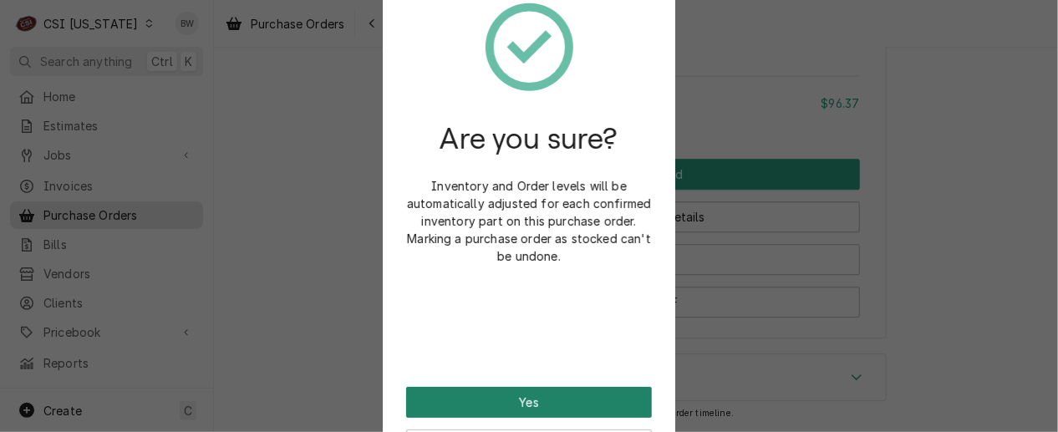
click at [463, 394] on button "Yes" at bounding box center [529, 402] width 246 height 31
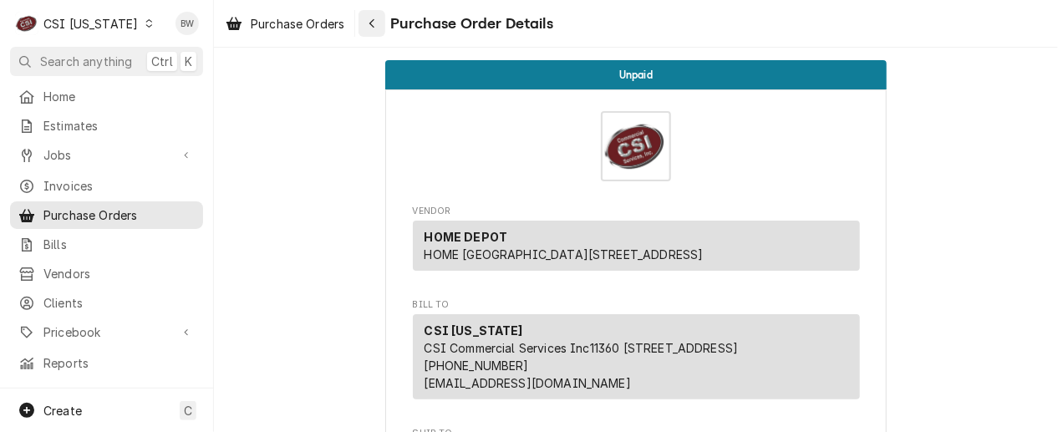
click at [374, 28] on icon "Navigate back" at bounding box center [372, 24] width 8 height 12
